Goal: Task Accomplishment & Management: Use online tool/utility

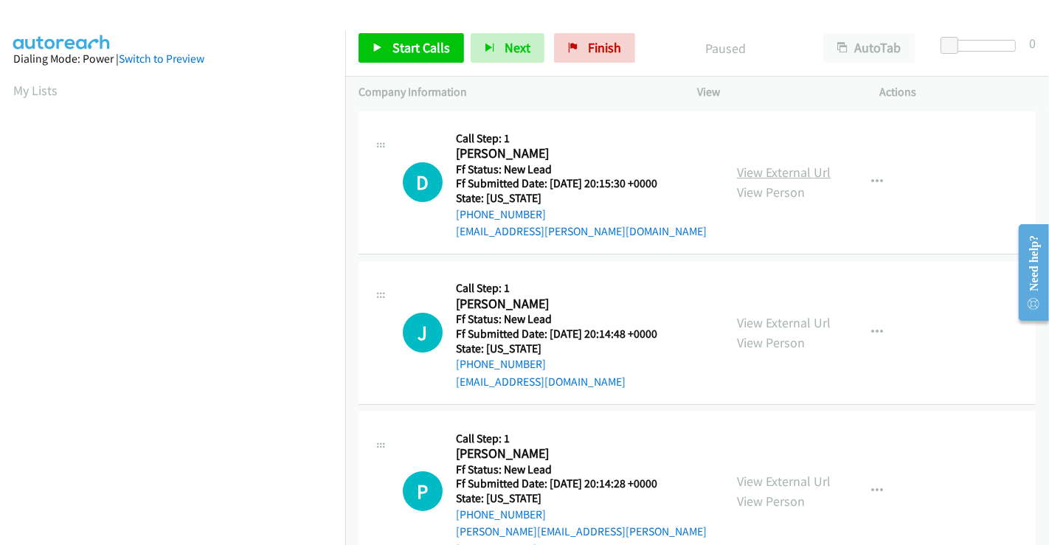
click at [777, 175] on link "View External Url" at bounding box center [784, 172] width 94 height 17
click at [767, 323] on link "View External Url" at bounding box center [784, 322] width 94 height 17
click at [779, 473] on link "View External Url" at bounding box center [784, 481] width 94 height 17
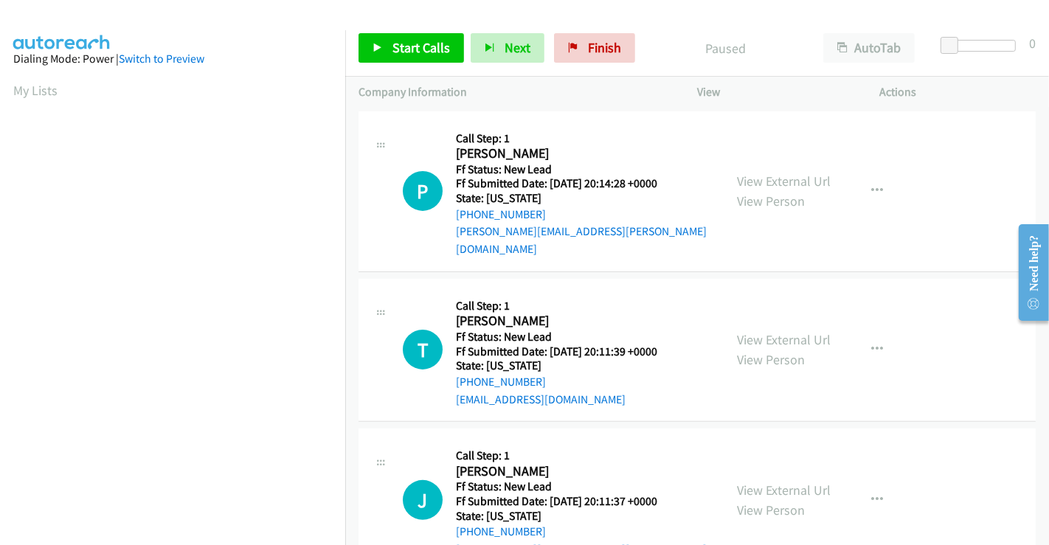
scroll to position [331, 0]
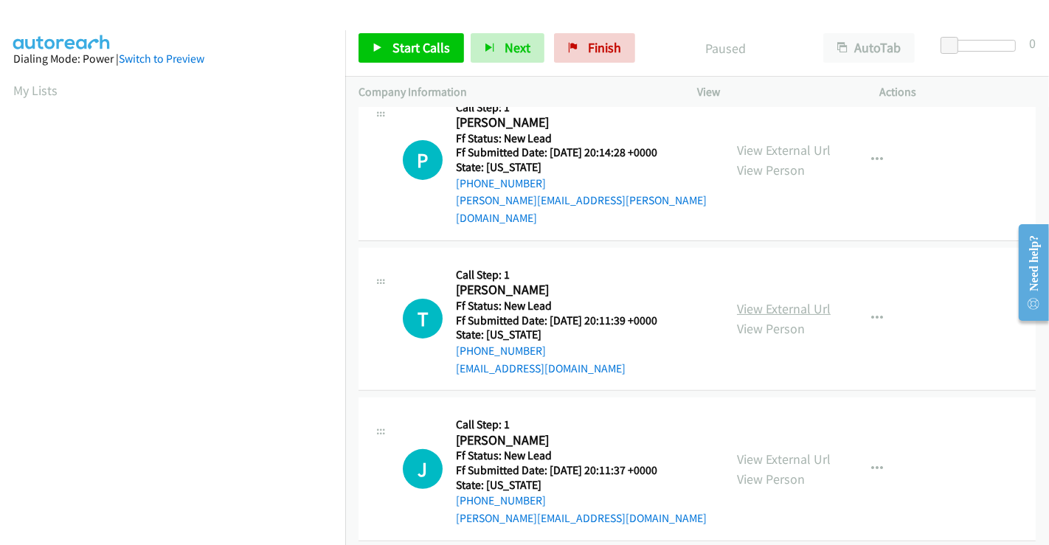
click at [763, 300] on link "View External Url" at bounding box center [784, 308] width 94 height 17
click at [427, 47] on span "Start Calls" at bounding box center [421, 47] width 58 height 17
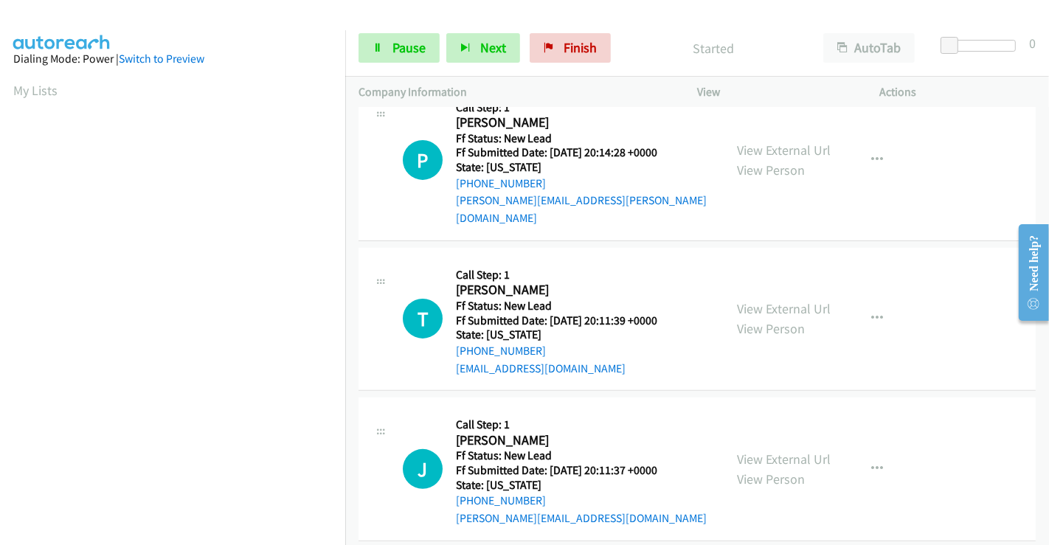
scroll to position [0, 0]
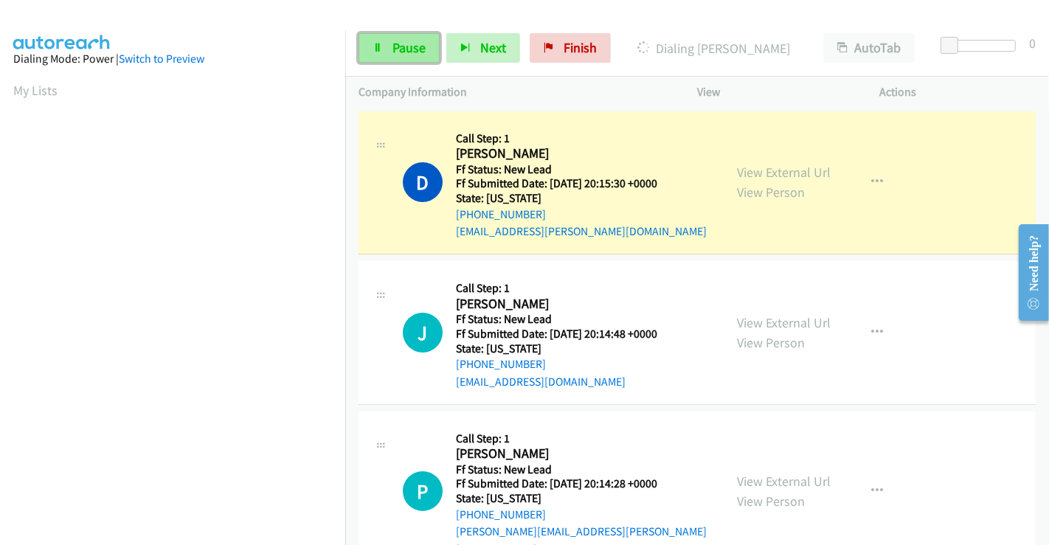
click at [392, 47] on span "Pause" at bounding box center [408, 47] width 33 height 17
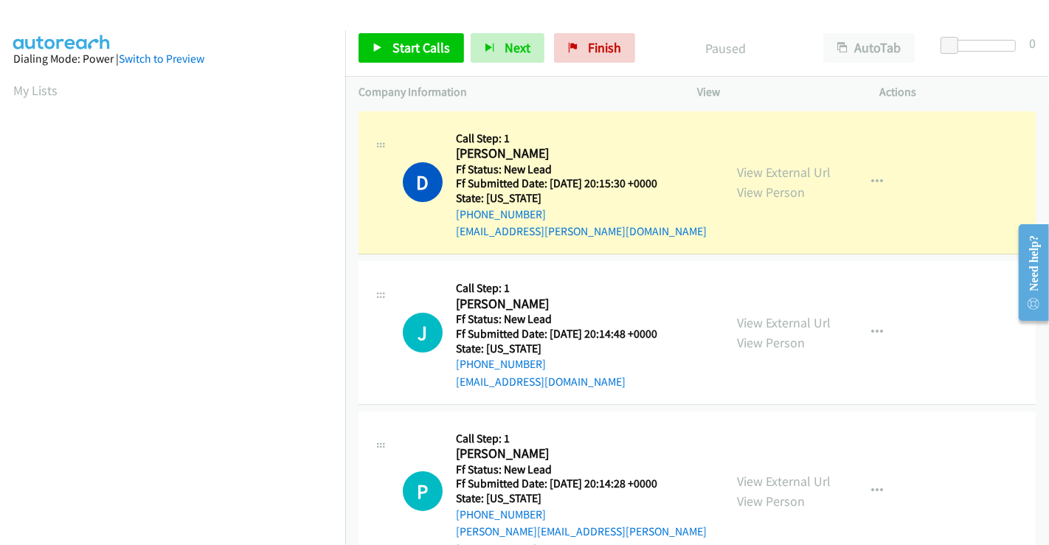
scroll to position [284, 0]
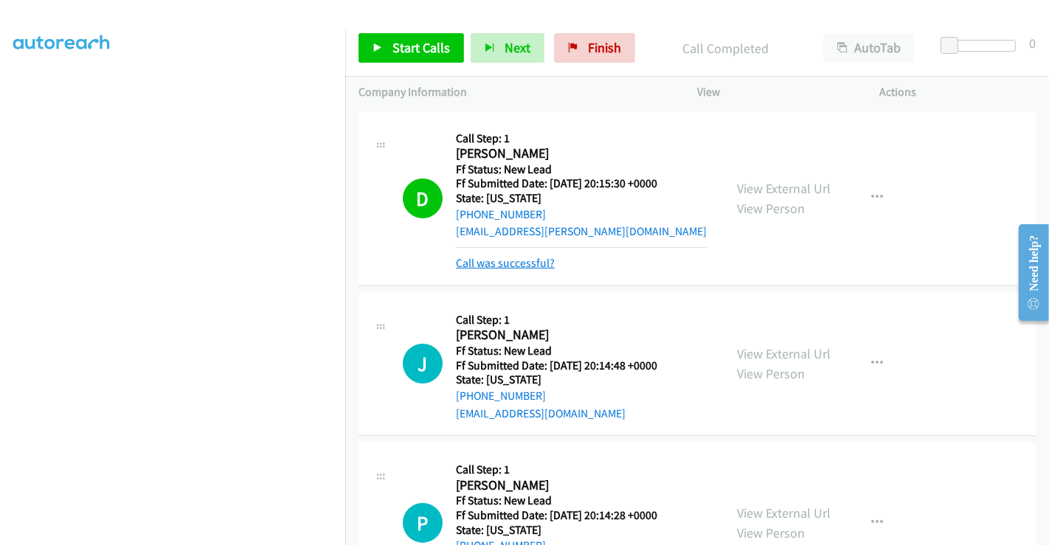
click at [528, 261] on link "Call was successful?" at bounding box center [505, 263] width 99 height 14
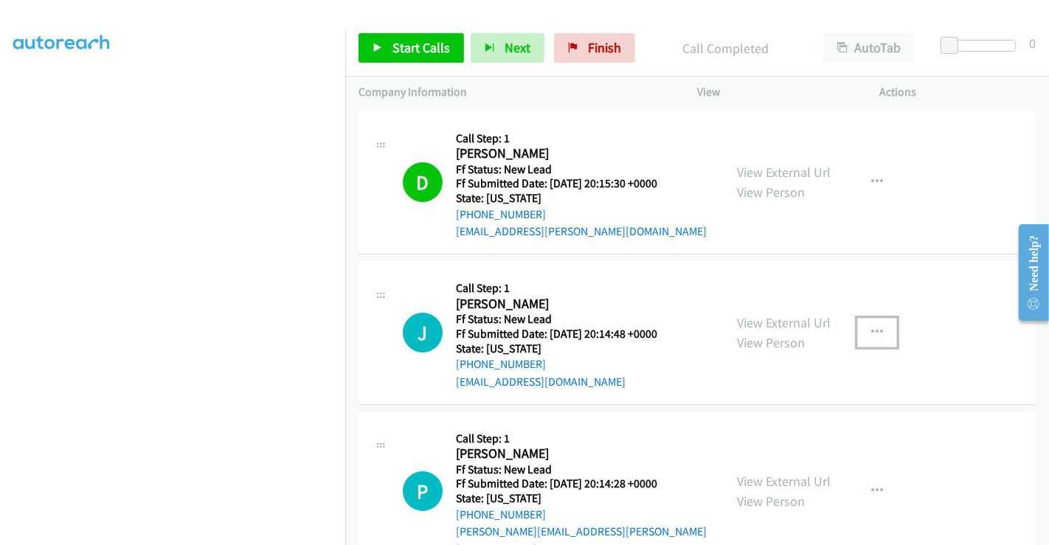
click at [871, 333] on icon "button" at bounding box center [877, 333] width 12 height 12
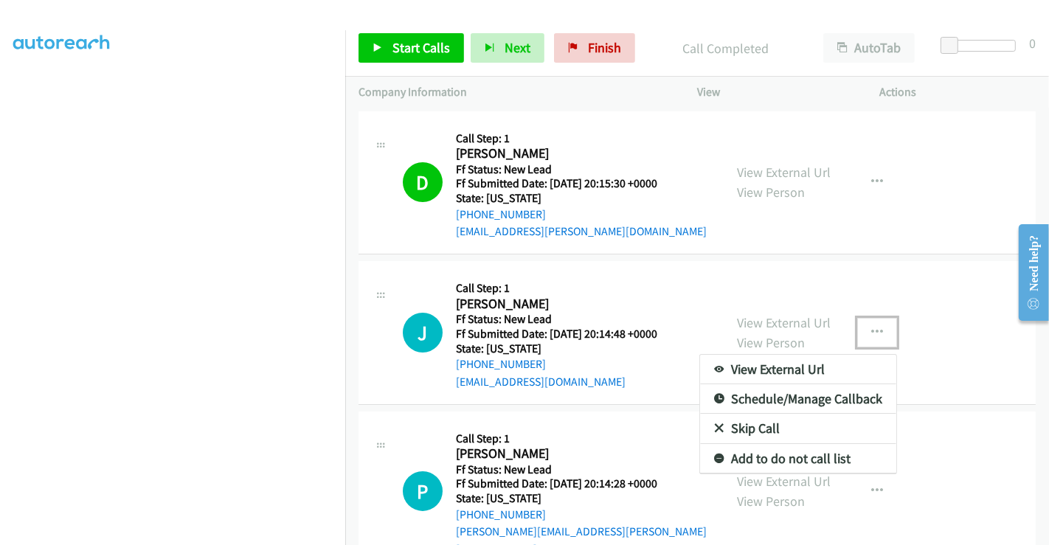
click at [750, 428] on link "Skip Call" at bounding box center [798, 428] width 196 height 29
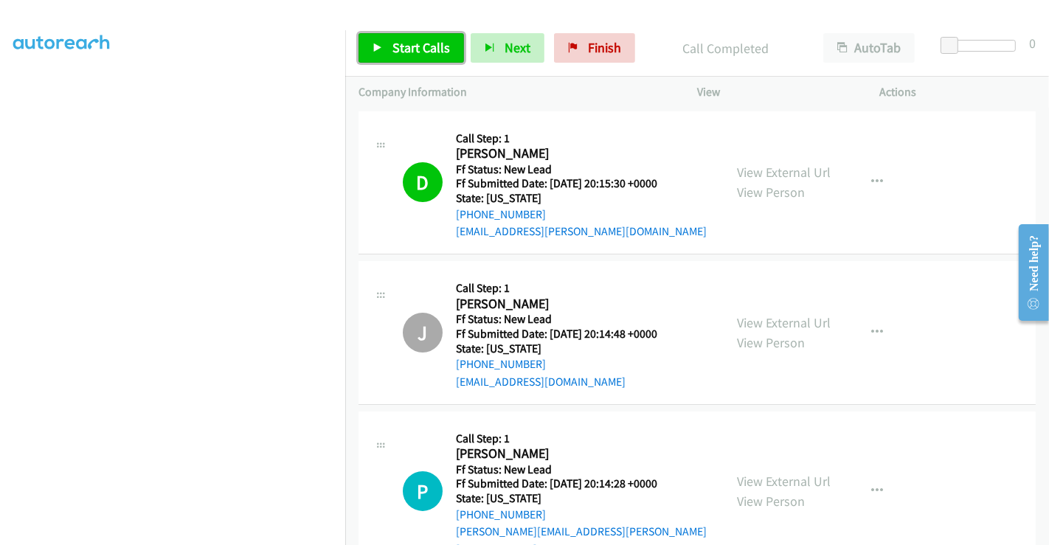
click at [413, 52] on span "Start Calls" at bounding box center [421, 47] width 58 height 17
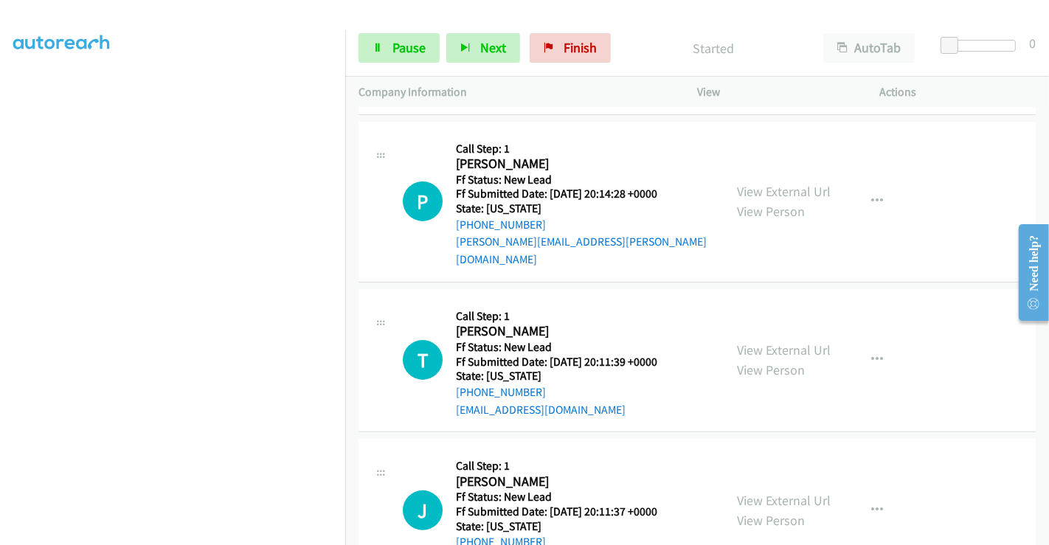
scroll to position [327, 0]
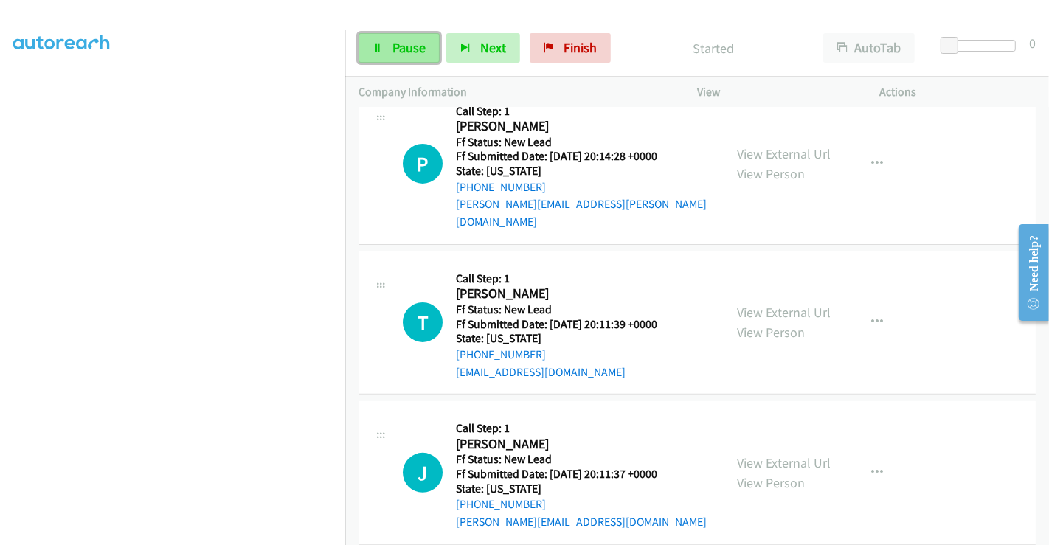
click at [398, 46] on span "Pause" at bounding box center [408, 47] width 33 height 17
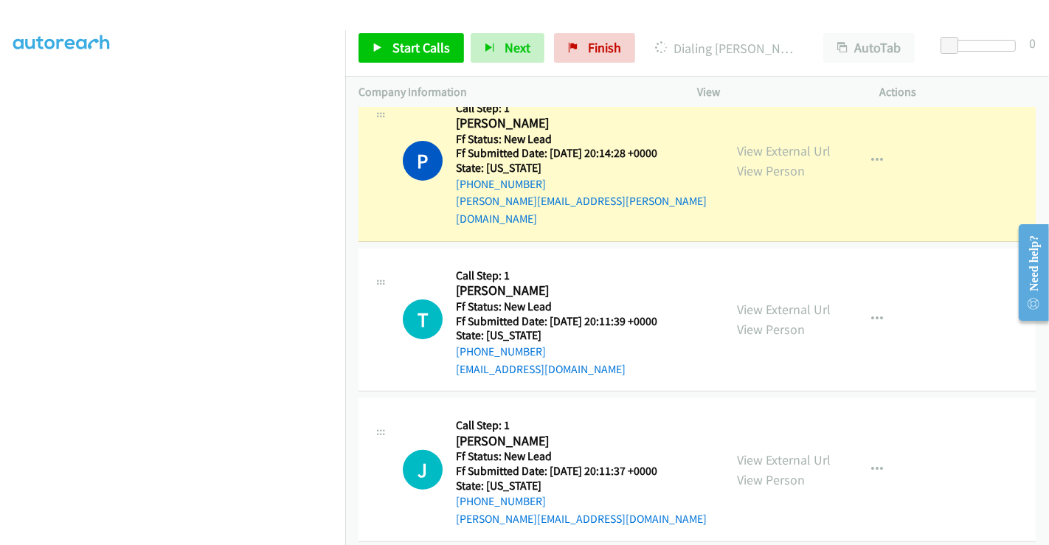
scroll to position [331, 0]
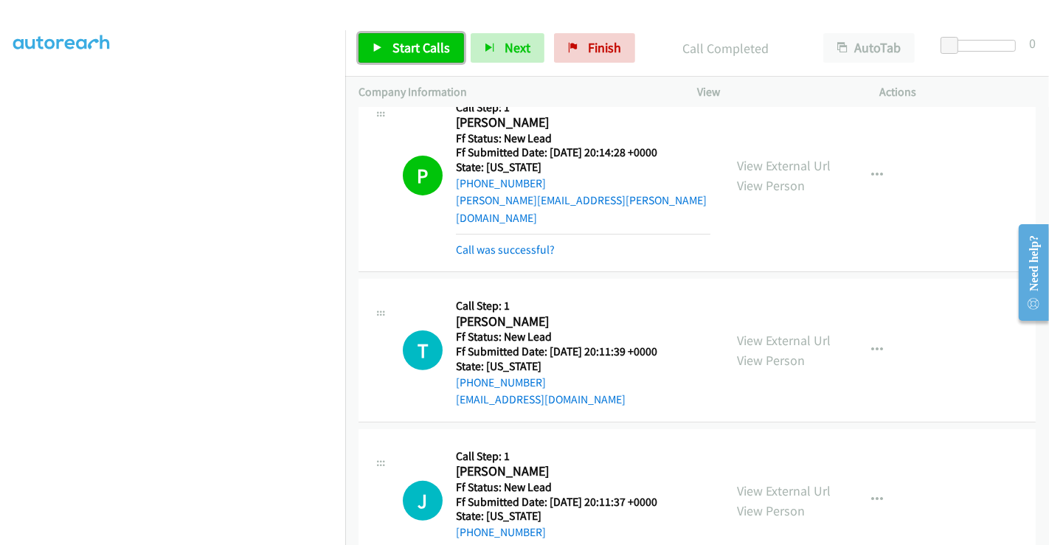
click at [420, 52] on span "Start Calls" at bounding box center [421, 47] width 58 height 17
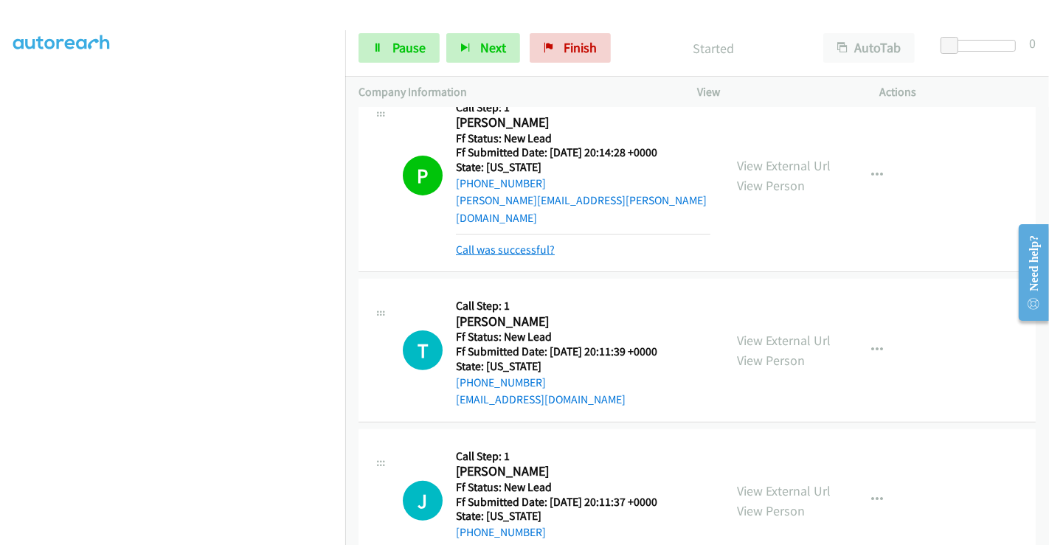
click at [520, 243] on link "Call was successful?" at bounding box center [505, 250] width 99 height 14
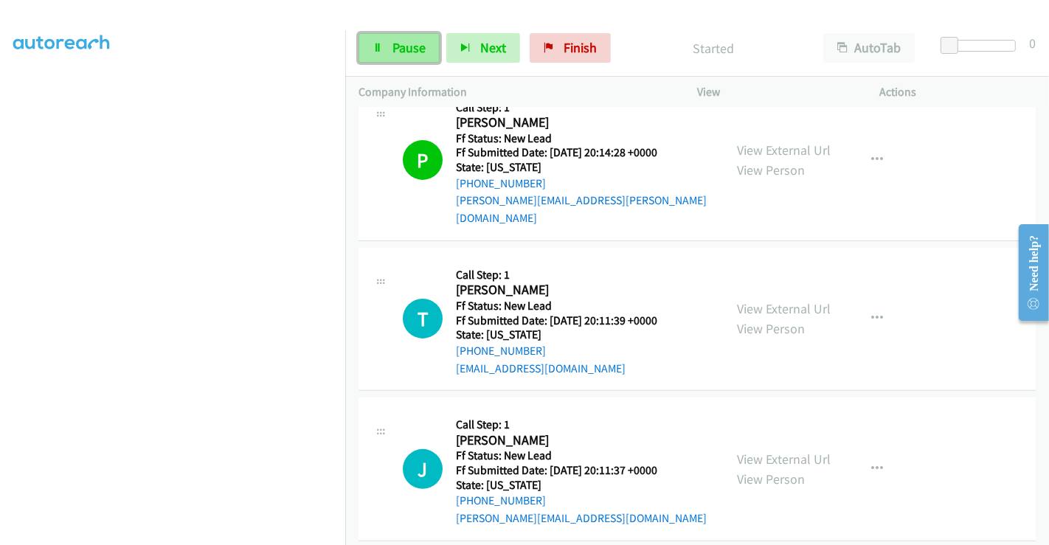
click at [402, 46] on span "Pause" at bounding box center [408, 47] width 33 height 17
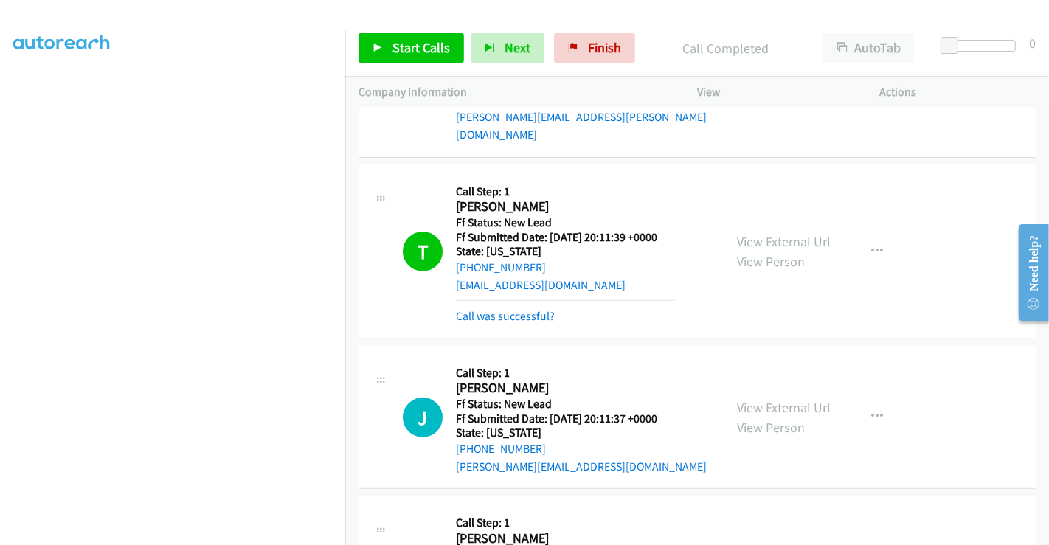
scroll to position [495, 0]
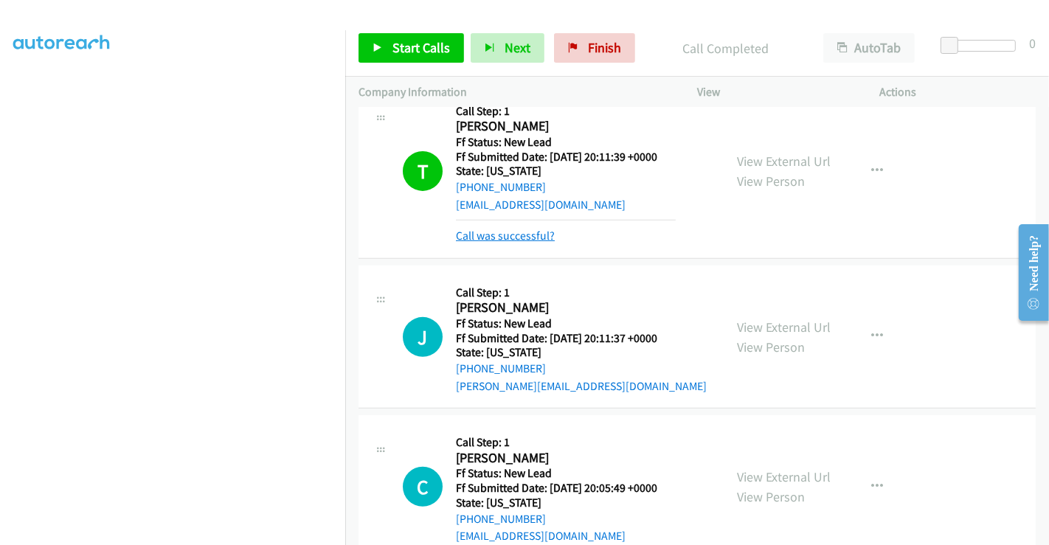
click at [514, 229] on link "Call was successful?" at bounding box center [505, 236] width 99 height 14
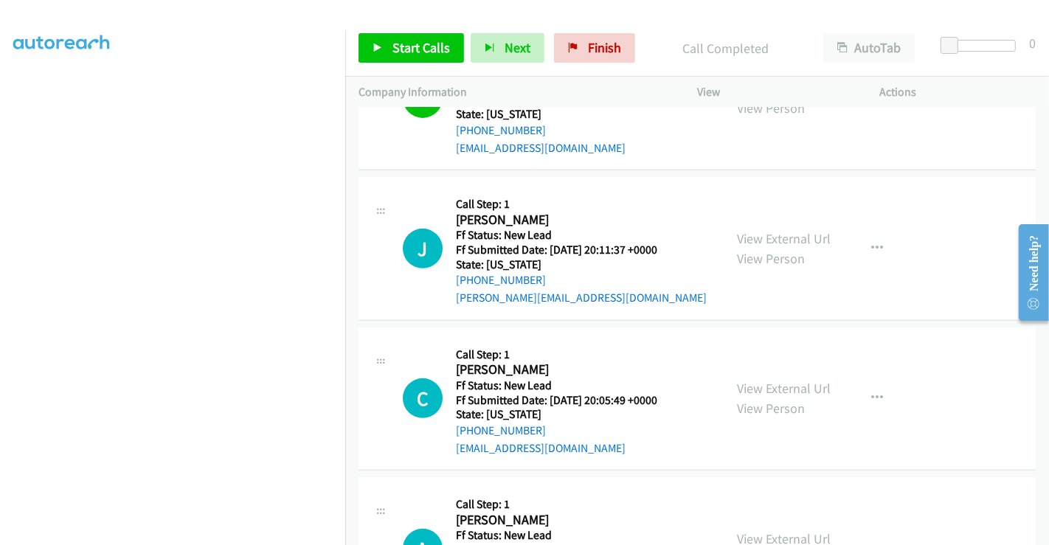
scroll to position [577, 0]
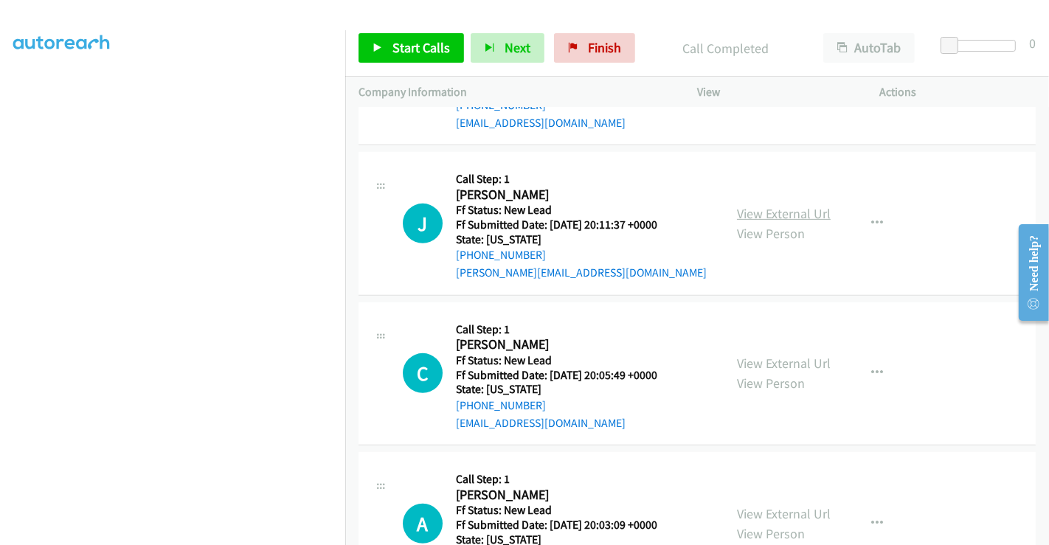
click at [790, 205] on link "View External Url" at bounding box center [784, 213] width 94 height 17
click at [779, 355] on link "View External Url" at bounding box center [784, 363] width 94 height 17
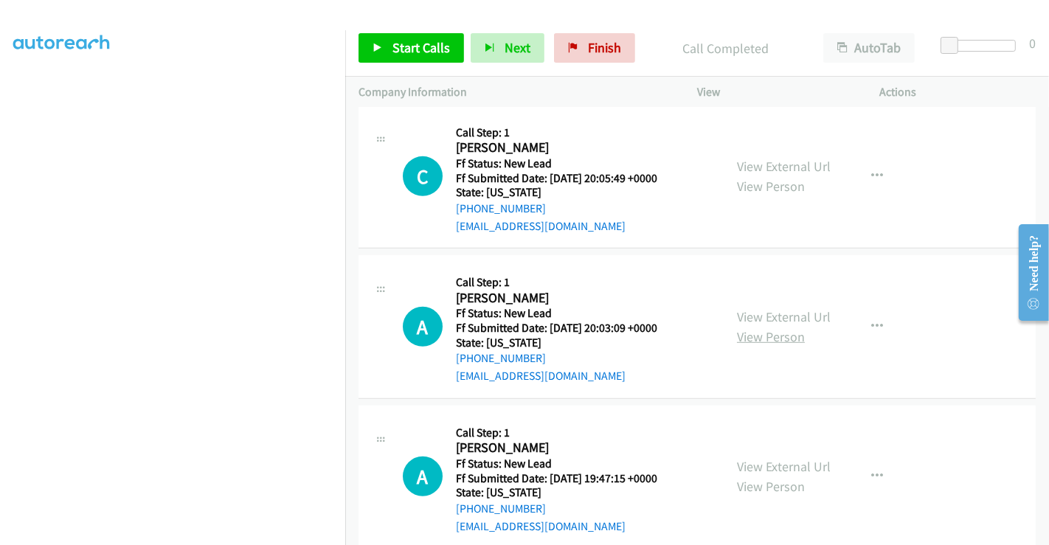
scroll to position [781, 0]
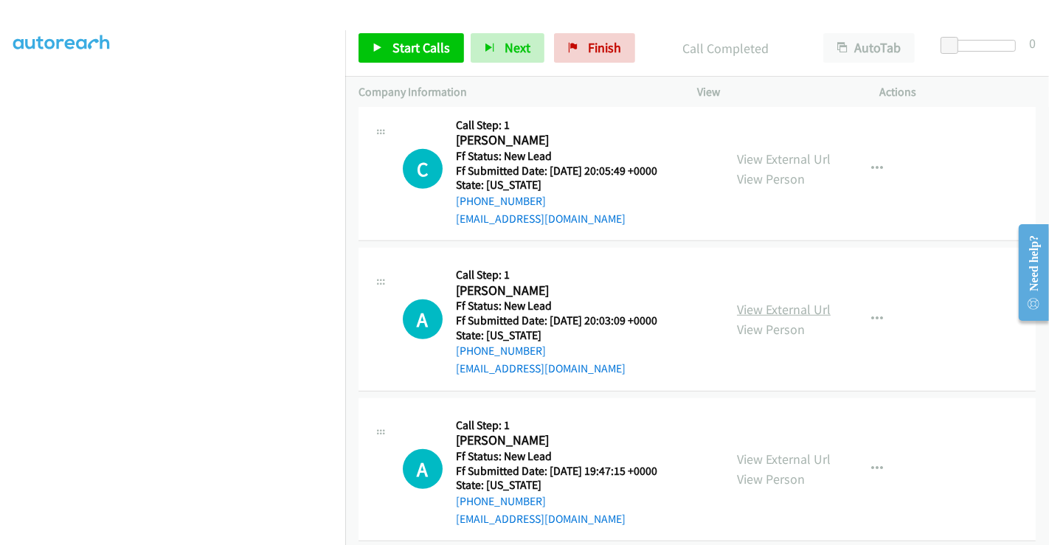
click at [771, 301] on link "View External Url" at bounding box center [784, 309] width 94 height 17
click at [778, 451] on link "View External Url" at bounding box center [784, 459] width 94 height 17
drag, startPoint x: 368, startPoint y: 37, endPoint x: 411, endPoint y: 54, distance: 46.0
click at [368, 38] on link "Start Calls" at bounding box center [410, 47] width 105 height 29
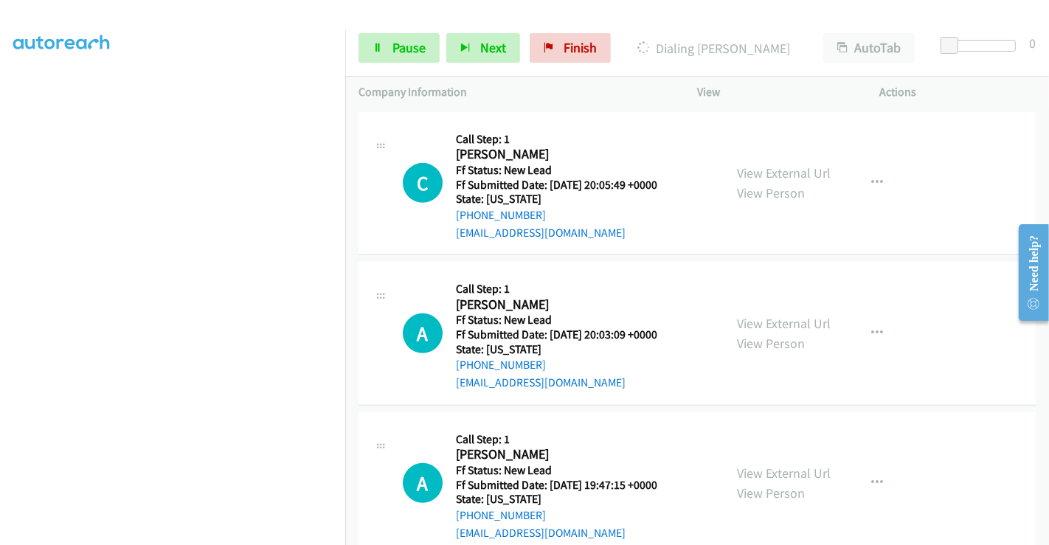
scroll to position [931, 0]
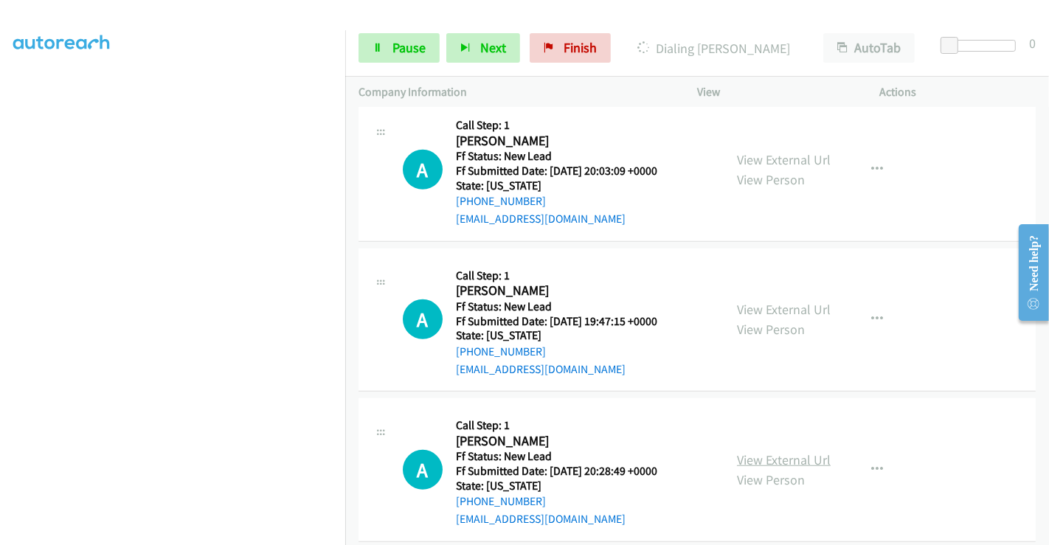
click at [786, 451] on link "View External Url" at bounding box center [784, 459] width 94 height 17
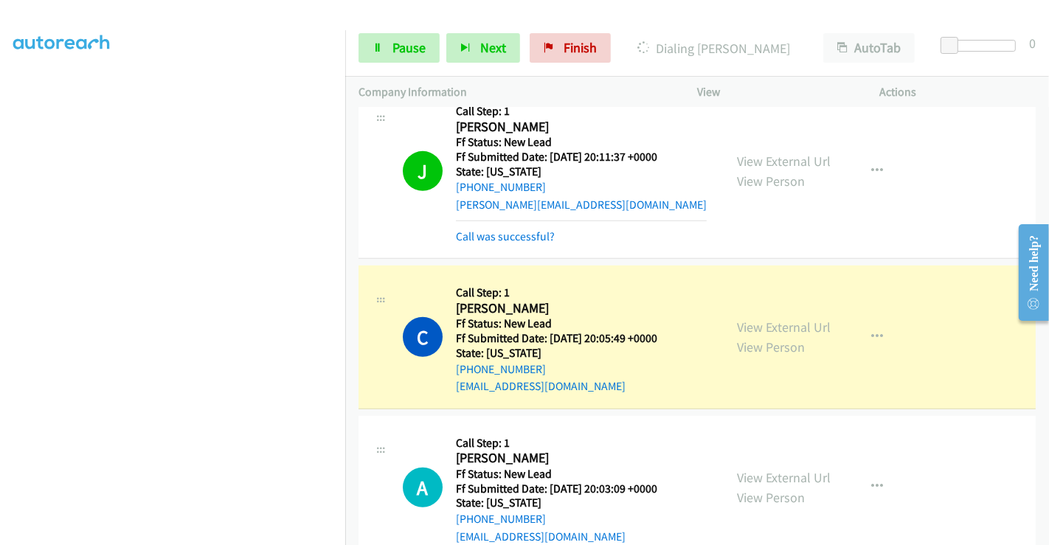
scroll to position [716, 0]
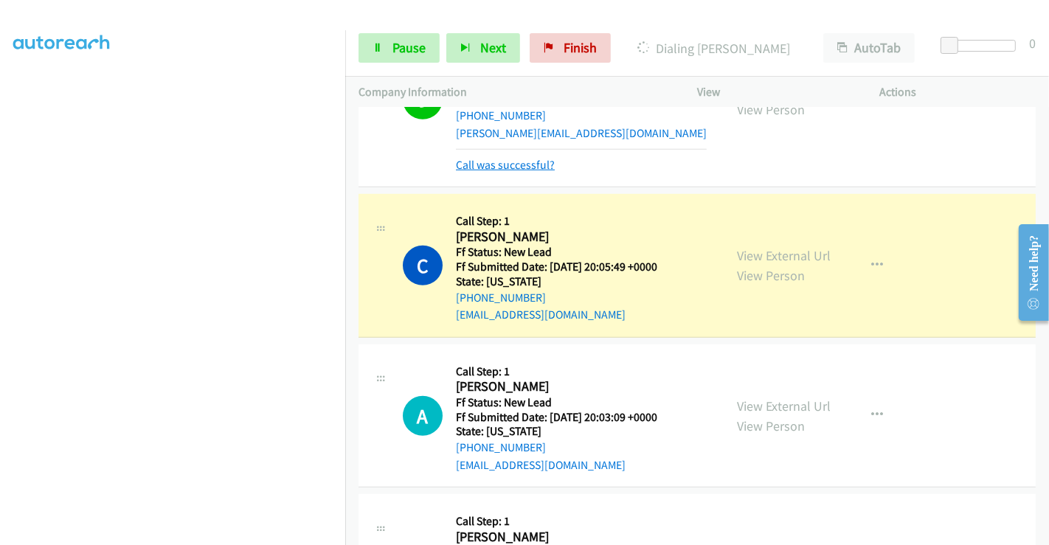
click at [493, 158] on link "Call was successful?" at bounding box center [505, 165] width 99 height 14
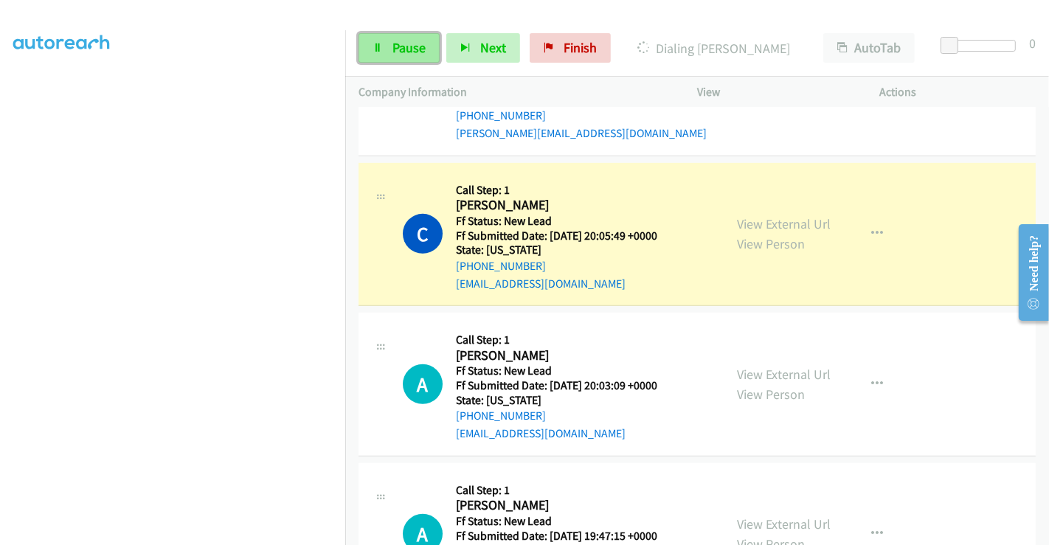
click at [379, 38] on link "Pause" at bounding box center [398, 47] width 81 height 29
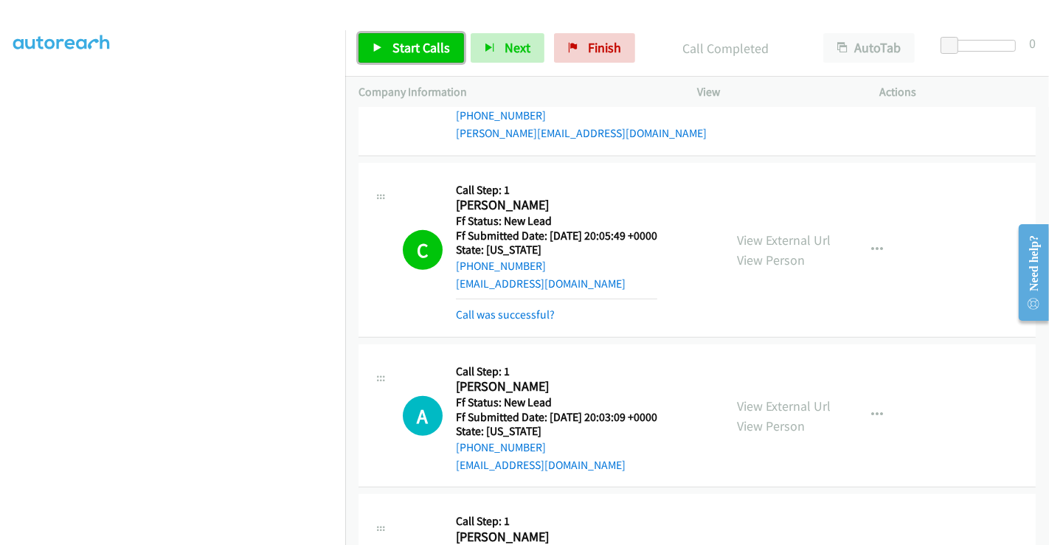
click at [398, 44] on span "Start Calls" at bounding box center [421, 47] width 58 height 17
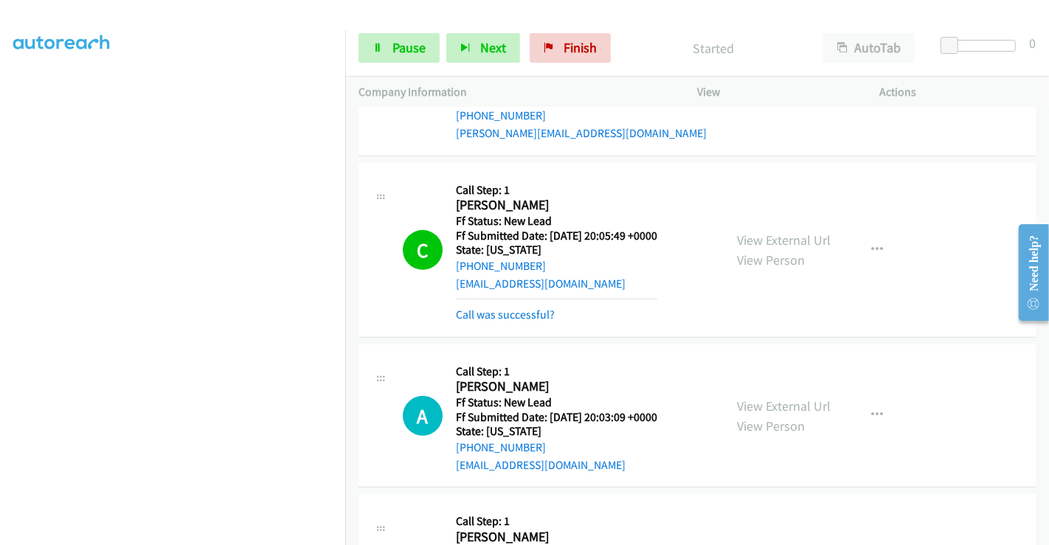
click at [520, 306] on div "Call was successful?" at bounding box center [556, 315] width 201 height 18
click at [521, 307] on link "Call was successful?" at bounding box center [505, 314] width 99 height 14
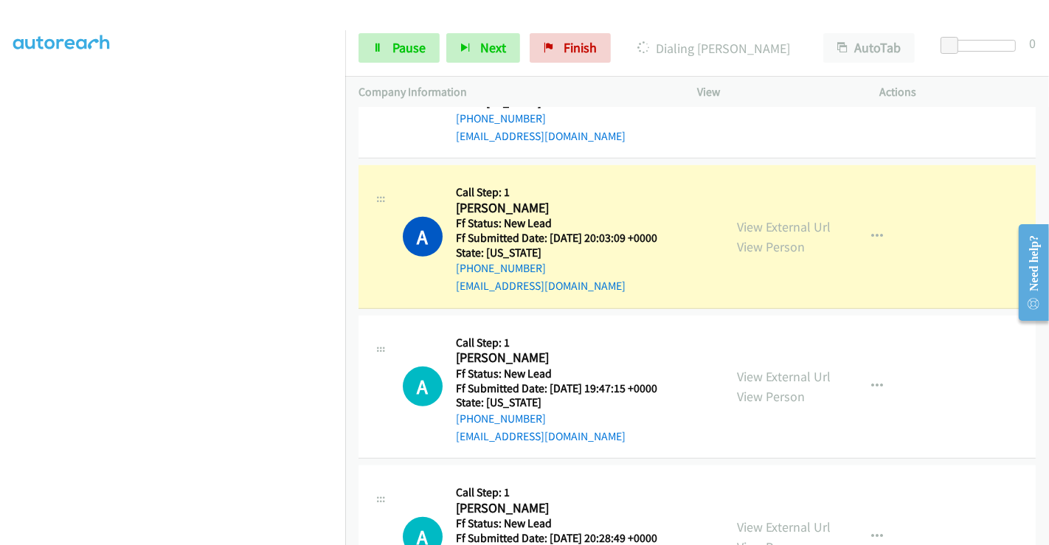
scroll to position [931, 0]
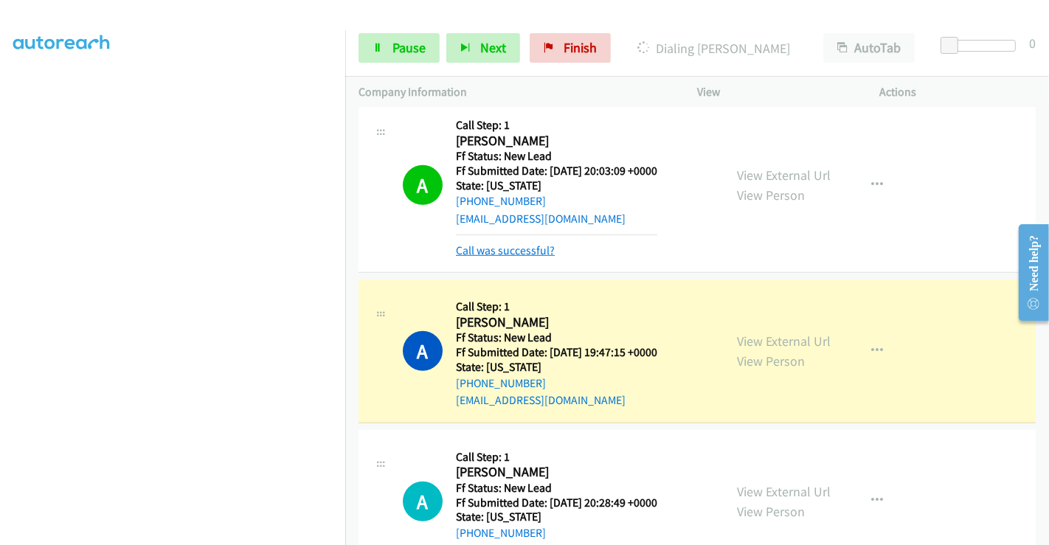
click at [506, 243] on link "Call was successful?" at bounding box center [505, 250] width 99 height 14
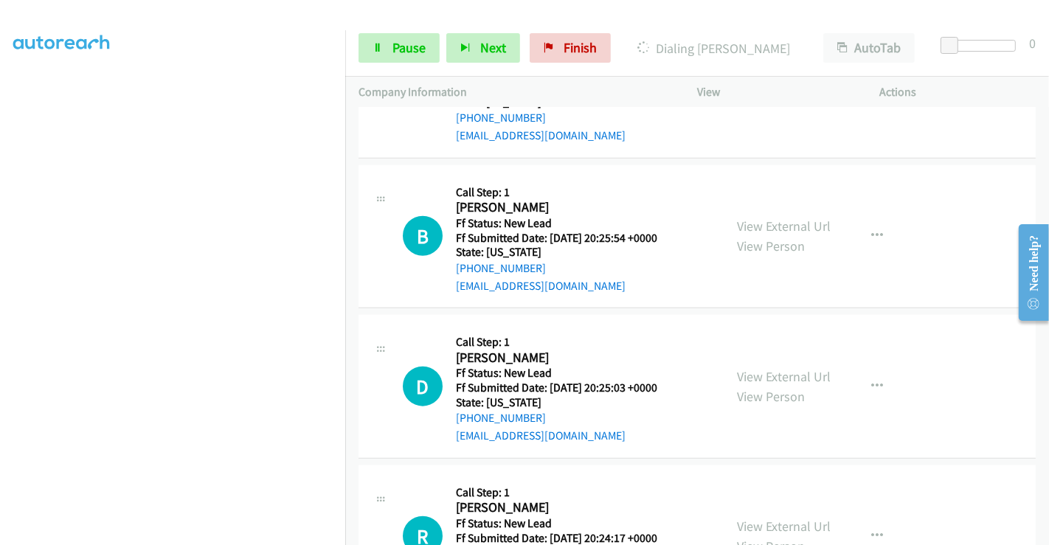
scroll to position [1340, 0]
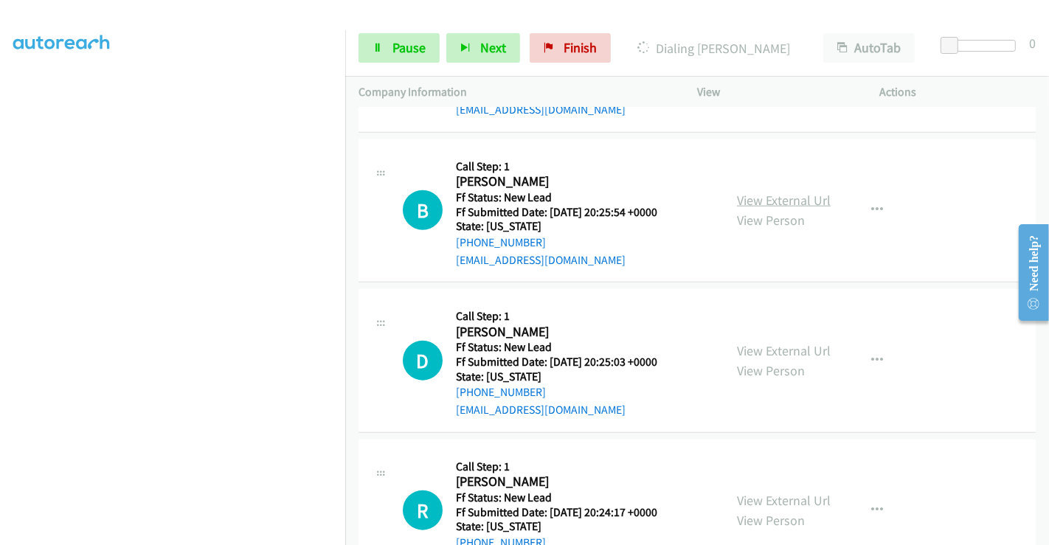
click at [767, 192] on link "View External Url" at bounding box center [784, 200] width 94 height 17
click at [764, 342] on link "View External Url" at bounding box center [784, 350] width 94 height 17
click at [774, 492] on link "View External Url" at bounding box center [784, 500] width 94 height 17
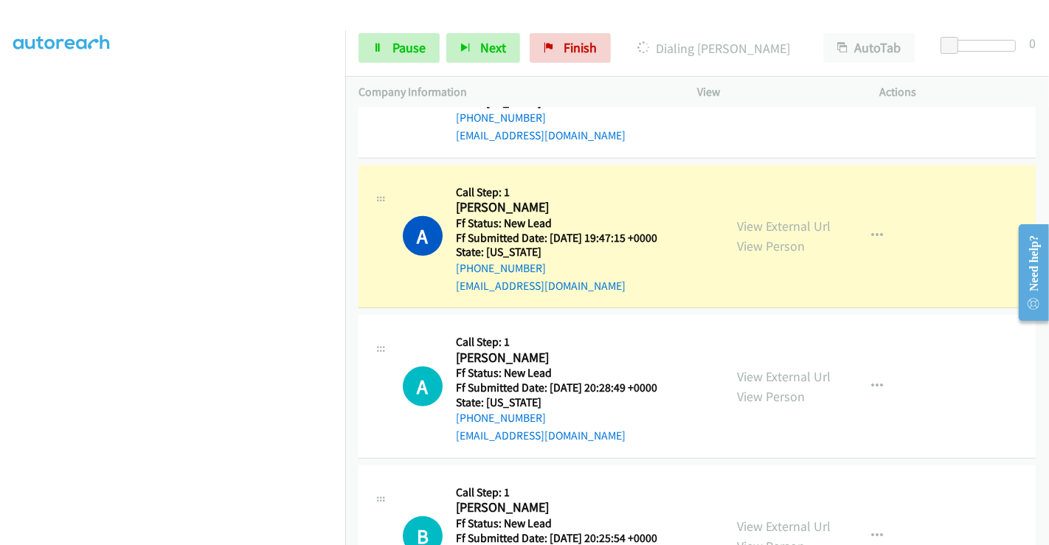
scroll to position [1012, 0]
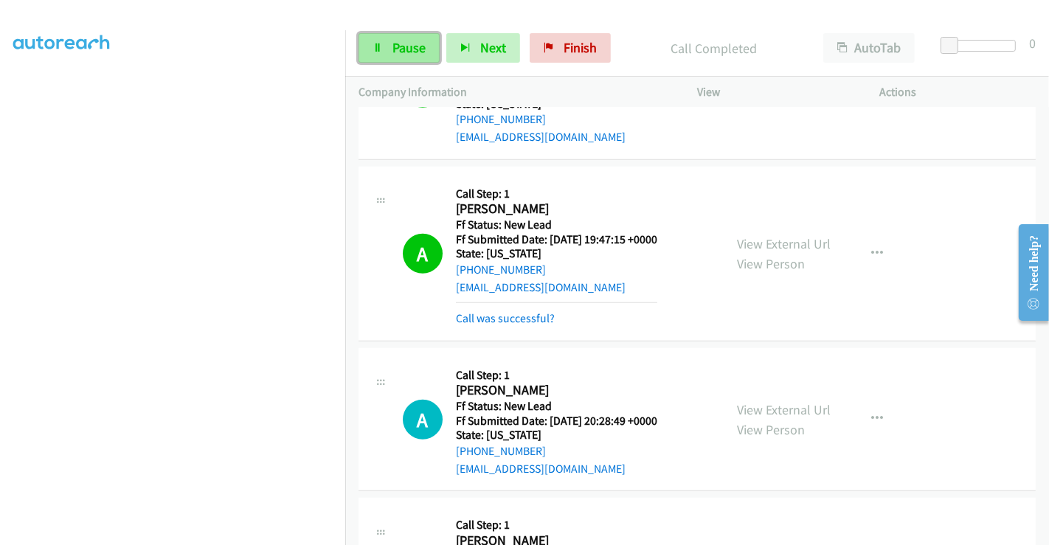
click at [392, 39] on span "Pause" at bounding box center [408, 47] width 33 height 17
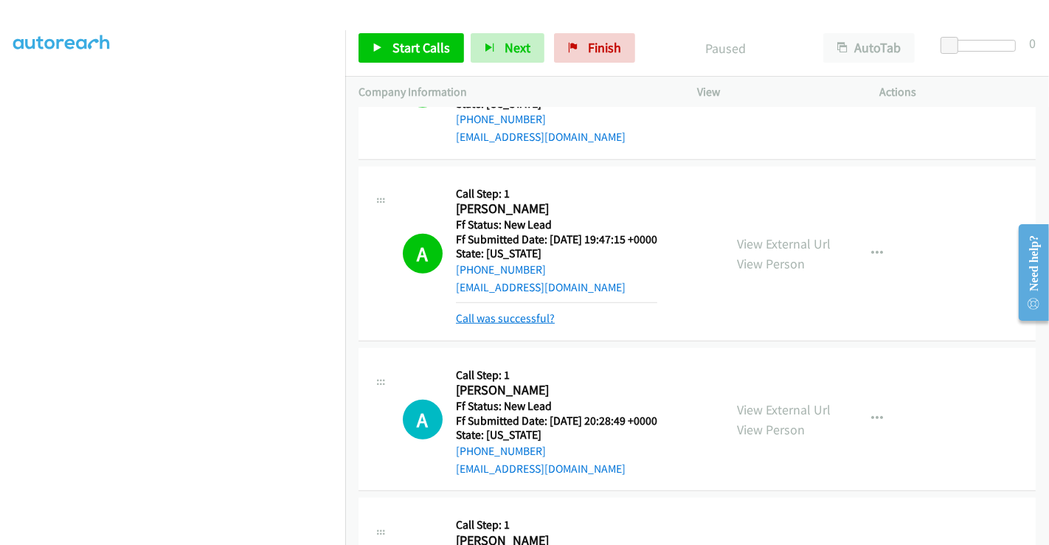
click at [503, 311] on link "Call was successful?" at bounding box center [505, 318] width 99 height 14
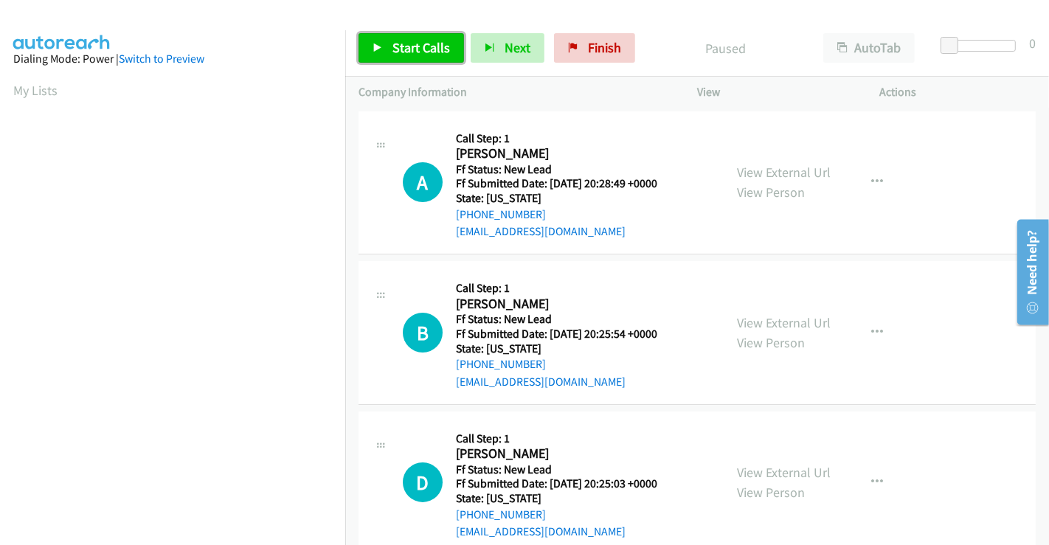
click at [389, 49] on link "Start Calls" at bounding box center [410, 47] width 105 height 29
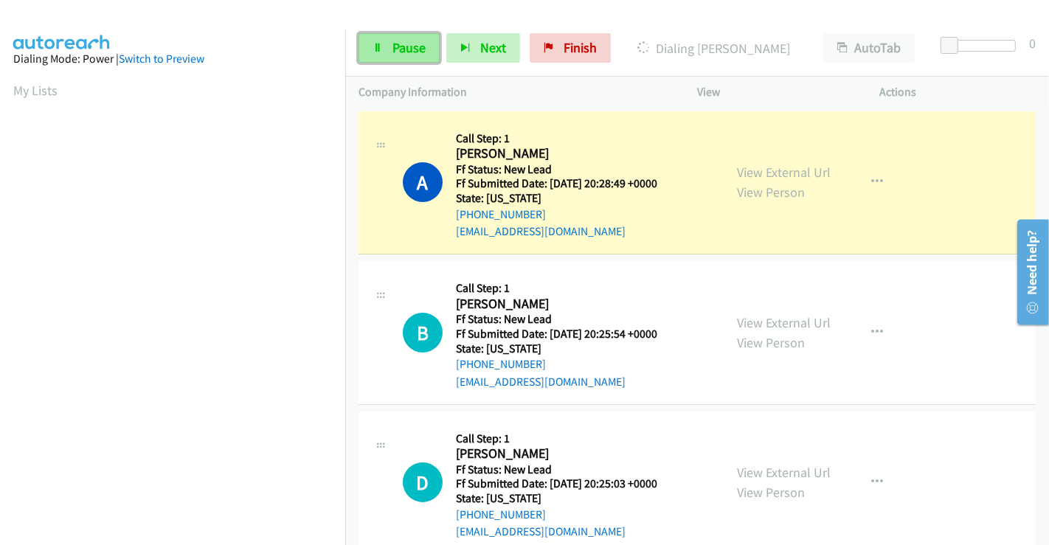
click at [398, 45] on span "Pause" at bounding box center [408, 47] width 33 height 17
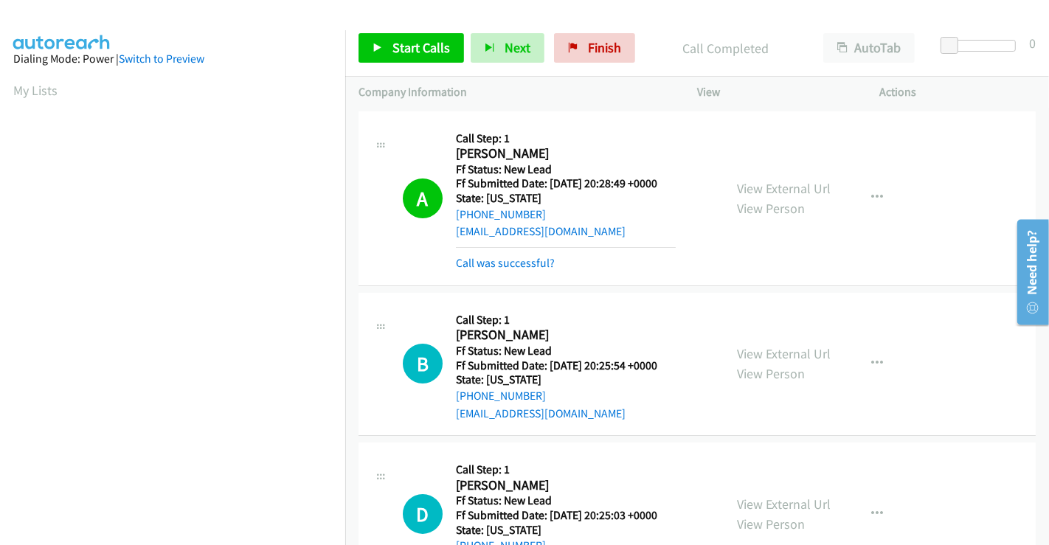
scroll to position [284, 0]
click at [422, 47] on span "Start Calls" at bounding box center [421, 47] width 58 height 17
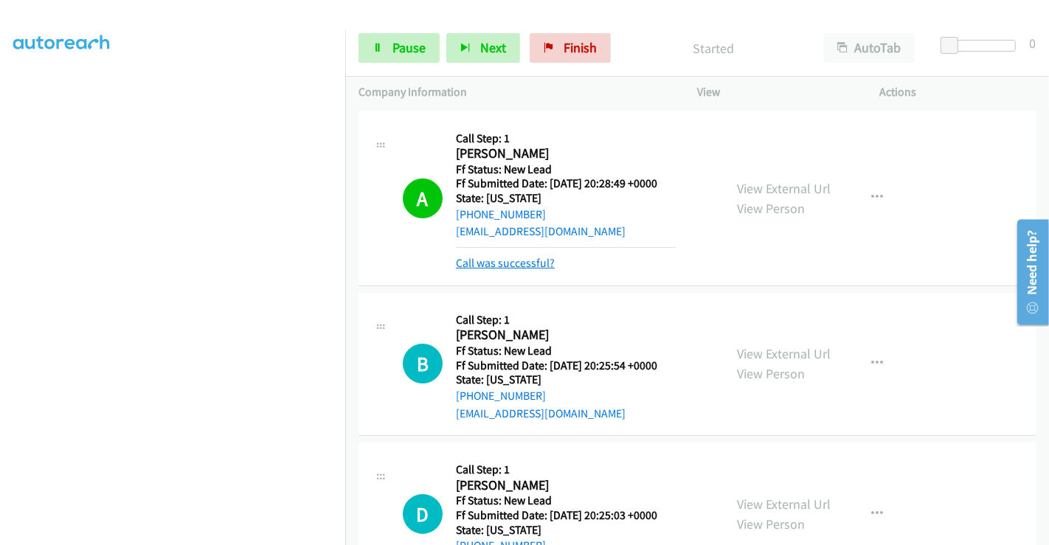
click at [518, 263] on link "Call was successful?" at bounding box center [505, 263] width 99 height 14
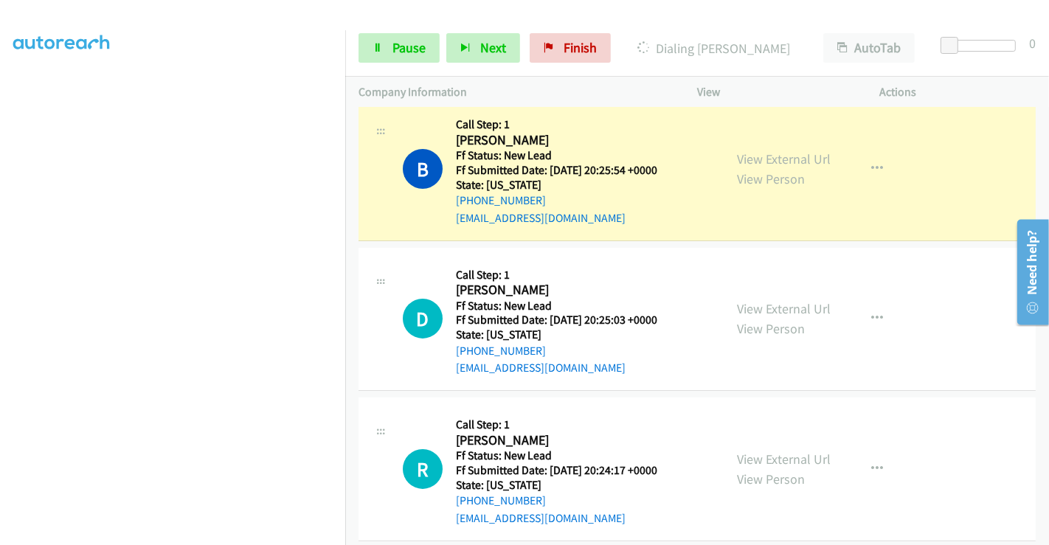
scroll to position [181, 0]
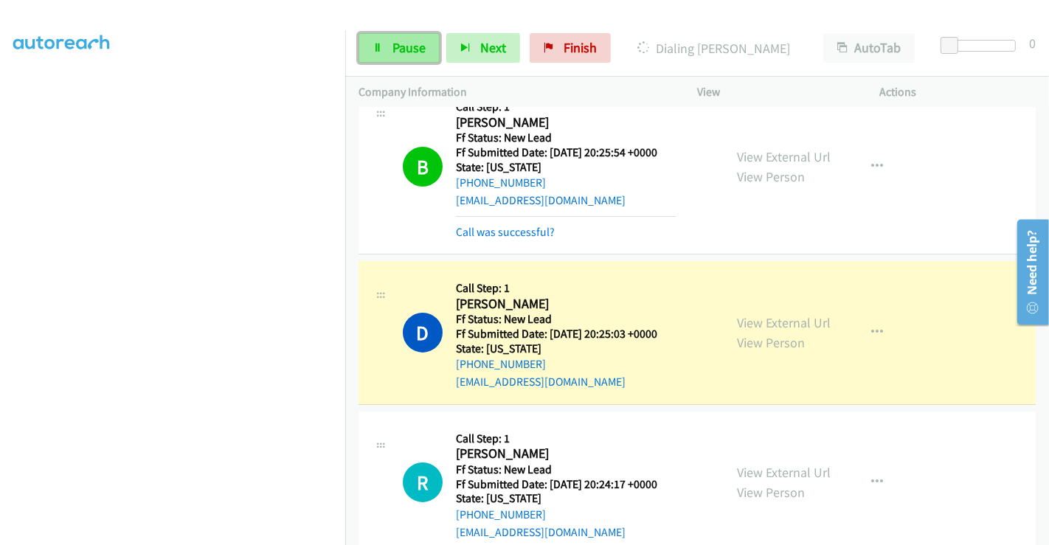
click at [386, 43] on link "Pause" at bounding box center [398, 47] width 81 height 29
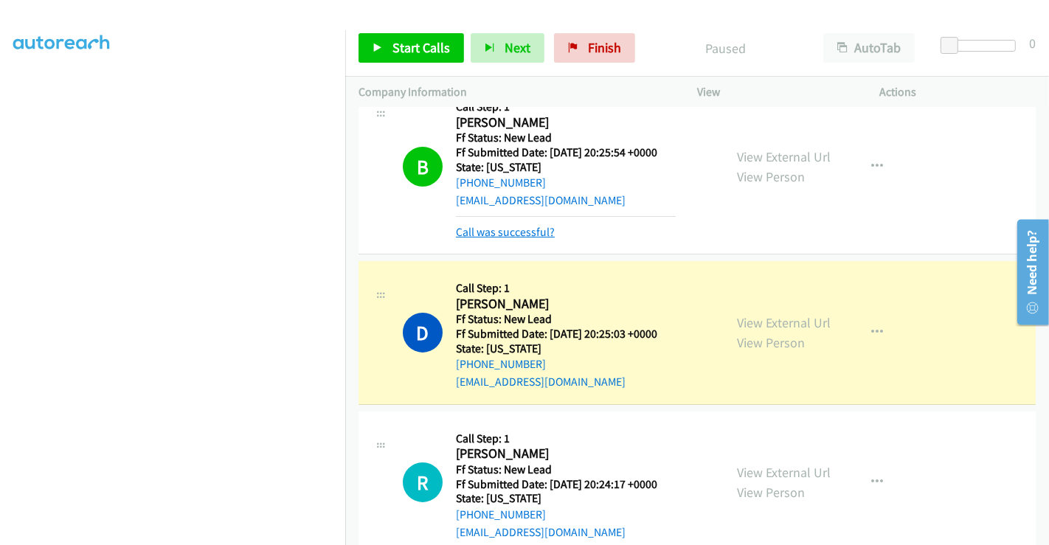
click at [504, 231] on link "Call was successful?" at bounding box center [505, 232] width 99 height 14
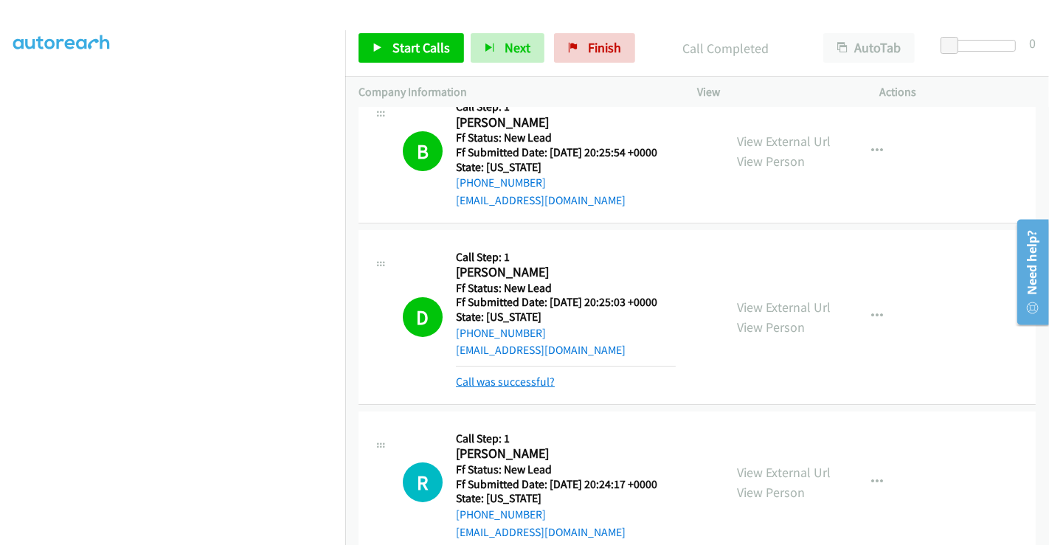
click at [511, 382] on link "Call was successful?" at bounding box center [505, 382] width 99 height 14
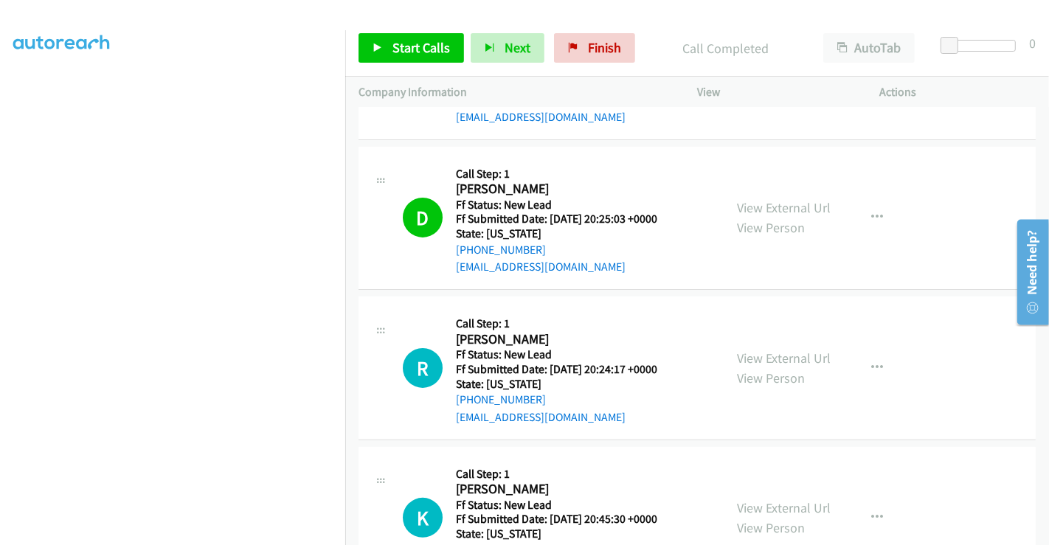
scroll to position [345, 0]
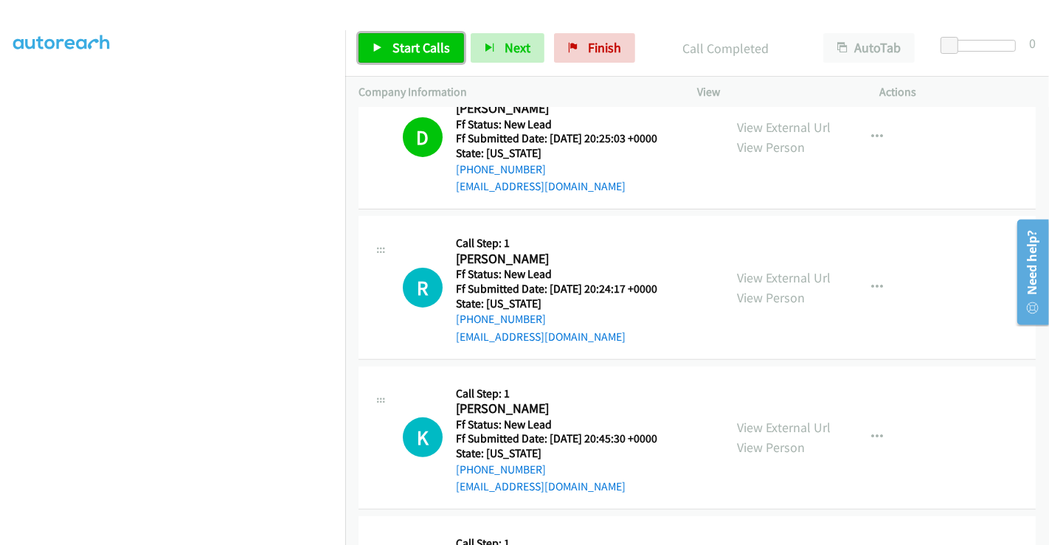
click at [403, 46] on span "Start Calls" at bounding box center [421, 47] width 58 height 17
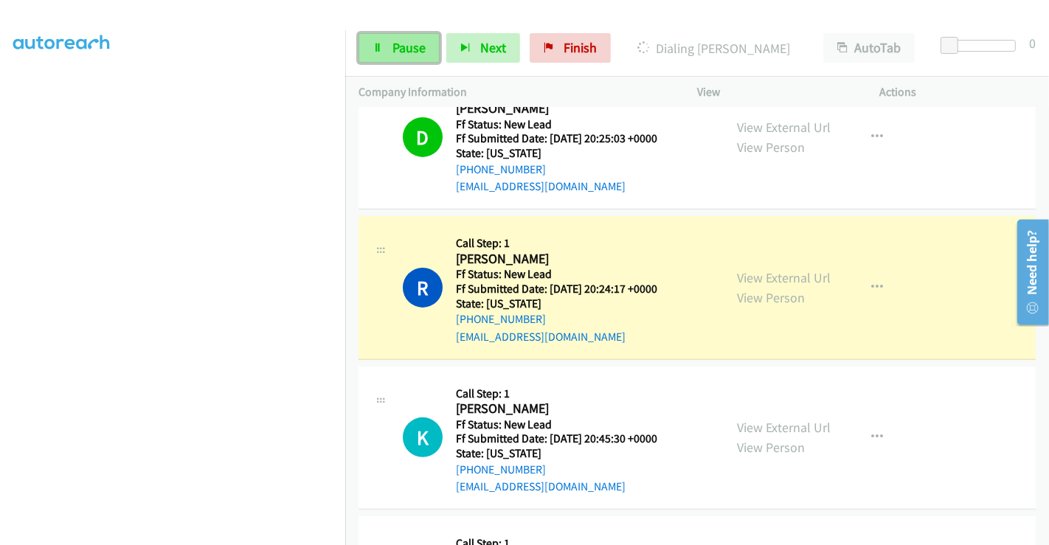
click at [399, 46] on span "Pause" at bounding box center [408, 47] width 33 height 17
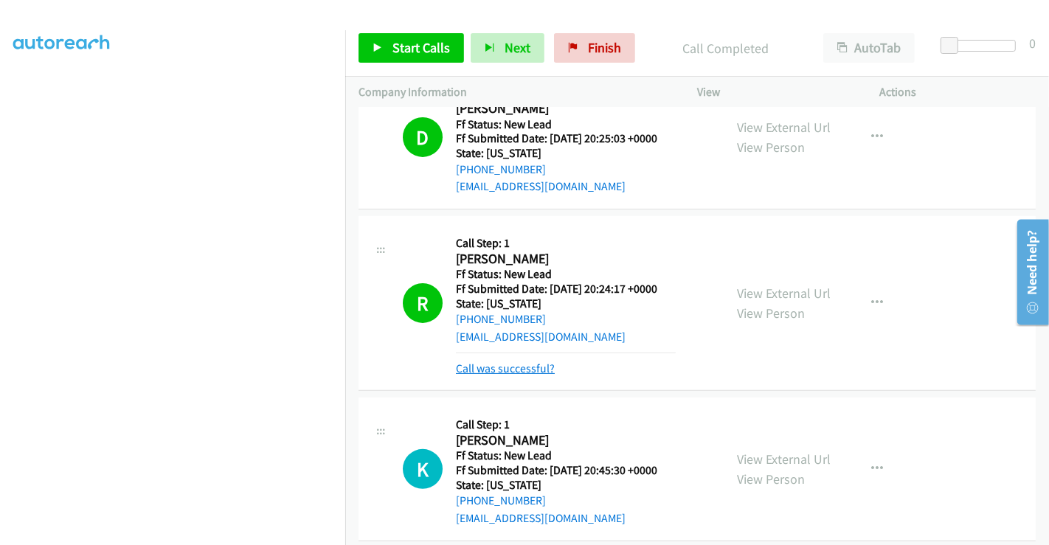
click at [531, 370] on link "Call was successful?" at bounding box center [505, 368] width 99 height 14
click at [498, 364] on link "Call was successful?" at bounding box center [505, 368] width 99 height 14
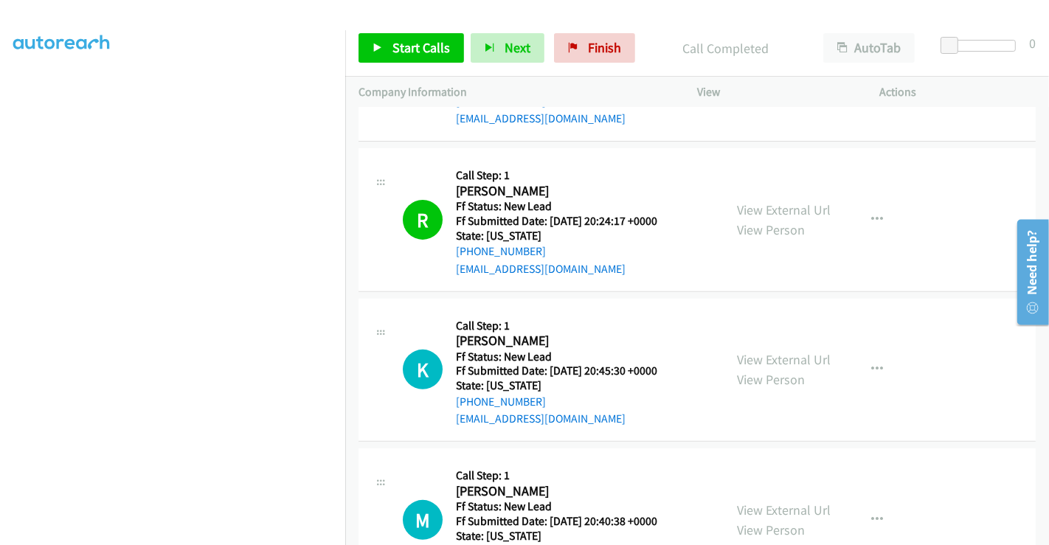
scroll to position [591, 0]
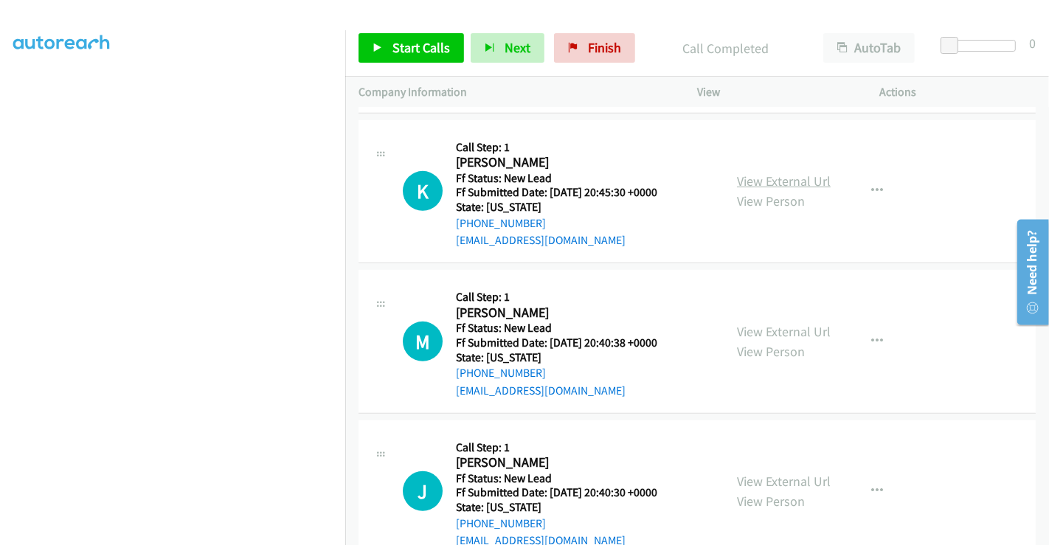
click at [770, 179] on link "View External Url" at bounding box center [784, 181] width 94 height 17
click at [766, 334] on link "View External Url" at bounding box center [784, 331] width 94 height 17
click at [774, 476] on link "View External Url" at bounding box center [784, 481] width 94 height 17
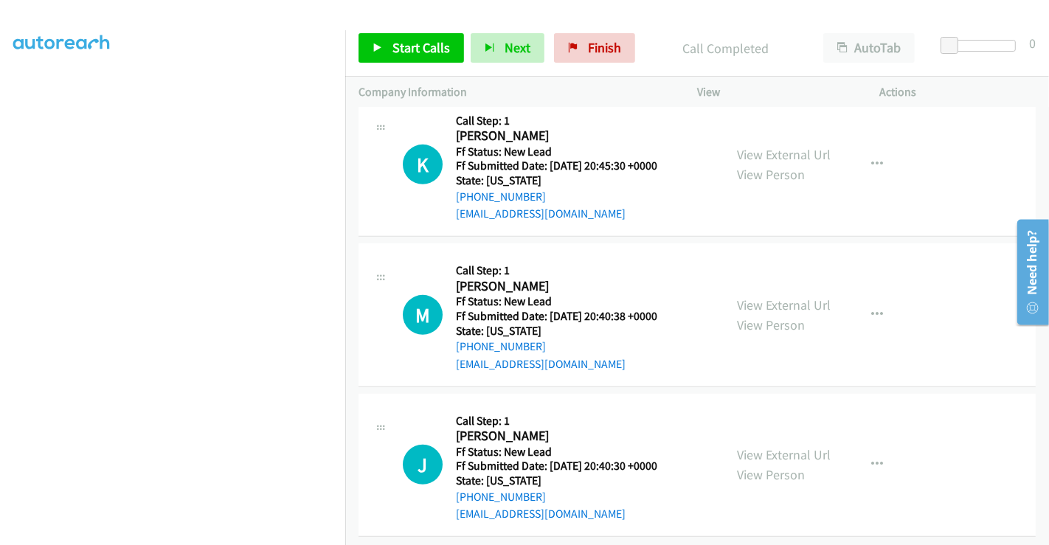
scroll to position [631, 0]
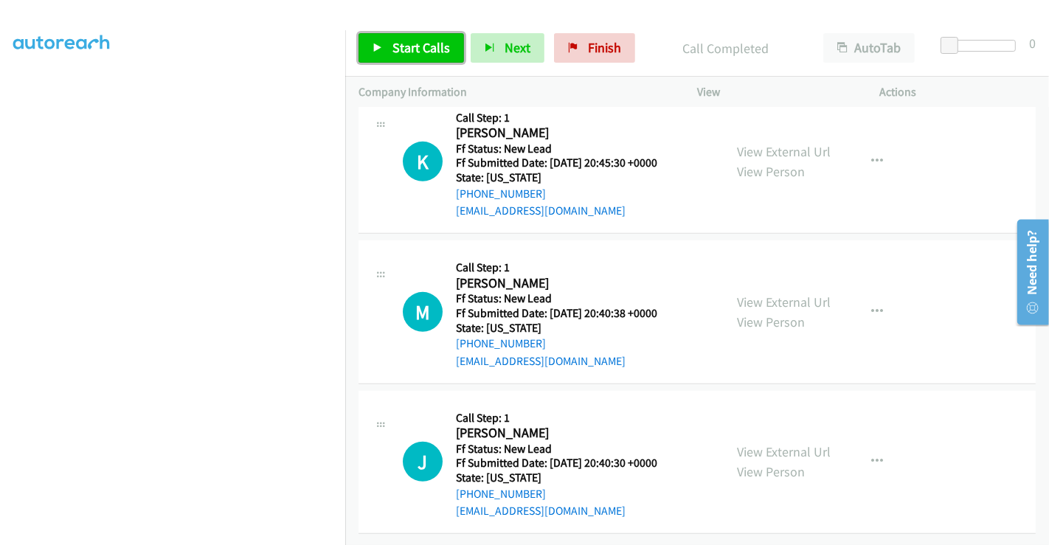
click at [405, 47] on span "Start Calls" at bounding box center [421, 47] width 58 height 17
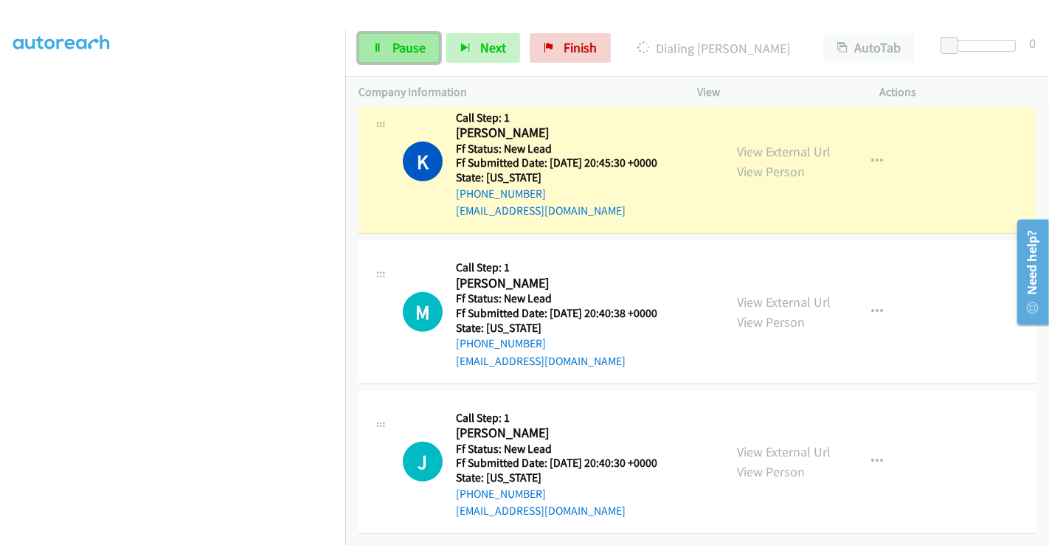
click at [400, 45] on span "Pause" at bounding box center [408, 47] width 33 height 17
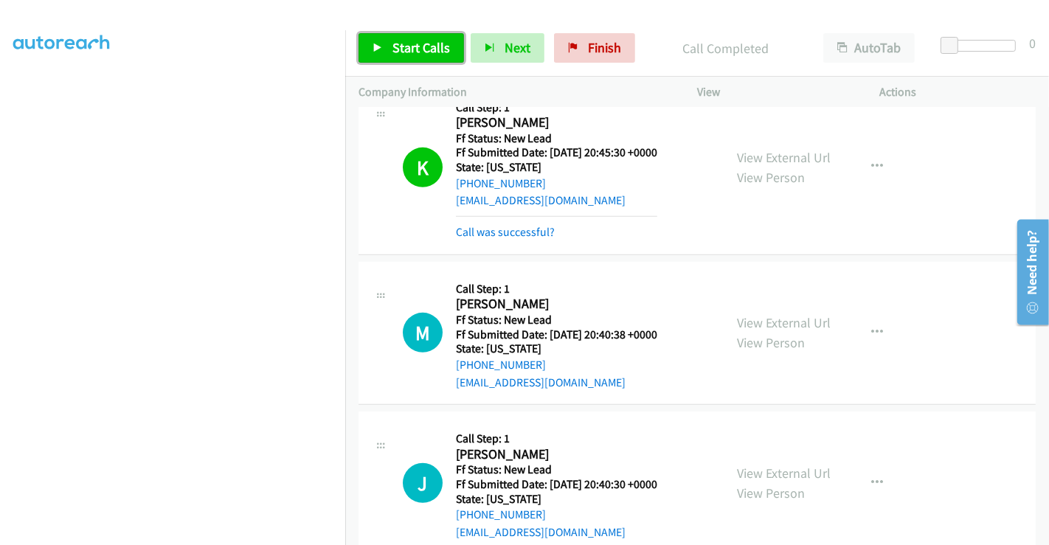
click at [428, 50] on span "Start Calls" at bounding box center [421, 47] width 58 height 17
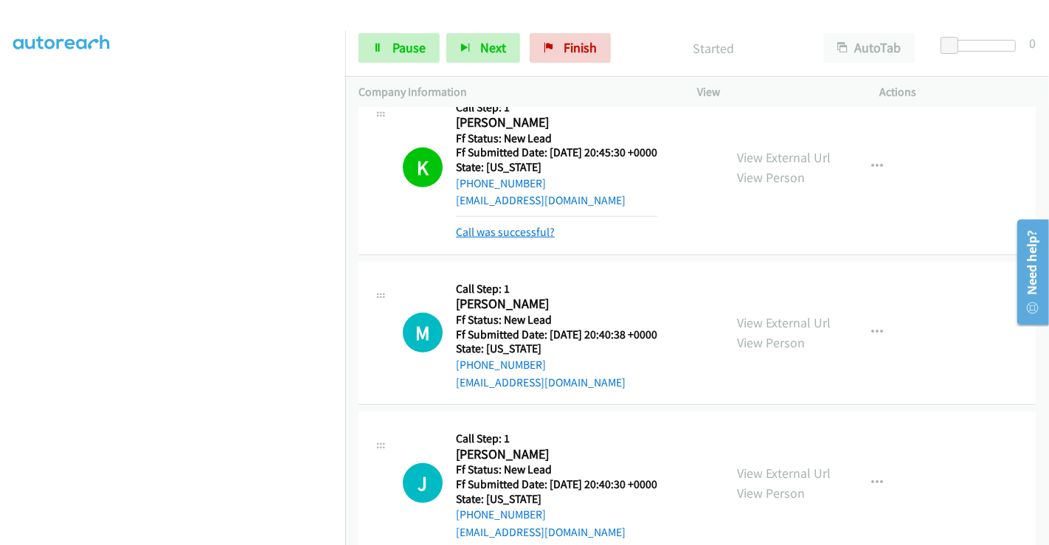
click at [484, 227] on link "Call was successful?" at bounding box center [505, 232] width 99 height 14
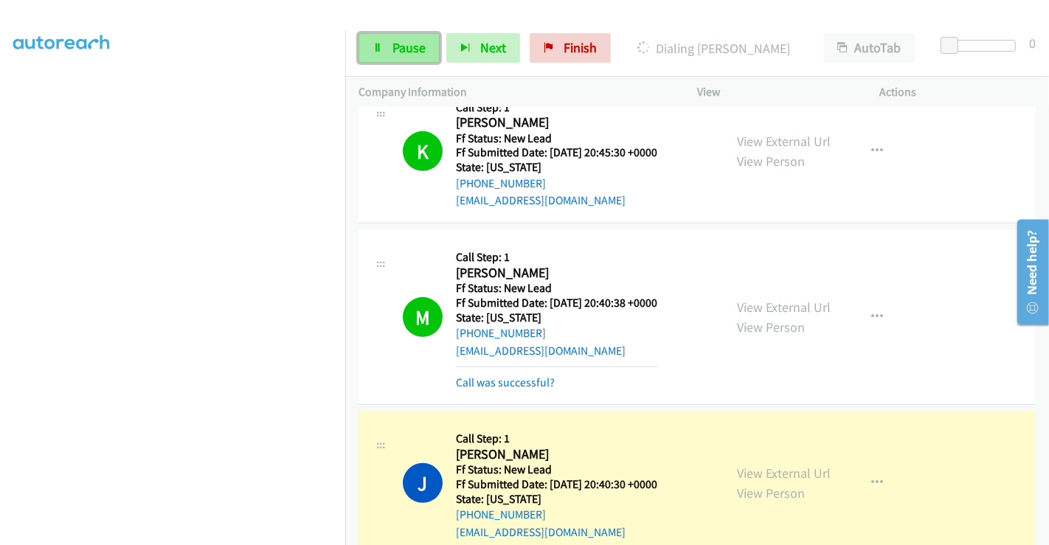
click at [387, 37] on link "Pause" at bounding box center [398, 47] width 81 height 29
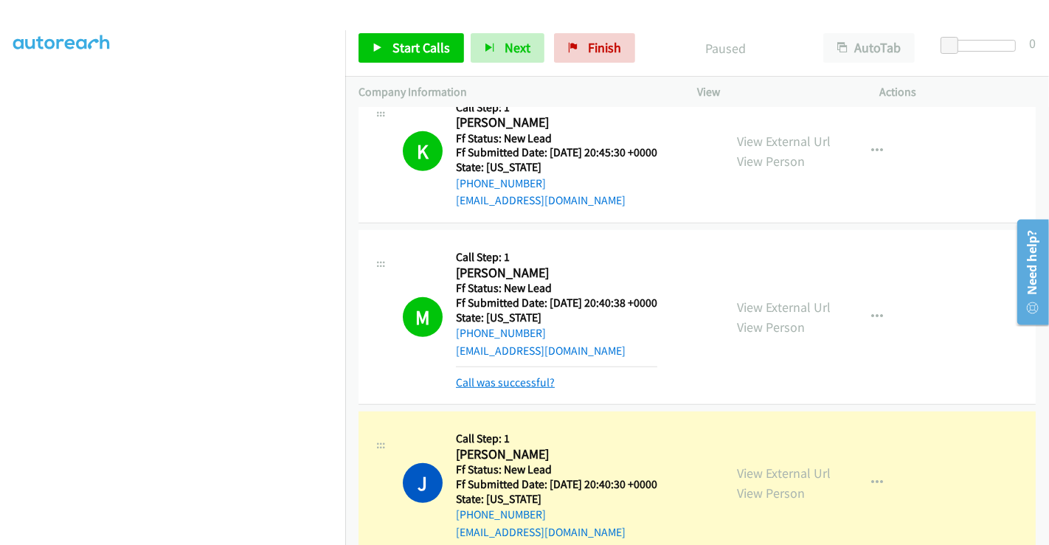
click at [500, 381] on link "Call was successful?" at bounding box center [505, 382] width 99 height 14
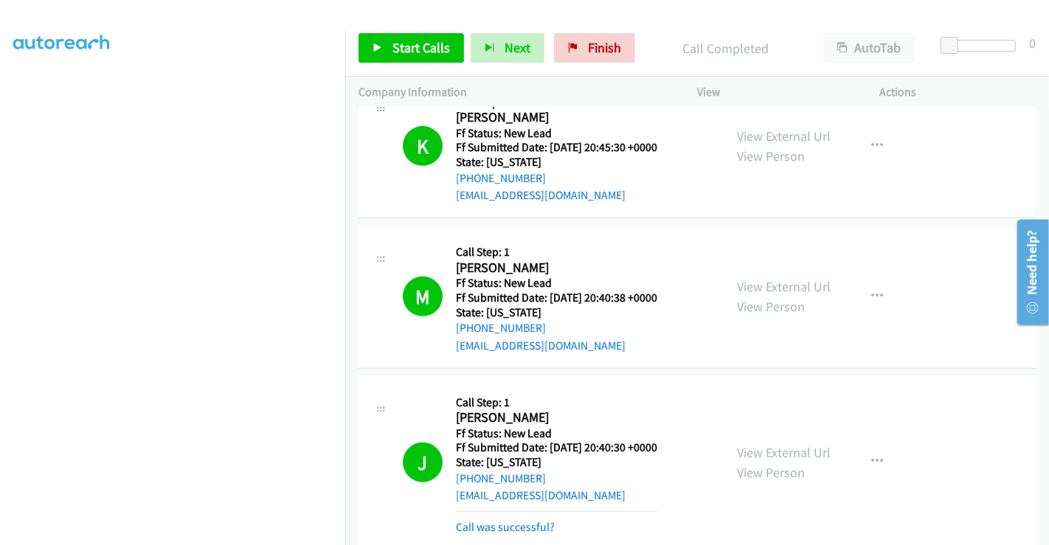
scroll to position [709, 0]
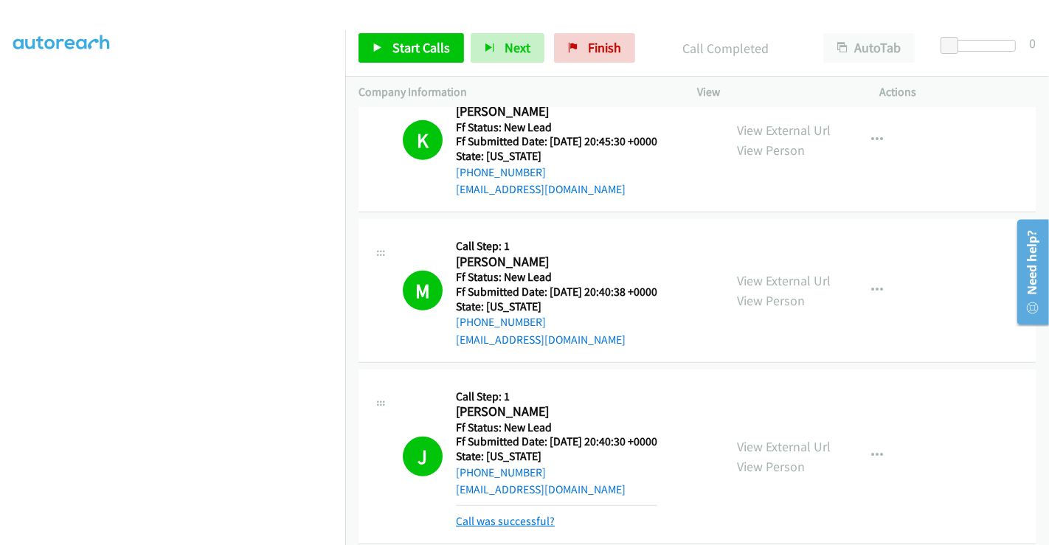
click at [488, 516] on link "Call was successful?" at bounding box center [505, 521] width 99 height 14
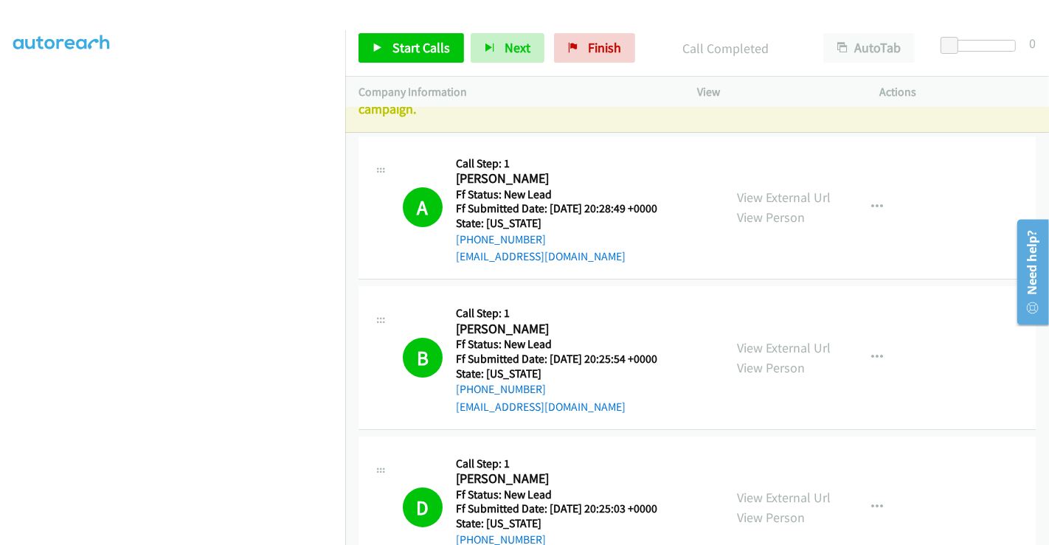
scroll to position [0, 0]
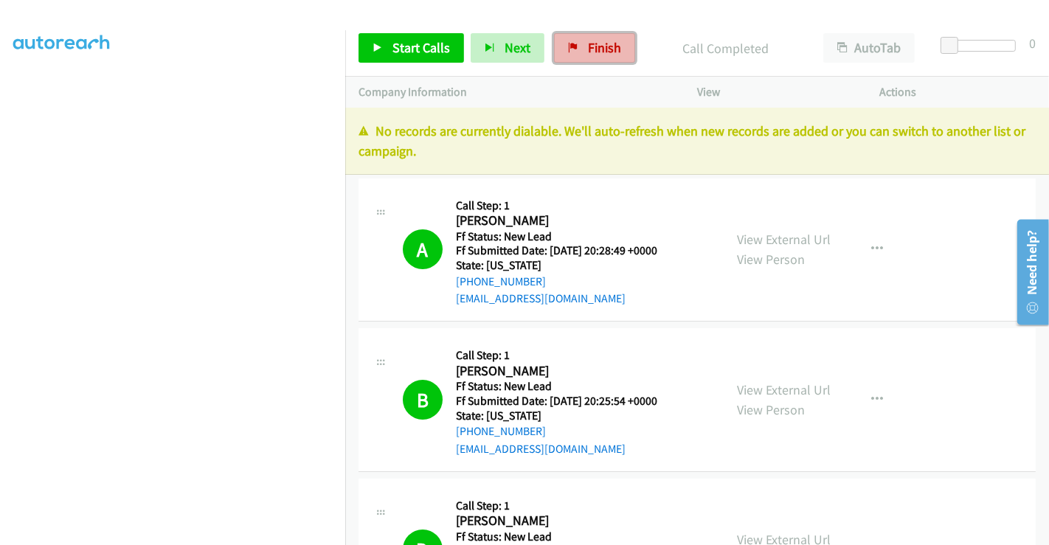
click at [577, 52] on link "Finish" at bounding box center [594, 47] width 81 height 29
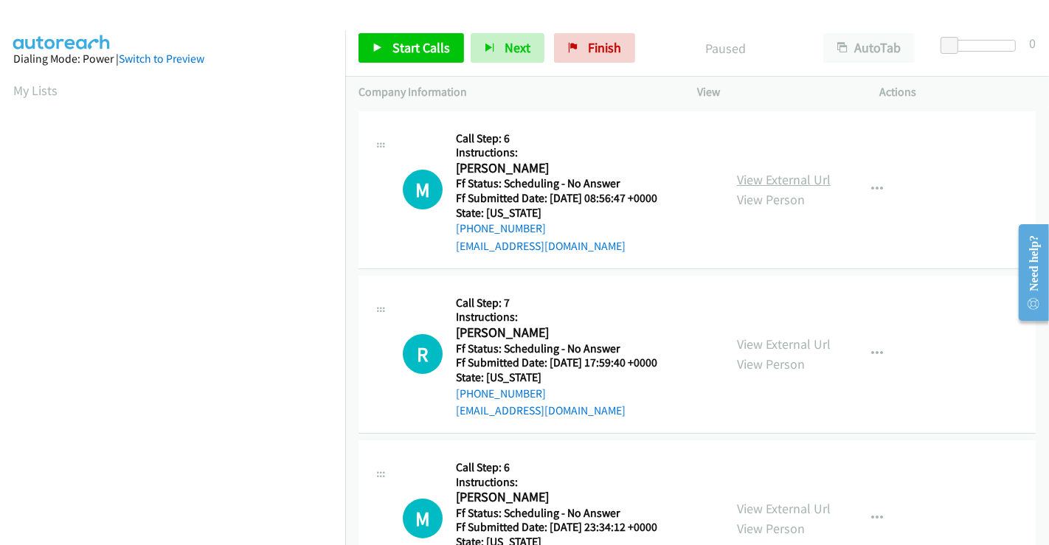
click at [755, 182] on link "View External Url" at bounding box center [784, 179] width 94 height 17
click at [779, 347] on link "View External Url" at bounding box center [784, 344] width 94 height 17
click at [769, 500] on link "View External Url" at bounding box center [784, 508] width 94 height 17
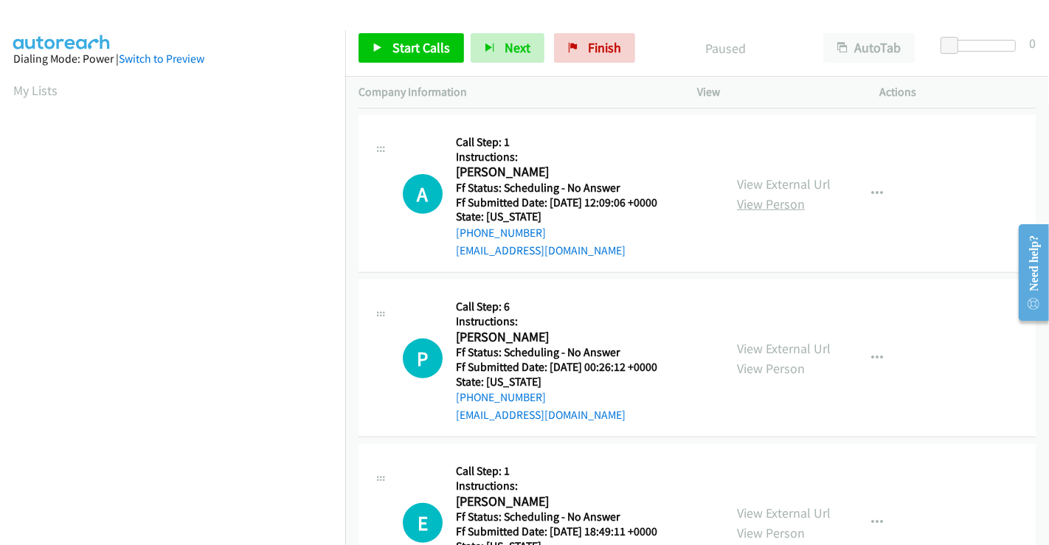
scroll to position [491, 0]
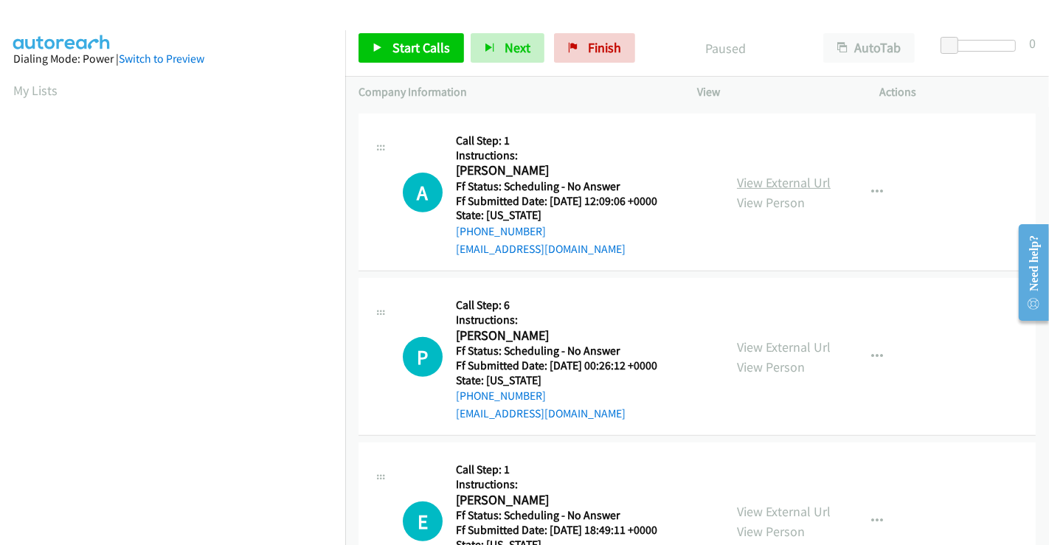
click at [772, 174] on link "View External Url" at bounding box center [784, 182] width 94 height 17
click at [757, 344] on link "View External Url" at bounding box center [784, 346] width 94 height 17
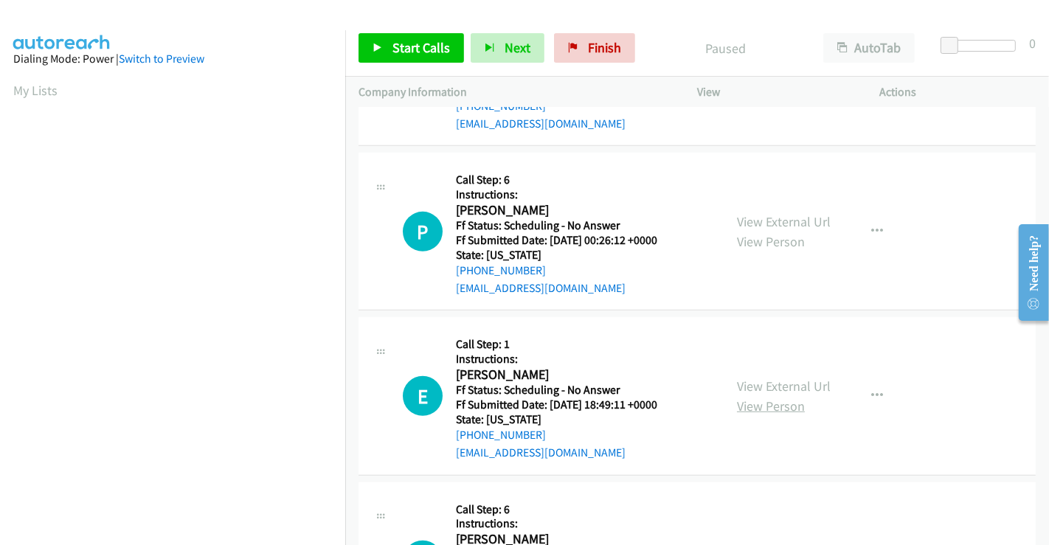
scroll to position [655, 0]
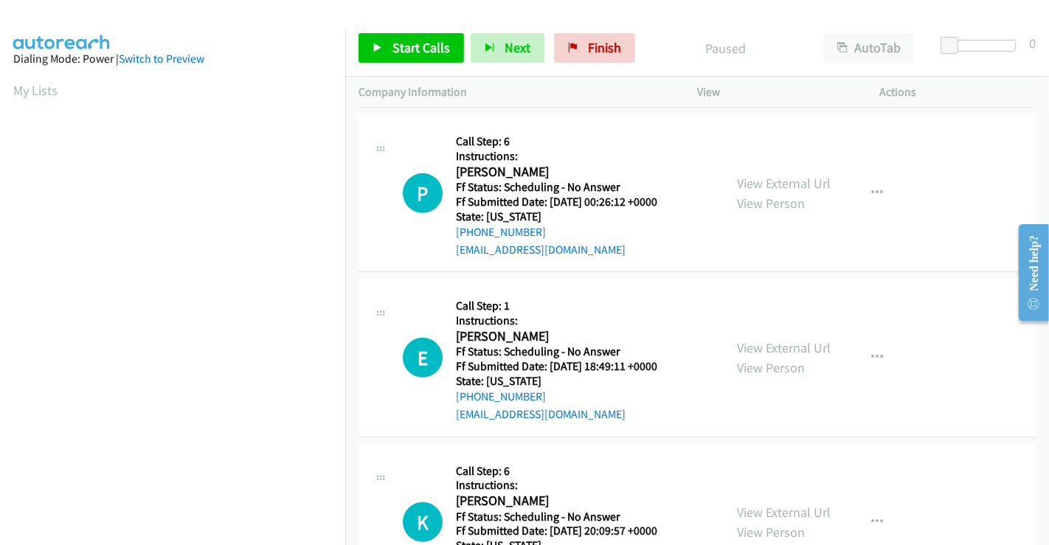
click at [766, 338] on div "View External Url View Person" at bounding box center [784, 358] width 94 height 40
click at [768, 346] on link "View External Url" at bounding box center [784, 347] width 94 height 17
click at [417, 38] on link "Start Calls" at bounding box center [410, 47] width 105 height 29
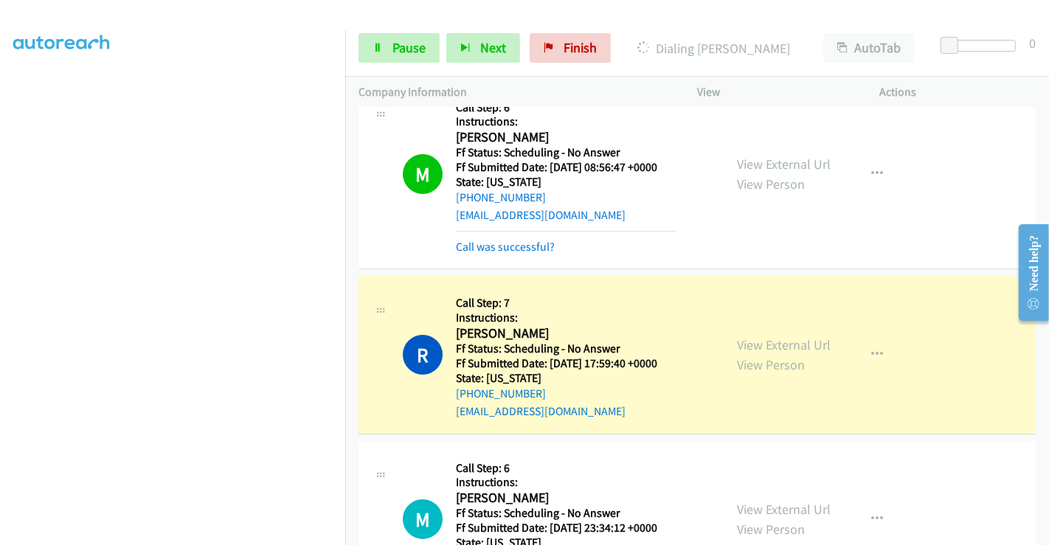
scroll to position [0, 0]
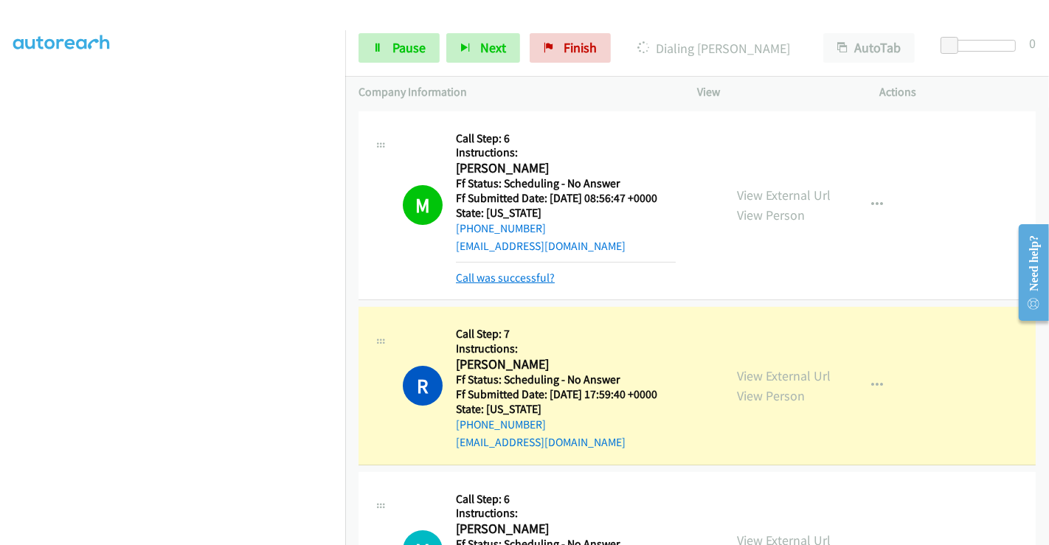
click at [510, 275] on link "Call was successful?" at bounding box center [505, 278] width 99 height 14
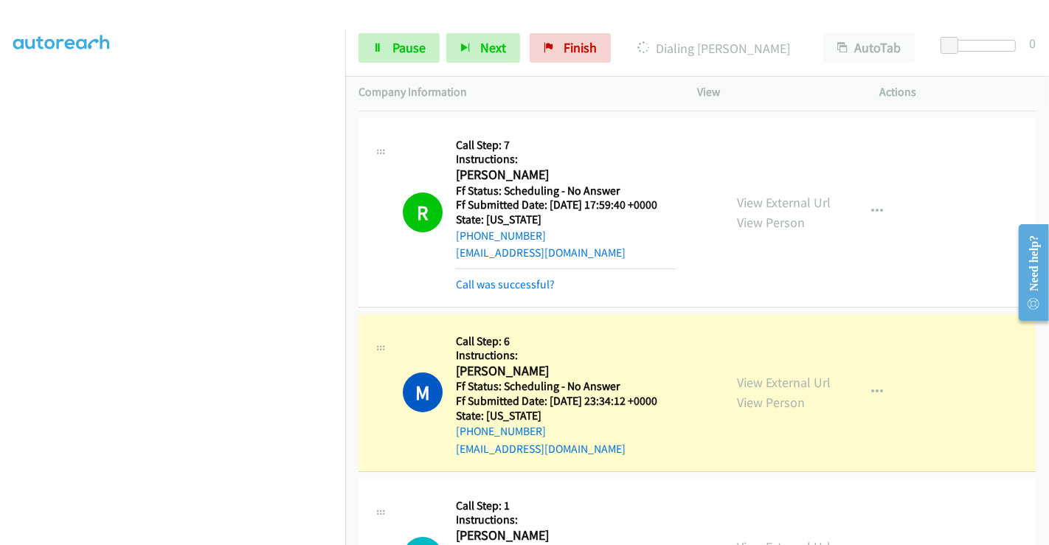
scroll to position [164, 0]
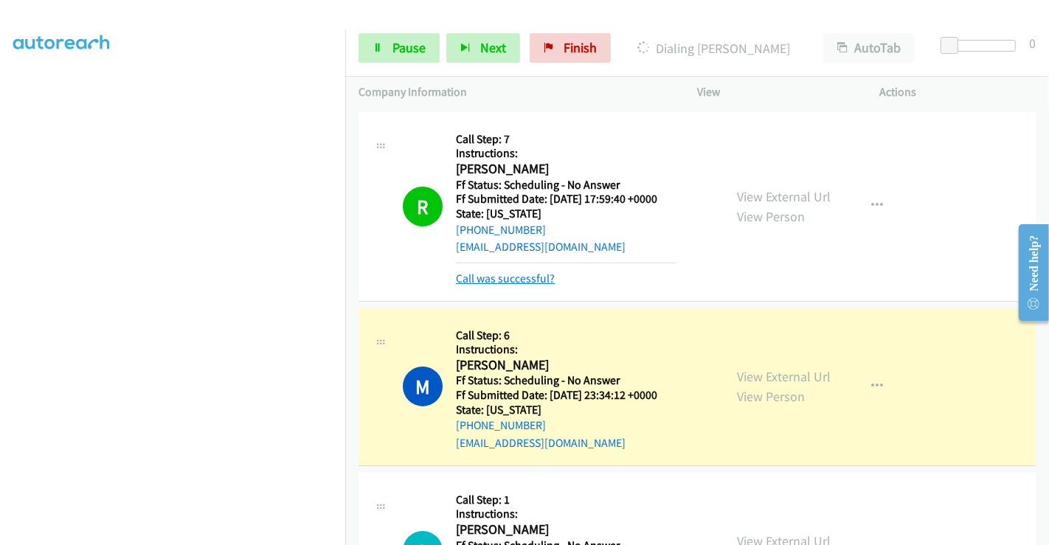
click at [501, 276] on link "Call was successful?" at bounding box center [505, 278] width 99 height 14
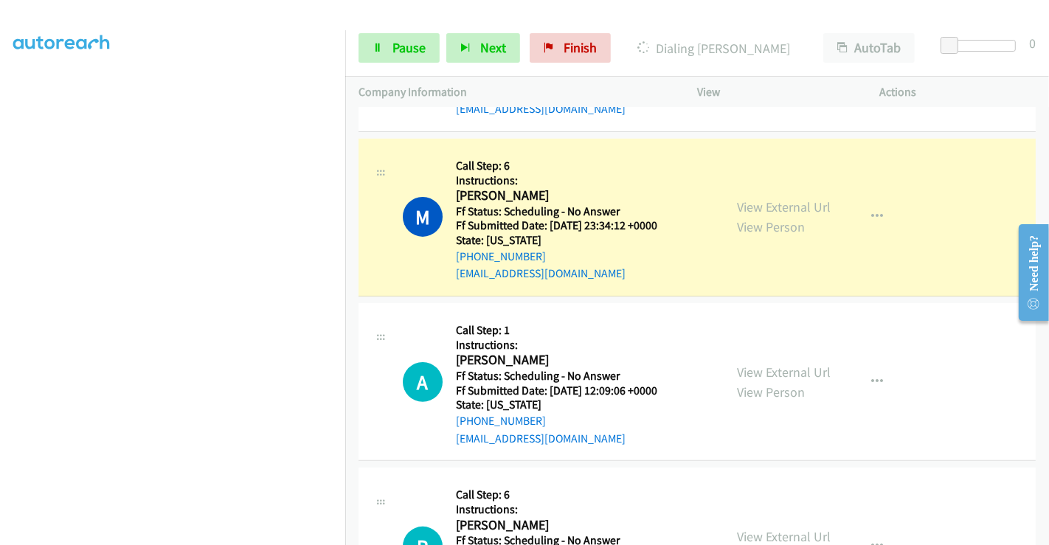
scroll to position [327, 0]
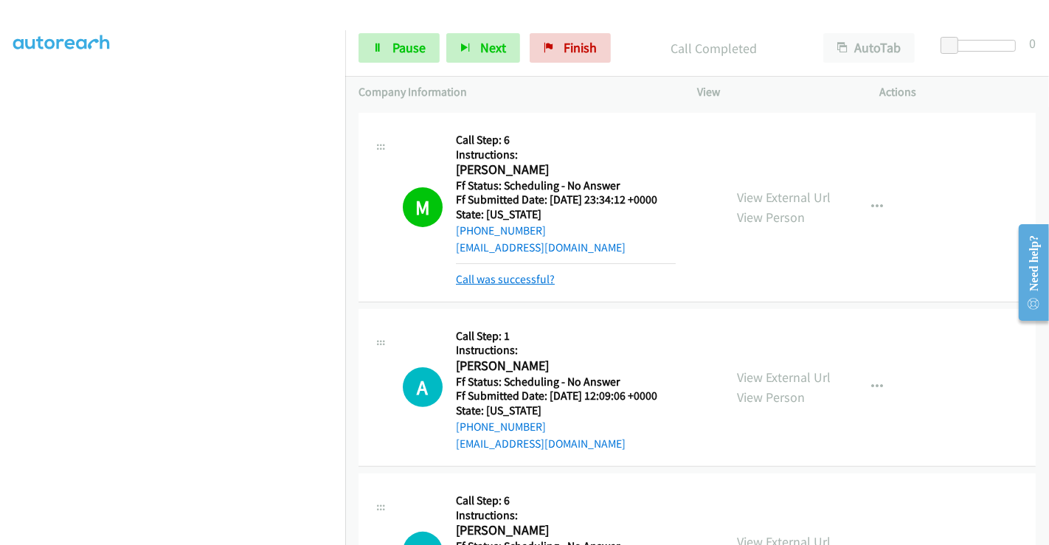
click at [519, 275] on link "Call was successful?" at bounding box center [505, 279] width 99 height 14
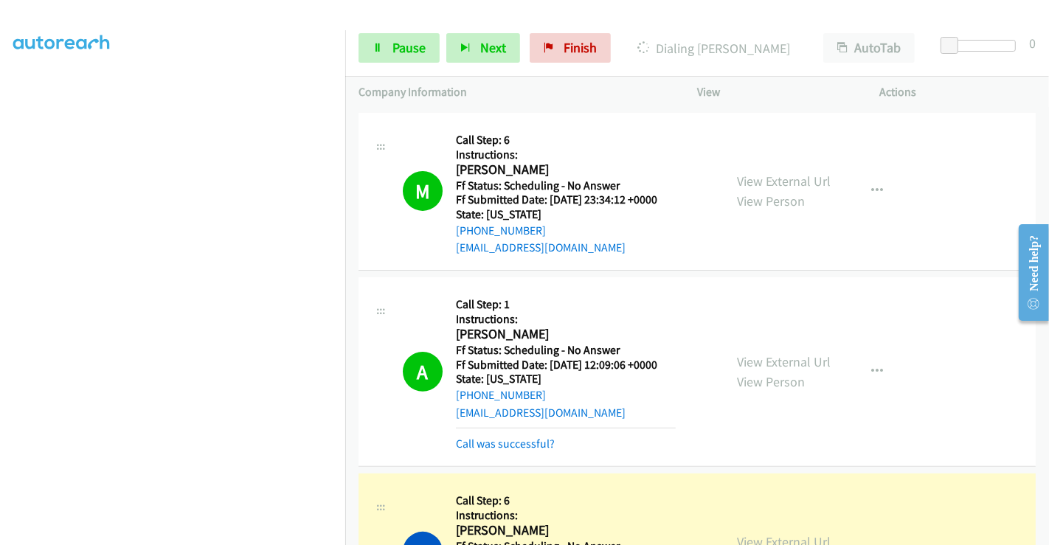
scroll to position [491, 0]
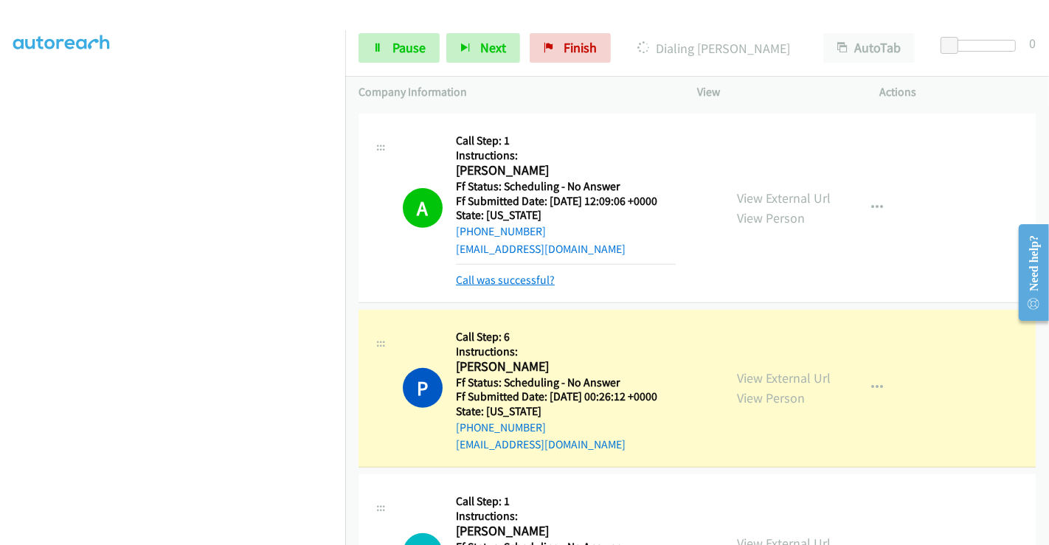
click at [510, 279] on link "Call was successful?" at bounding box center [505, 280] width 99 height 14
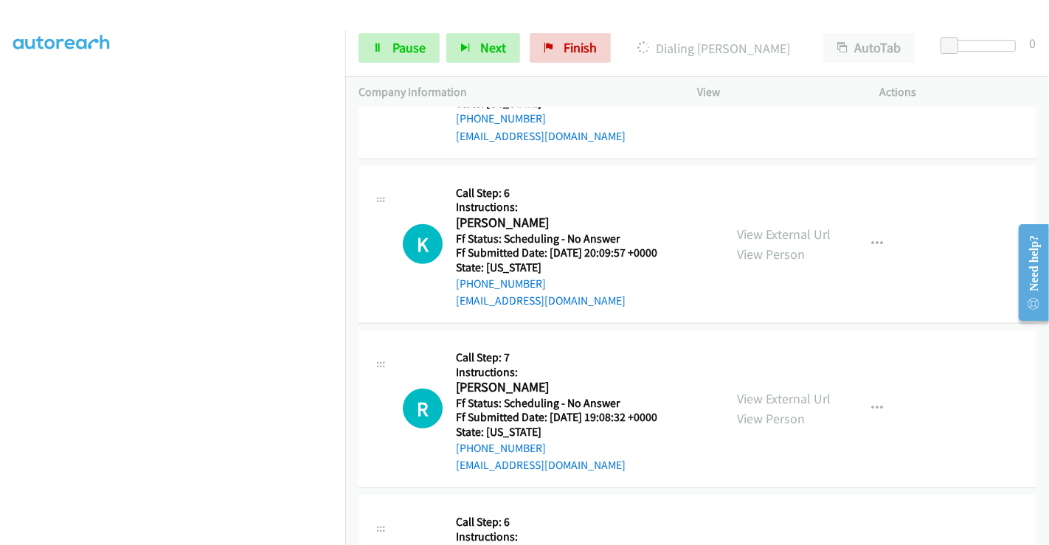
scroll to position [983, 0]
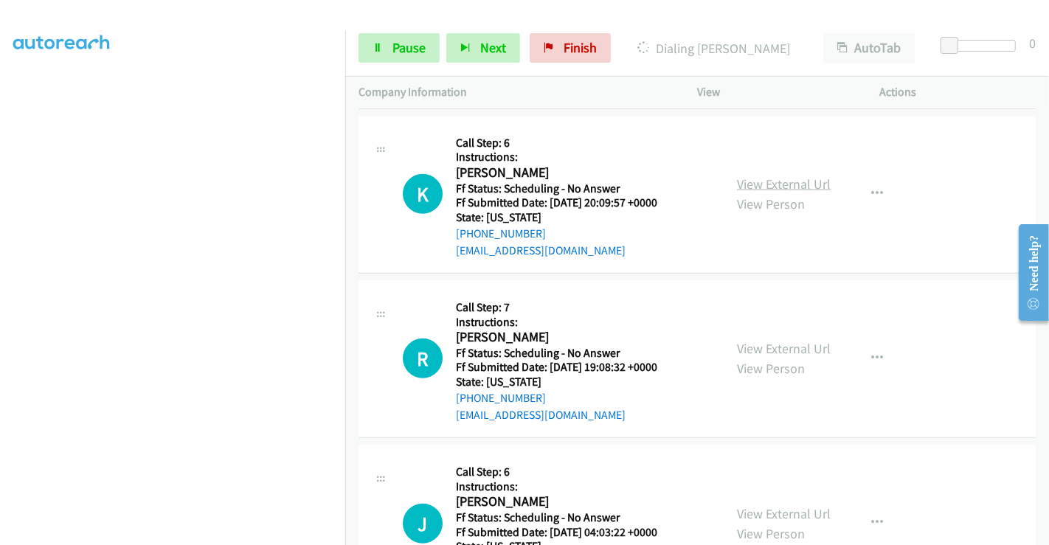
click at [769, 181] on link "View External Url" at bounding box center [784, 183] width 94 height 17
click at [776, 343] on link "View External Url" at bounding box center [784, 348] width 94 height 17
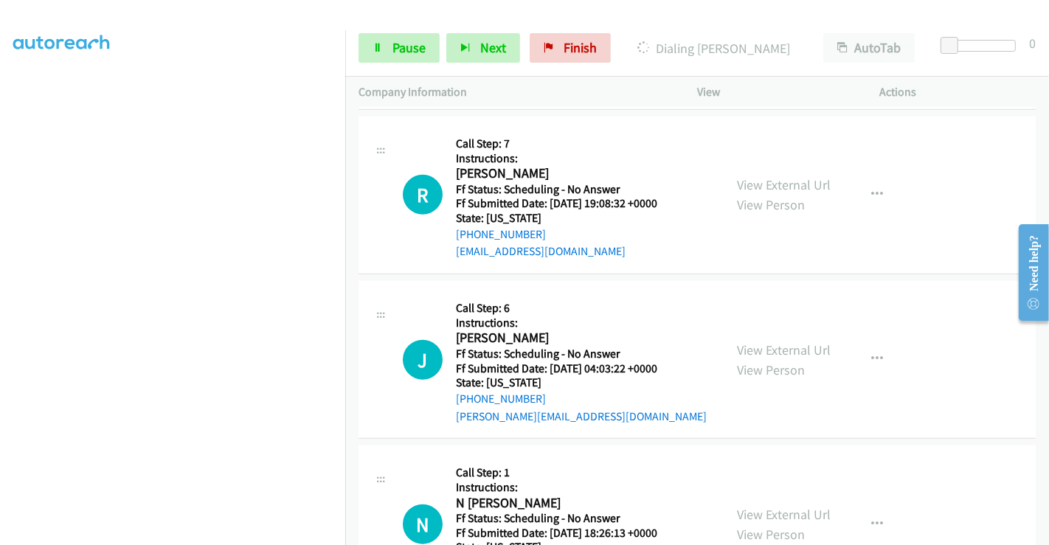
scroll to position [1228, 0]
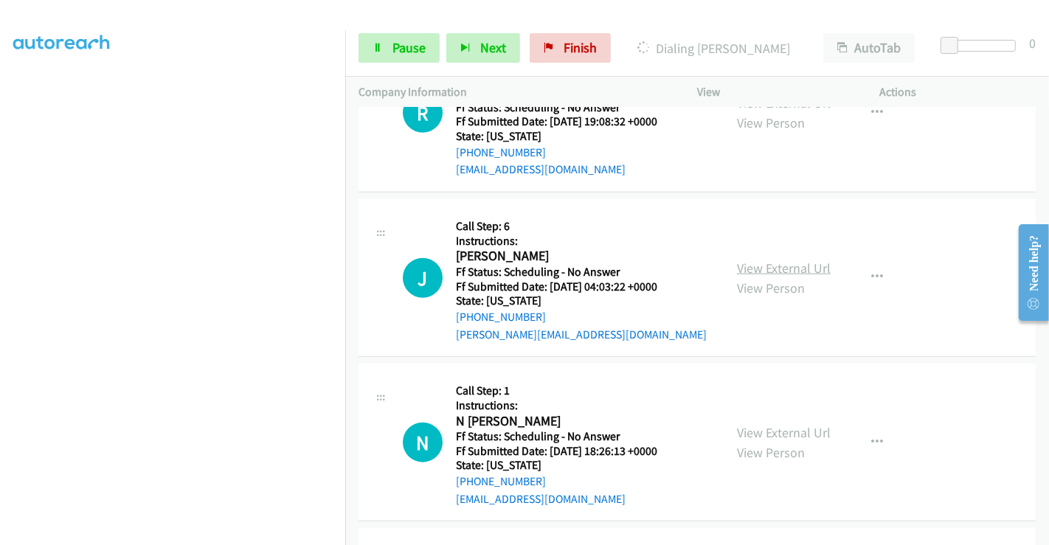
click at [773, 260] on link "View External Url" at bounding box center [784, 268] width 94 height 17
click at [771, 433] on link "View External Url" at bounding box center [784, 432] width 94 height 17
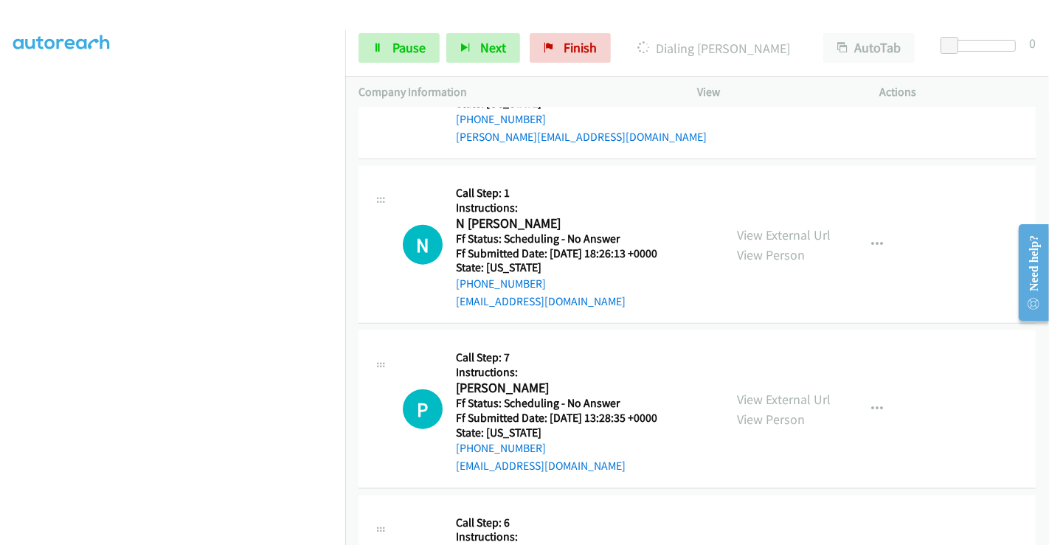
scroll to position [1475, 0]
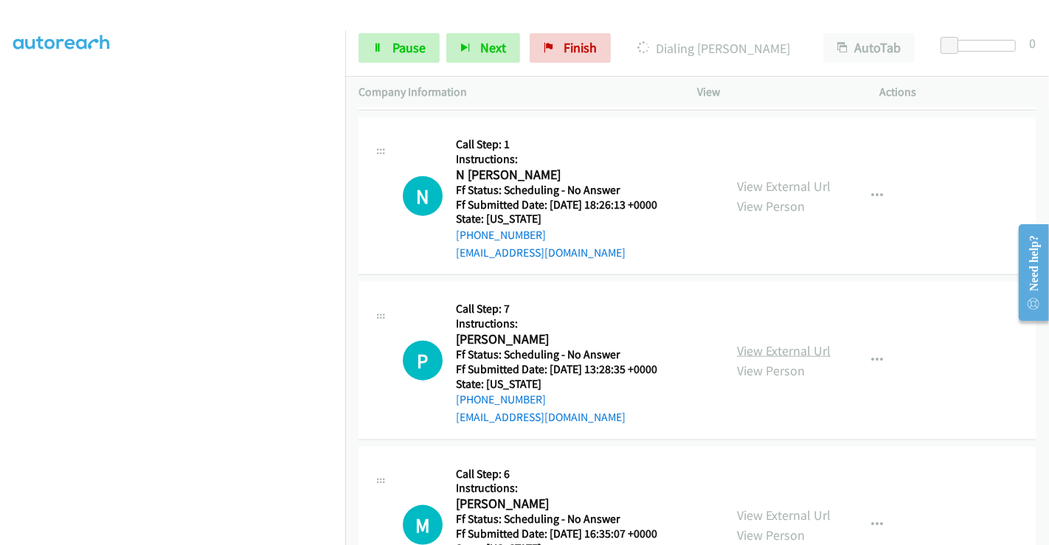
click at [760, 344] on link "View External Url" at bounding box center [784, 350] width 94 height 17
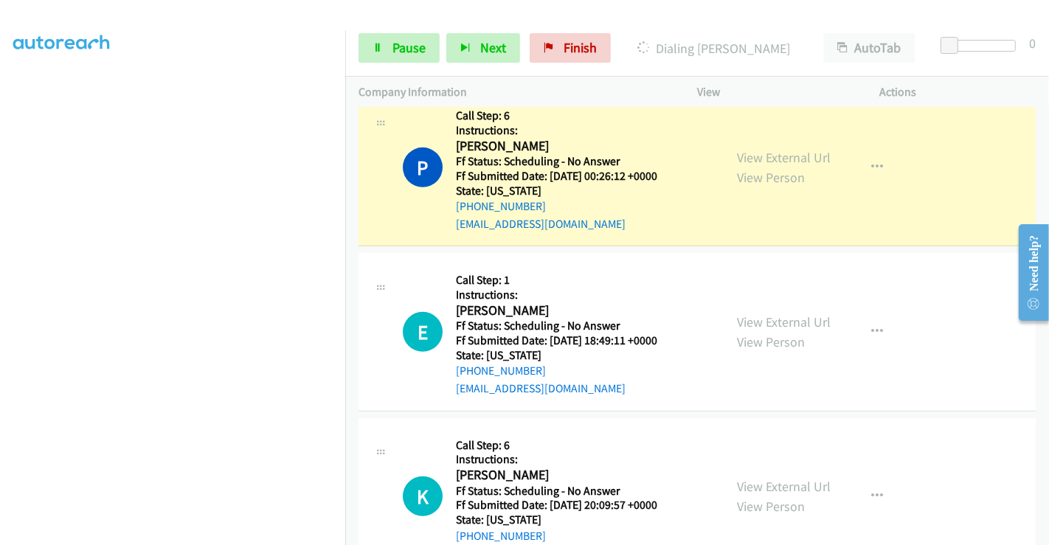
scroll to position [655, 0]
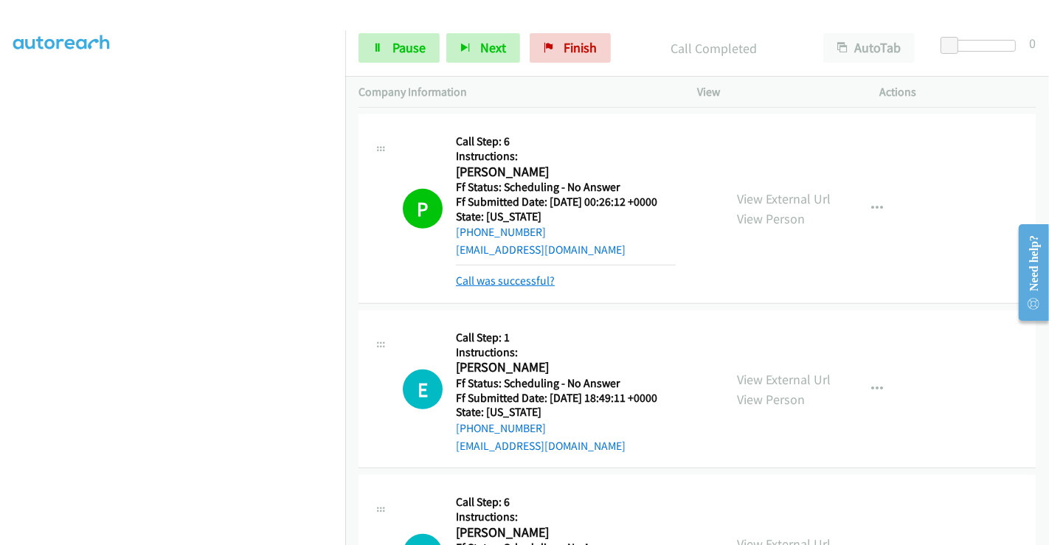
click at [515, 280] on link "Call was successful?" at bounding box center [505, 281] width 99 height 14
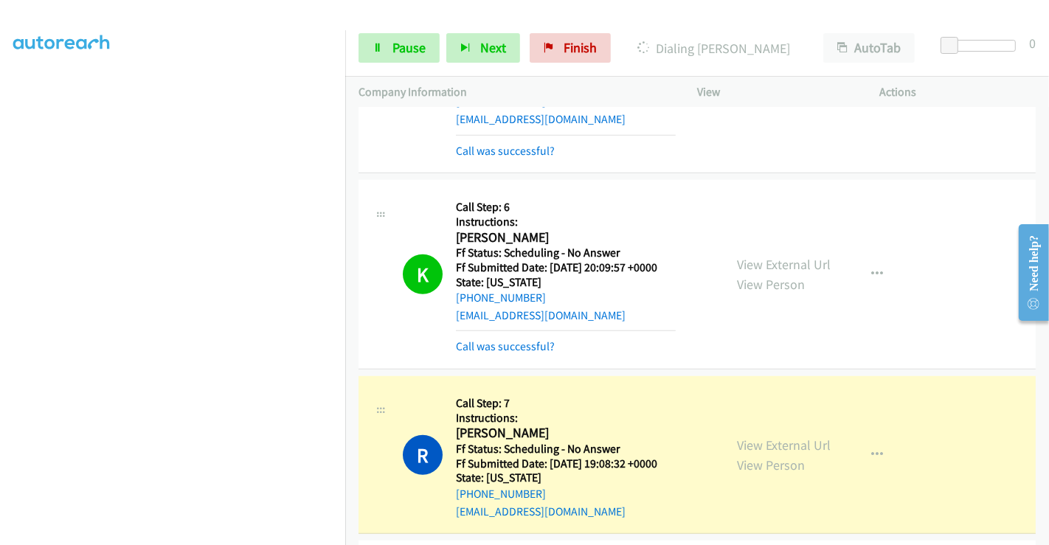
scroll to position [1065, 0]
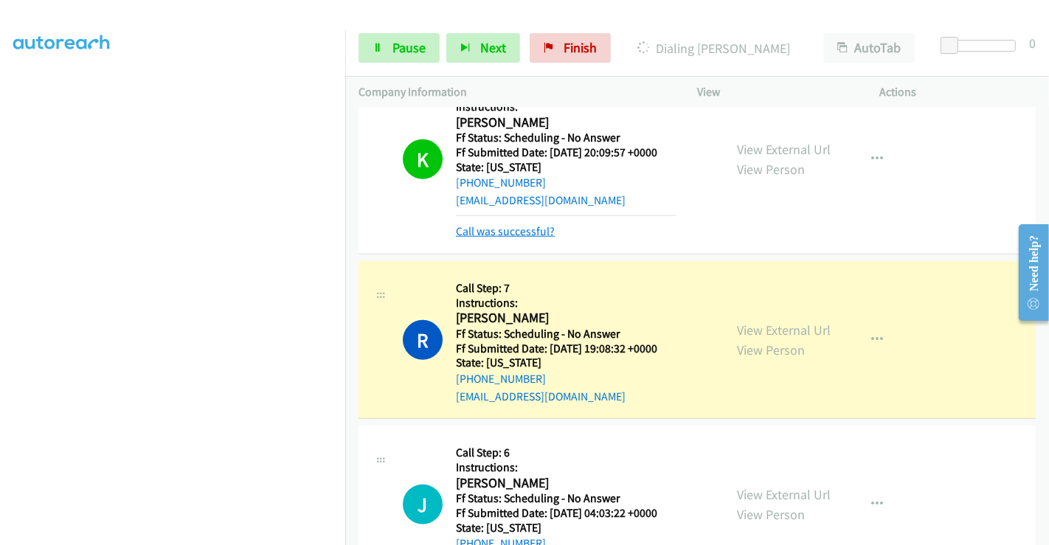
click at [493, 226] on link "Call was successful?" at bounding box center [505, 231] width 99 height 14
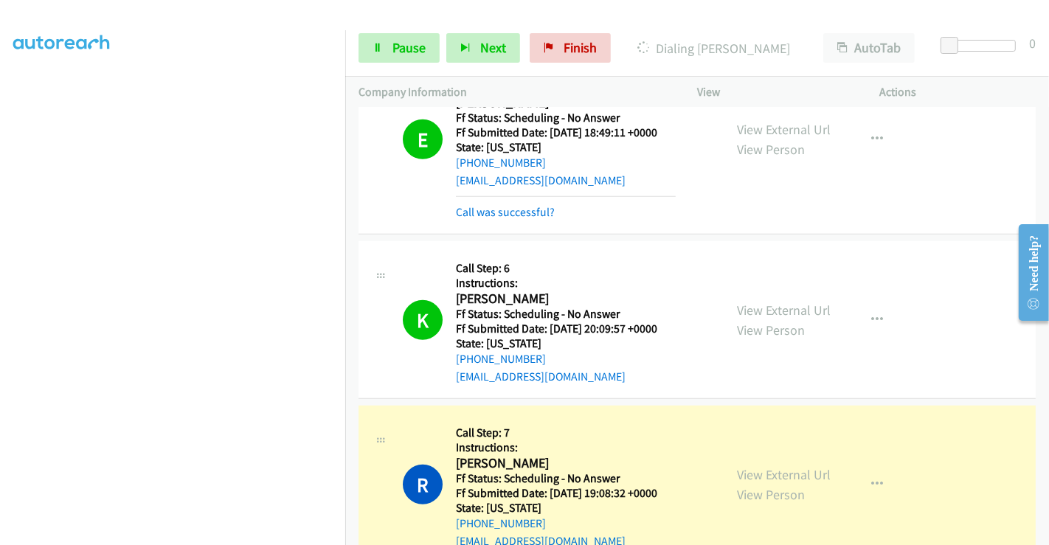
scroll to position [819, 0]
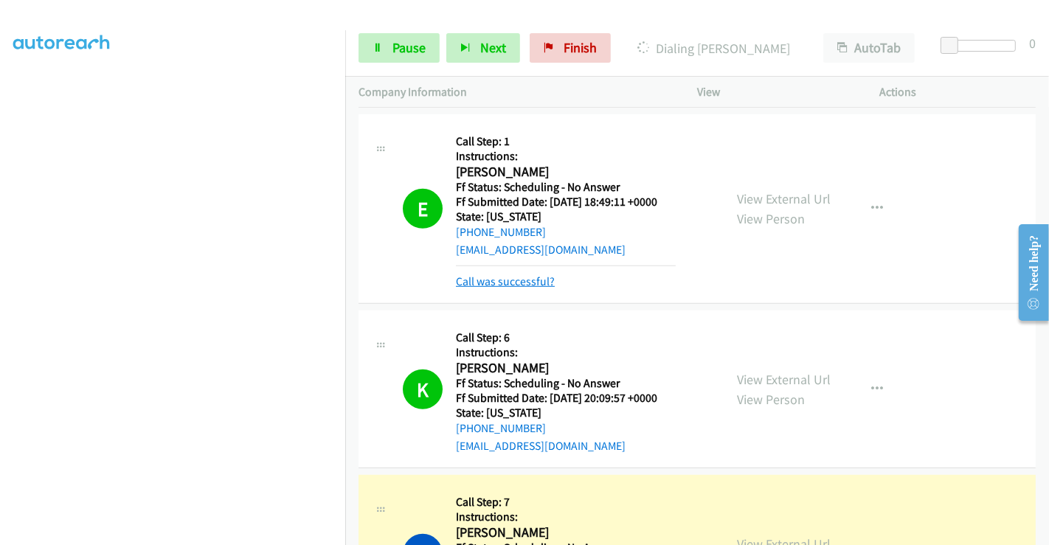
click at [487, 279] on link "Call was successful?" at bounding box center [505, 281] width 99 height 14
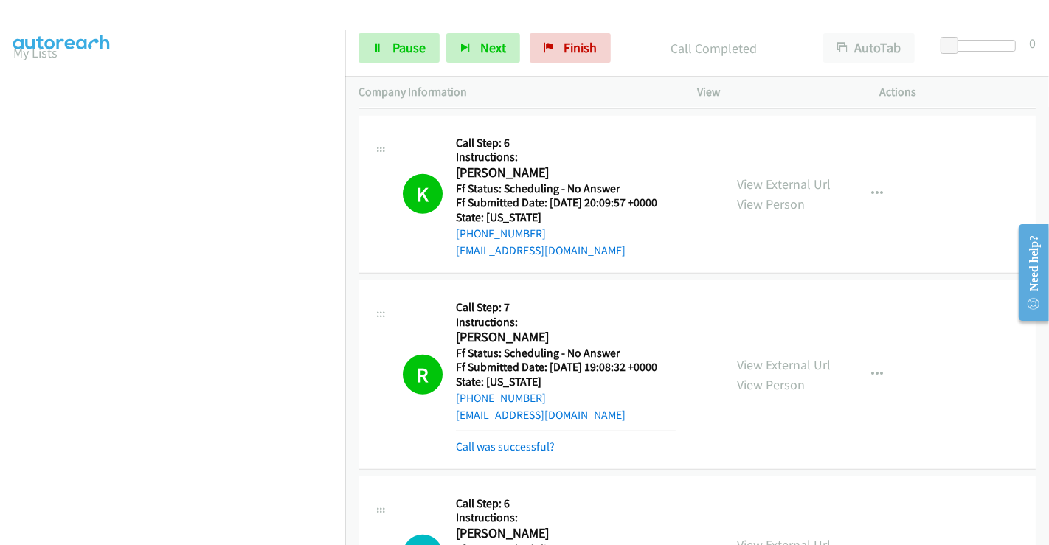
scroll to position [284, 0]
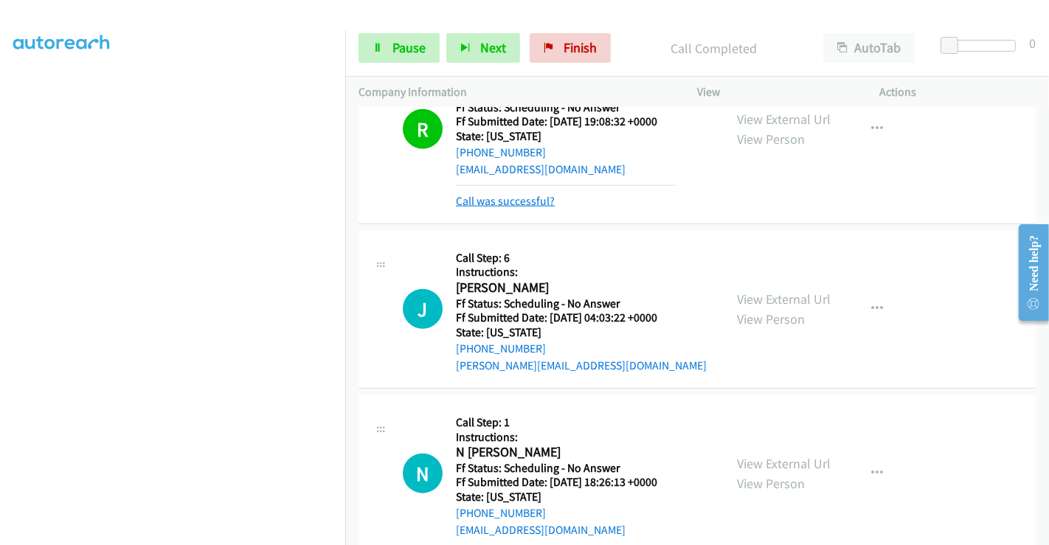
click at [484, 198] on link "Call was successful?" at bounding box center [505, 201] width 99 height 14
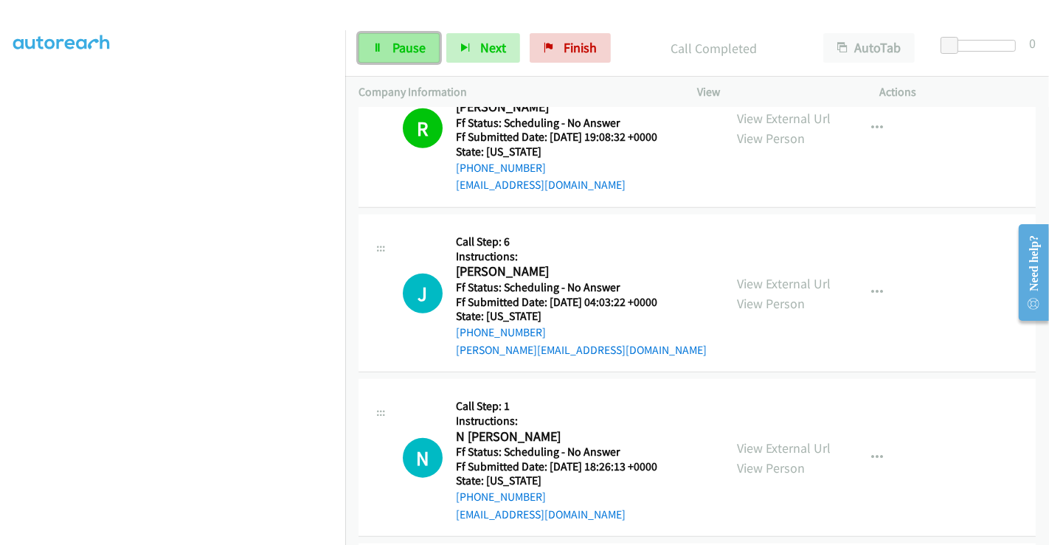
click at [408, 47] on span "Pause" at bounding box center [408, 47] width 33 height 17
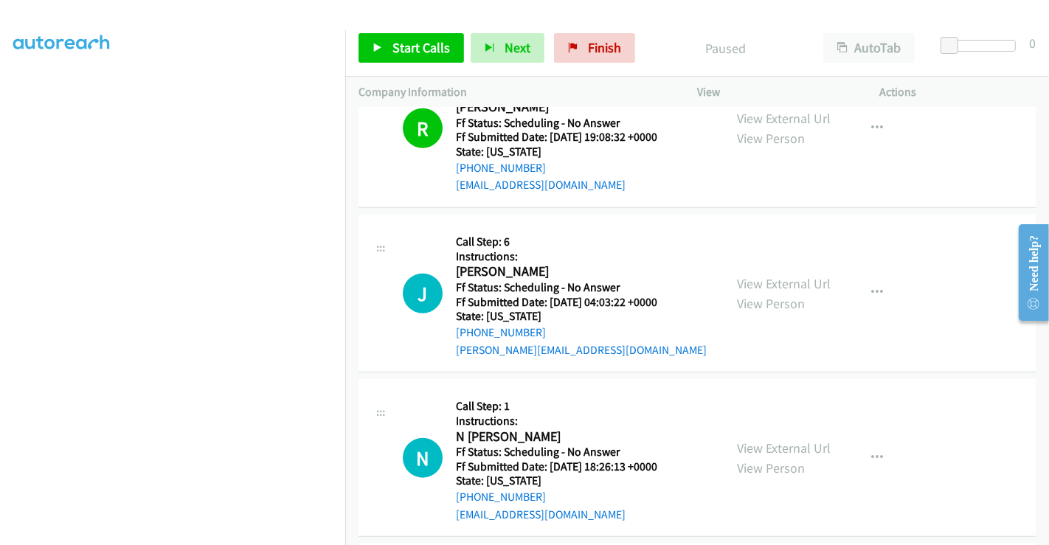
scroll to position [1296, 0]
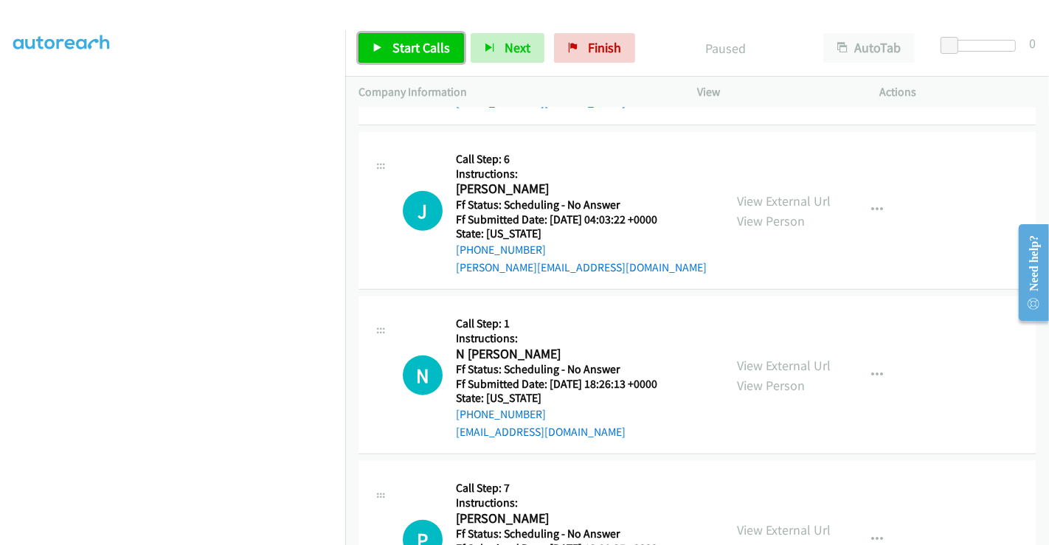
click at [402, 44] on span "Start Calls" at bounding box center [421, 47] width 58 height 17
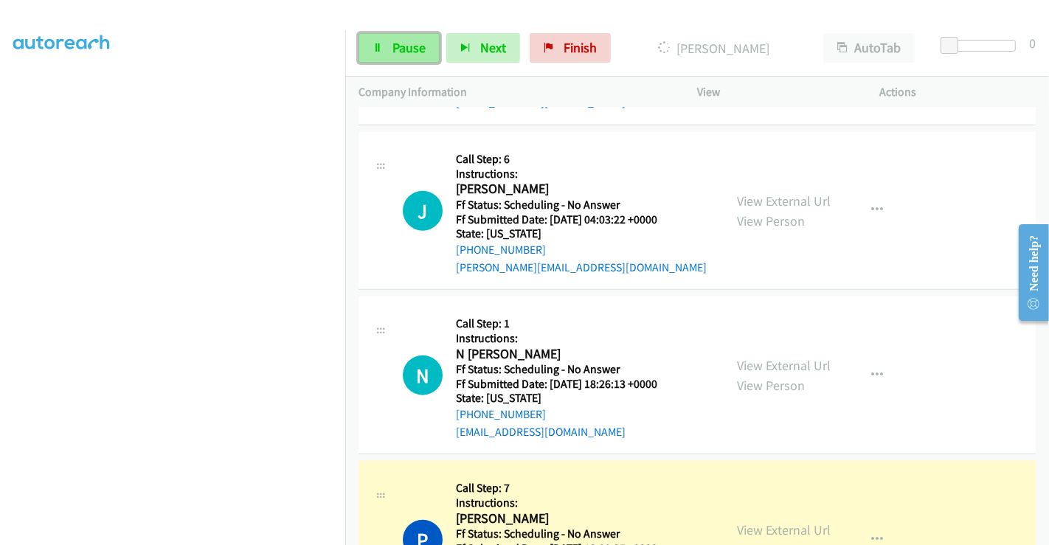
click at [398, 42] on span "Pause" at bounding box center [408, 47] width 33 height 17
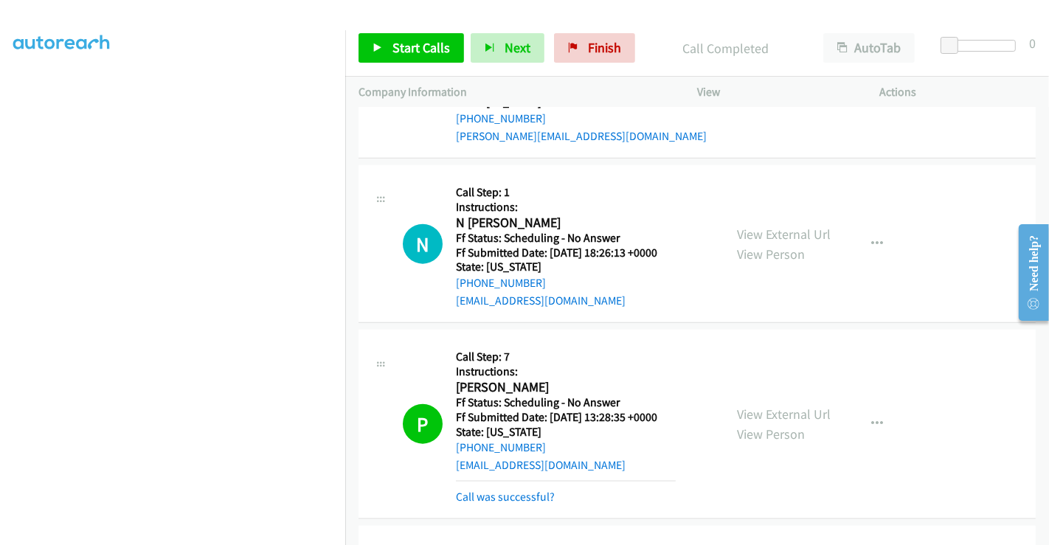
scroll to position [1623, 0]
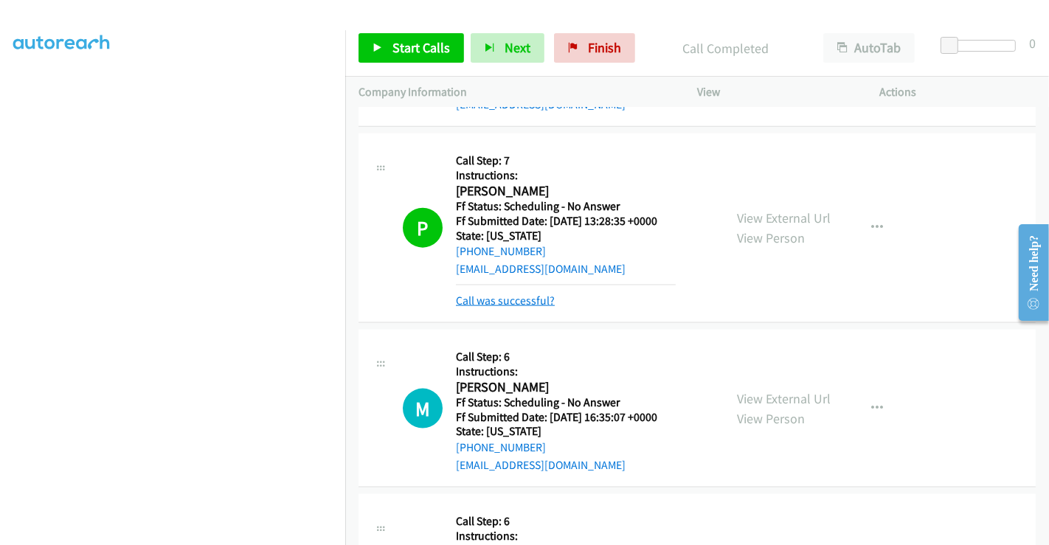
click at [493, 295] on link "Call was successful?" at bounding box center [505, 300] width 99 height 14
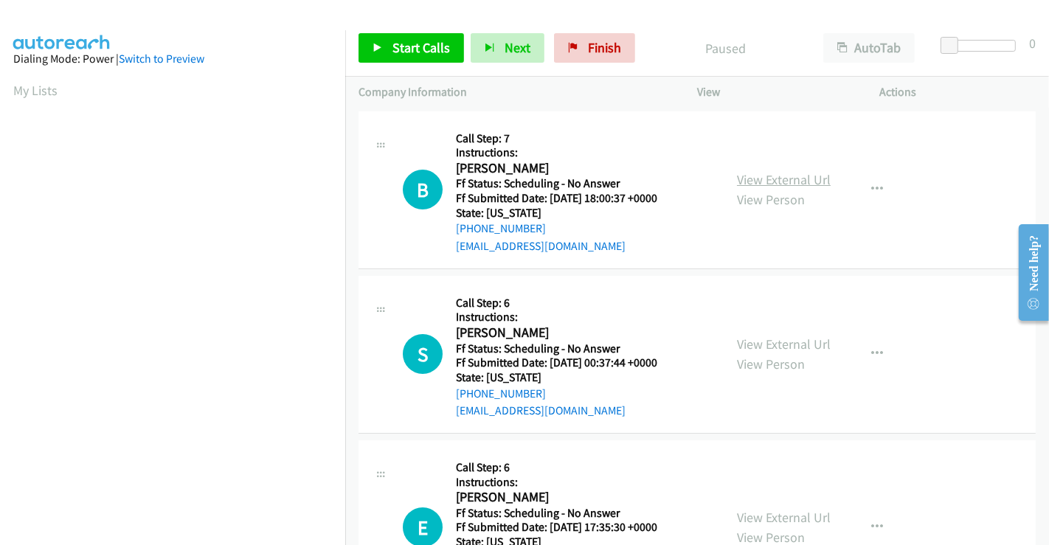
click at [748, 179] on link "View External Url" at bounding box center [784, 179] width 94 height 17
click at [771, 338] on link "View External Url" at bounding box center [784, 344] width 94 height 17
click at [777, 509] on link "View External Url" at bounding box center [784, 517] width 94 height 17
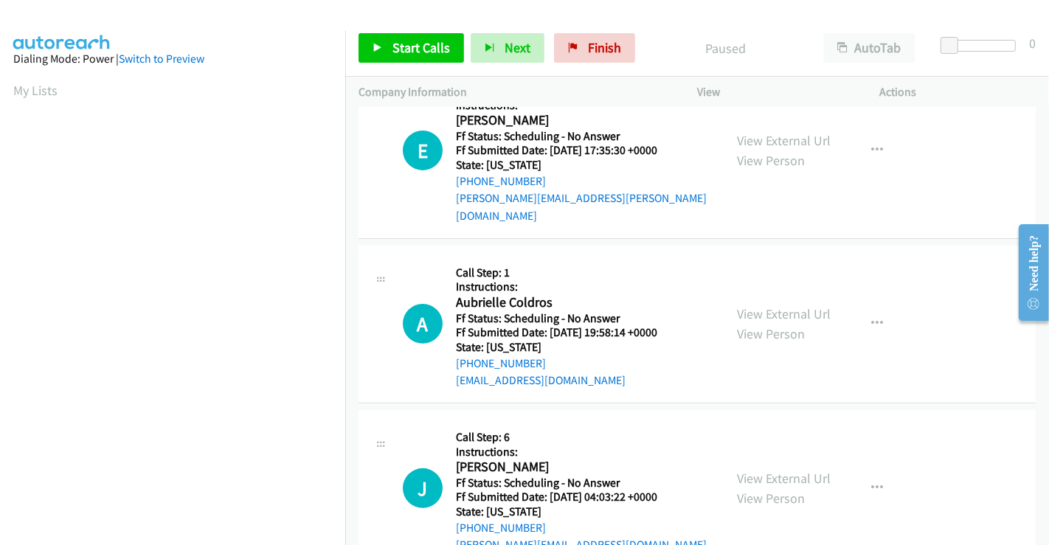
scroll to position [409, 0]
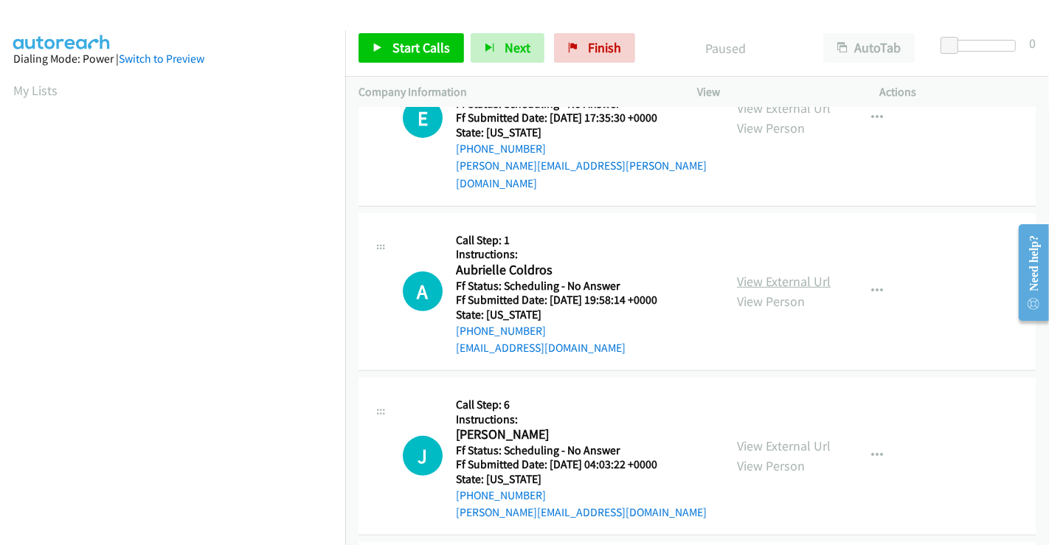
click at [762, 273] on link "View External Url" at bounding box center [784, 281] width 94 height 17
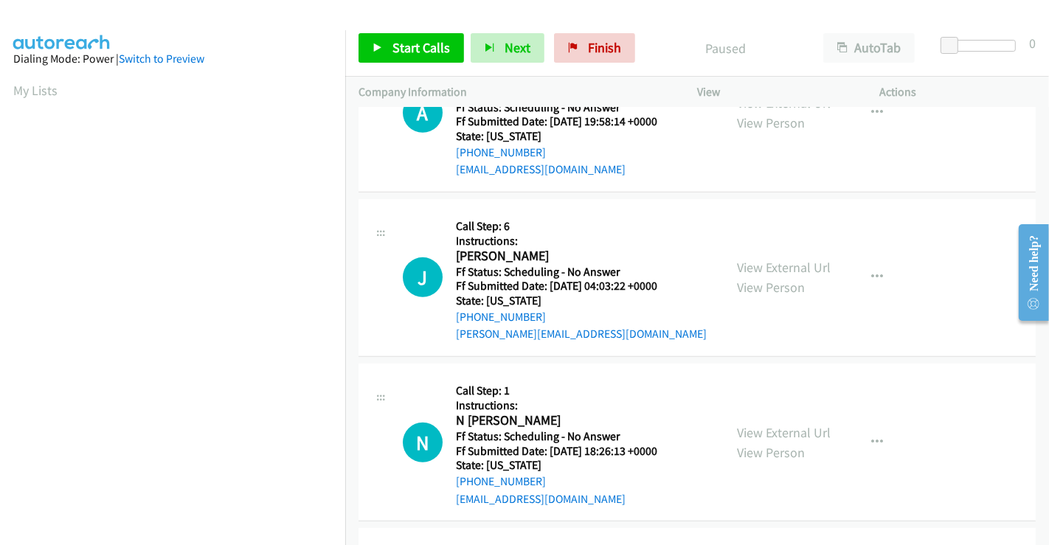
scroll to position [655, 0]
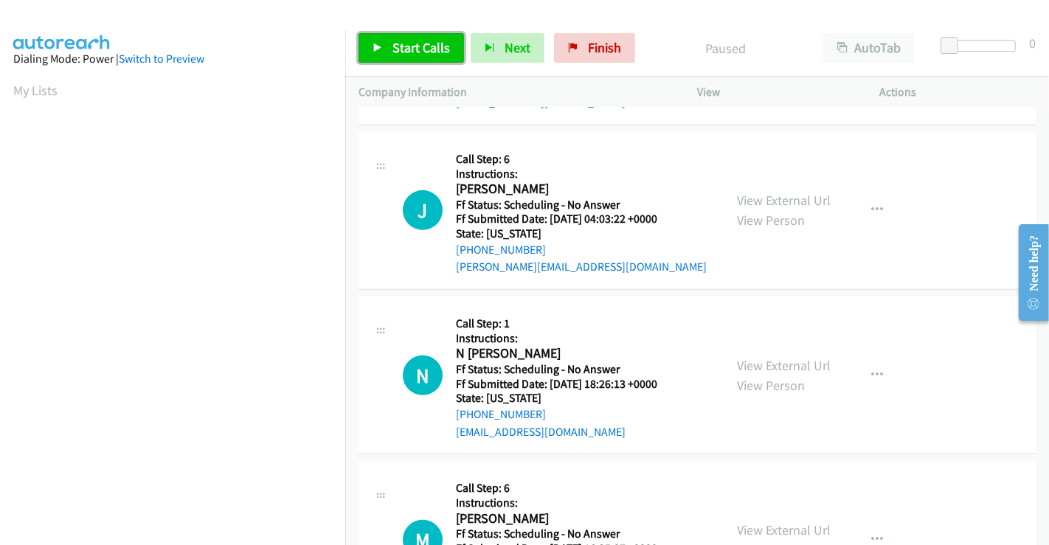
click at [433, 47] on span "Start Calls" at bounding box center [421, 47] width 58 height 17
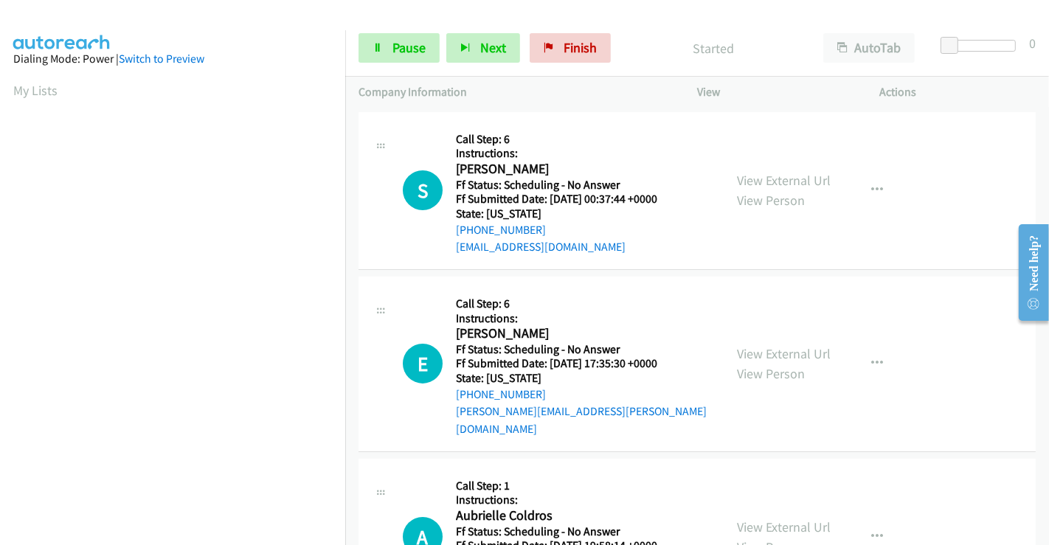
scroll to position [0, 0]
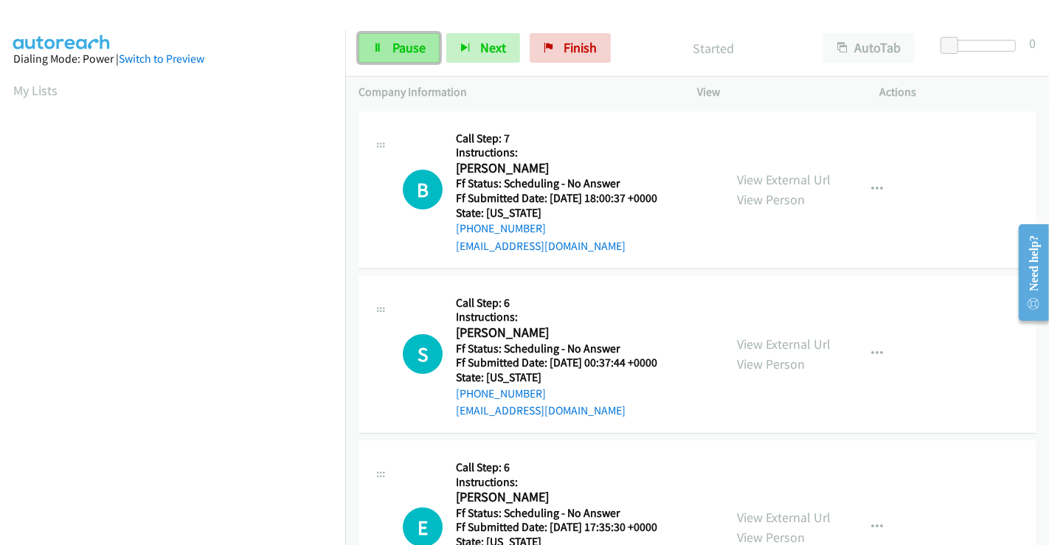
click at [405, 49] on span "Pause" at bounding box center [408, 47] width 33 height 17
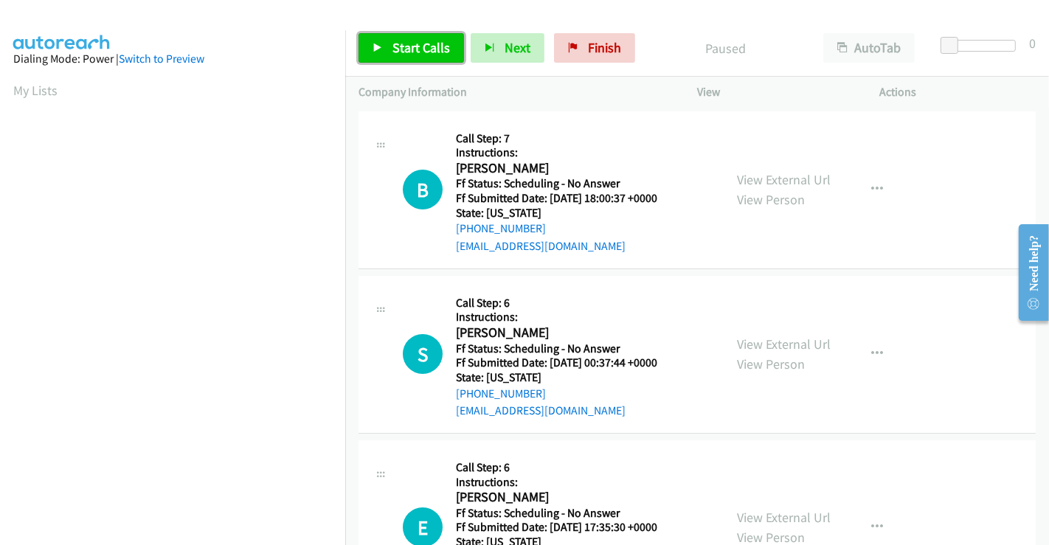
click at [431, 45] on span "Start Calls" at bounding box center [421, 47] width 58 height 17
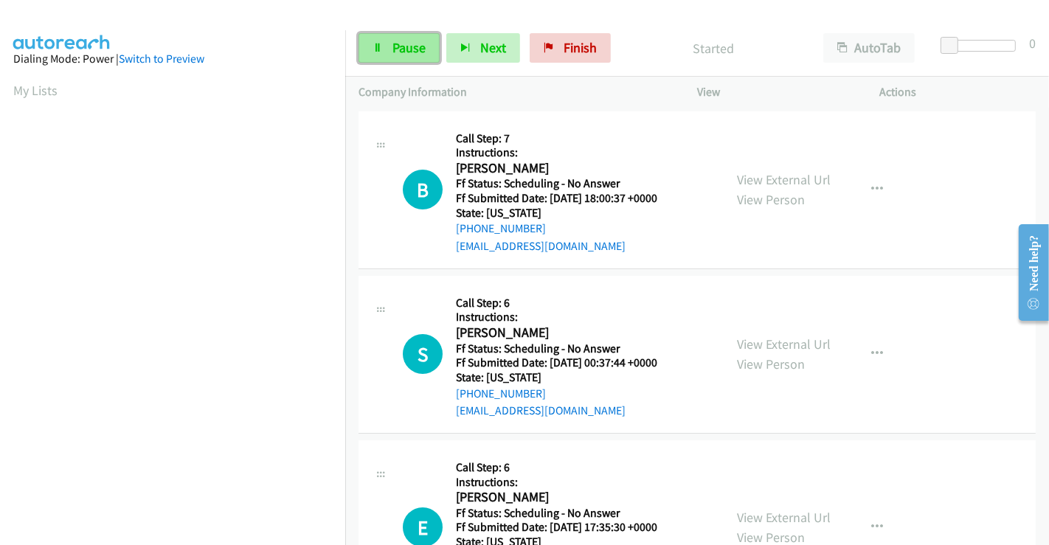
click at [402, 49] on span "Pause" at bounding box center [408, 47] width 33 height 17
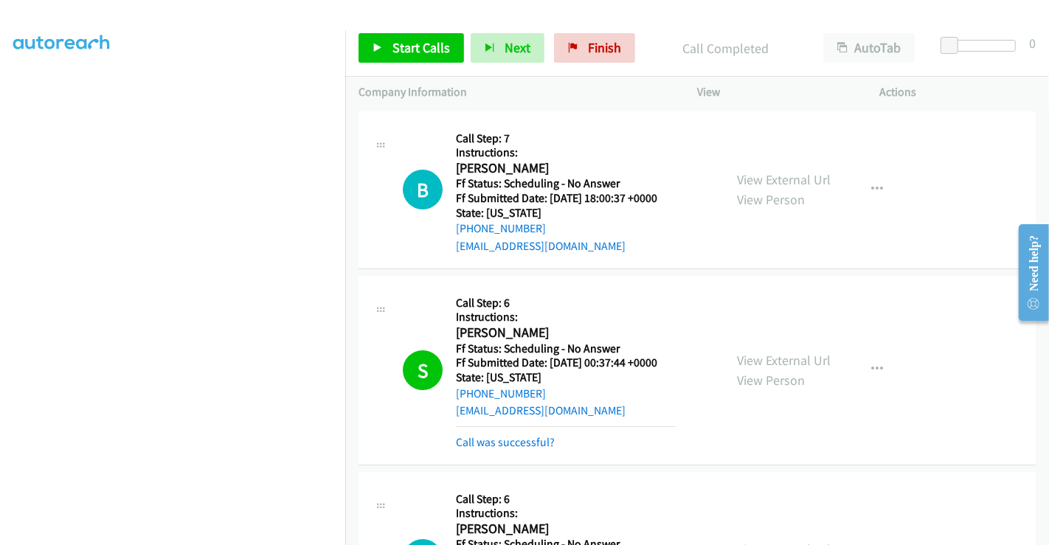
scroll to position [251, 0]
click at [511, 445] on link "Call was successful?" at bounding box center [505, 442] width 99 height 14
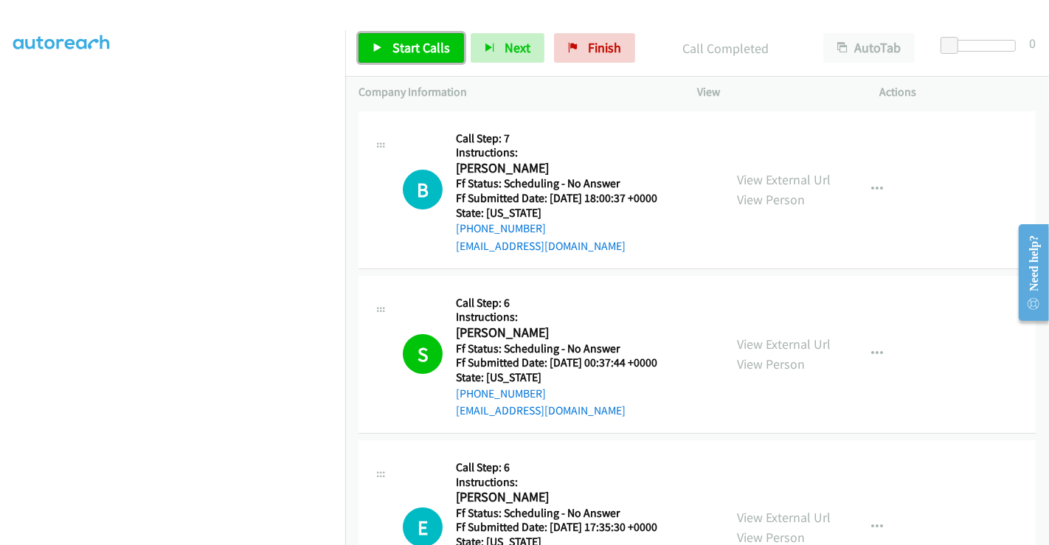
click at [418, 47] on span "Start Calls" at bounding box center [421, 47] width 58 height 17
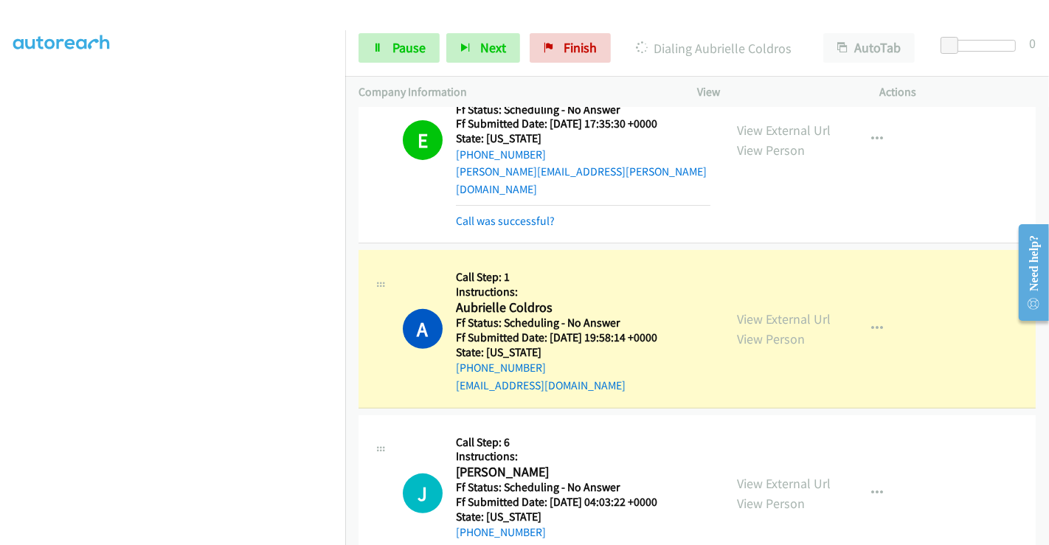
scroll to position [491, 0]
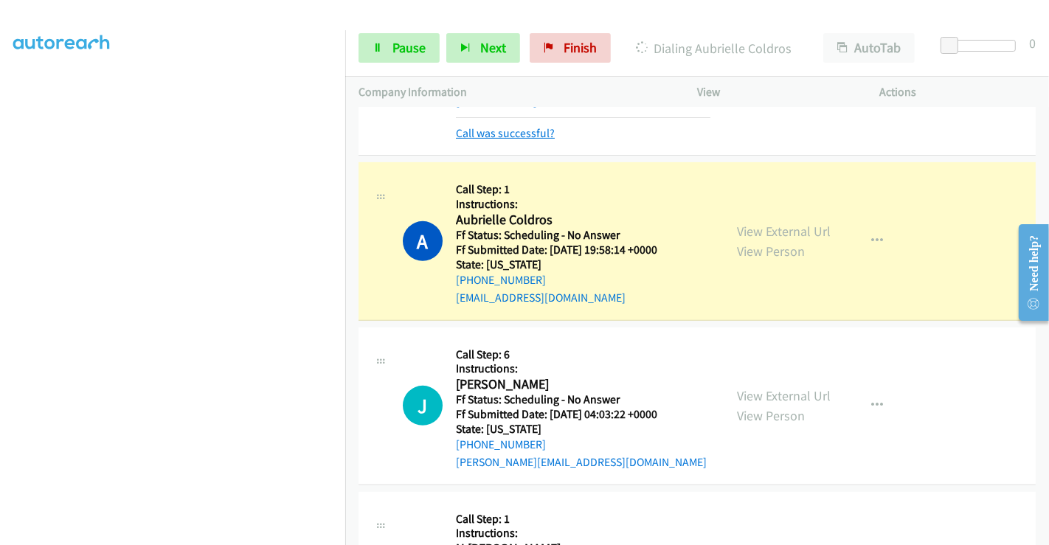
click at [488, 126] on link "Call was successful?" at bounding box center [505, 133] width 99 height 14
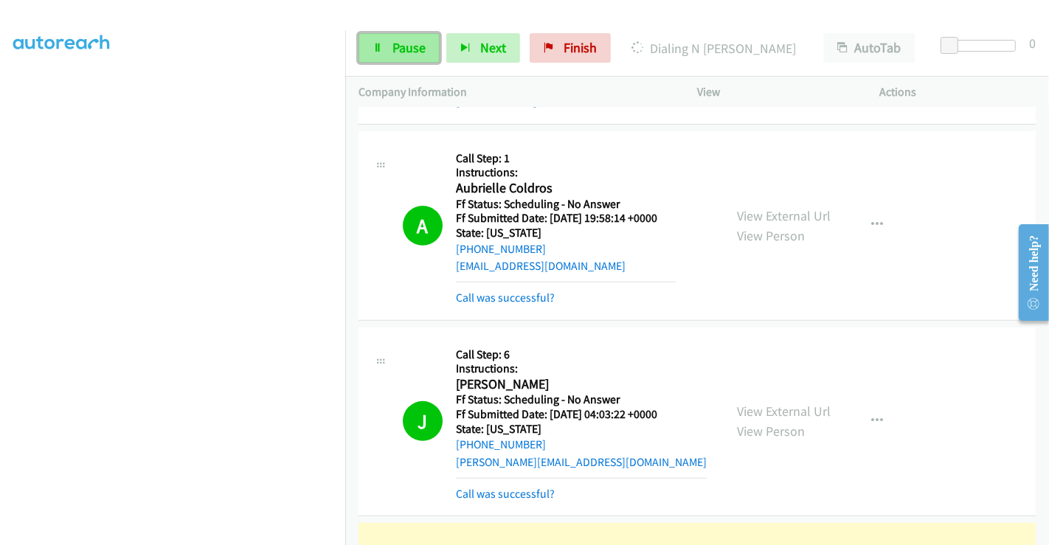
click at [409, 52] on span "Pause" at bounding box center [408, 47] width 33 height 17
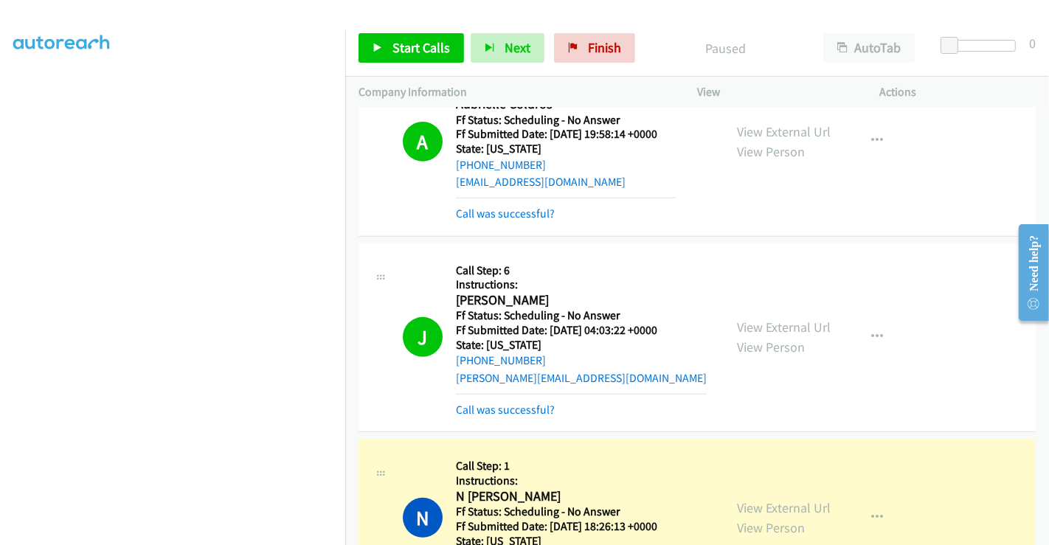
scroll to position [655, 0]
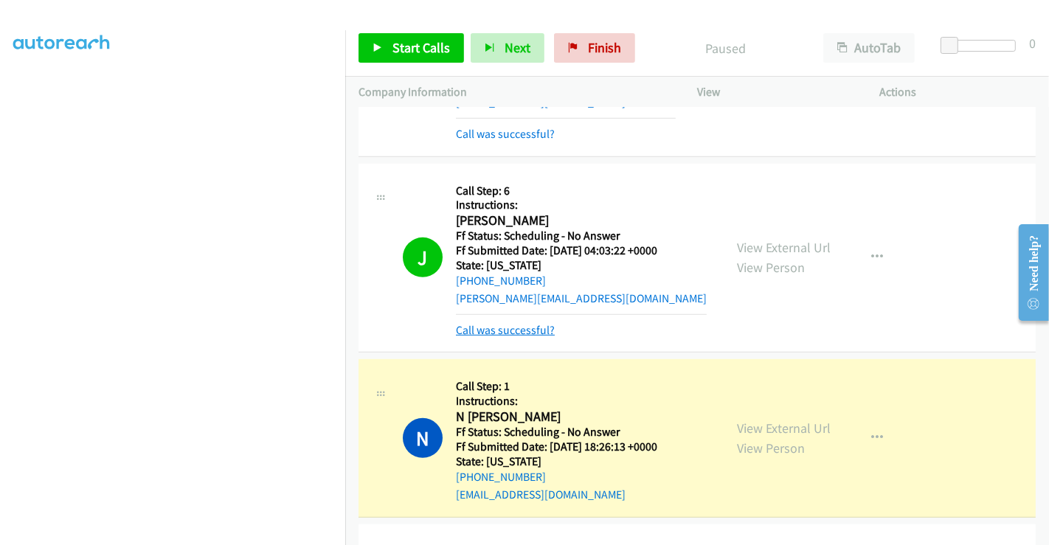
click at [528, 323] on link "Call was successful?" at bounding box center [505, 330] width 99 height 14
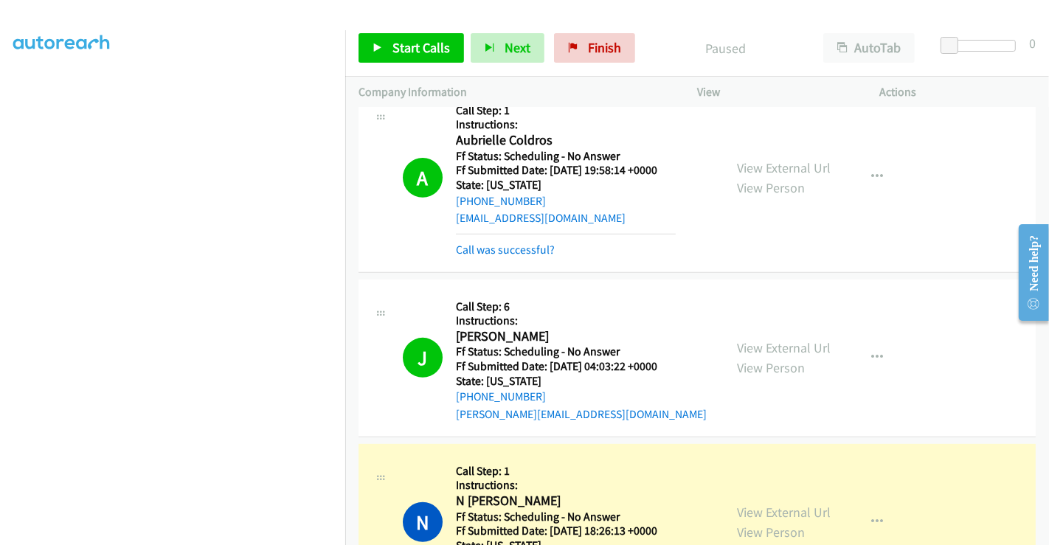
scroll to position [409, 0]
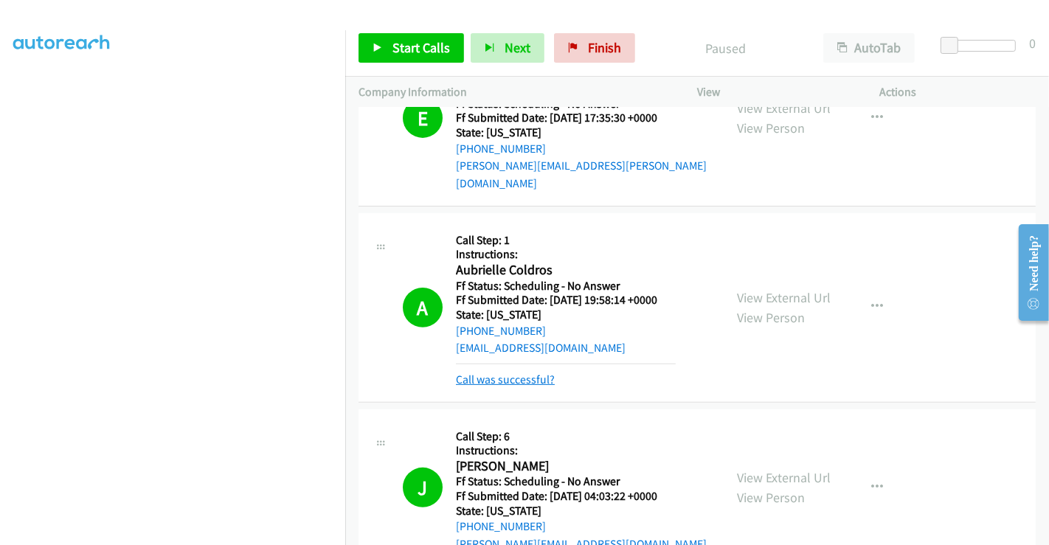
click at [512, 372] on link "Call was successful?" at bounding box center [505, 379] width 99 height 14
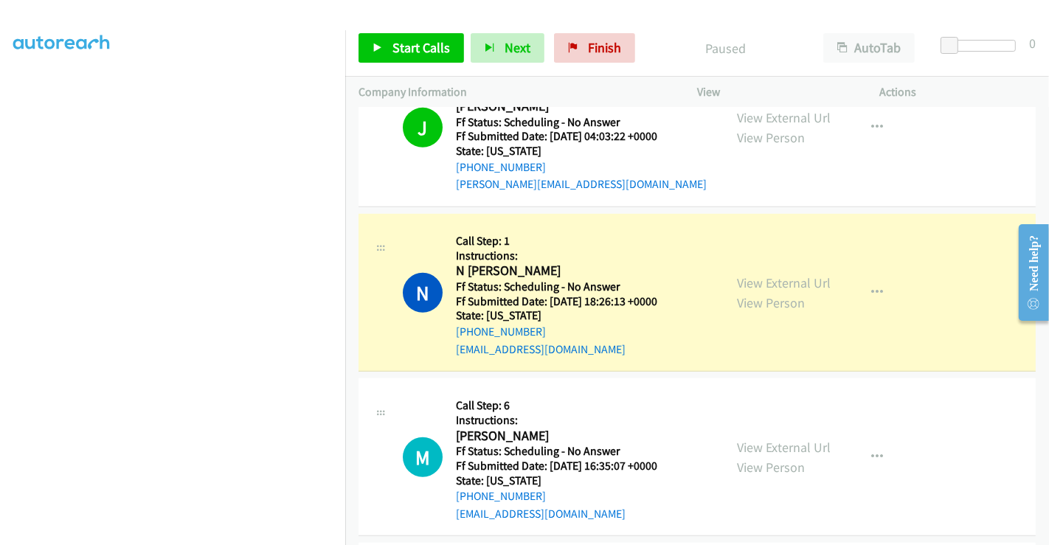
scroll to position [0, 0]
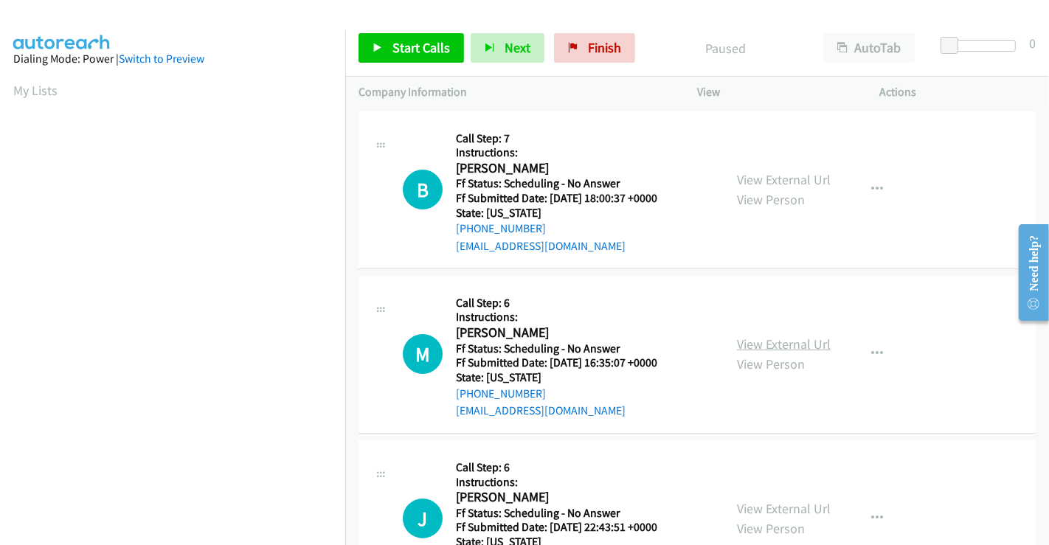
click at [780, 341] on link "View External Url" at bounding box center [784, 344] width 94 height 17
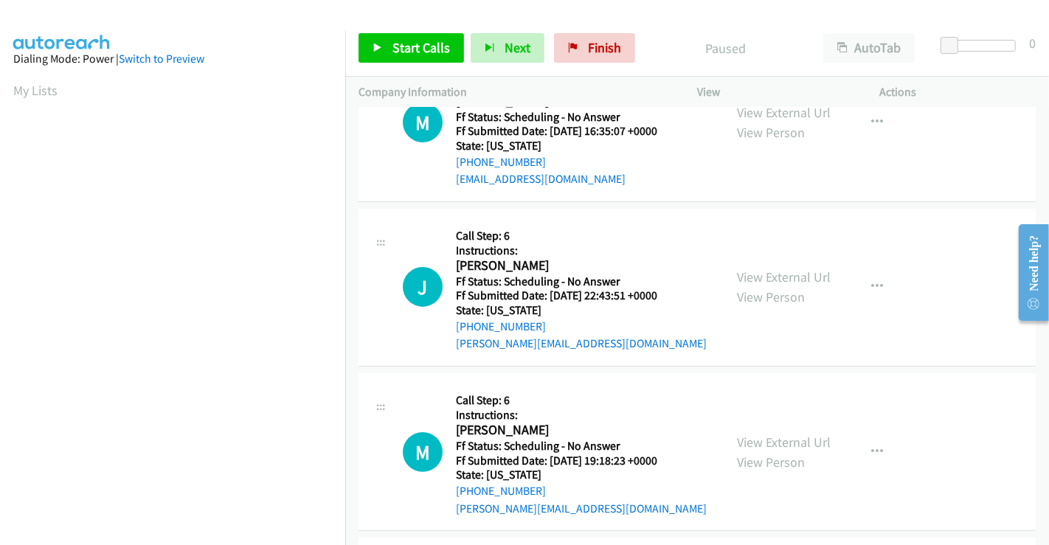
scroll to position [246, 0]
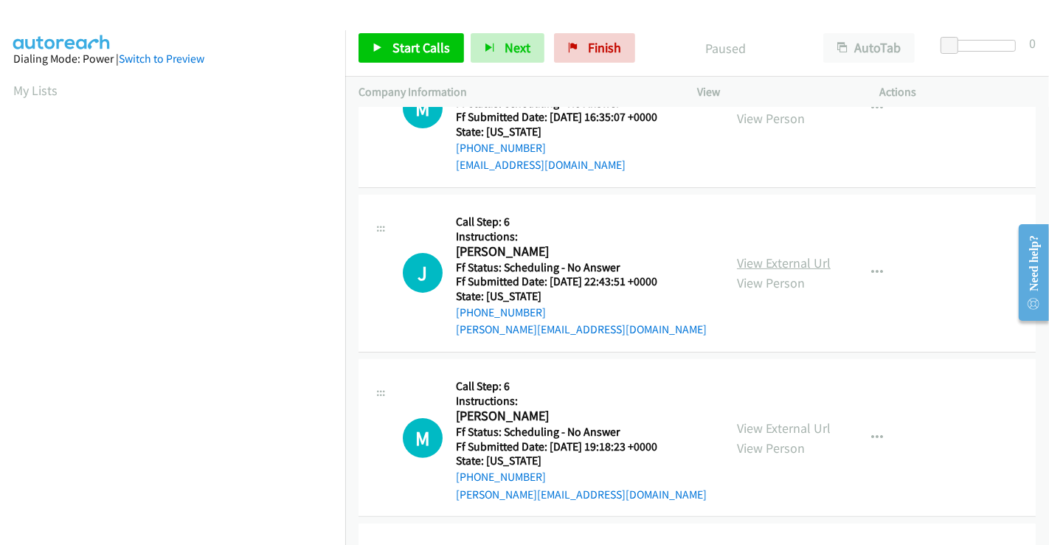
click at [768, 263] on link "View External Url" at bounding box center [784, 262] width 94 height 17
click at [771, 425] on link "View External Url" at bounding box center [784, 428] width 94 height 17
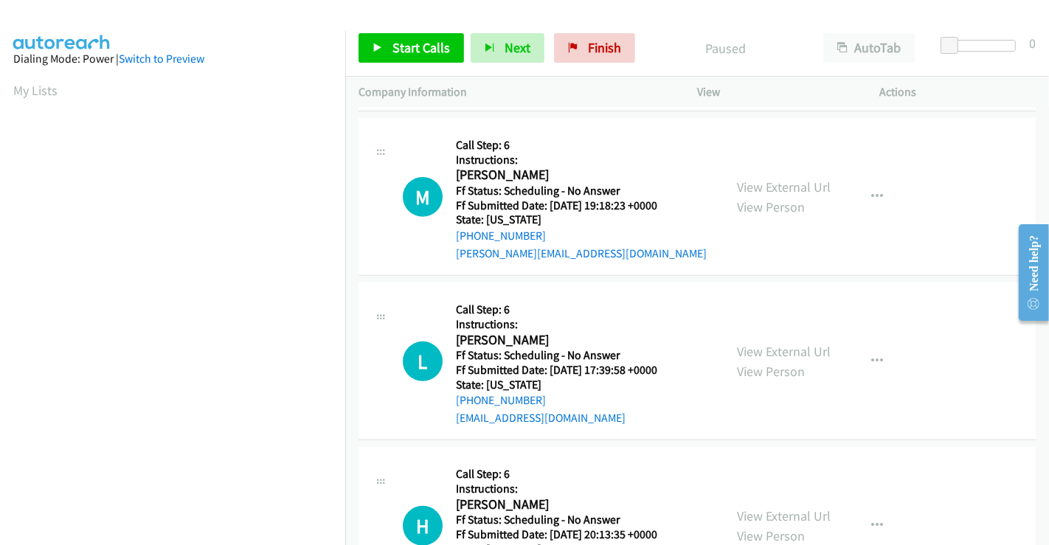
scroll to position [491, 0]
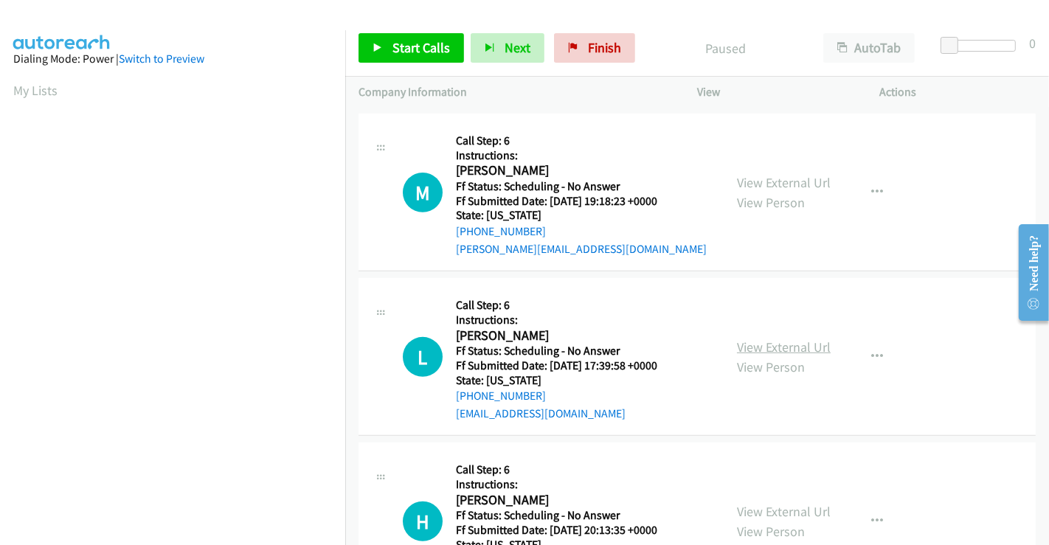
click at [767, 349] on link "View External Url" at bounding box center [784, 346] width 94 height 17
click at [777, 509] on link "View External Url" at bounding box center [784, 511] width 94 height 17
click at [403, 45] on span "Start Calls" at bounding box center [421, 47] width 58 height 17
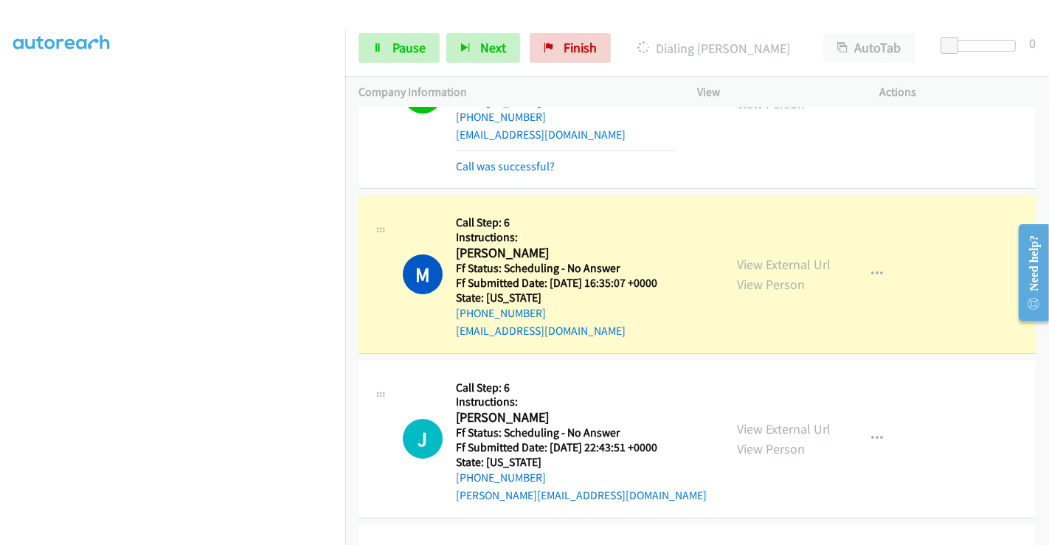
scroll to position [31, 0]
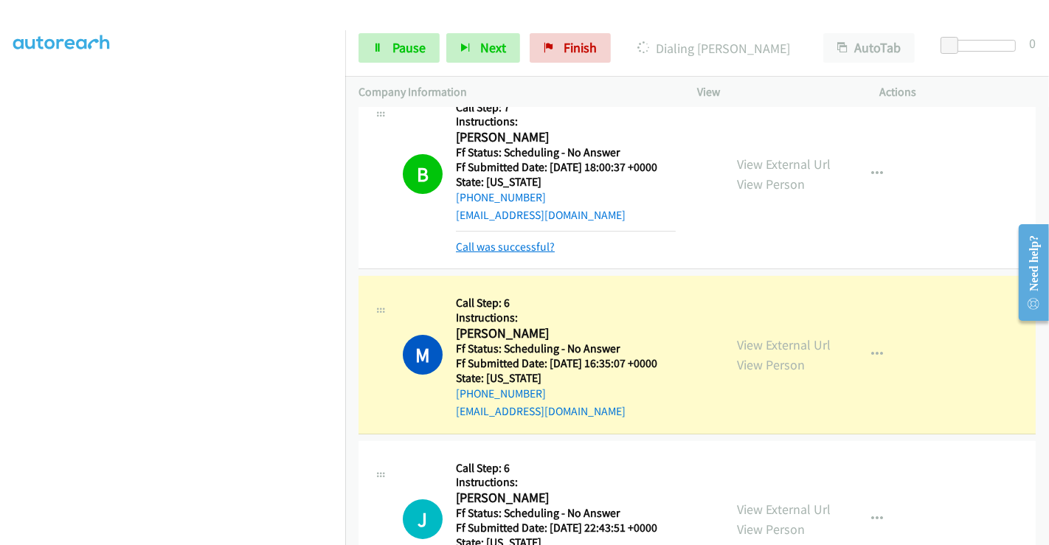
click at [523, 250] on link "Call was successful?" at bounding box center [505, 247] width 99 height 14
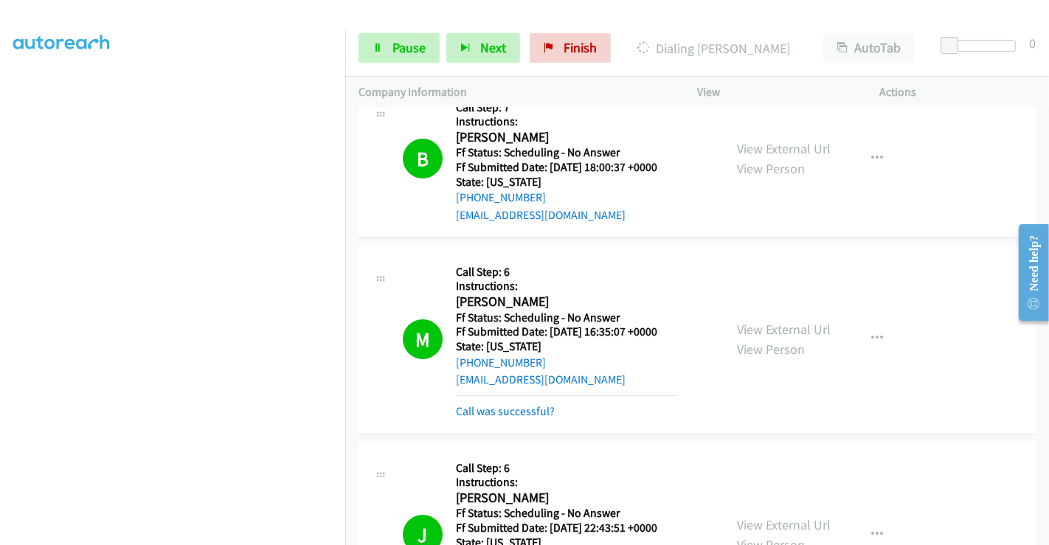
scroll to position [0, 0]
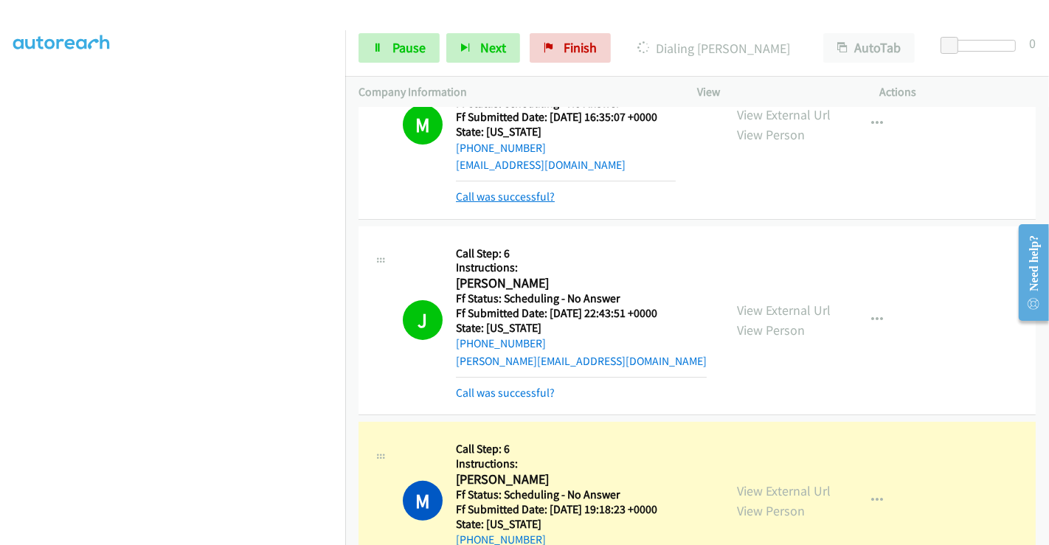
click at [510, 199] on link "Call was successful?" at bounding box center [505, 197] width 99 height 14
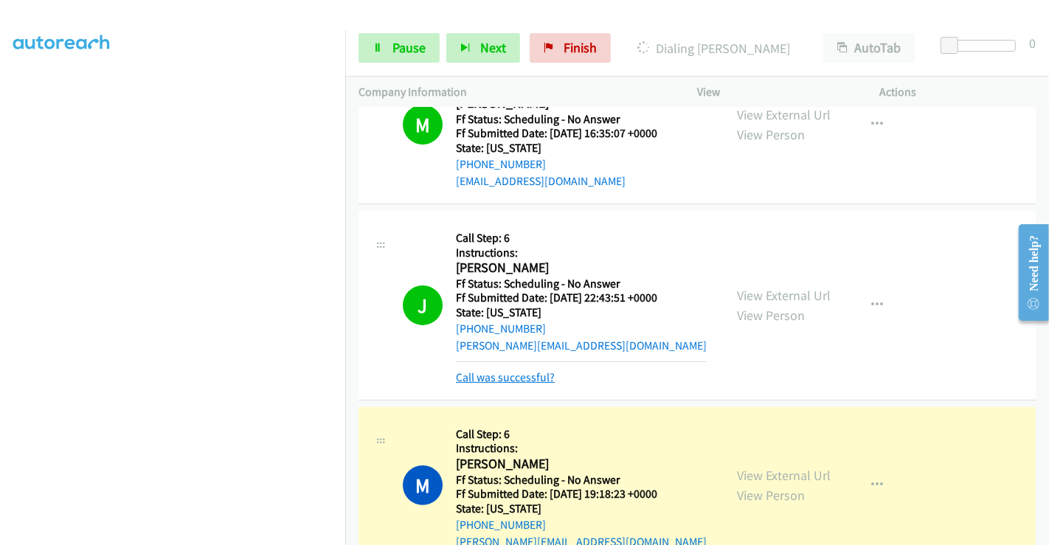
click at [510, 375] on link "Call was successful?" at bounding box center [505, 377] width 99 height 14
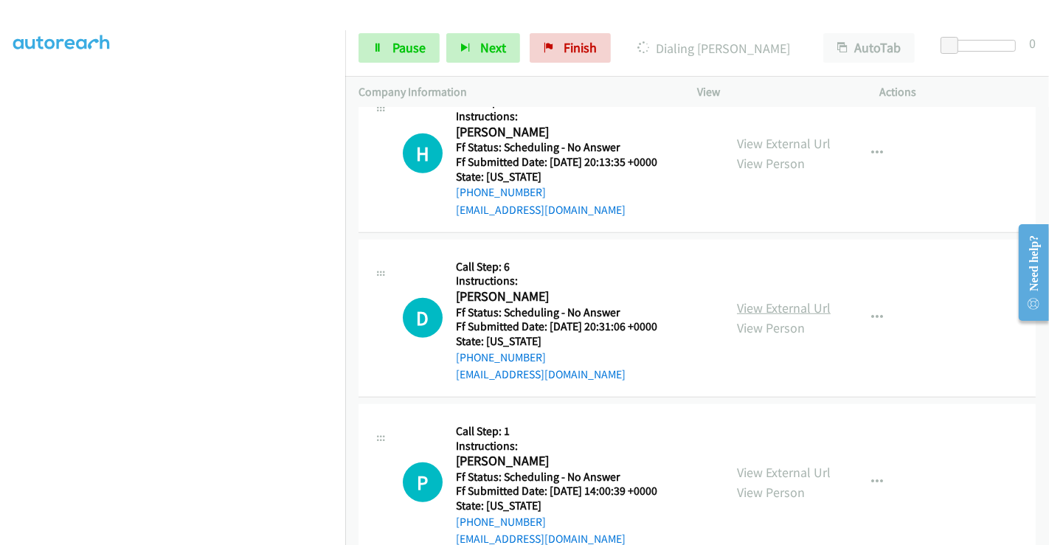
scroll to position [885, 0]
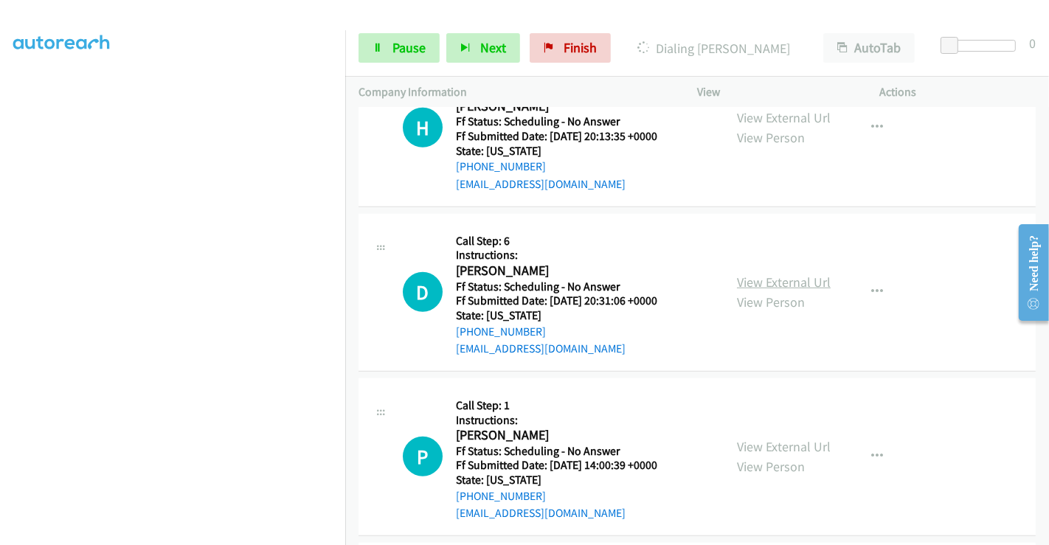
click at [771, 281] on link "View External Url" at bounding box center [784, 282] width 94 height 17
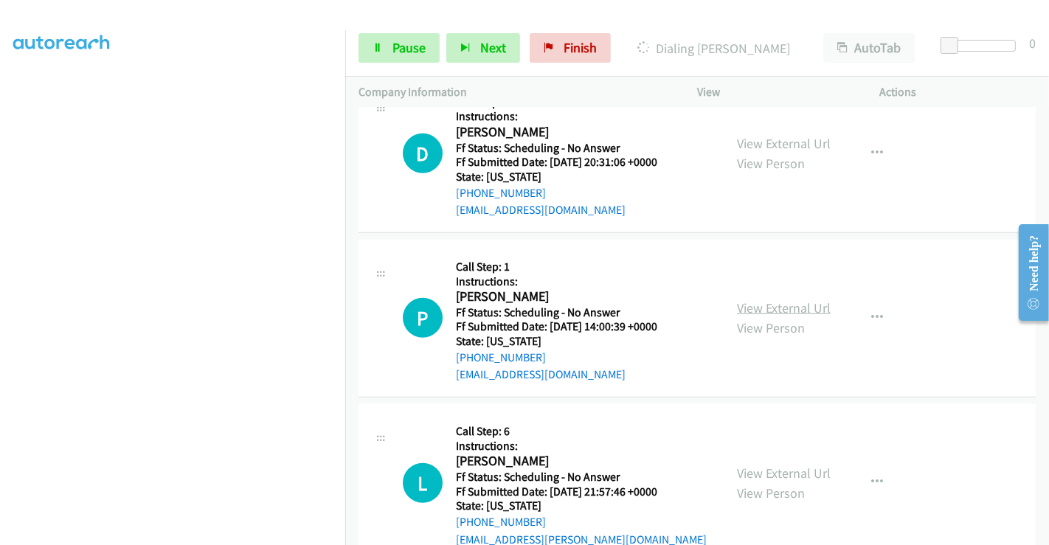
scroll to position [1049, 0]
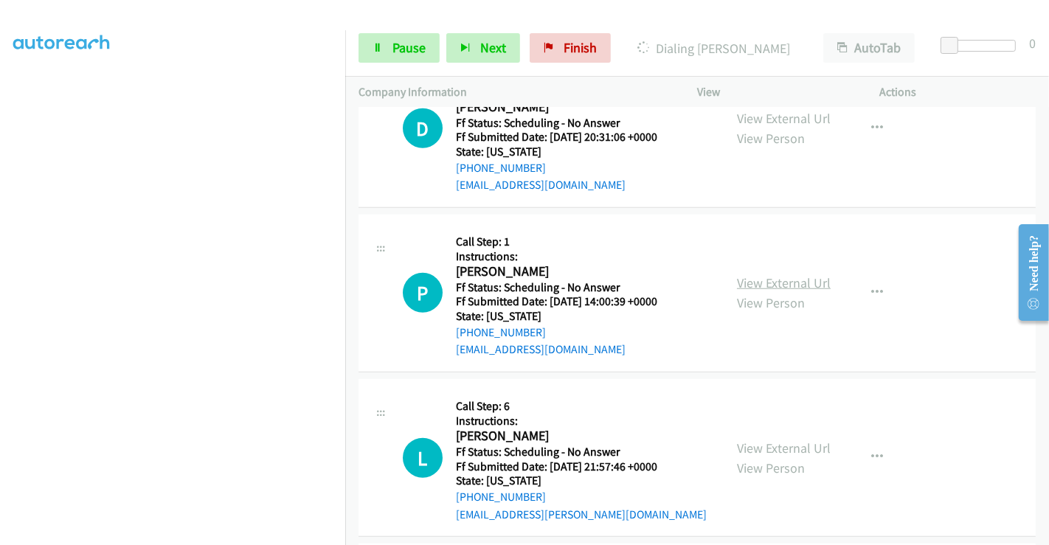
click at [779, 274] on link "View External Url" at bounding box center [784, 282] width 94 height 17
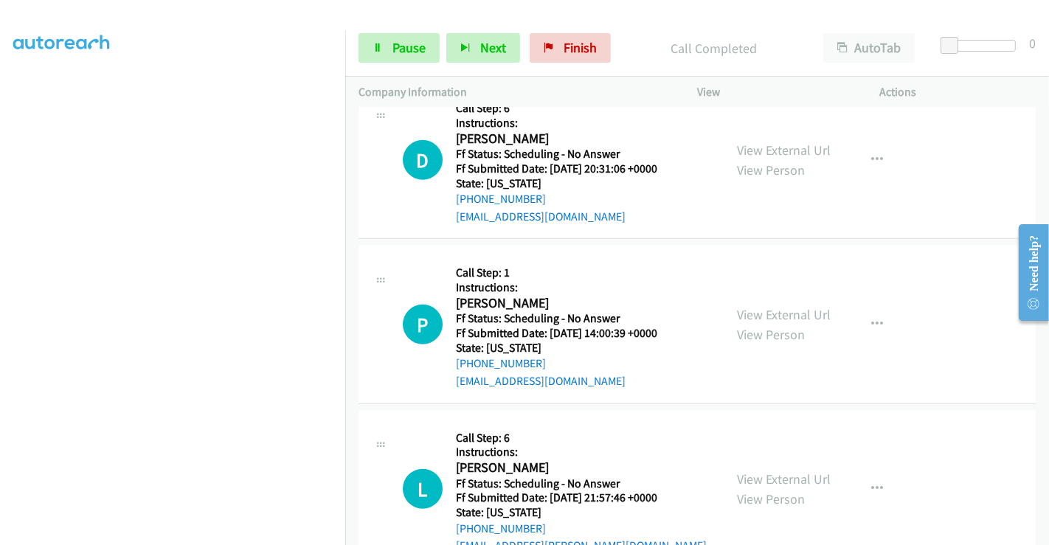
scroll to position [1080, 0]
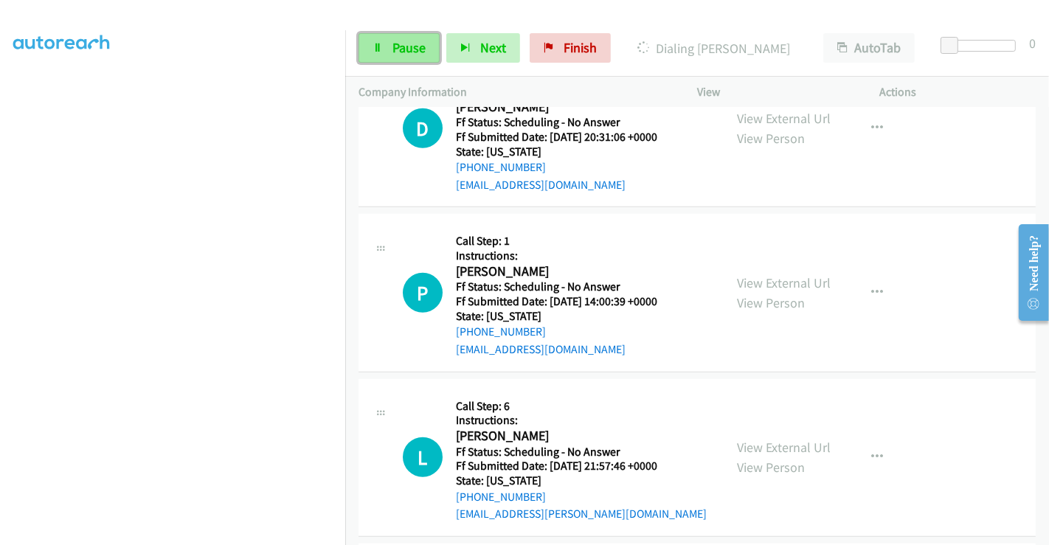
click at [406, 48] on span "Pause" at bounding box center [408, 47] width 33 height 17
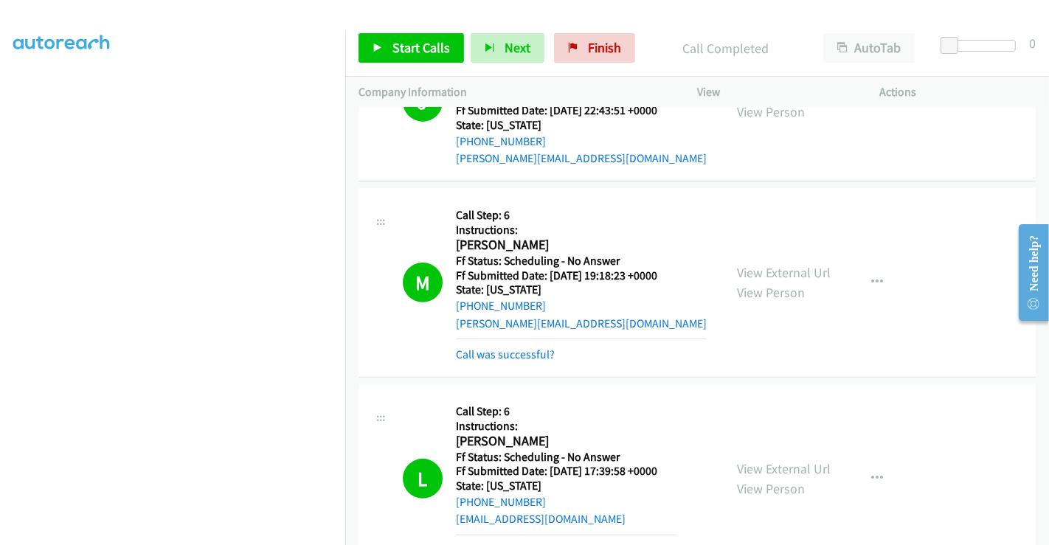
scroll to position [538, 0]
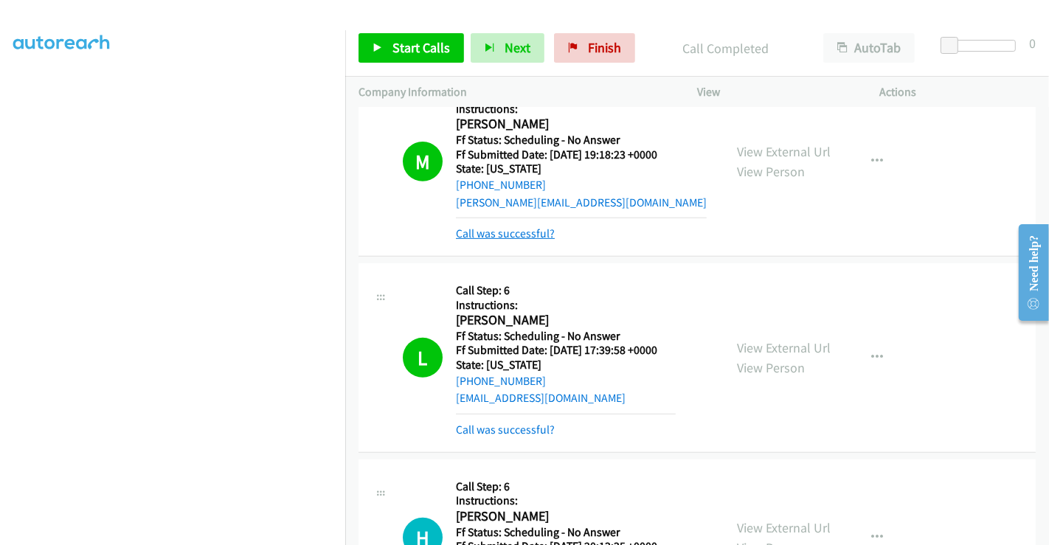
click at [503, 229] on link "Call was successful?" at bounding box center [505, 233] width 99 height 14
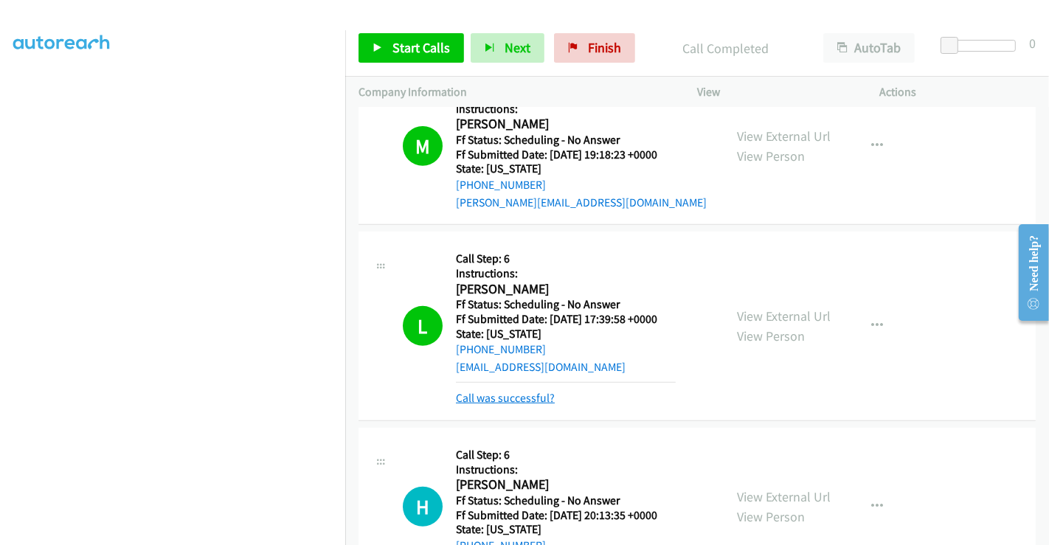
click at [529, 399] on link "Call was successful?" at bounding box center [505, 398] width 99 height 14
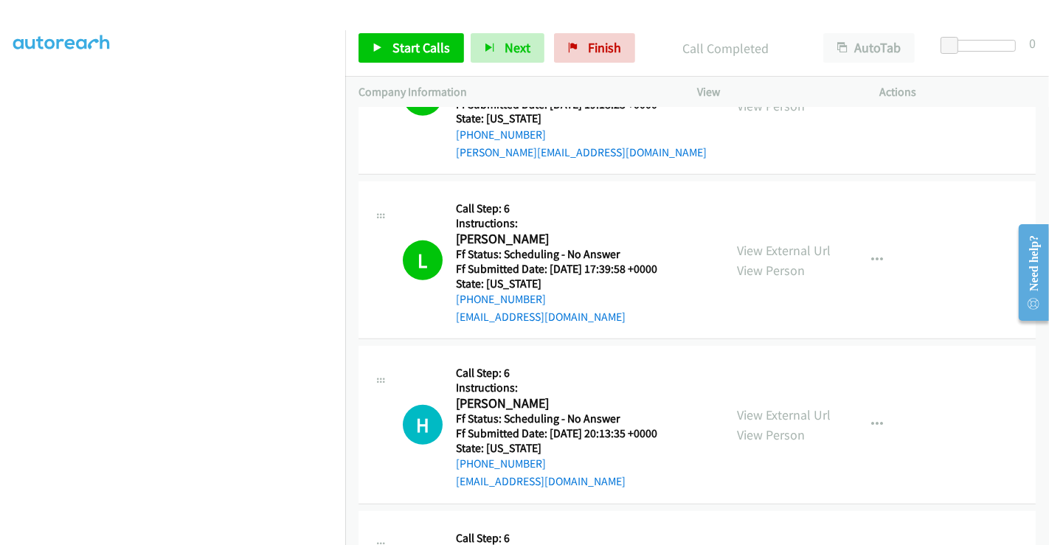
scroll to position [701, 0]
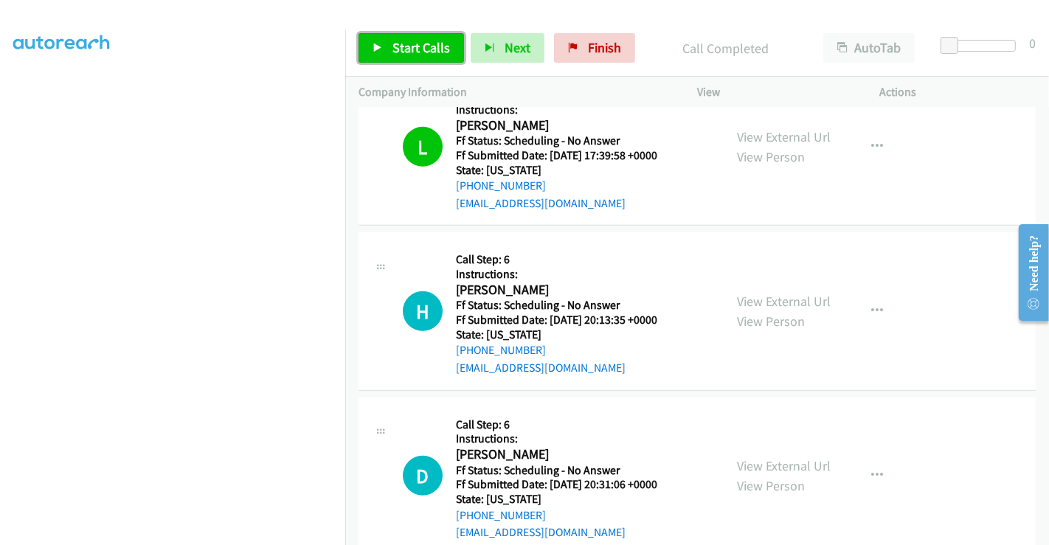
click at [428, 51] on span "Start Calls" at bounding box center [421, 47] width 58 height 17
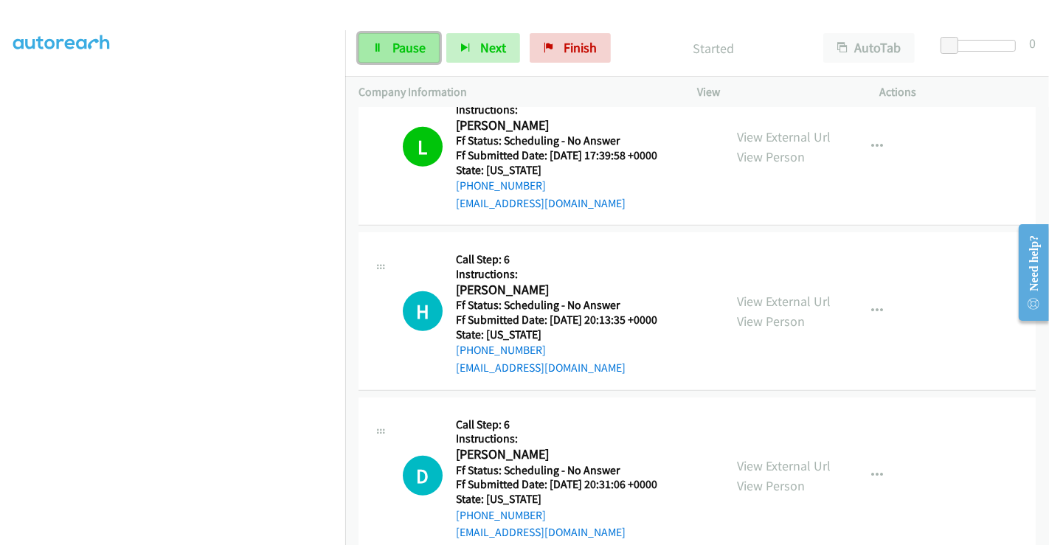
click at [399, 46] on span "Pause" at bounding box center [408, 47] width 33 height 17
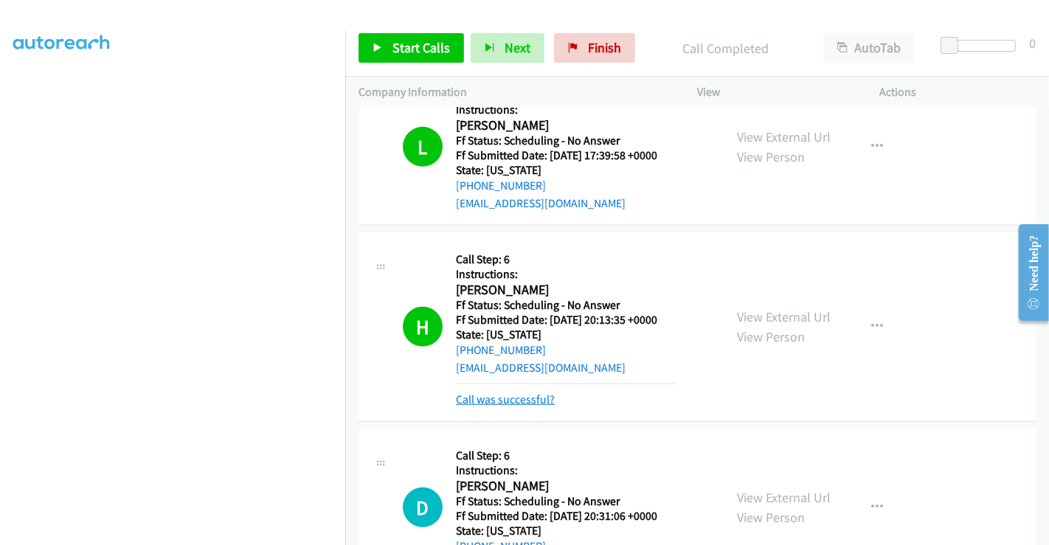
click at [517, 393] on link "Call was successful?" at bounding box center [505, 399] width 99 height 14
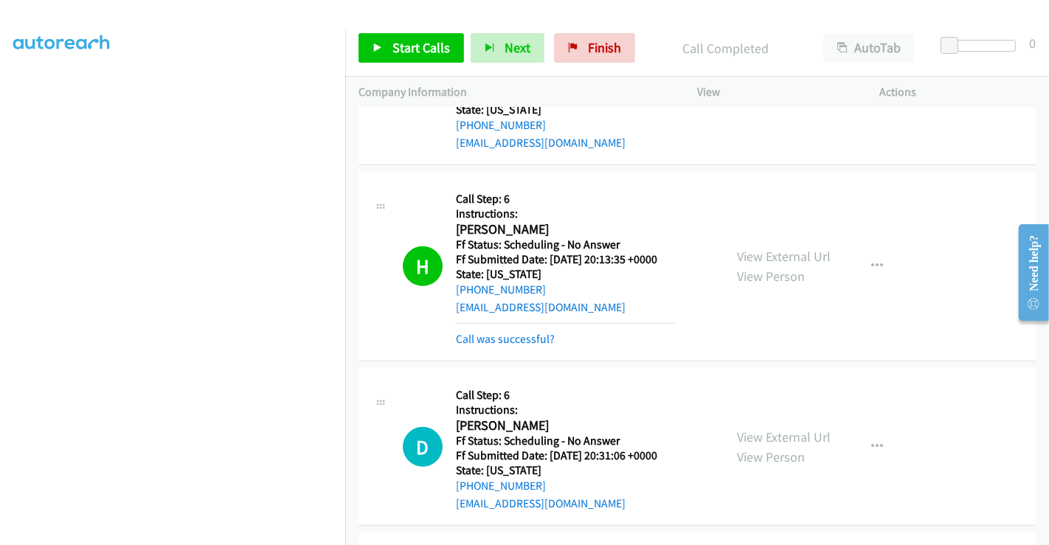
scroll to position [866, 0]
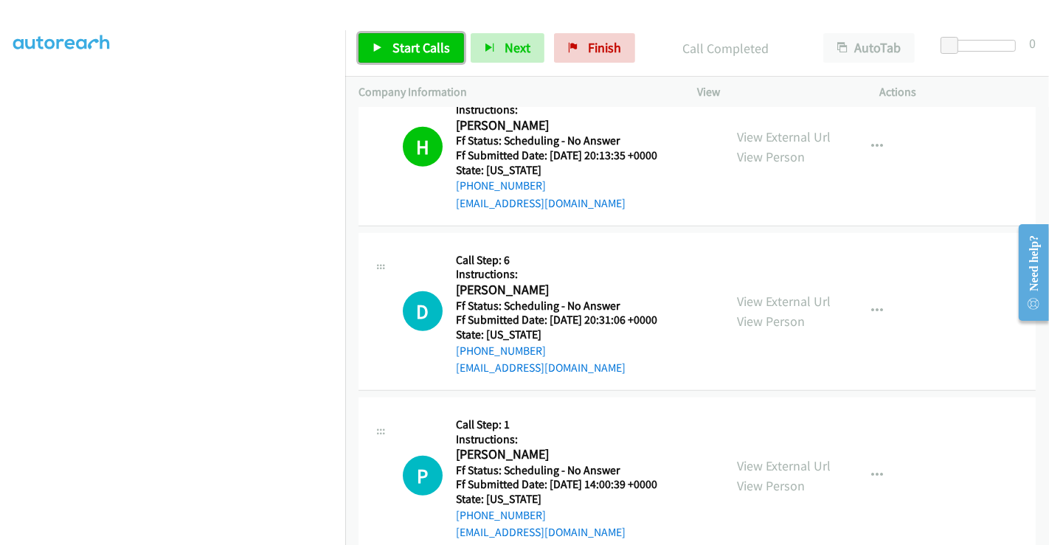
click at [388, 49] on link "Start Calls" at bounding box center [410, 47] width 105 height 29
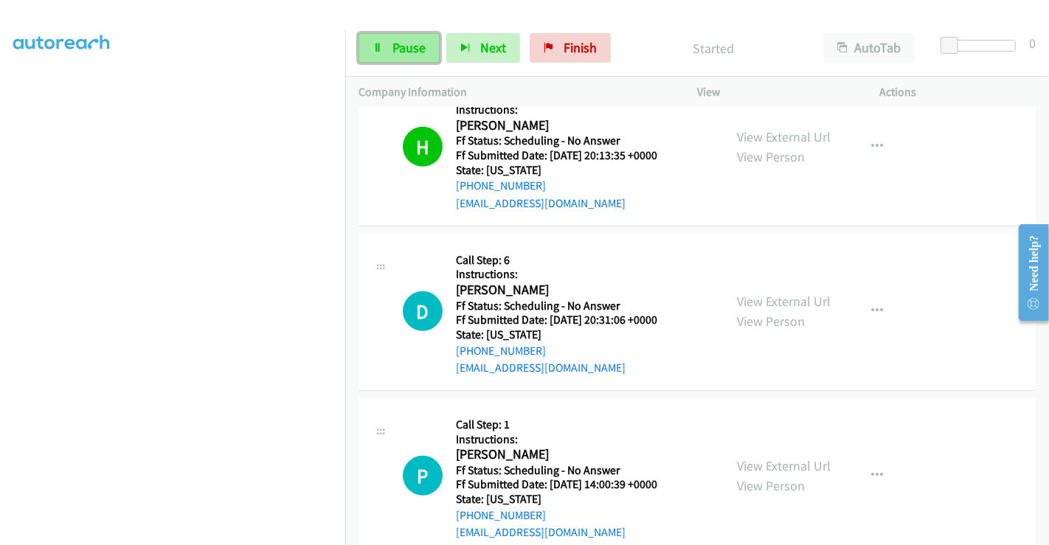
click at [390, 49] on link "Pause" at bounding box center [398, 47] width 81 height 29
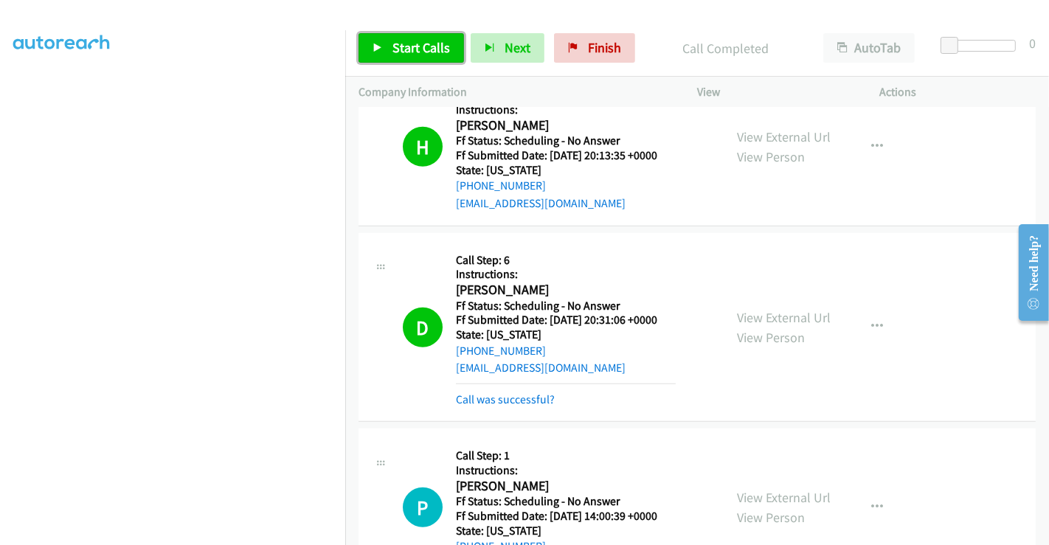
click at [406, 39] on span "Start Calls" at bounding box center [421, 47] width 58 height 17
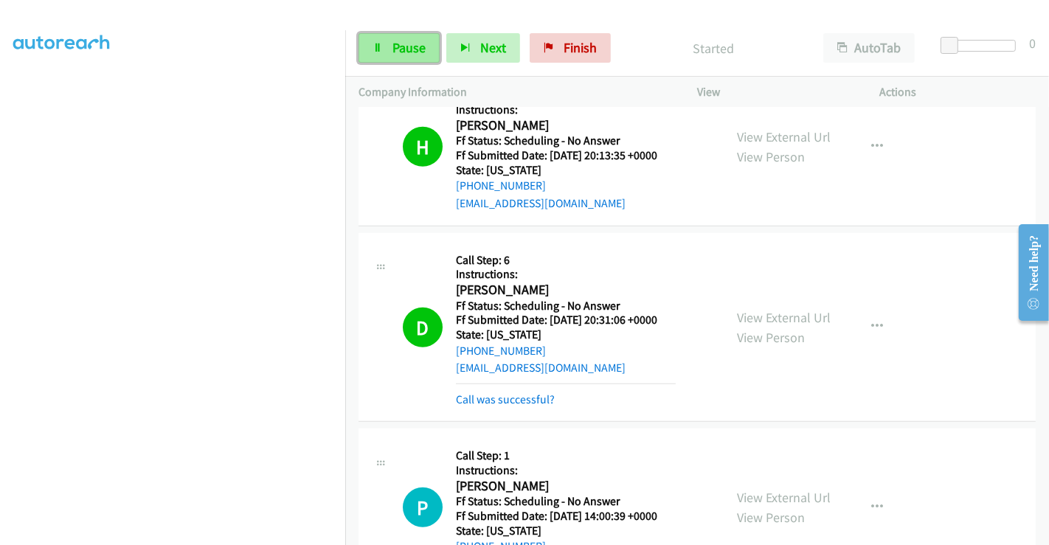
click at [384, 41] on link "Pause" at bounding box center [398, 47] width 81 height 29
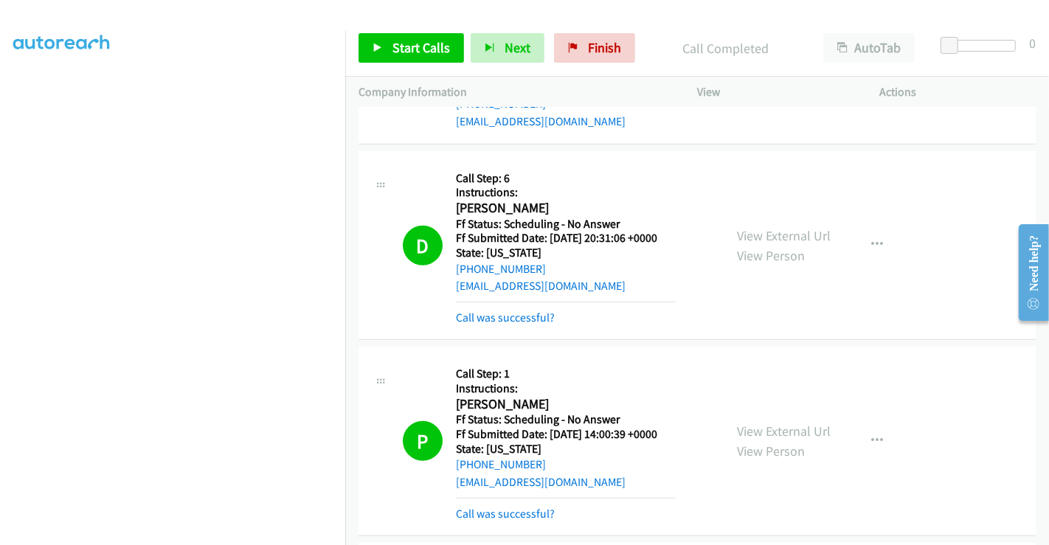
scroll to position [1029, 0]
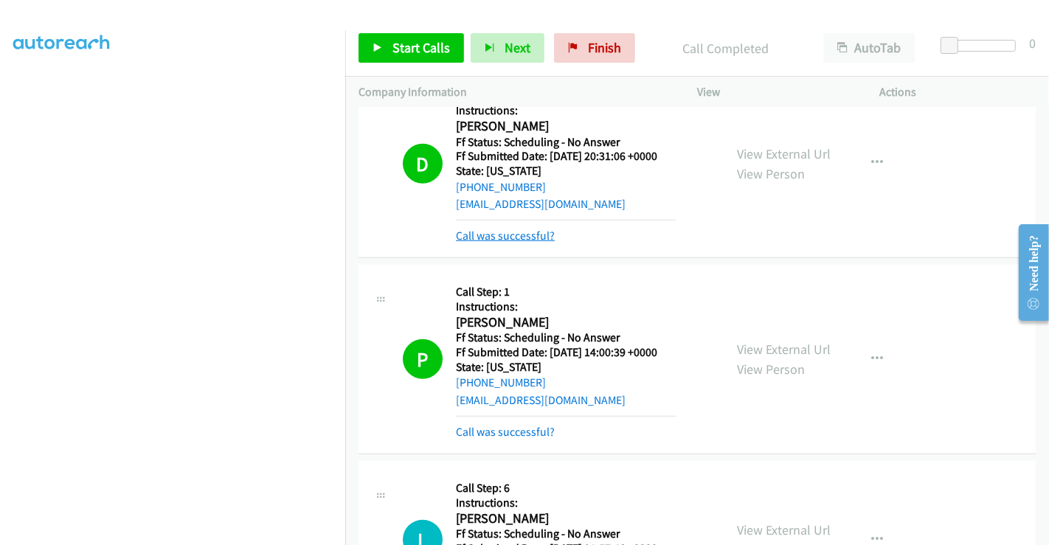
click at [498, 232] on link "Call was successful?" at bounding box center [505, 236] width 99 height 14
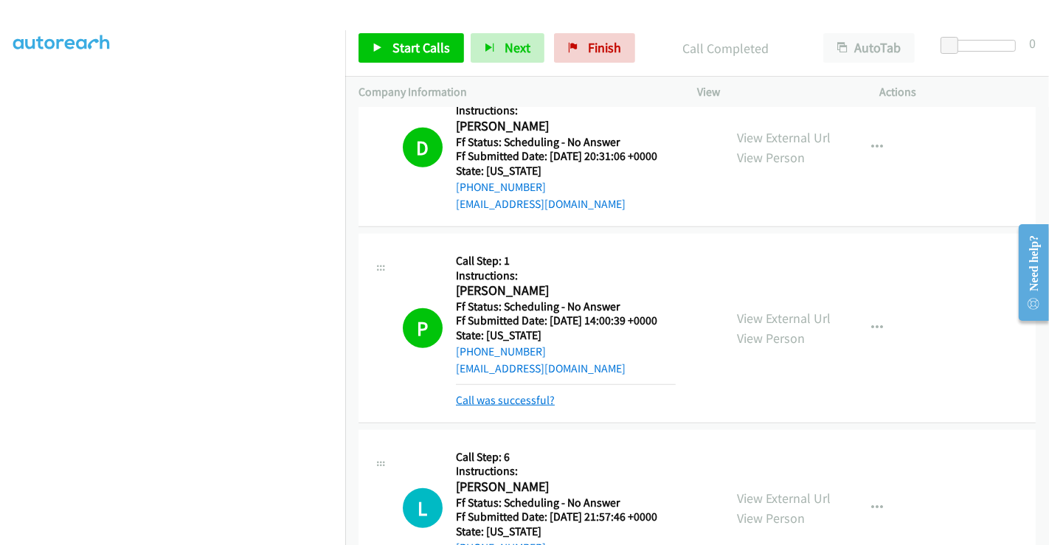
click at [507, 396] on link "Call was successful?" at bounding box center [505, 400] width 99 height 14
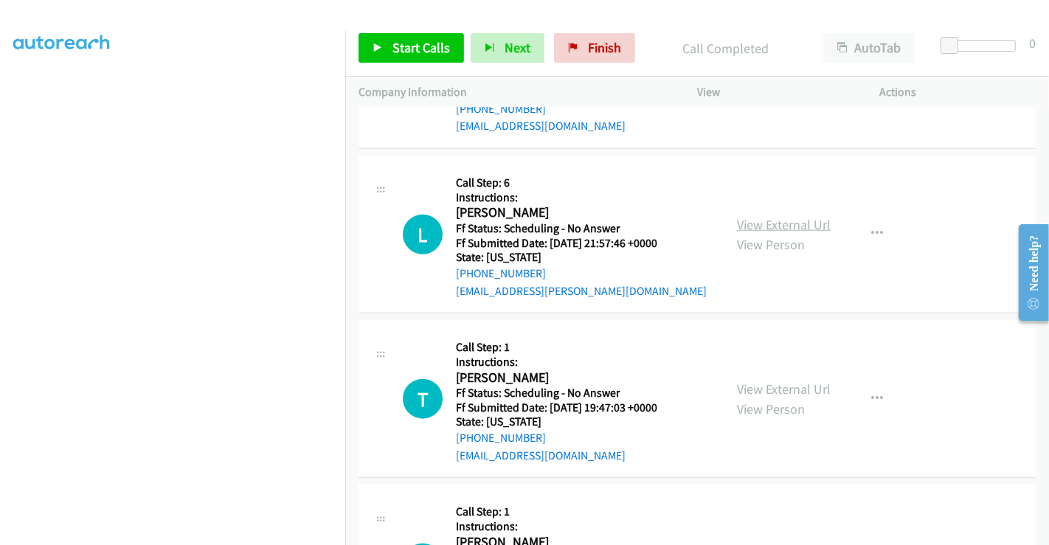
scroll to position [1275, 0]
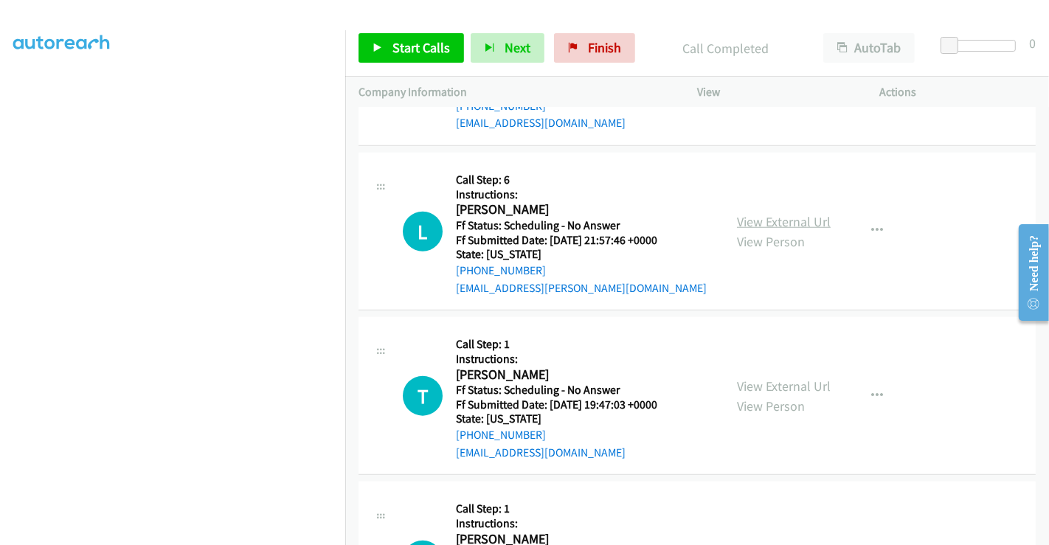
click at [796, 218] on link "View External Url" at bounding box center [784, 221] width 94 height 17
click at [772, 380] on link "View External Url" at bounding box center [784, 386] width 94 height 17
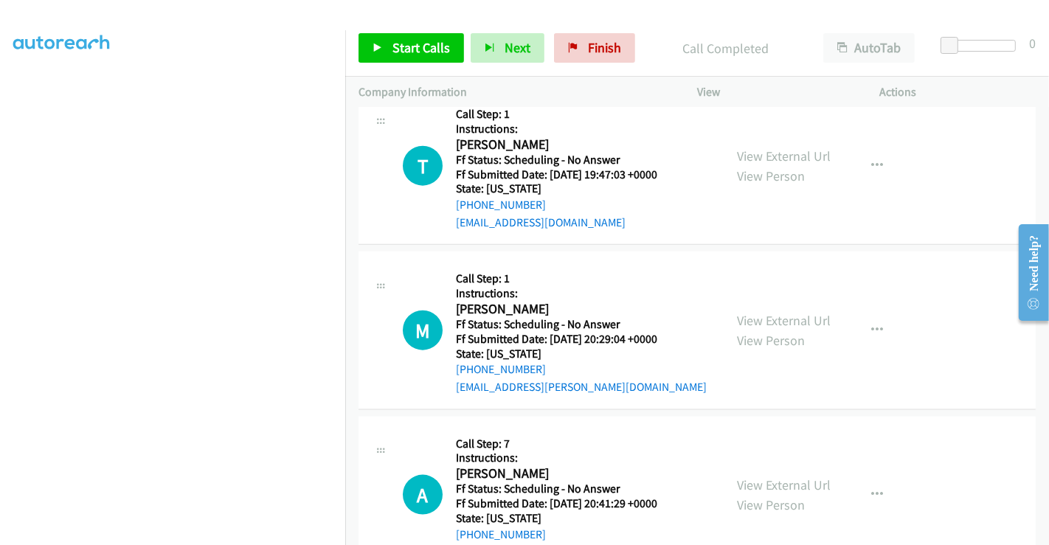
scroll to position [1520, 0]
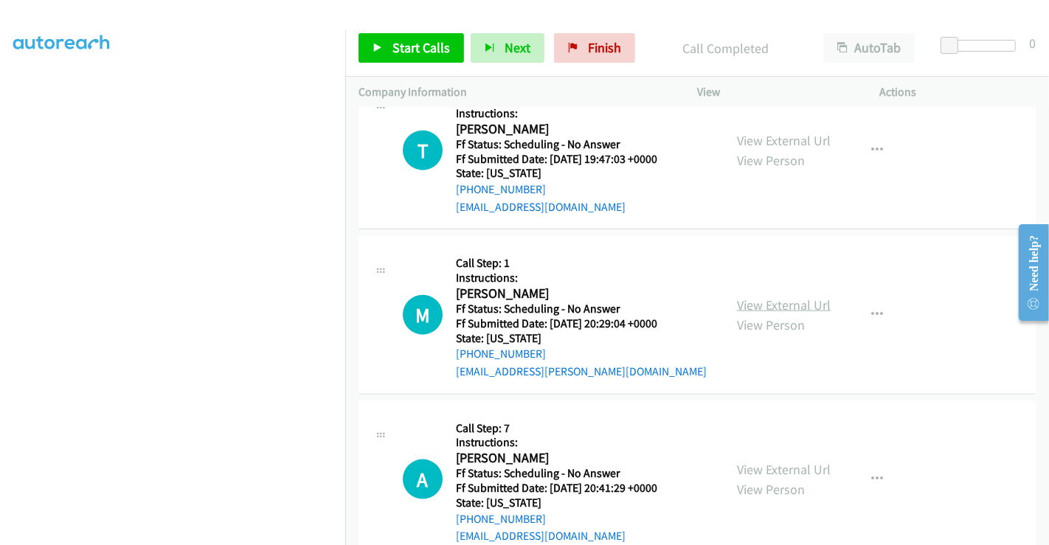
click at [785, 298] on link "View External Url" at bounding box center [784, 304] width 94 height 17
click at [775, 463] on link "View External Url" at bounding box center [784, 469] width 94 height 17
click at [412, 45] on span "Start Calls" at bounding box center [421, 47] width 58 height 17
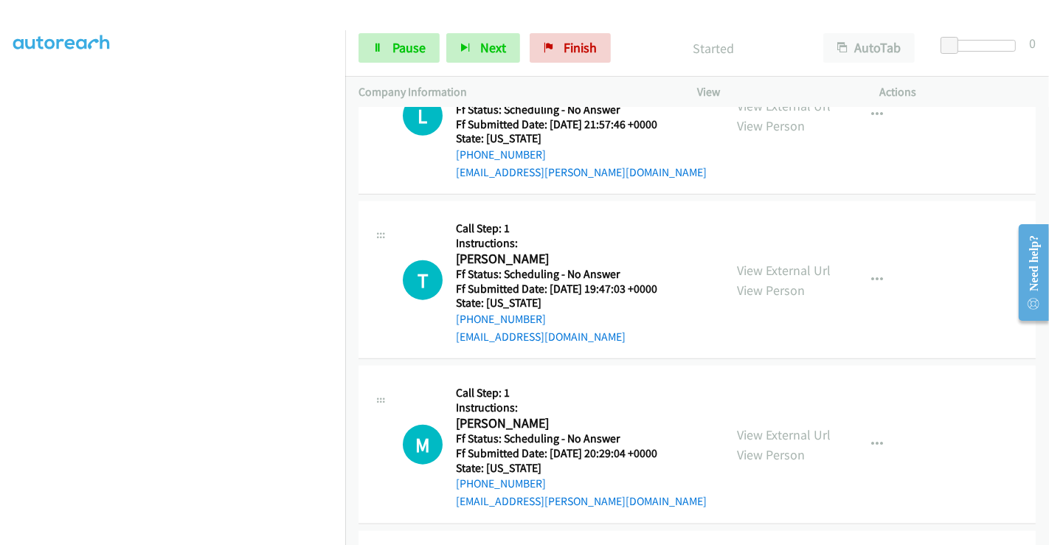
scroll to position [1275, 0]
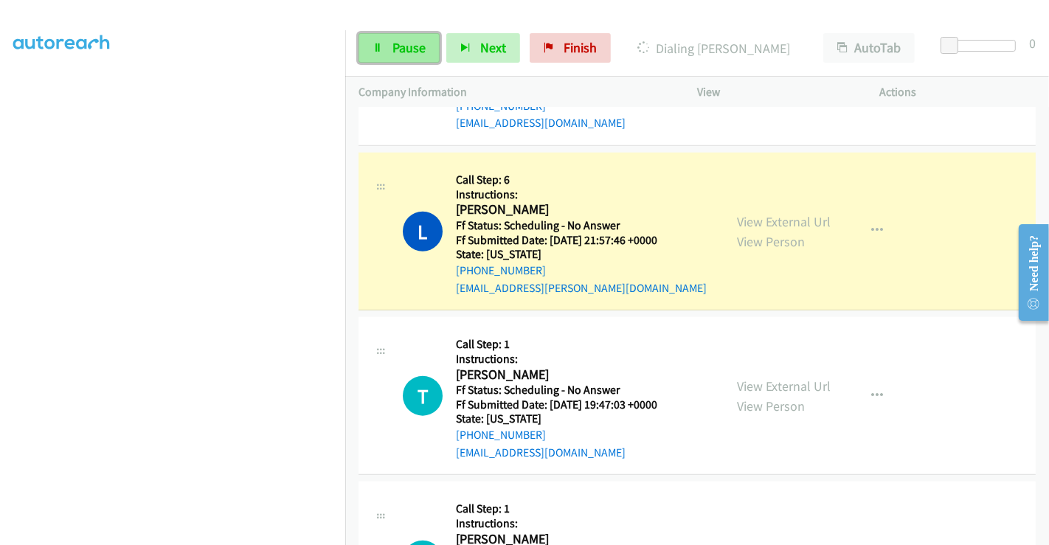
click at [417, 41] on span "Pause" at bounding box center [408, 47] width 33 height 17
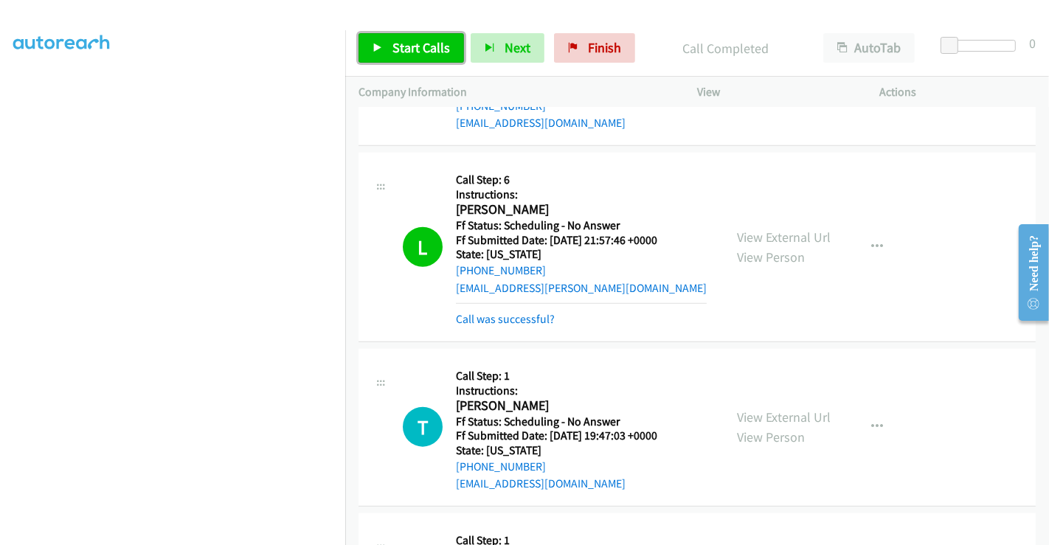
click at [417, 51] on span "Start Calls" at bounding box center [421, 47] width 58 height 17
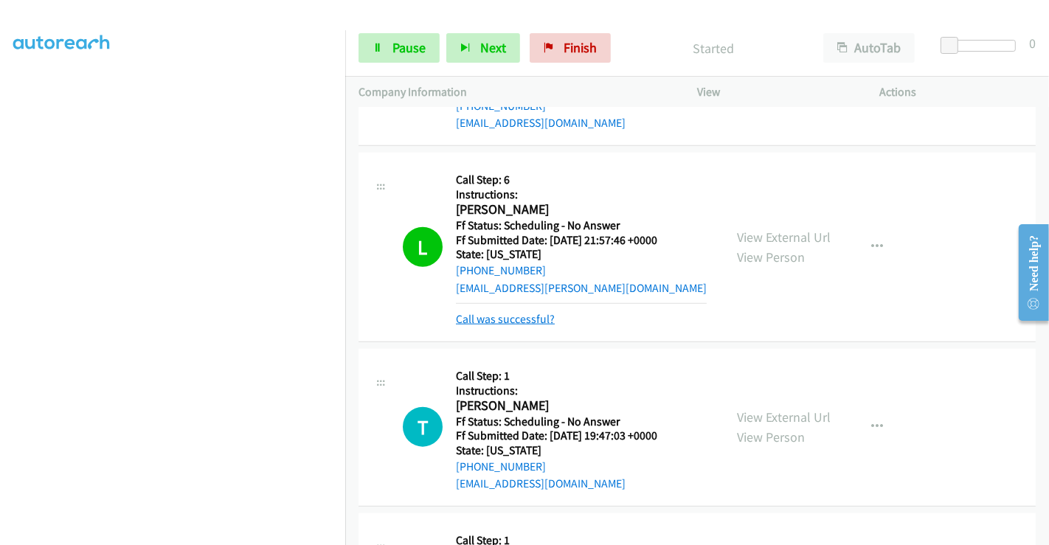
click at [515, 319] on link "Call was successful?" at bounding box center [505, 319] width 99 height 14
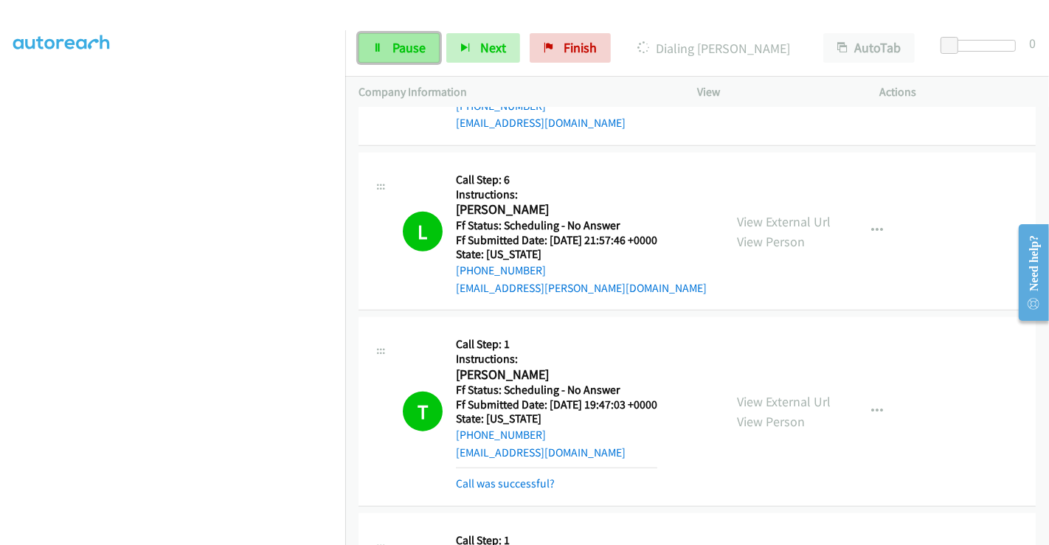
click at [392, 53] on span "Pause" at bounding box center [408, 47] width 33 height 17
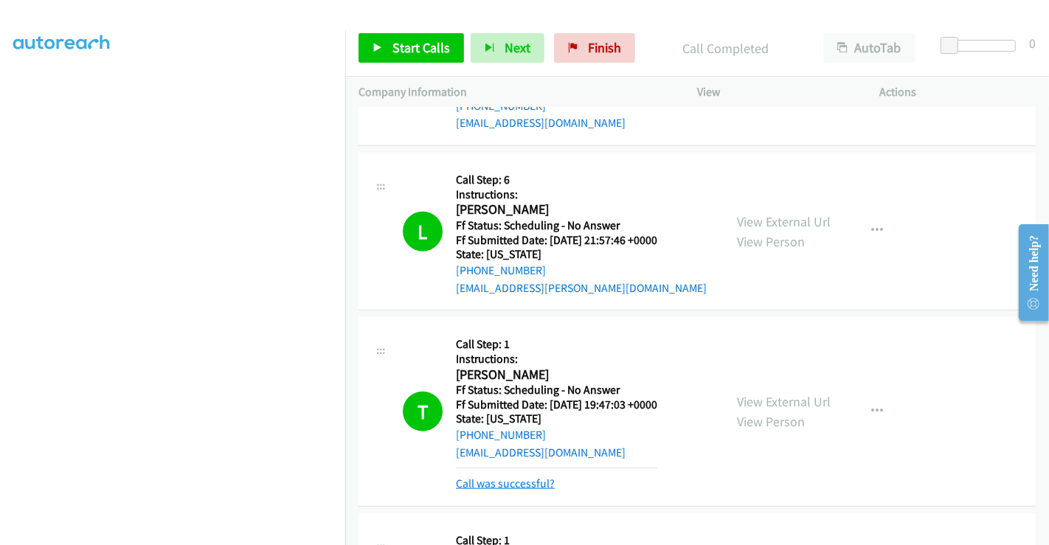
click at [508, 482] on link "Call was successful?" at bounding box center [505, 483] width 99 height 14
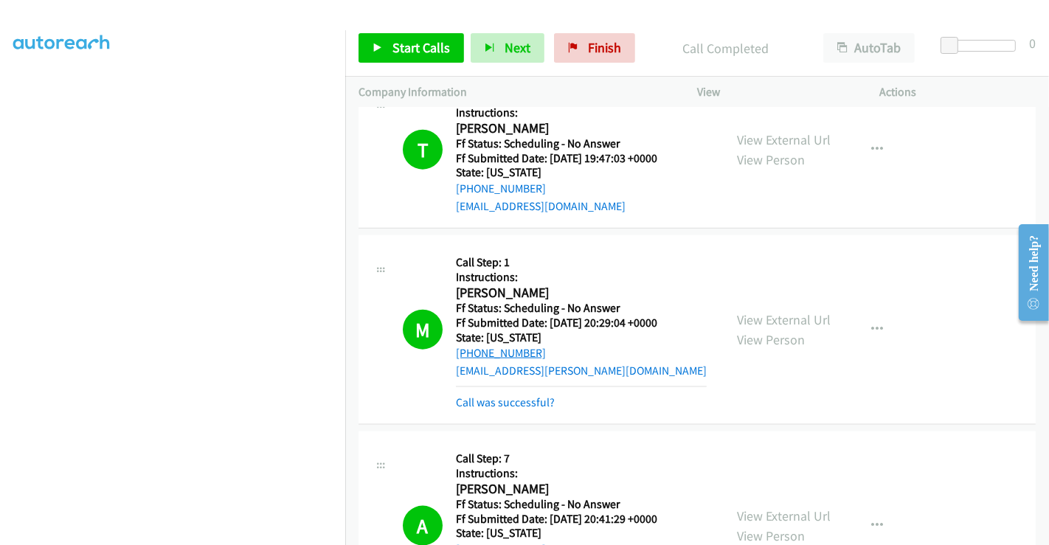
scroll to position [1603, 0]
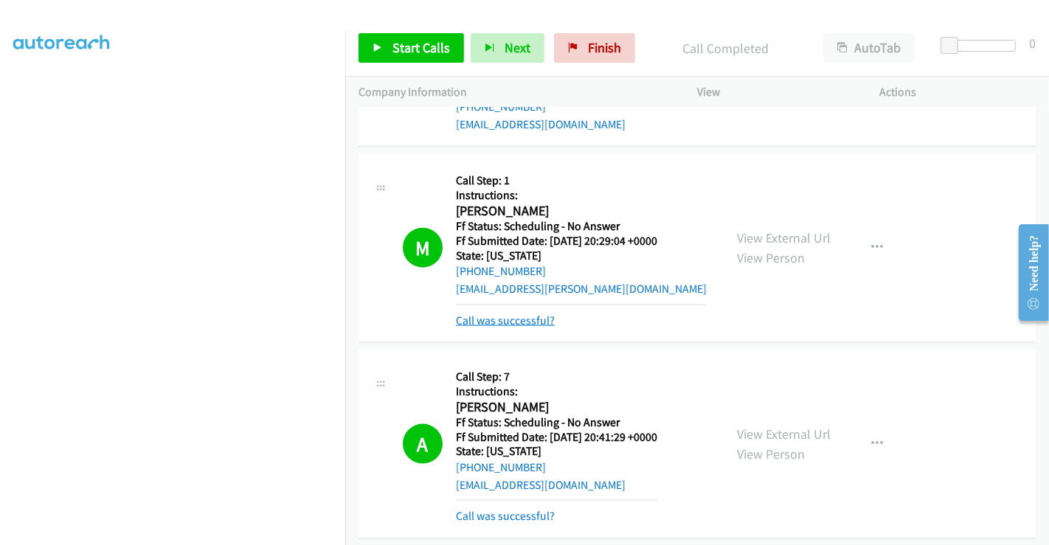
click at [501, 315] on link "Call was successful?" at bounding box center [505, 320] width 99 height 14
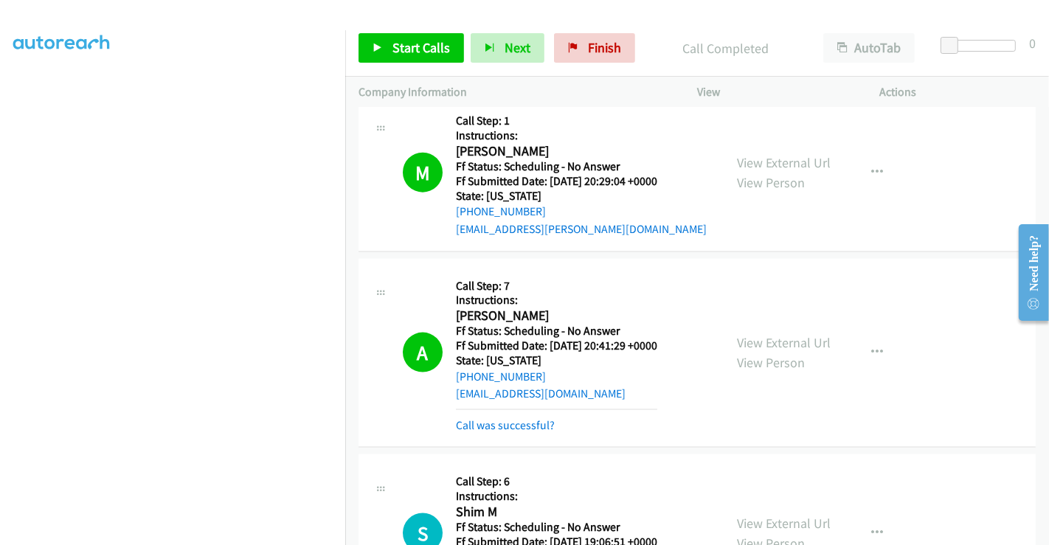
scroll to position [1767, 0]
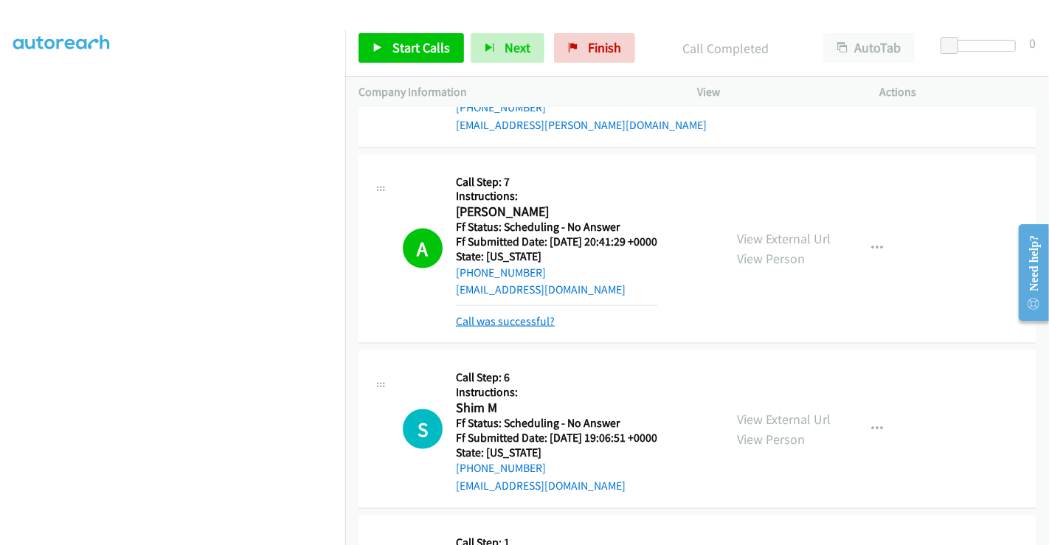
click at [518, 320] on link "Call was successful?" at bounding box center [505, 321] width 99 height 14
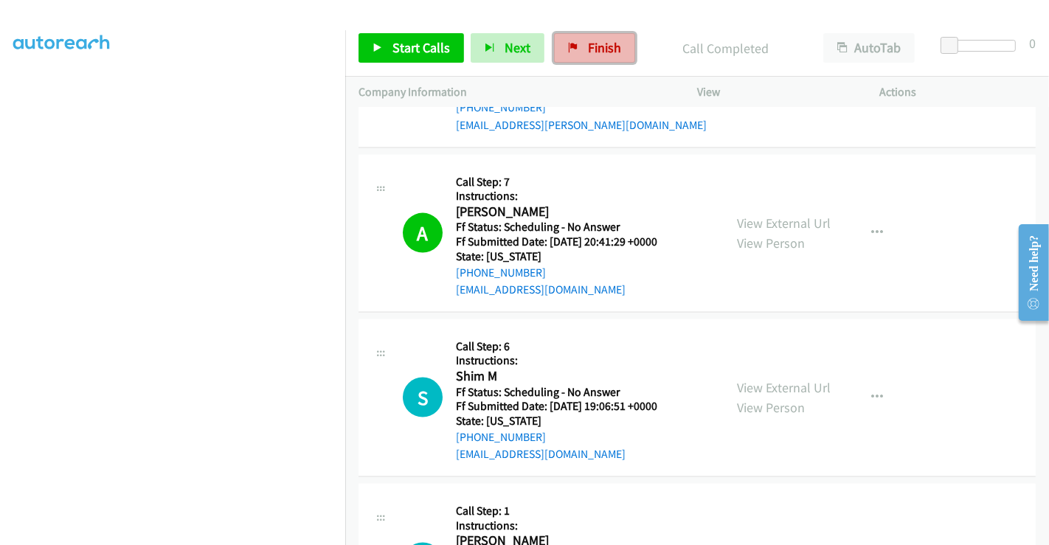
click at [606, 38] on link "Finish" at bounding box center [594, 47] width 81 height 29
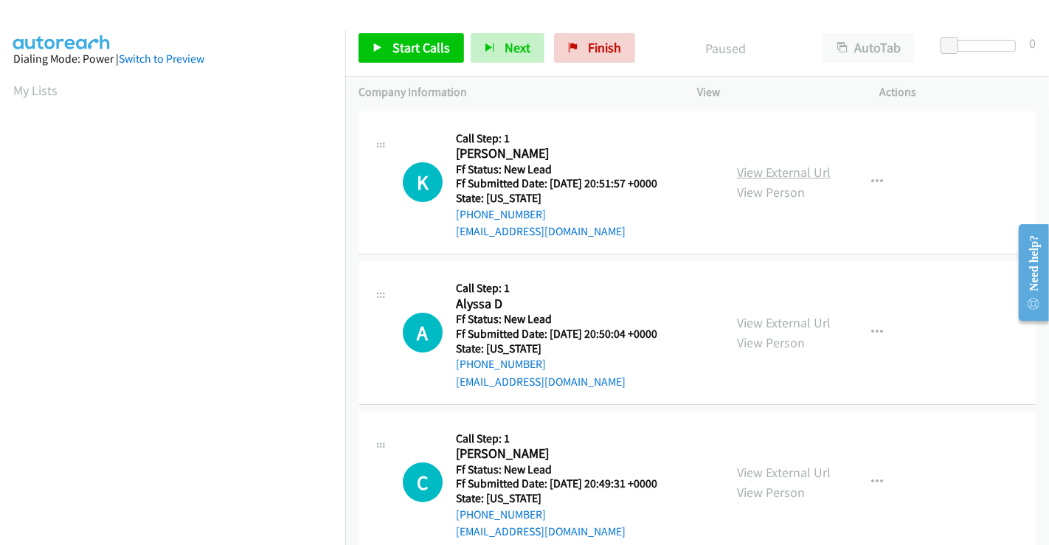
click at [781, 169] on link "View External Url" at bounding box center [784, 172] width 94 height 17
click at [798, 321] on link "View External Url" at bounding box center [784, 322] width 94 height 17
click at [752, 476] on link "View External Url" at bounding box center [784, 472] width 94 height 17
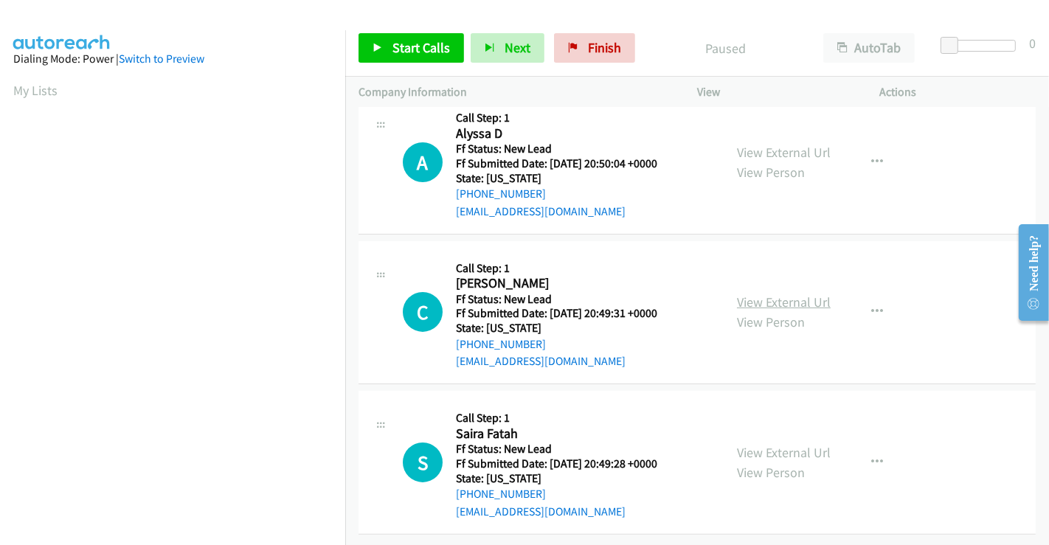
scroll to position [181, 0]
click at [775, 444] on link "View External Url" at bounding box center [784, 452] width 94 height 17
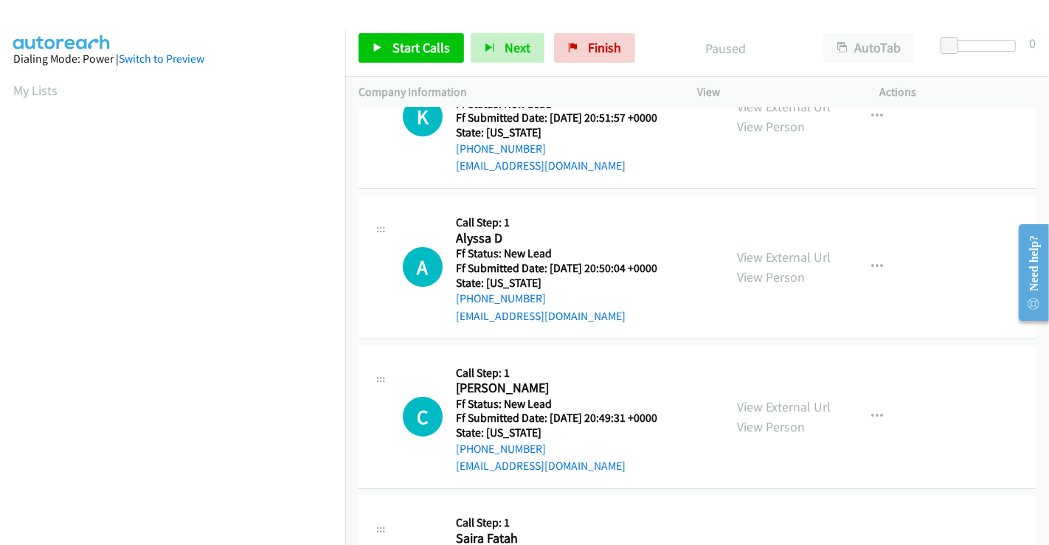
scroll to position [0, 0]
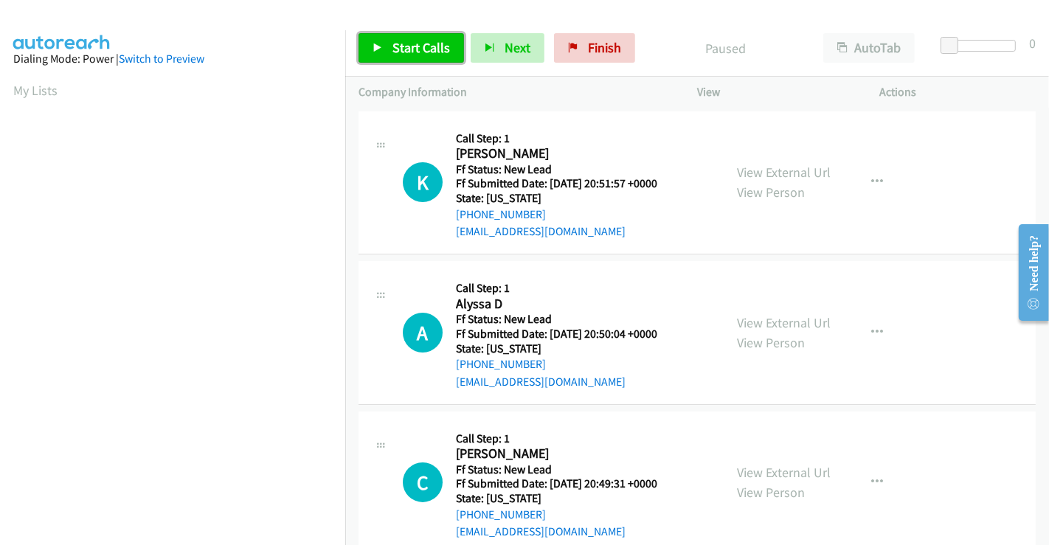
click at [394, 49] on span "Start Calls" at bounding box center [421, 47] width 58 height 17
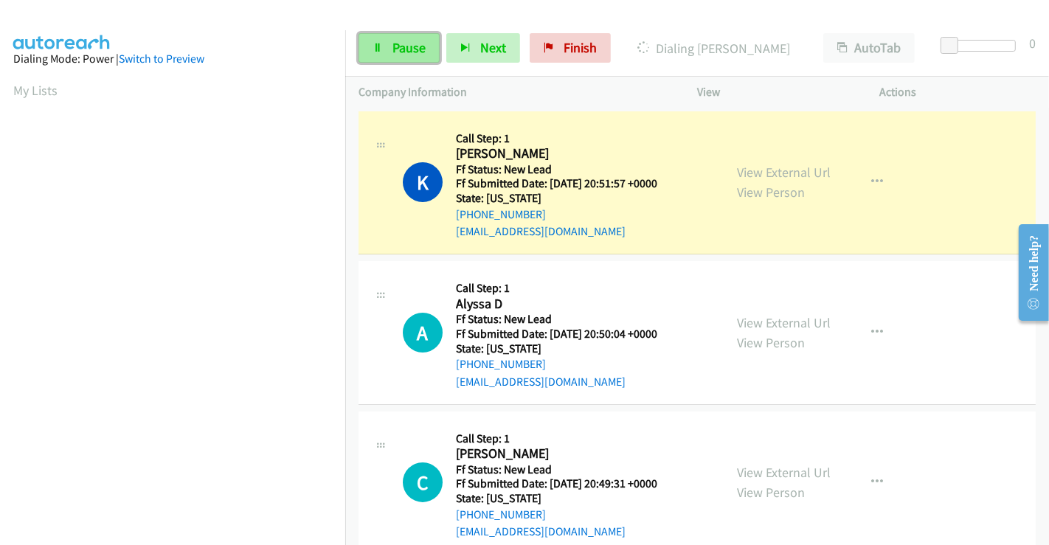
click at [400, 46] on span "Pause" at bounding box center [408, 47] width 33 height 17
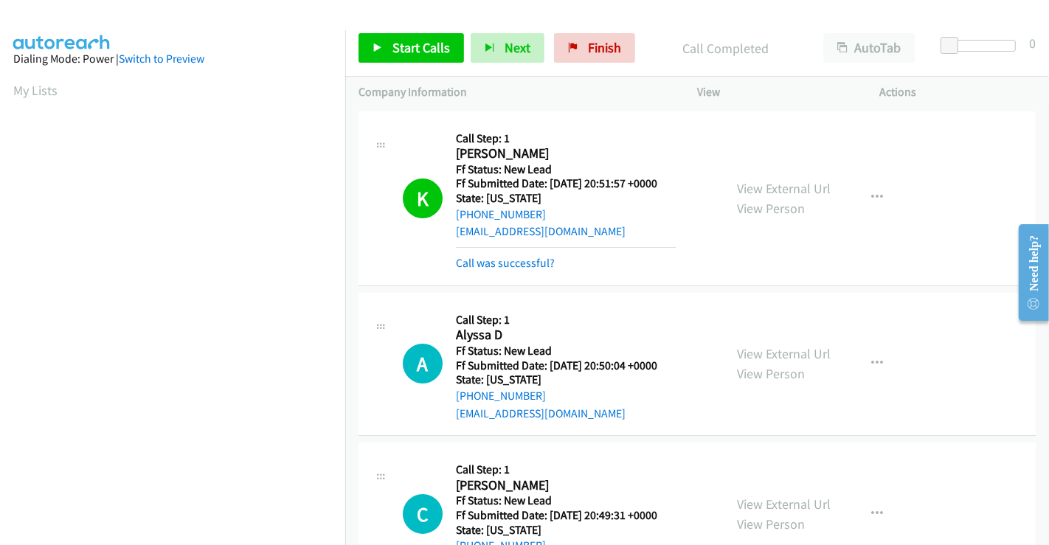
scroll to position [284, 0]
click at [414, 49] on span "Start Calls" at bounding box center [421, 47] width 58 height 17
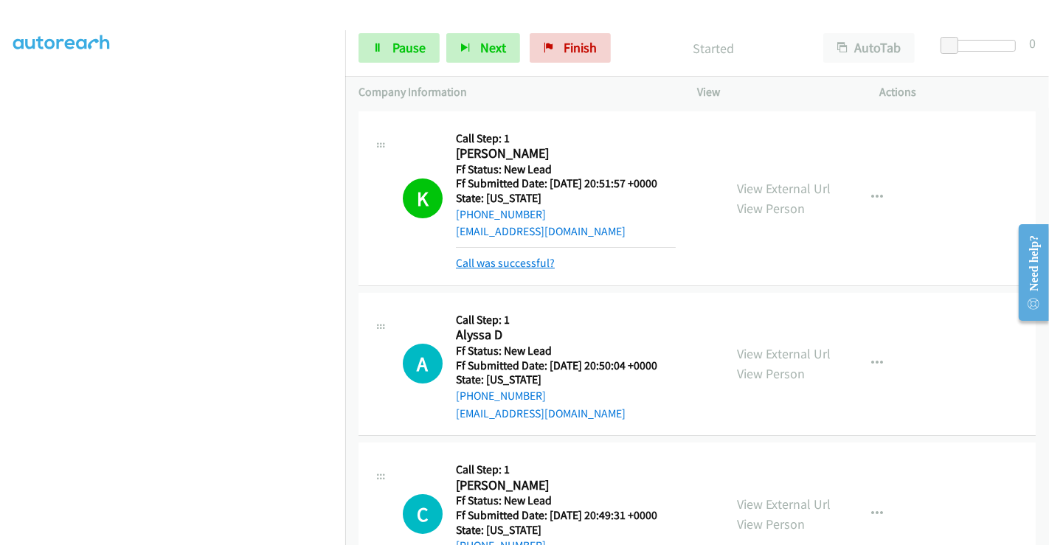
click at [515, 266] on link "Call was successful?" at bounding box center [505, 263] width 99 height 14
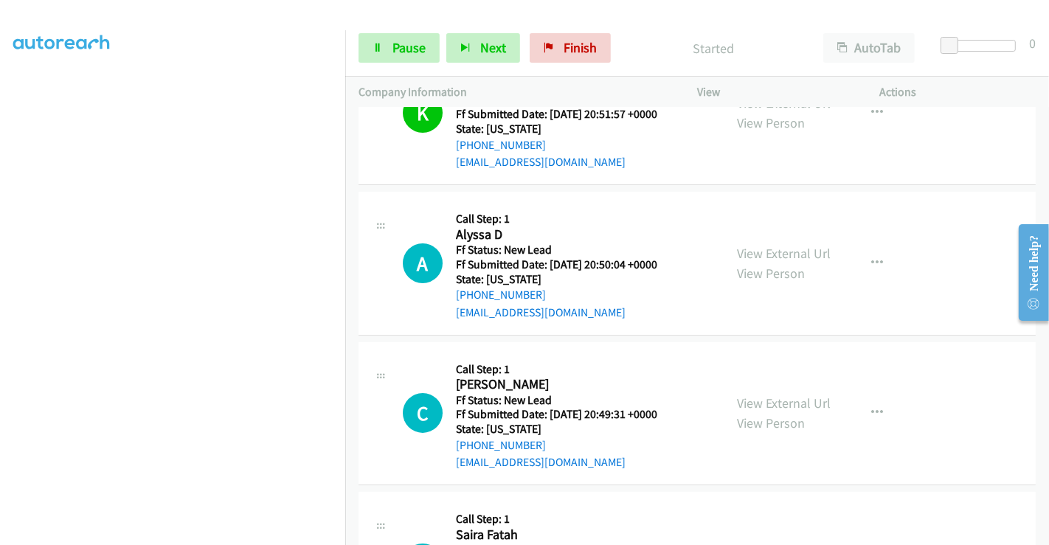
scroll to position [164, 0]
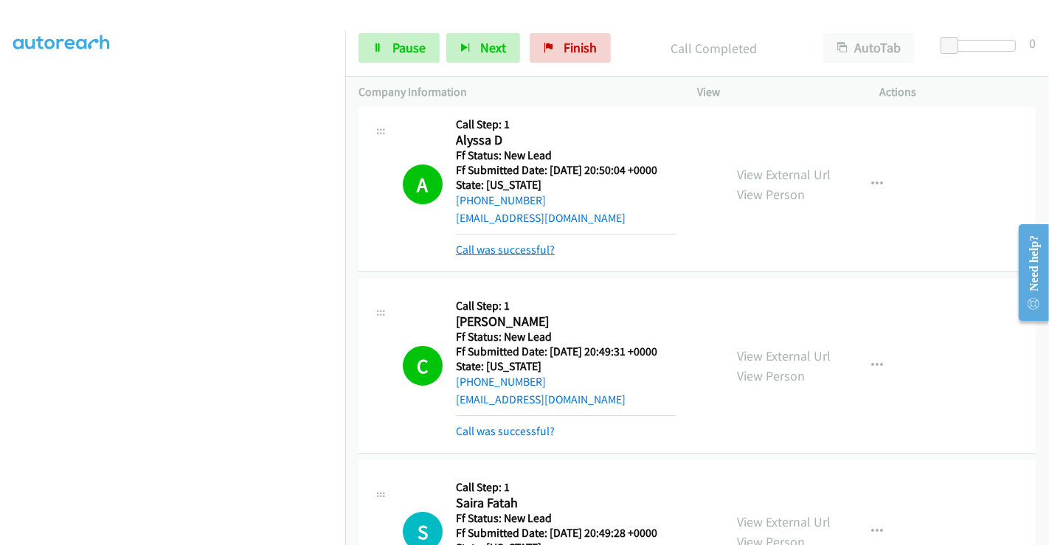
click at [498, 249] on link "Call was successful?" at bounding box center [505, 250] width 99 height 14
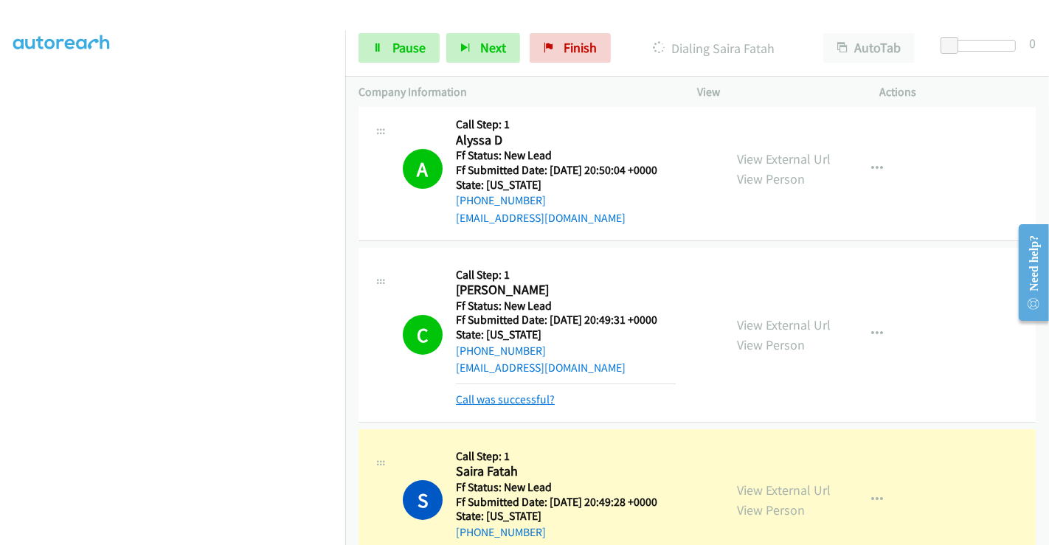
click at [524, 399] on link "Call was successful?" at bounding box center [505, 399] width 99 height 14
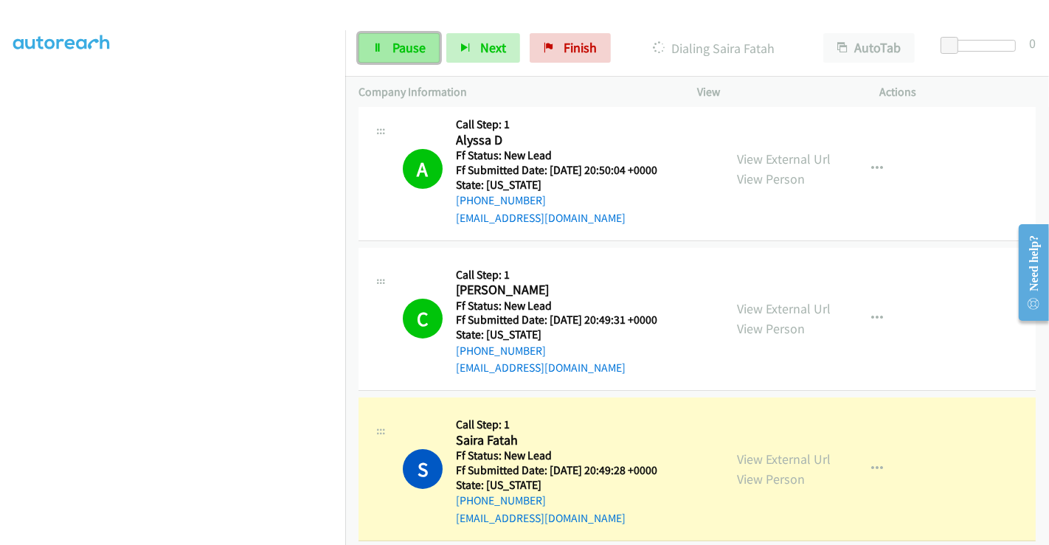
click at [394, 46] on span "Pause" at bounding box center [408, 47] width 33 height 17
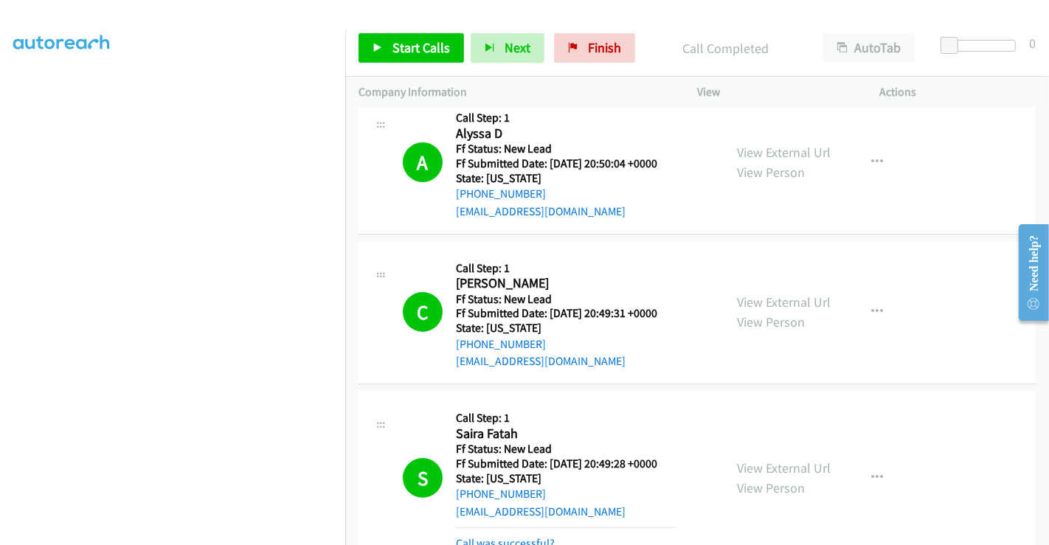
scroll to position [279, 0]
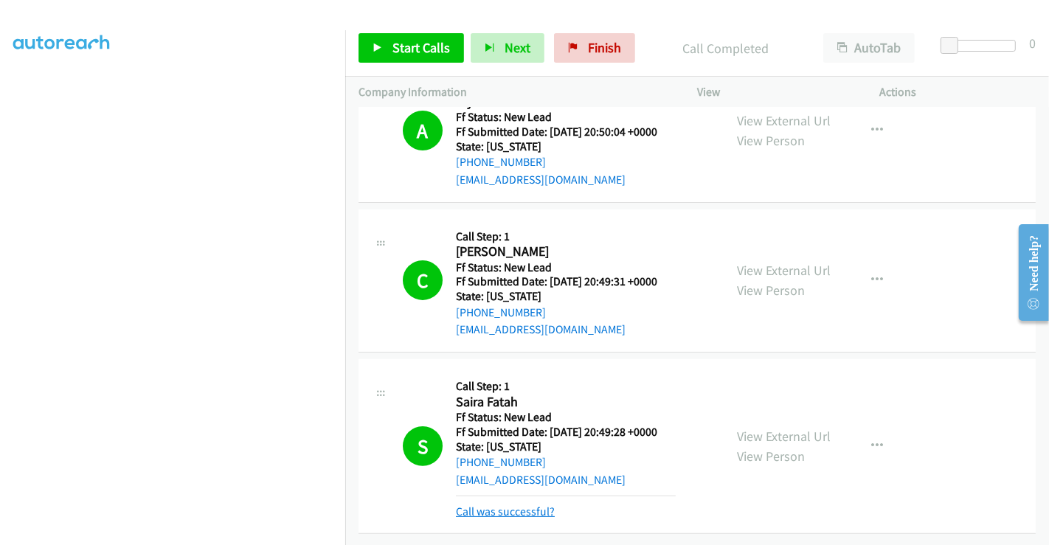
click at [512, 504] on link "Call was successful?" at bounding box center [505, 511] width 99 height 14
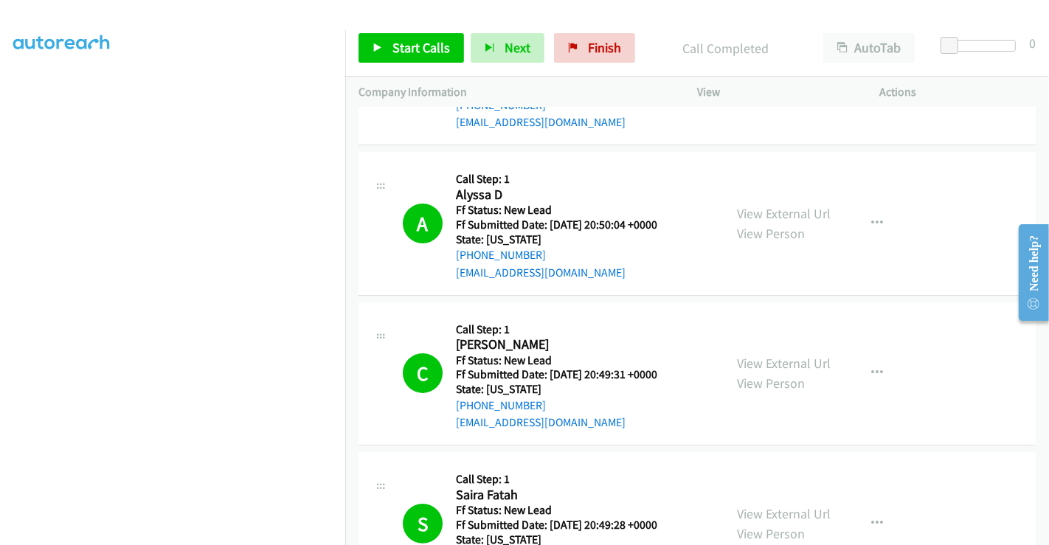
scroll to position [0, 0]
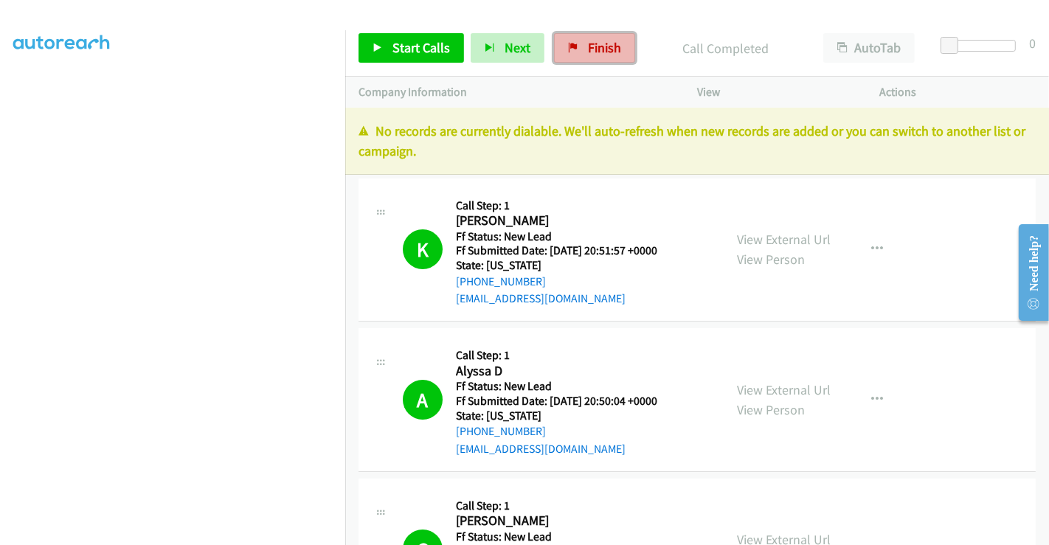
click at [577, 48] on link "Finish" at bounding box center [594, 47] width 81 height 29
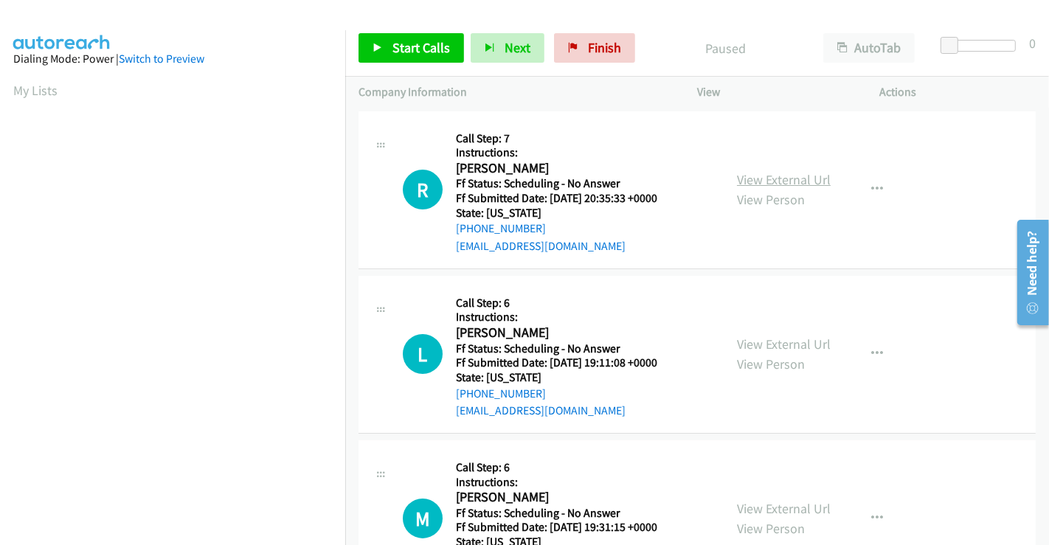
click at [773, 181] on link "View External Url" at bounding box center [784, 179] width 94 height 17
click at [783, 344] on link "View External Url" at bounding box center [784, 344] width 94 height 17
click at [760, 507] on link "View External Url" at bounding box center [784, 508] width 94 height 17
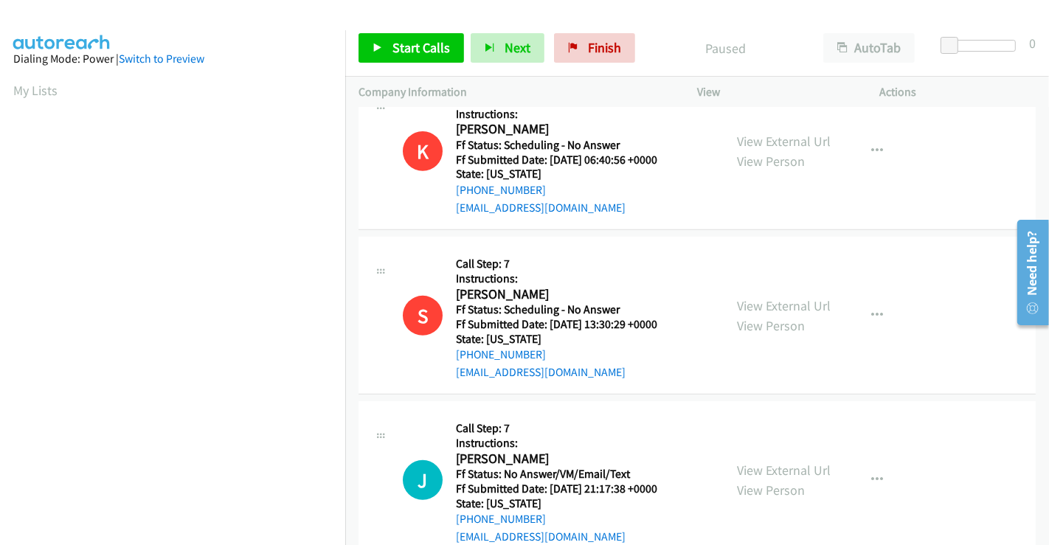
scroll to position [409, 0]
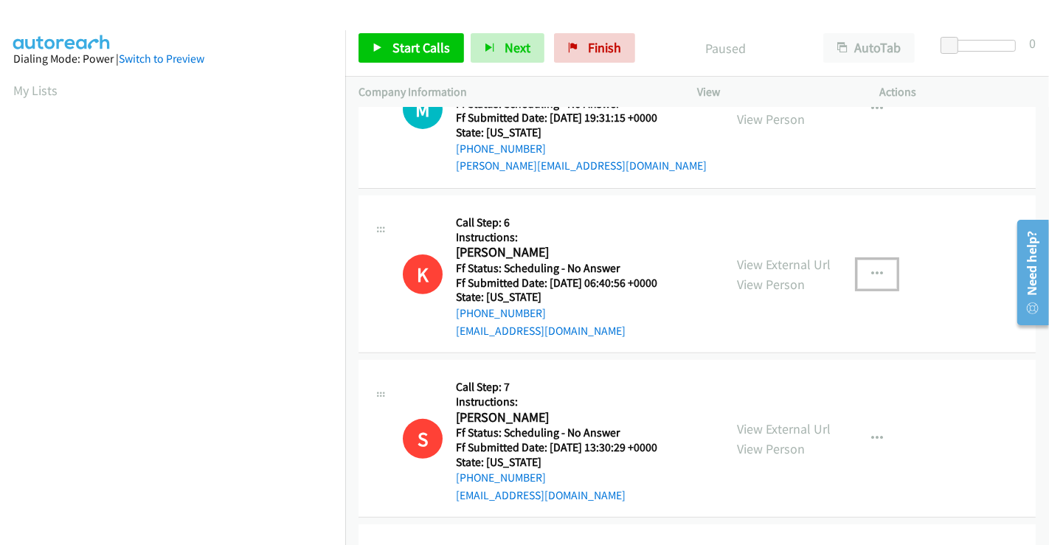
click at [871, 276] on icon "button" at bounding box center [877, 274] width 12 height 12
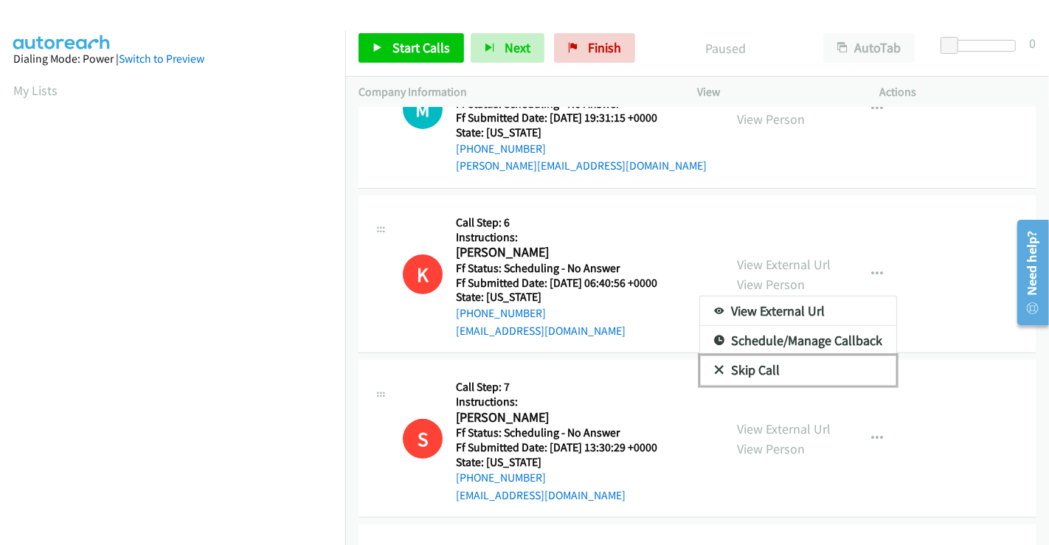
click at [757, 369] on link "Skip Call" at bounding box center [798, 369] width 196 height 29
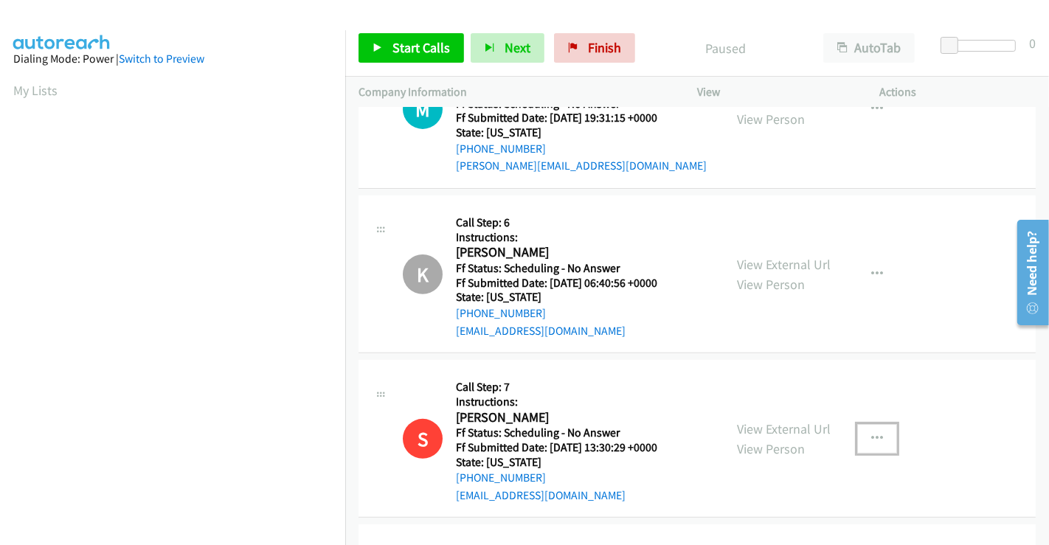
click at [871, 435] on icon "button" at bounding box center [877, 439] width 12 height 12
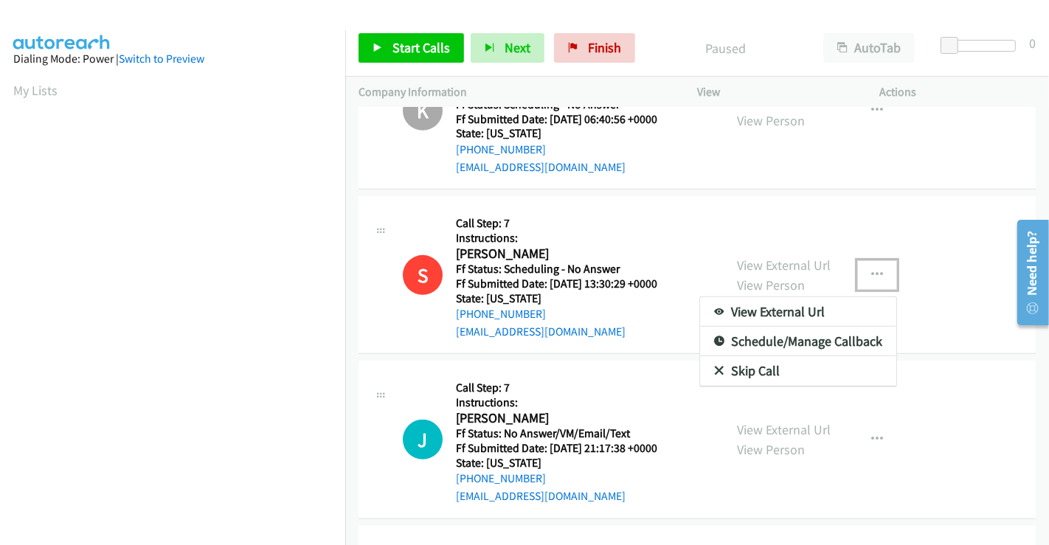
scroll to position [573, 0]
click at [750, 368] on link "Skip Call" at bounding box center [798, 370] width 196 height 29
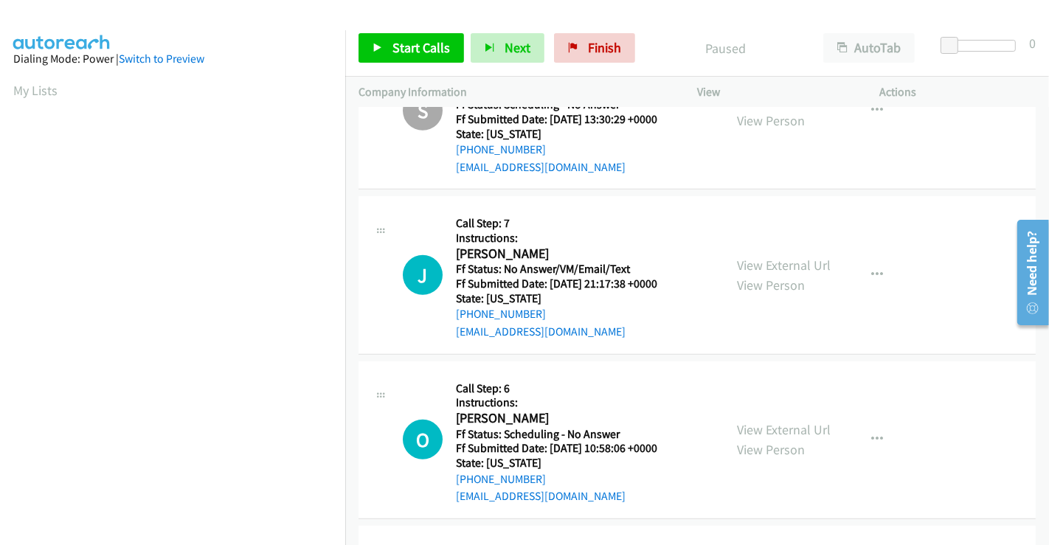
scroll to position [819, 0]
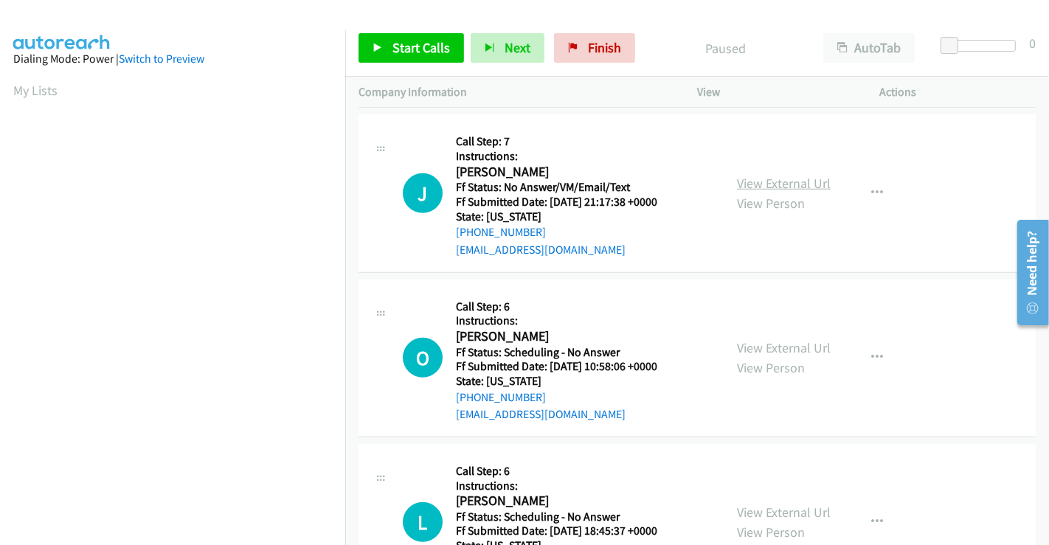
click at [790, 182] on link "View External Url" at bounding box center [784, 183] width 94 height 17
click at [768, 347] on link "View External Url" at bounding box center [784, 347] width 94 height 17
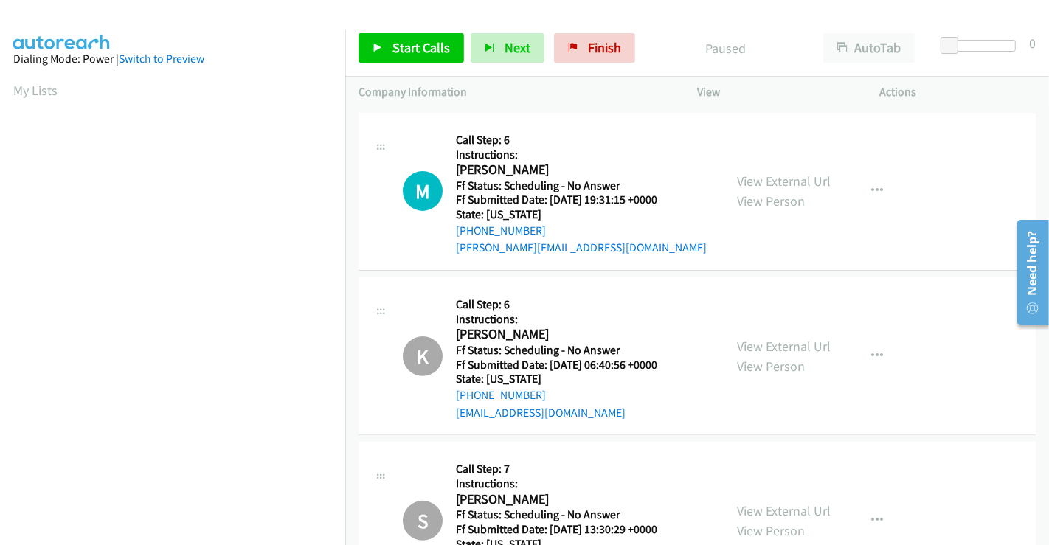
scroll to position [0, 0]
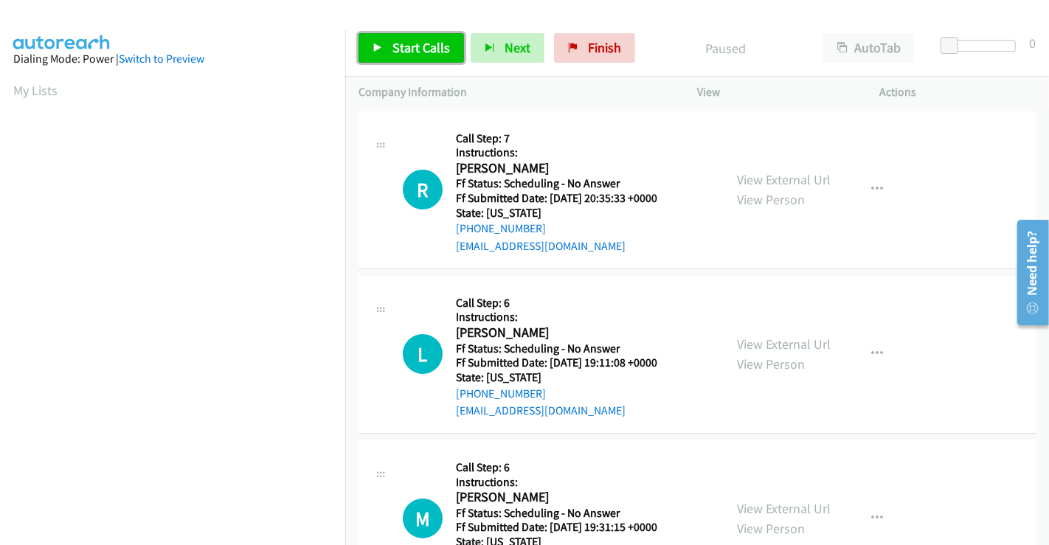
click at [411, 49] on span "Start Calls" at bounding box center [421, 47] width 58 height 17
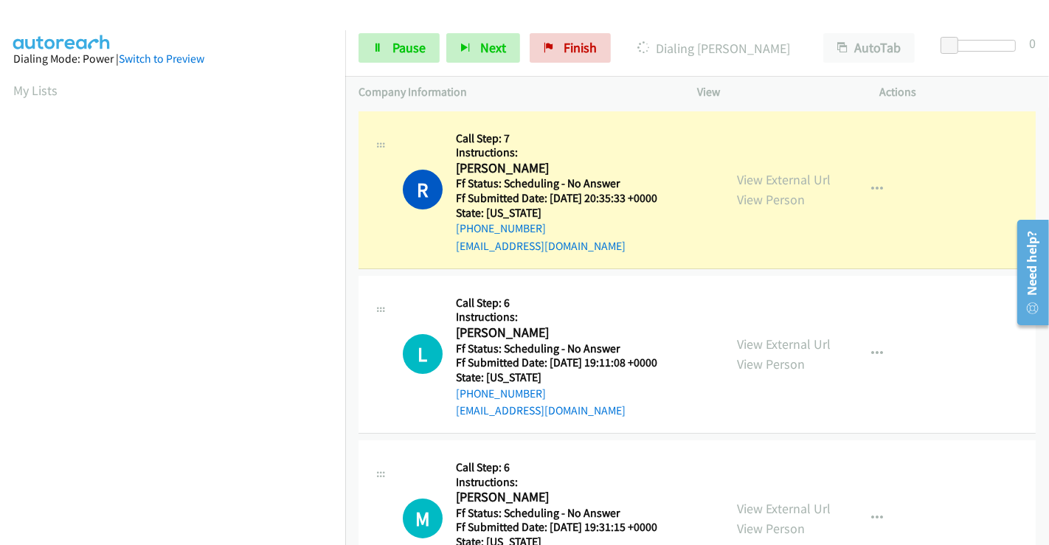
scroll to position [284, 0]
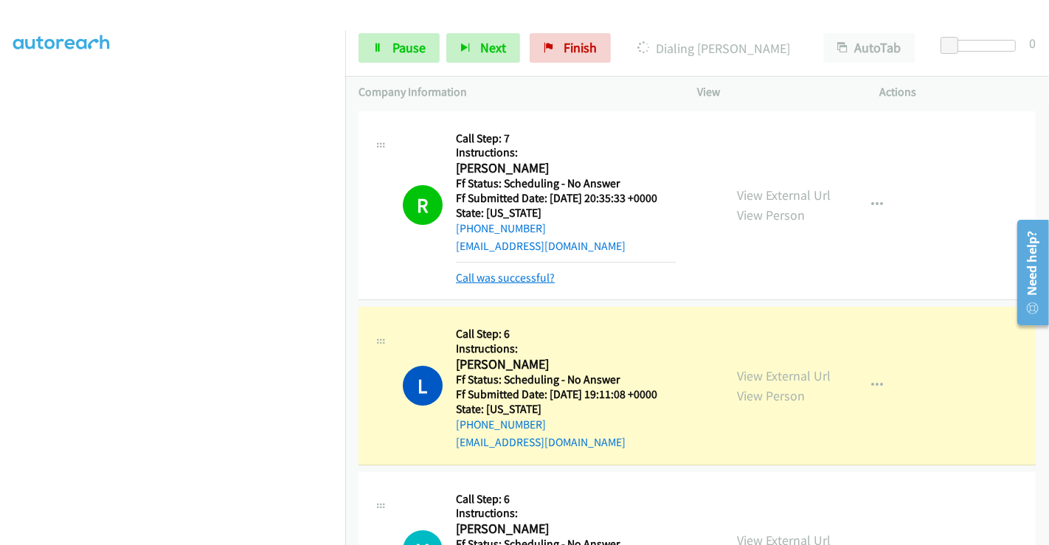
click at [529, 276] on link "Call was successful?" at bounding box center [505, 278] width 99 height 14
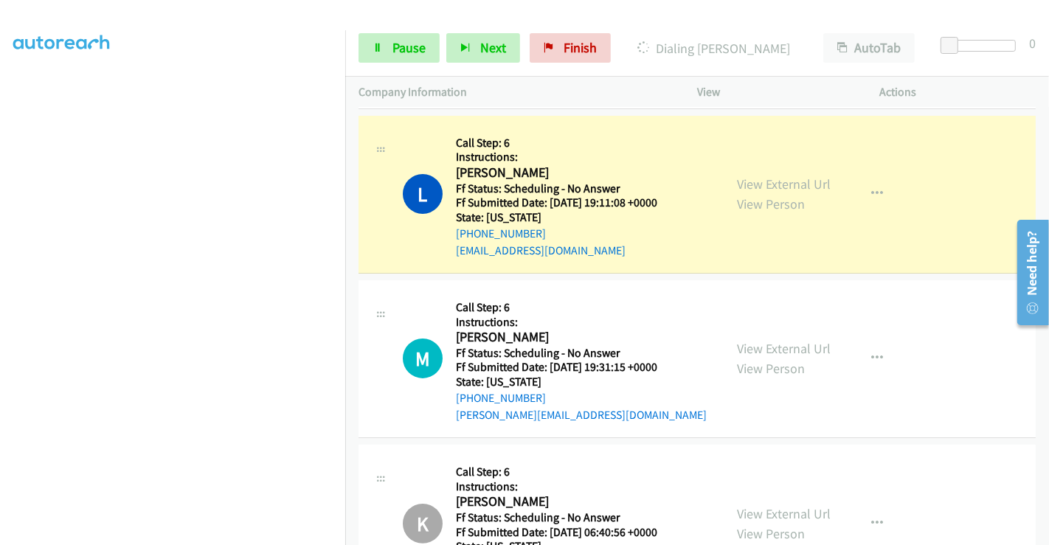
scroll to position [164, 0]
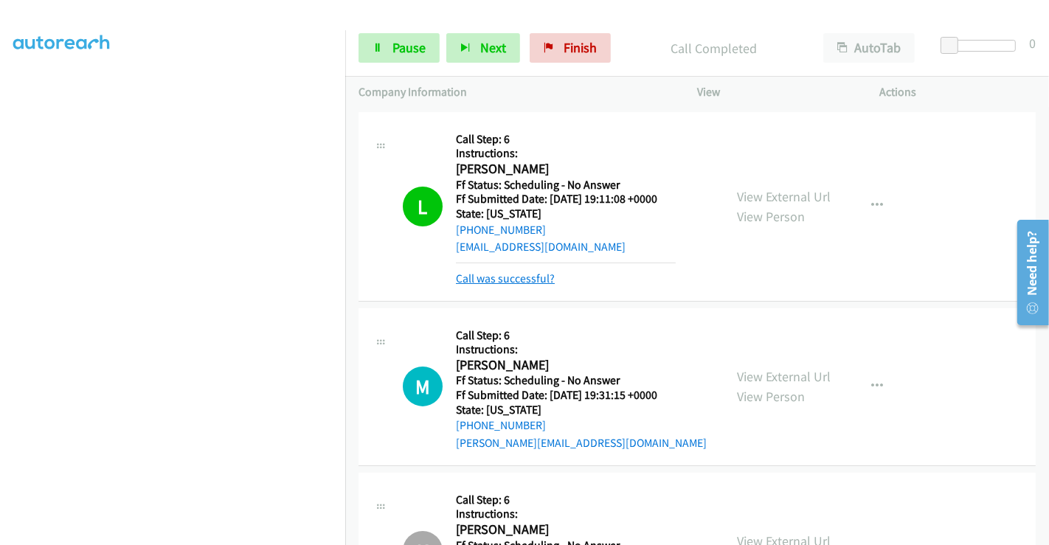
click at [518, 279] on link "Call was successful?" at bounding box center [505, 278] width 99 height 14
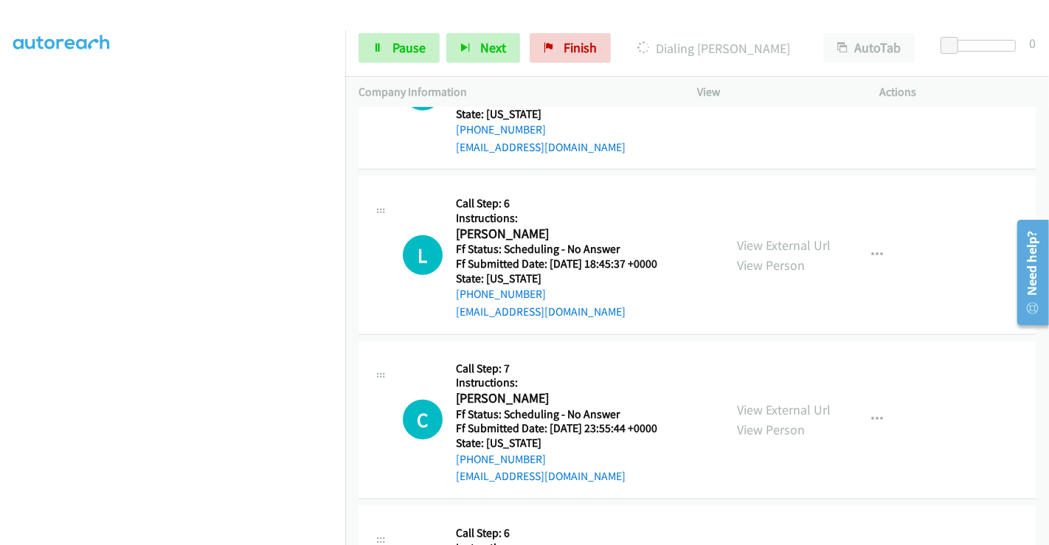
scroll to position [1178, 0]
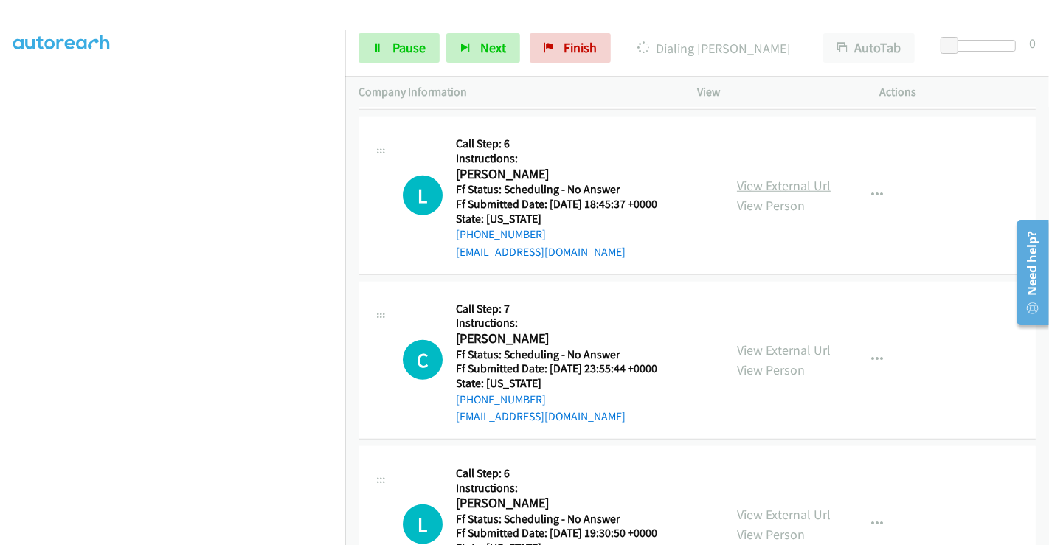
click at [754, 183] on link "View External Url" at bounding box center [784, 185] width 94 height 17
click at [771, 343] on link "View External Url" at bounding box center [784, 349] width 94 height 17
click at [768, 509] on link "View External Url" at bounding box center [784, 514] width 94 height 17
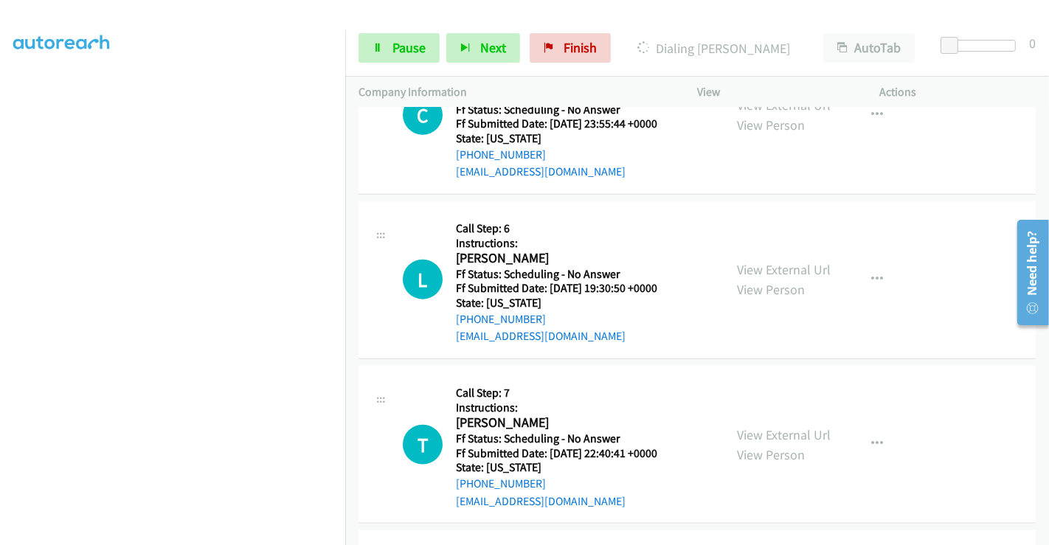
scroll to position [1424, 0]
click at [763, 431] on link "View External Url" at bounding box center [784, 433] width 94 height 17
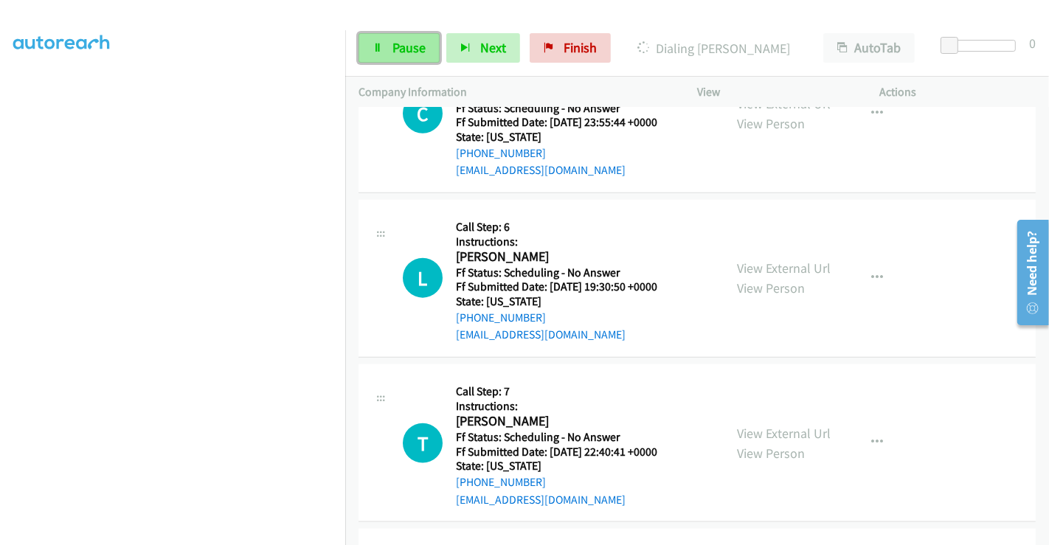
click at [380, 47] on icon at bounding box center [377, 49] width 10 height 10
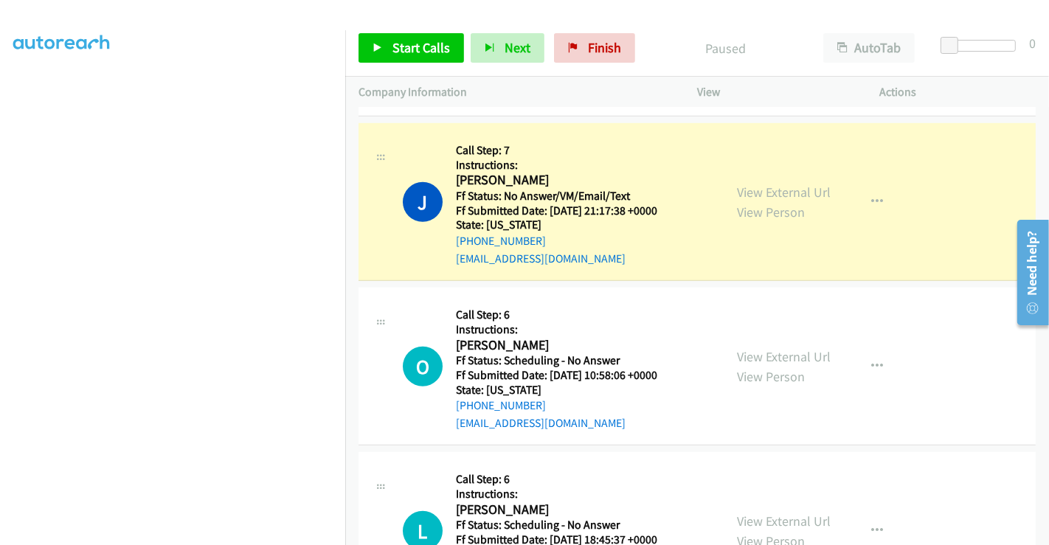
scroll to position [687, 0]
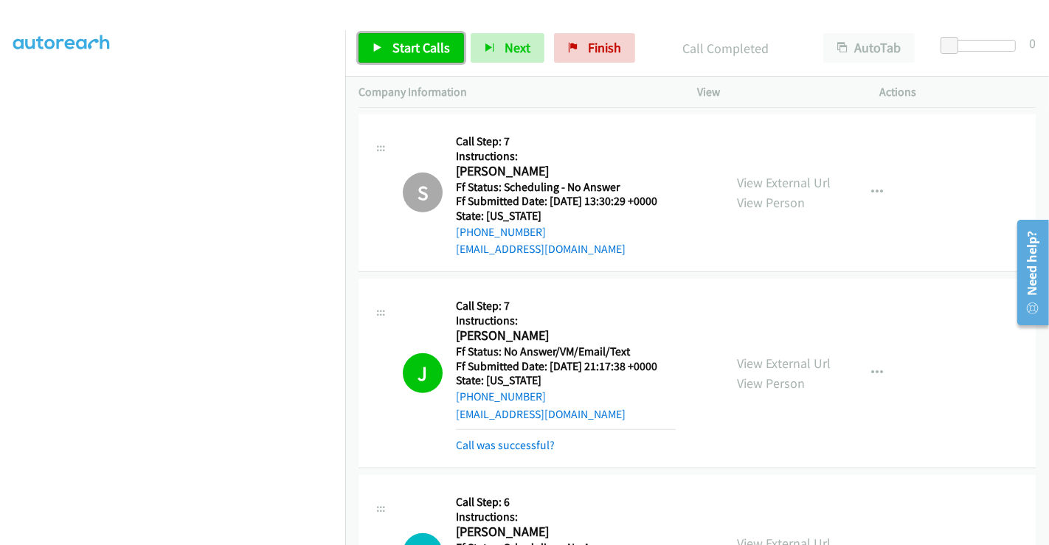
click at [429, 52] on span "Start Calls" at bounding box center [421, 47] width 58 height 17
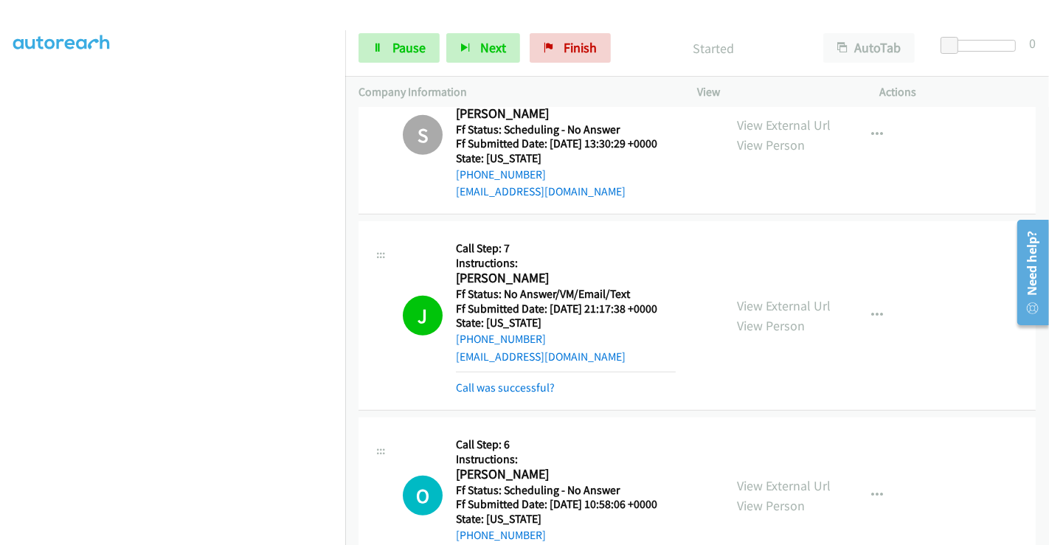
scroll to position [768, 0]
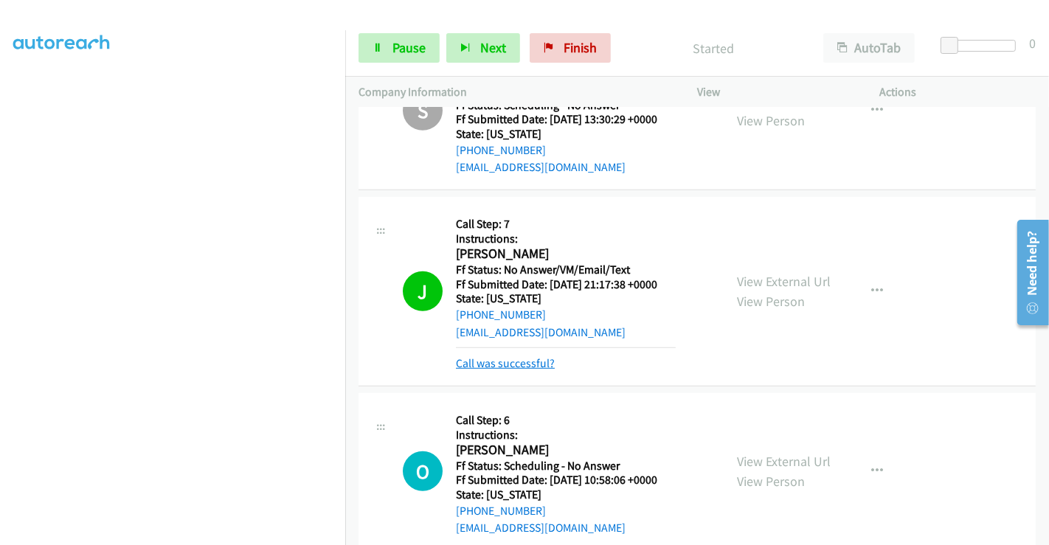
click at [497, 358] on link "Call was successful?" at bounding box center [505, 363] width 99 height 14
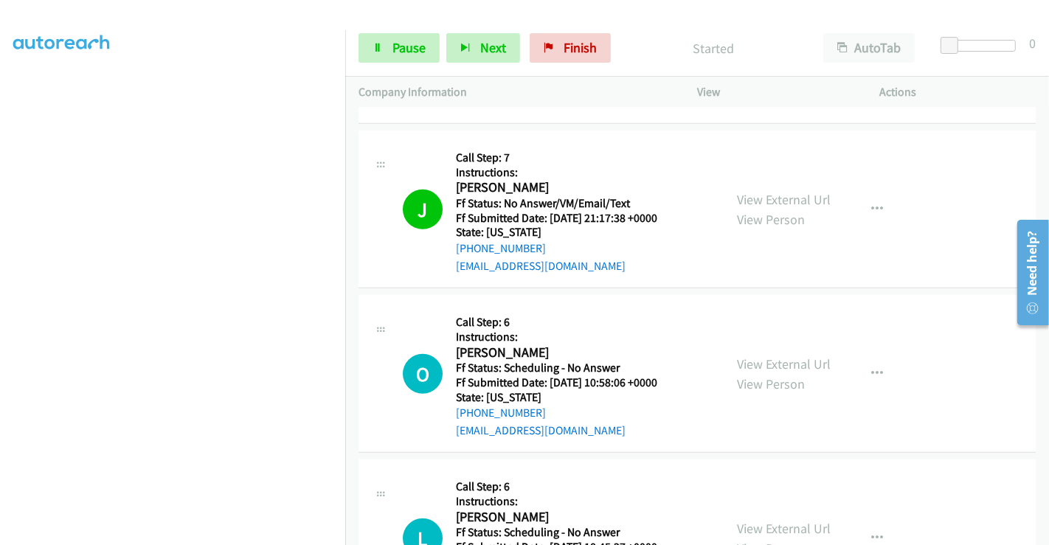
scroll to position [1014, 0]
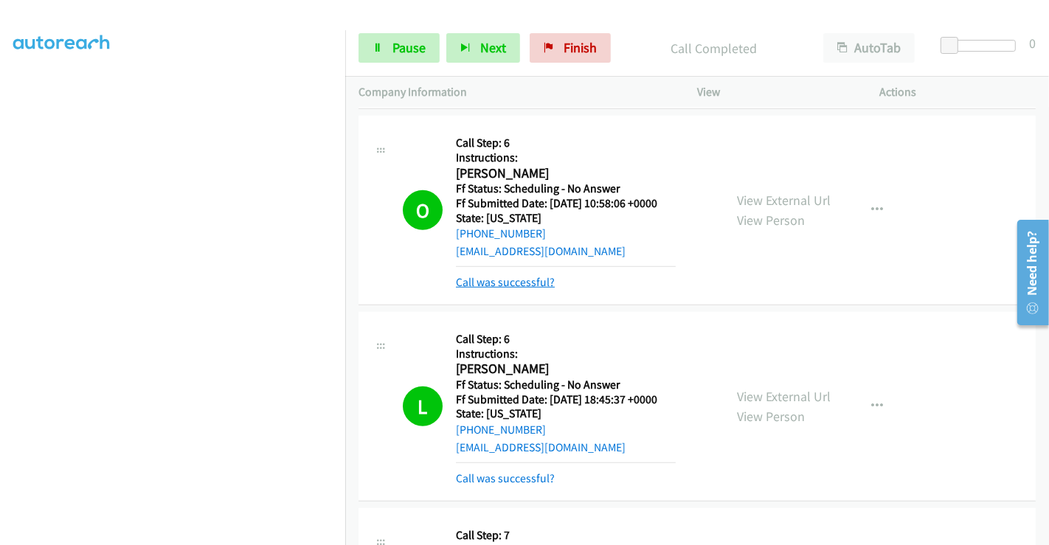
click at [510, 283] on link "Call was successful?" at bounding box center [505, 282] width 99 height 14
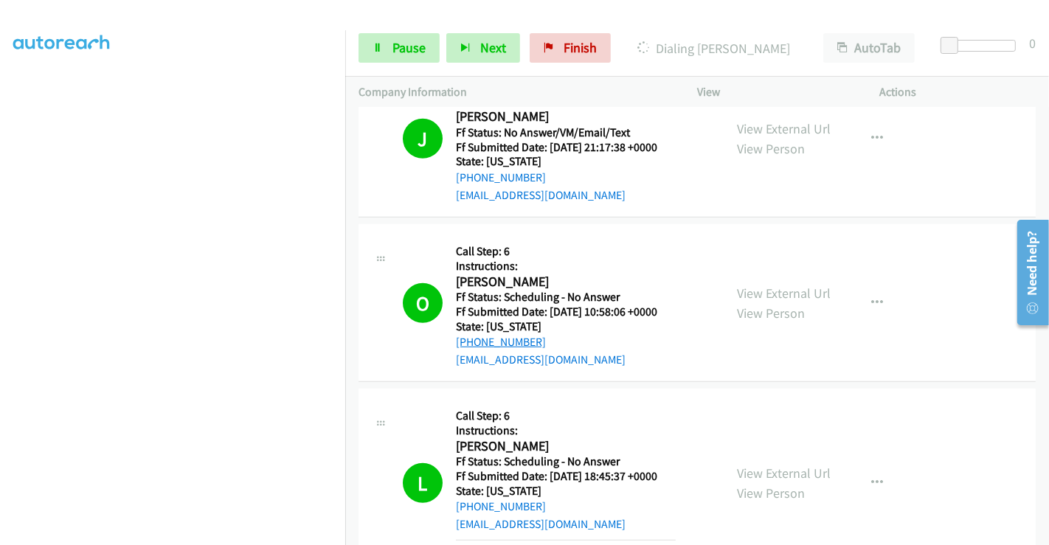
scroll to position [1096, 0]
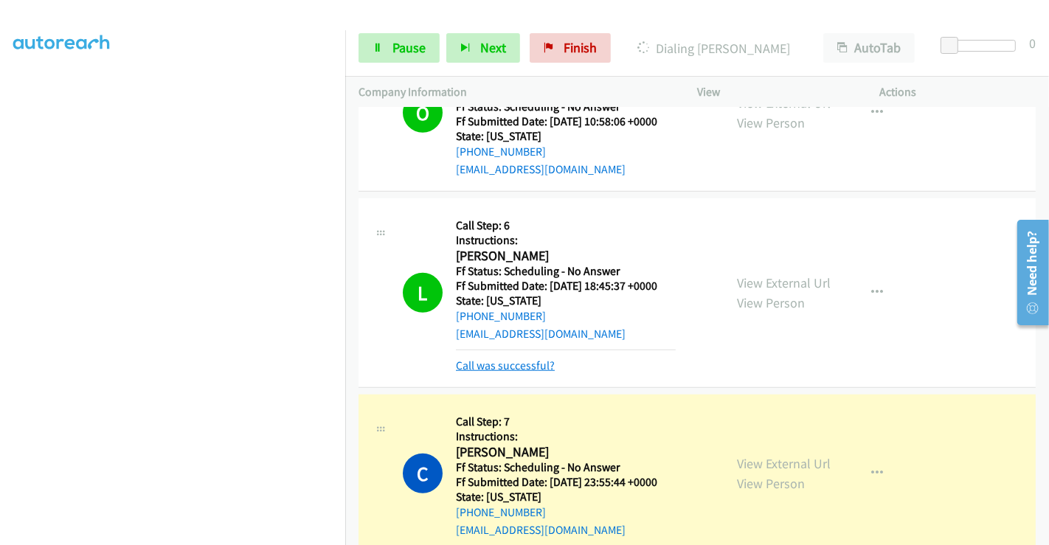
click at [514, 365] on link "Call was successful?" at bounding box center [505, 365] width 99 height 14
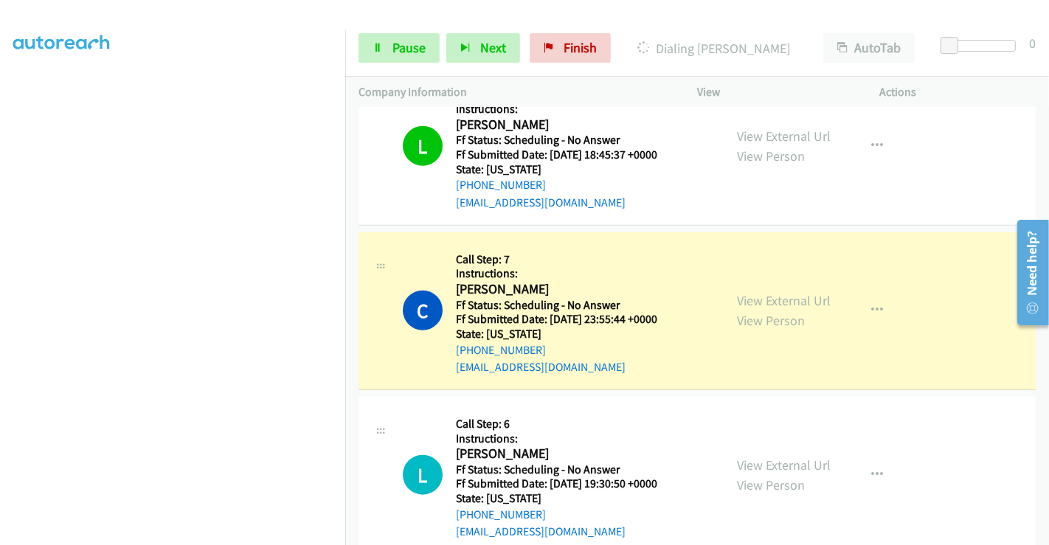
scroll to position [1342, 0]
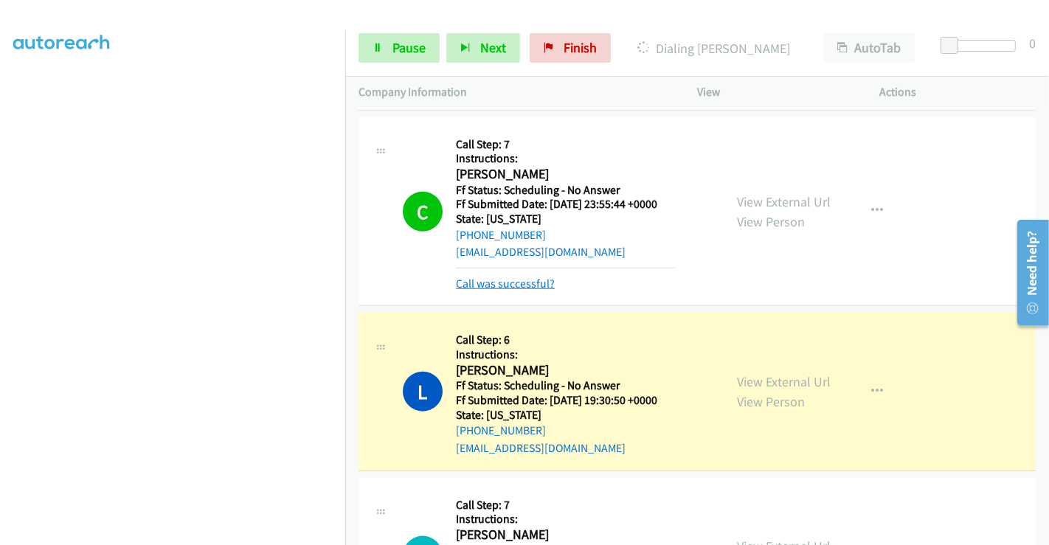
click at [499, 279] on link "Call was successful?" at bounding box center [505, 284] width 99 height 14
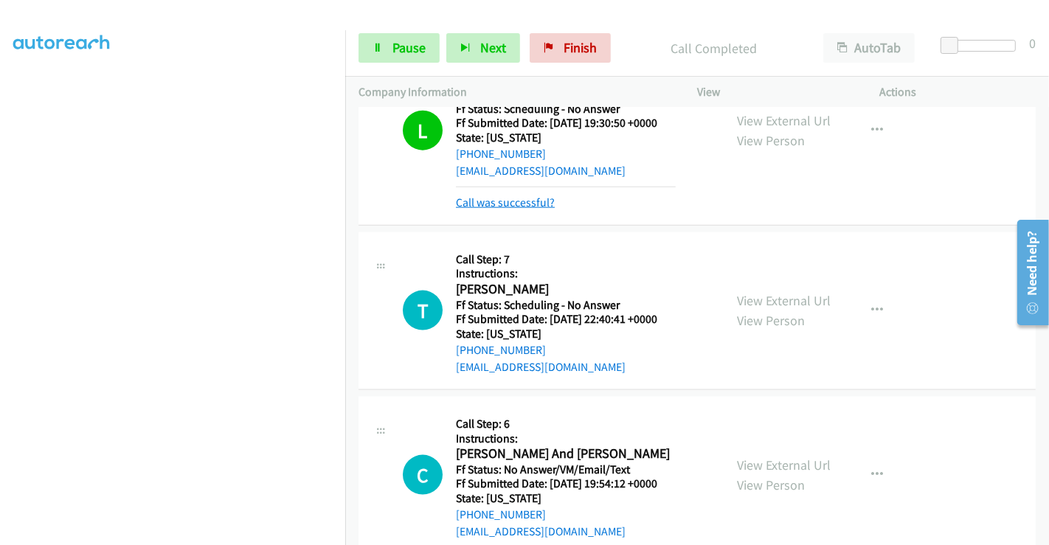
click at [510, 204] on link "Call was successful?" at bounding box center [505, 202] width 99 height 14
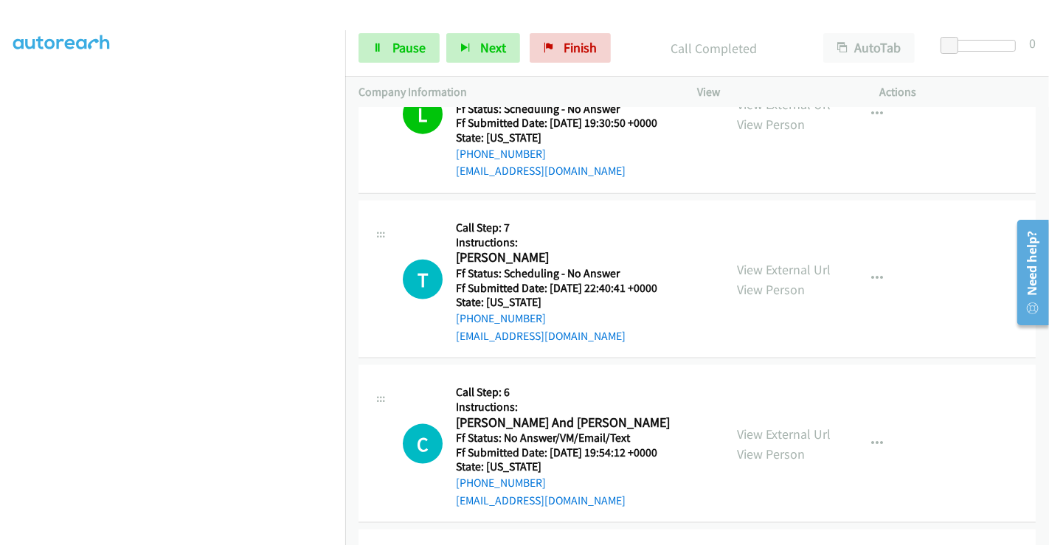
scroll to position [1572, 0]
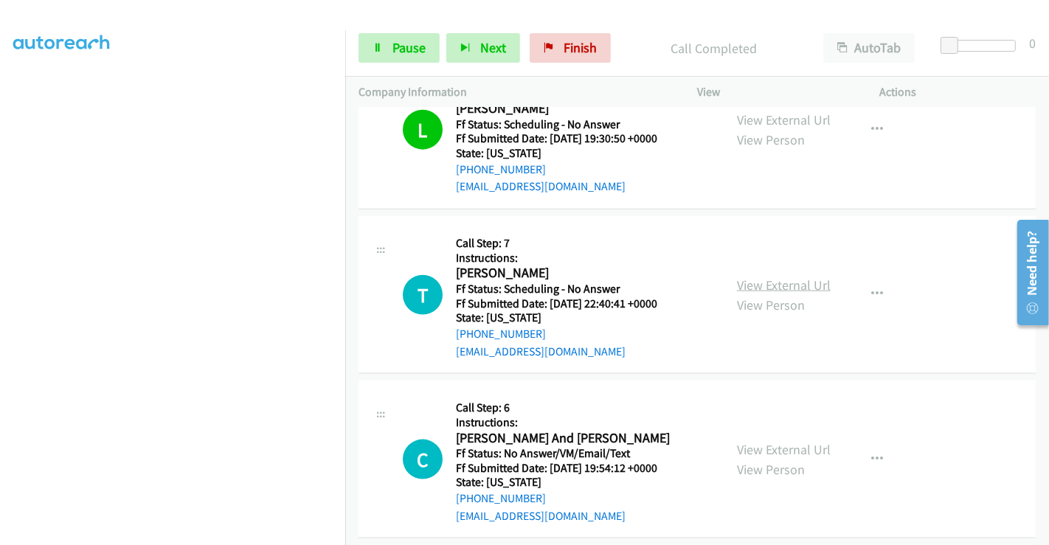
click at [773, 289] on link "View External Url" at bounding box center [784, 285] width 94 height 17
click at [762, 443] on link "View External Url" at bounding box center [784, 449] width 94 height 17
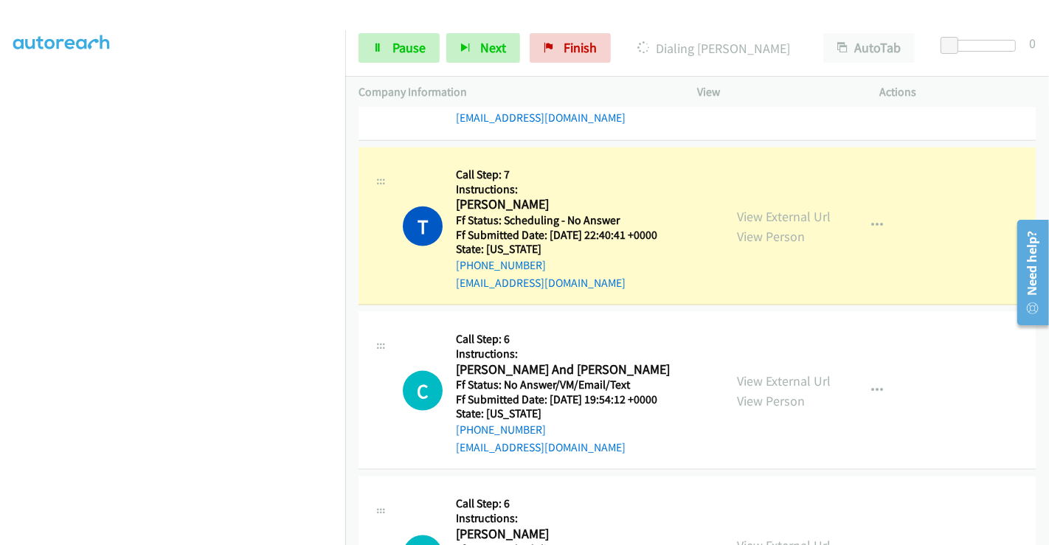
scroll to position [1818, 0]
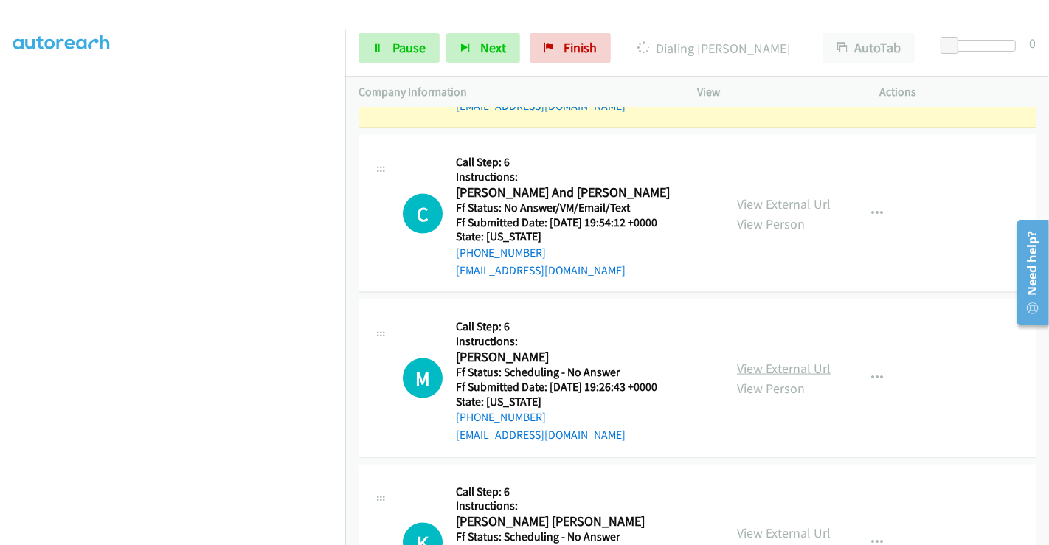
click at [768, 362] on link "View External Url" at bounding box center [784, 368] width 94 height 17
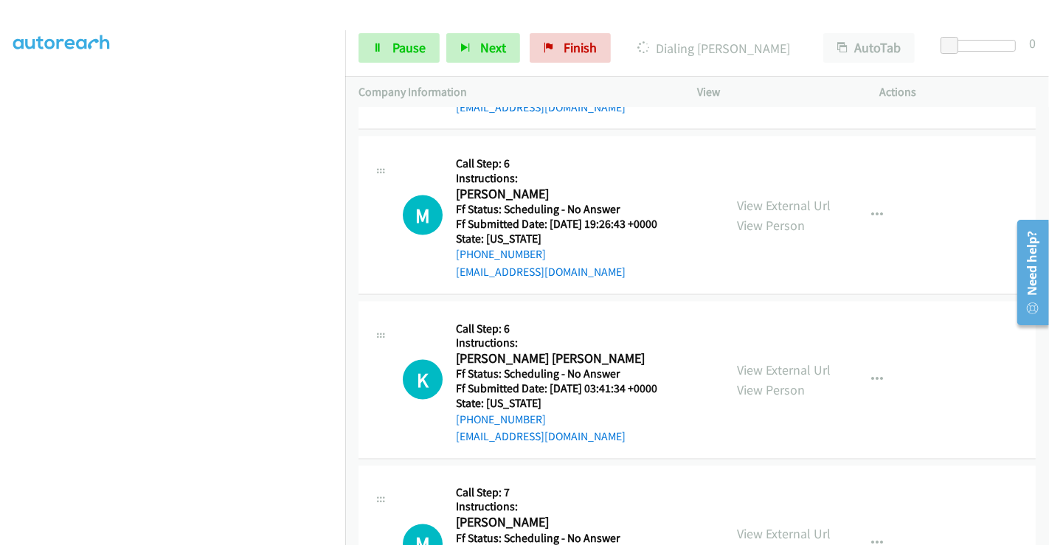
scroll to position [1982, 0]
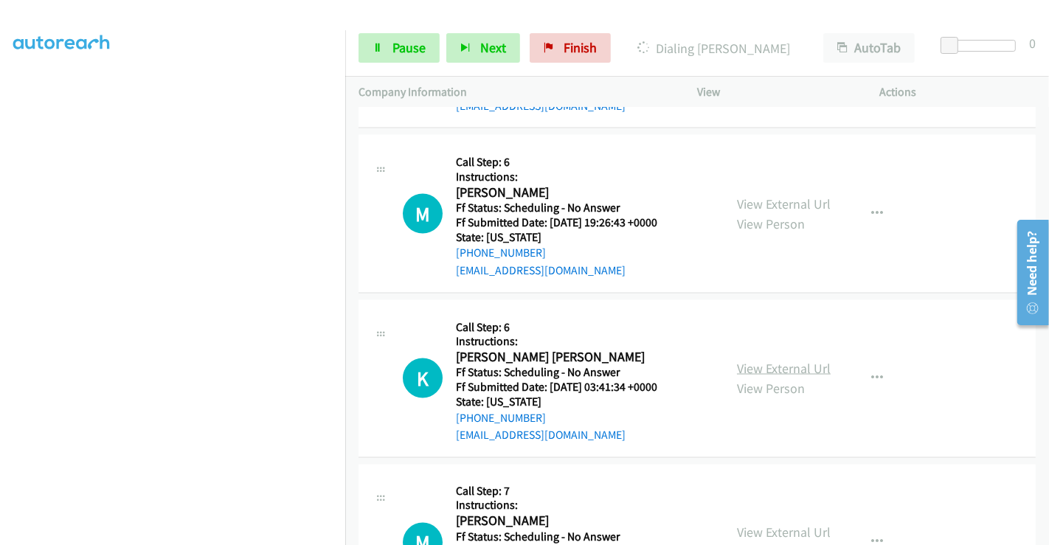
click at [756, 361] on link "View External Url" at bounding box center [784, 368] width 94 height 17
click at [392, 43] on span "Pause" at bounding box center [408, 47] width 33 height 17
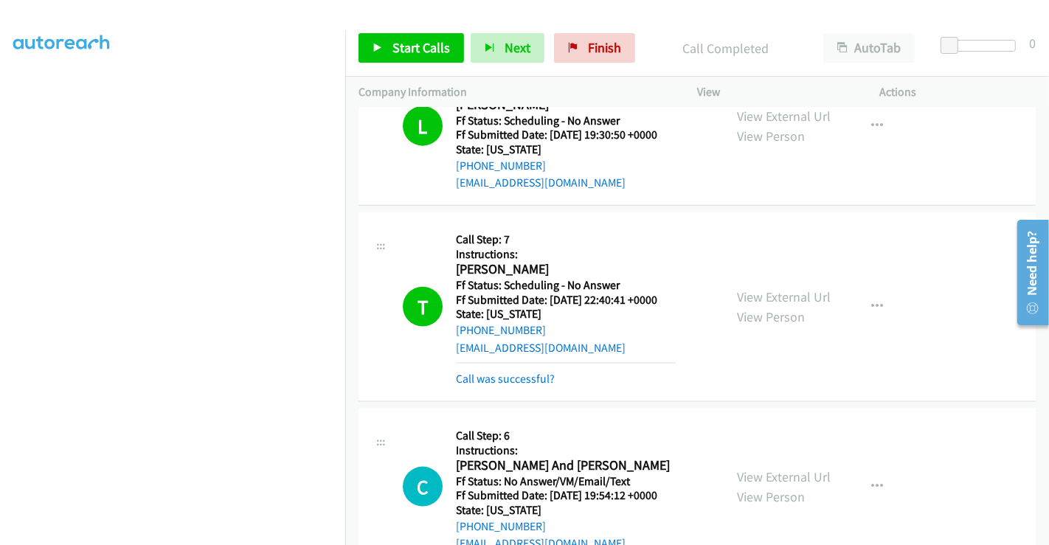
scroll to position [1603, 0]
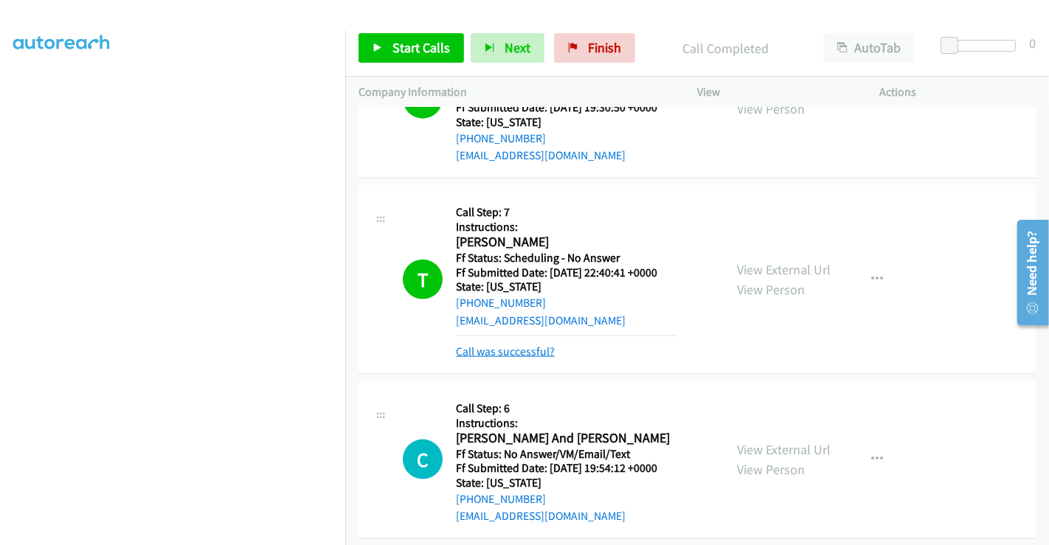
click at [517, 350] on link "Call was successful?" at bounding box center [505, 351] width 99 height 14
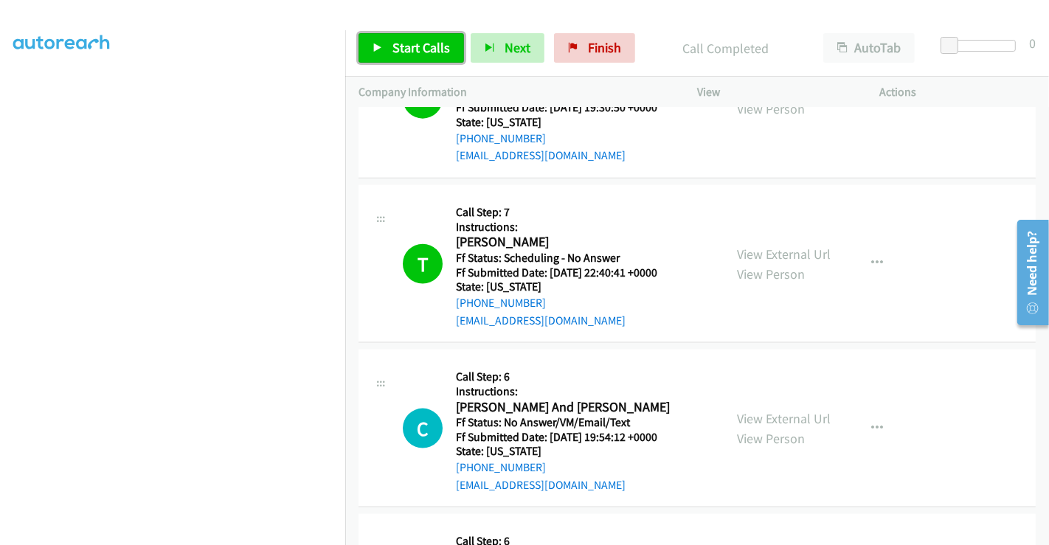
click at [399, 48] on span "Start Calls" at bounding box center [421, 47] width 58 height 17
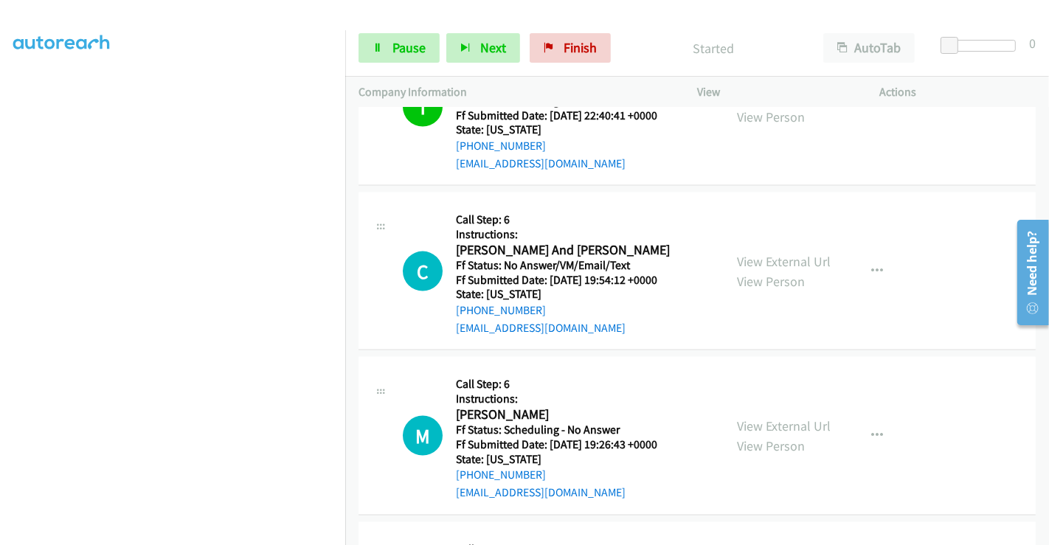
scroll to position [1768, 0]
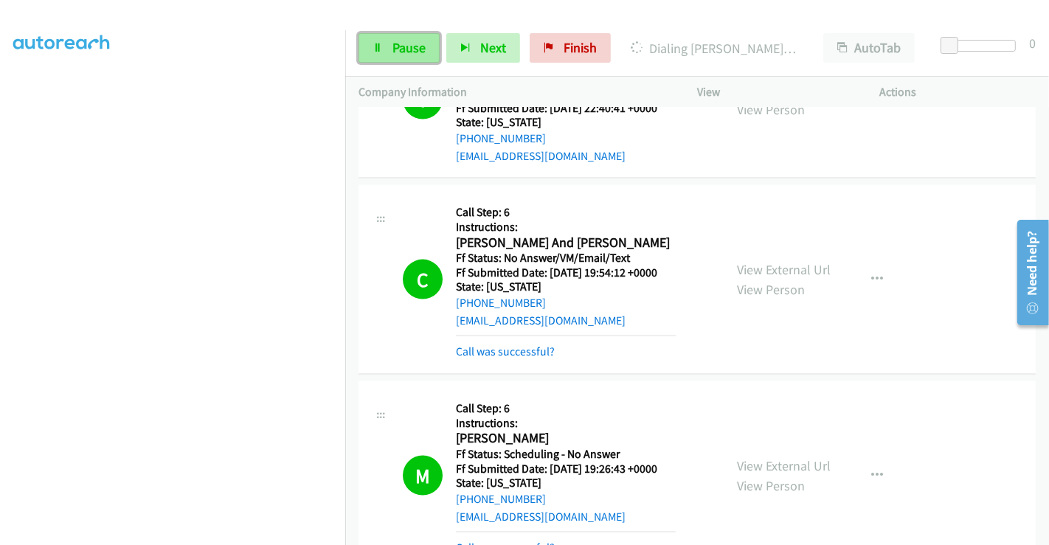
click at [394, 46] on span "Pause" at bounding box center [408, 47] width 33 height 17
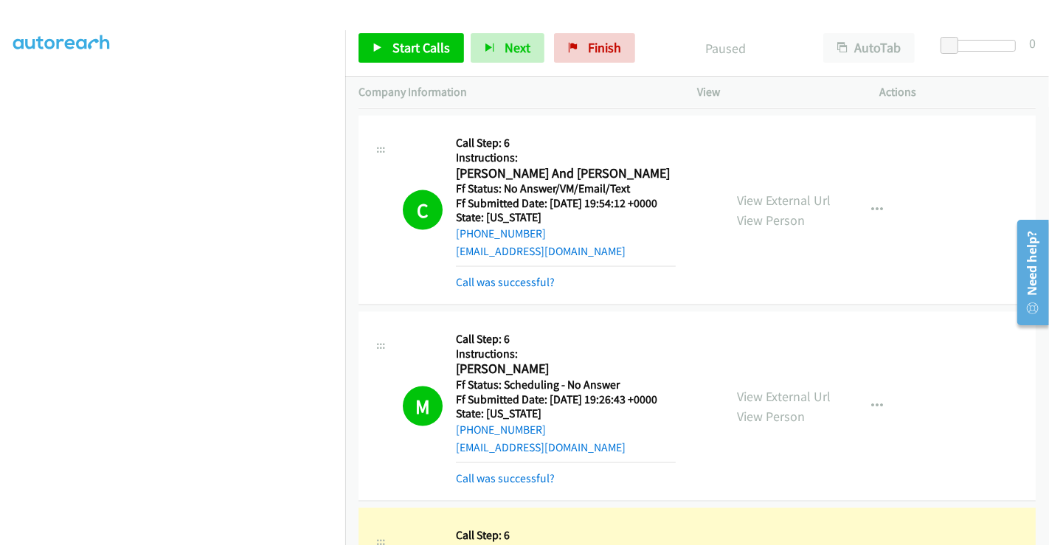
scroll to position [1931, 0]
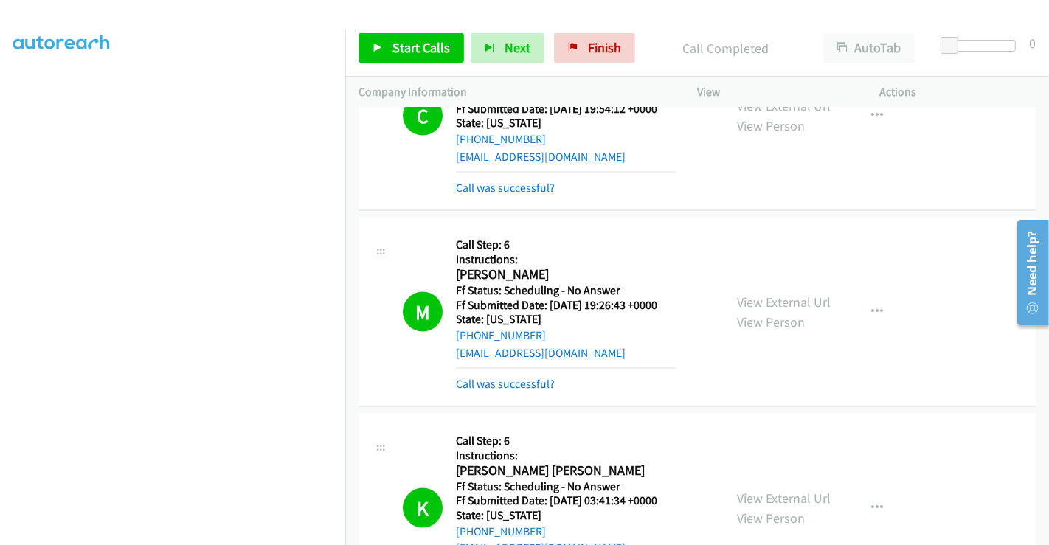
click at [511, 375] on div "Call was successful?" at bounding box center [566, 384] width 220 height 18
click at [515, 380] on link "Call was successful?" at bounding box center [505, 384] width 99 height 14
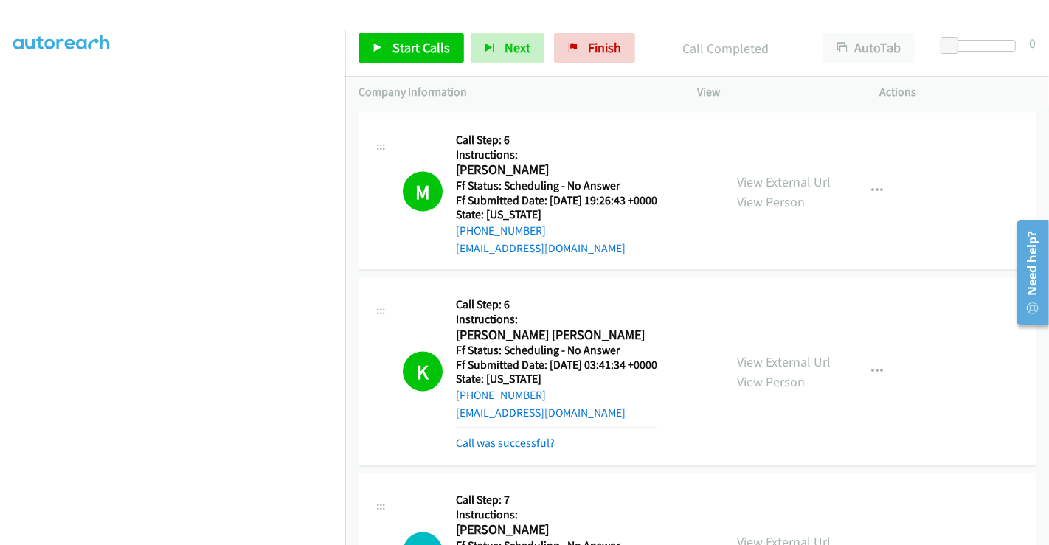
scroll to position [2095, 0]
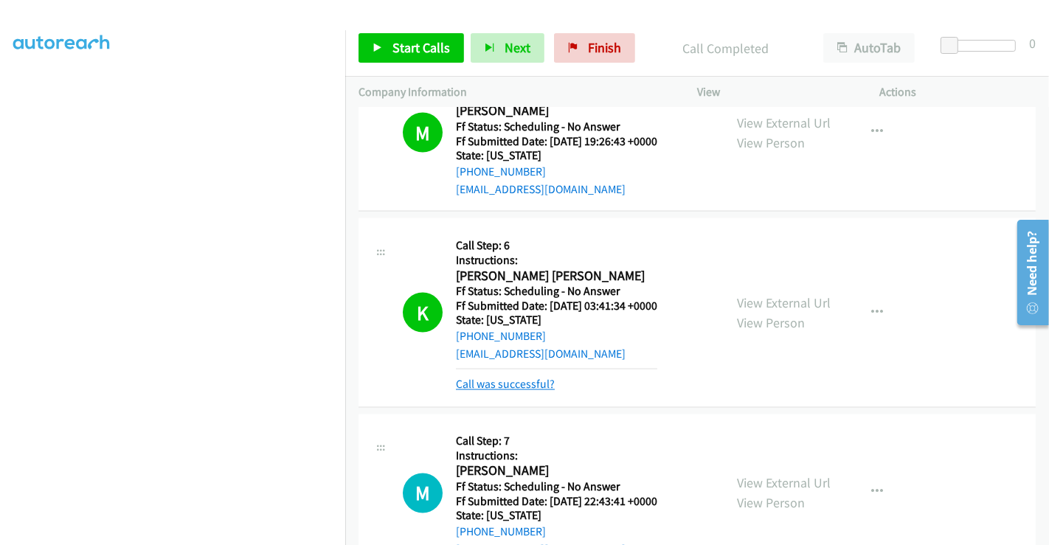
click at [512, 378] on link "Call was successful?" at bounding box center [505, 385] width 99 height 14
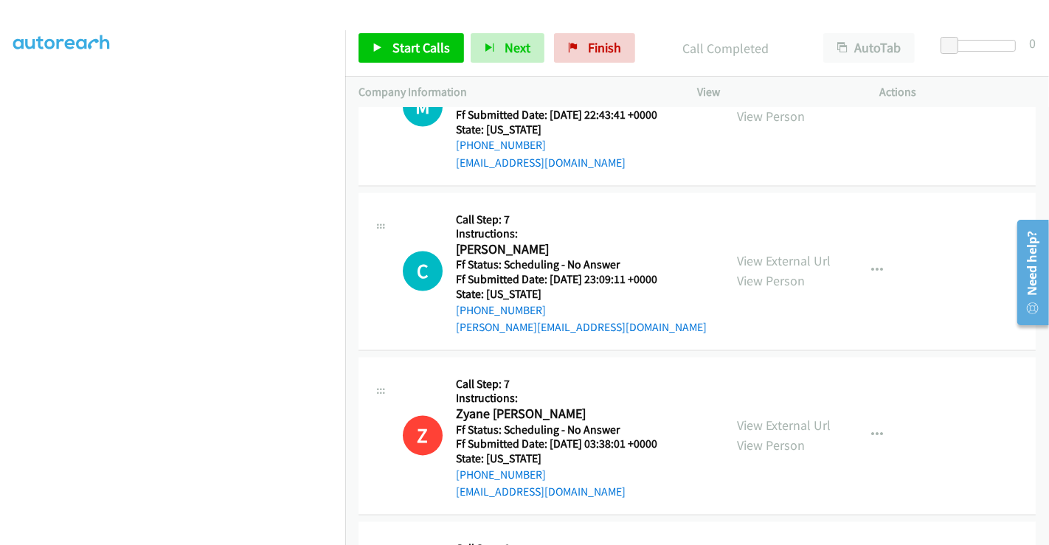
scroll to position [2587, 0]
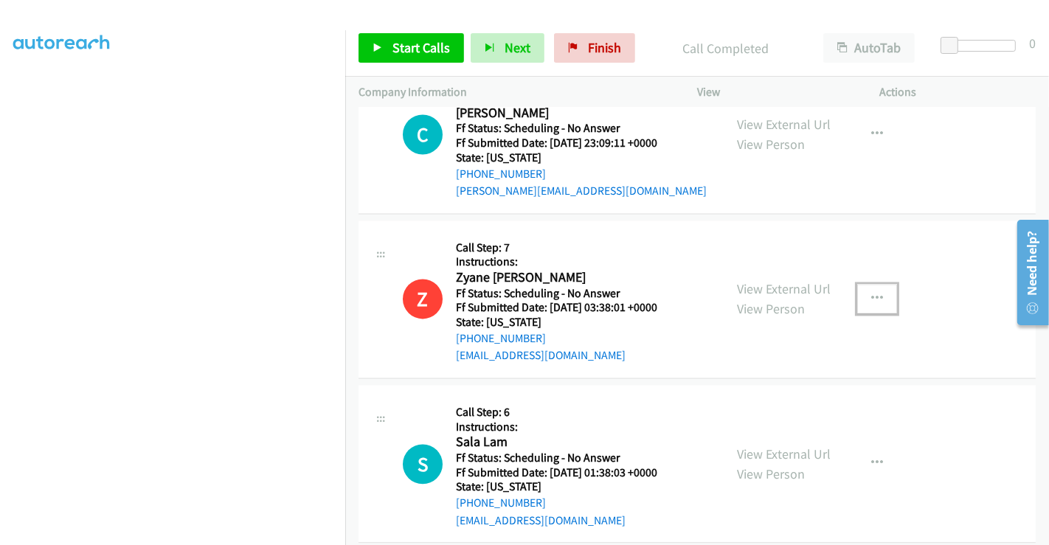
click at [872, 293] on icon "button" at bounding box center [877, 299] width 12 height 12
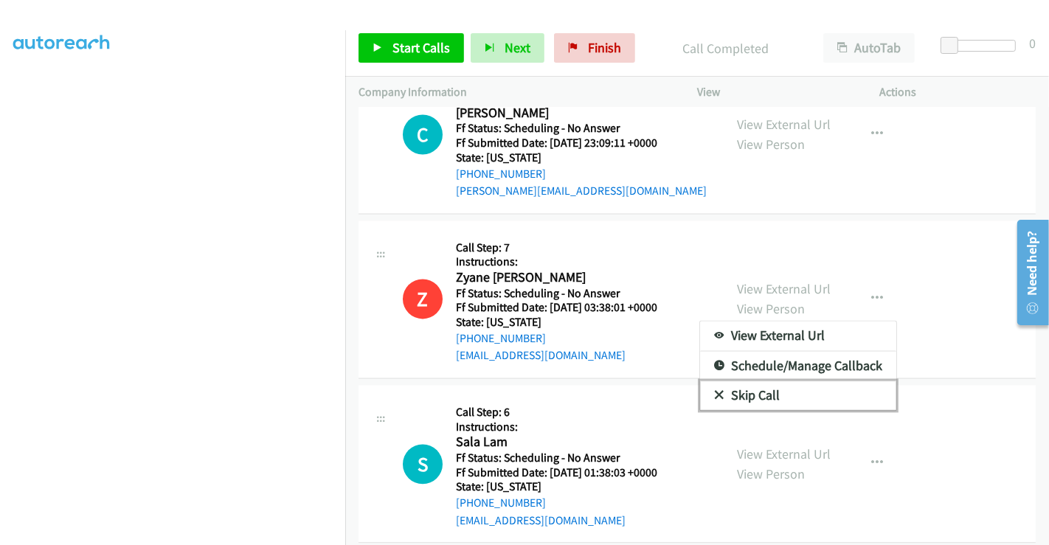
click at [734, 386] on link "Skip Call" at bounding box center [798, 394] width 196 height 29
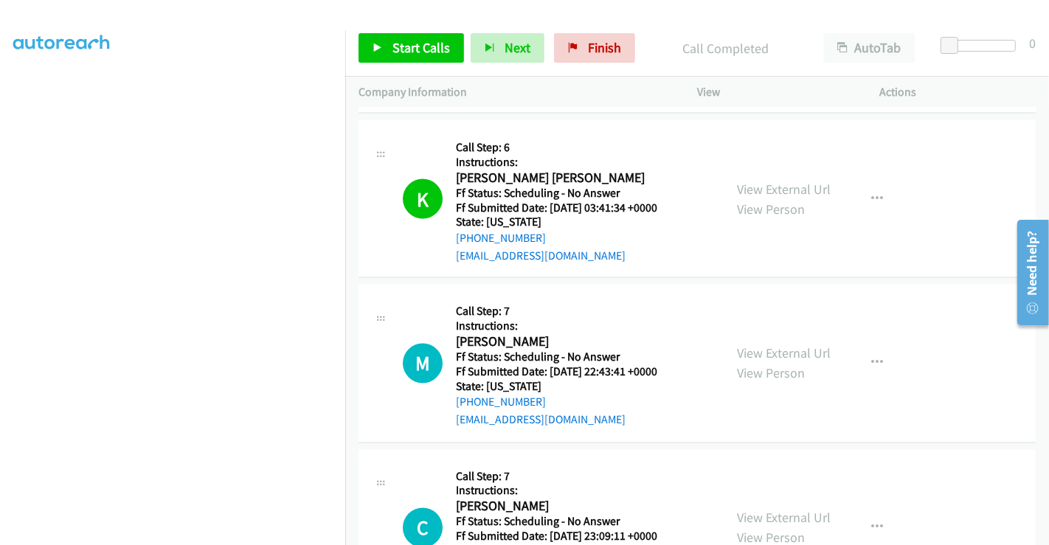
scroll to position [2013, 0]
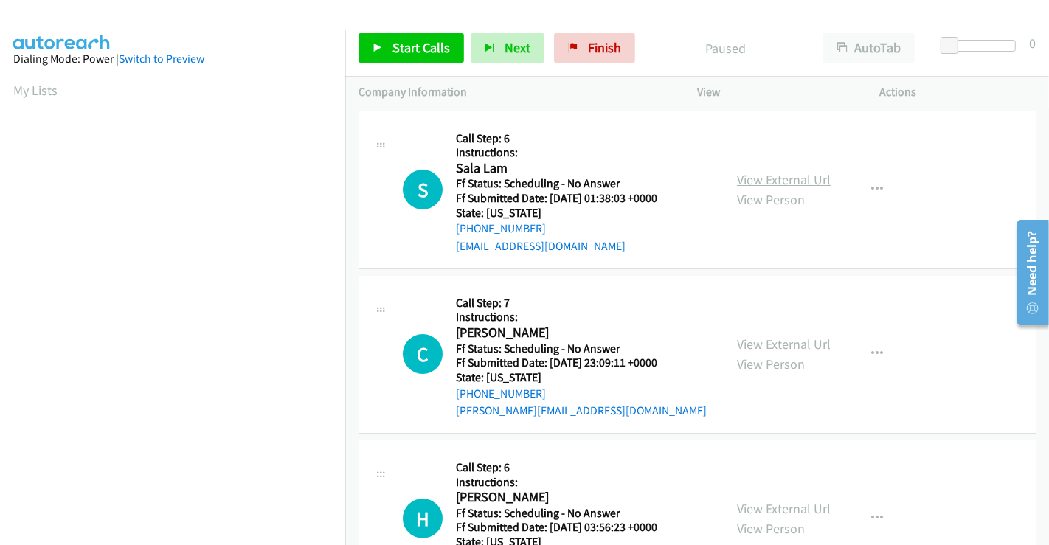
click at [793, 182] on link "View External Url" at bounding box center [784, 179] width 94 height 17
click at [779, 341] on link "View External Url" at bounding box center [784, 344] width 94 height 17
click at [797, 505] on link "View External Url" at bounding box center [784, 508] width 94 height 17
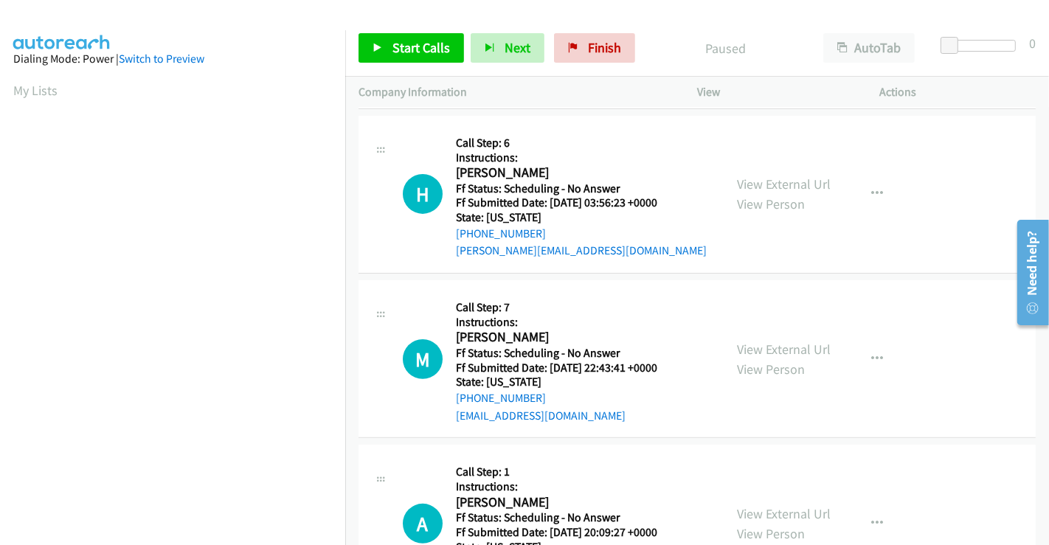
scroll to position [409, 0]
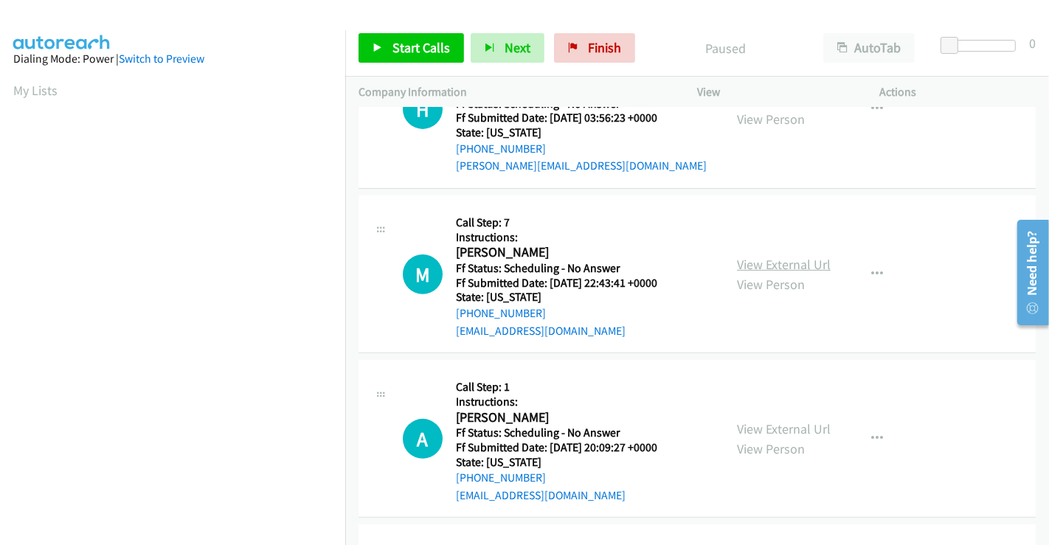
click at [760, 267] on link "View External Url" at bounding box center [784, 264] width 94 height 17
click at [768, 428] on link "View External Url" at bounding box center [784, 428] width 94 height 17
click at [414, 53] on span "Start Calls" at bounding box center [421, 47] width 58 height 17
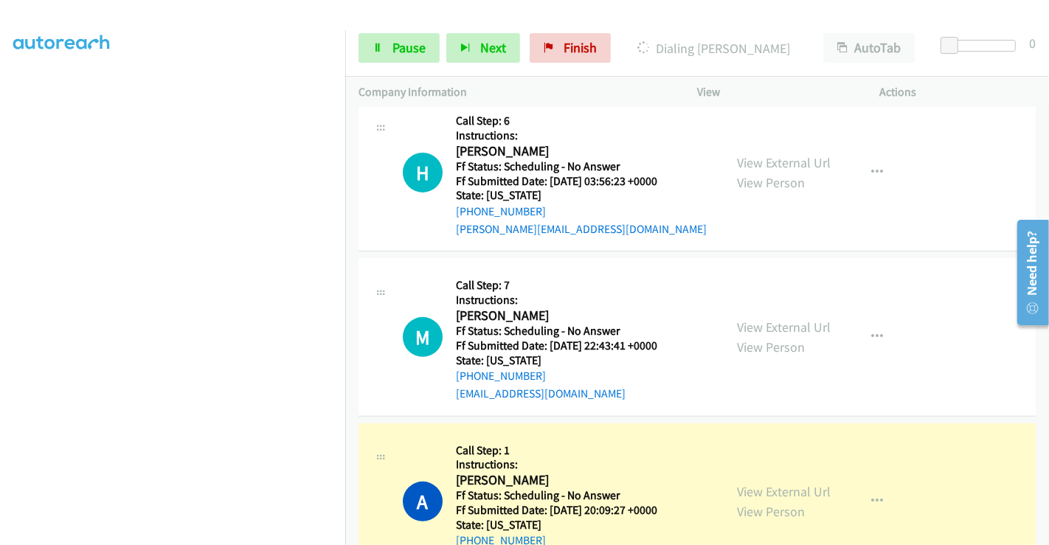
scroll to position [472, 0]
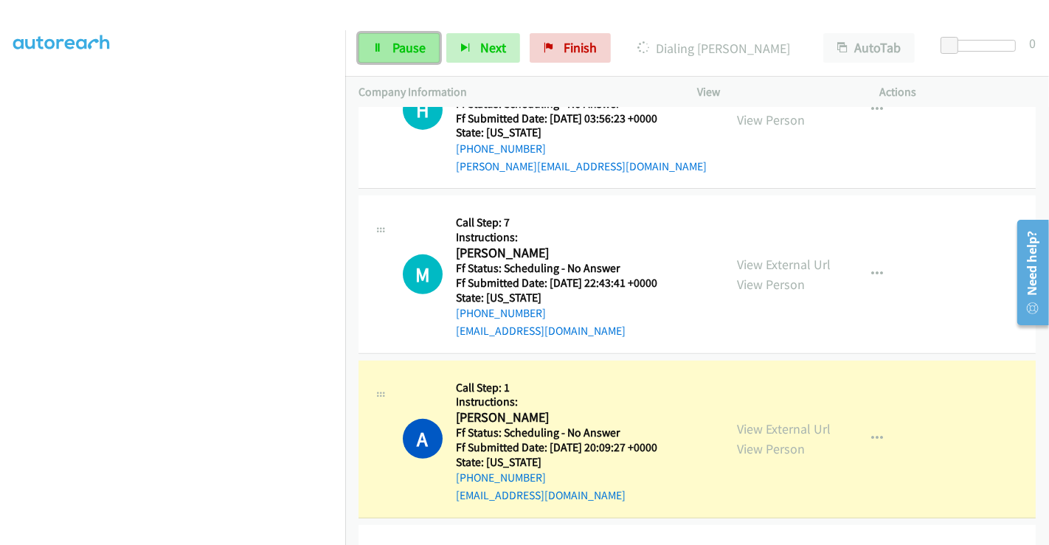
click at [398, 52] on span "Pause" at bounding box center [408, 47] width 33 height 17
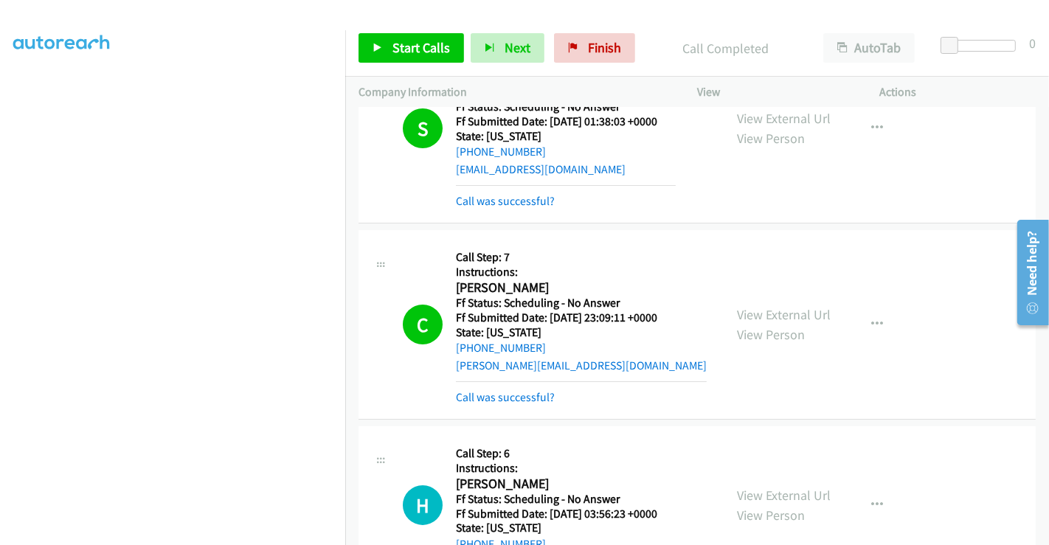
scroll to position [164, 0]
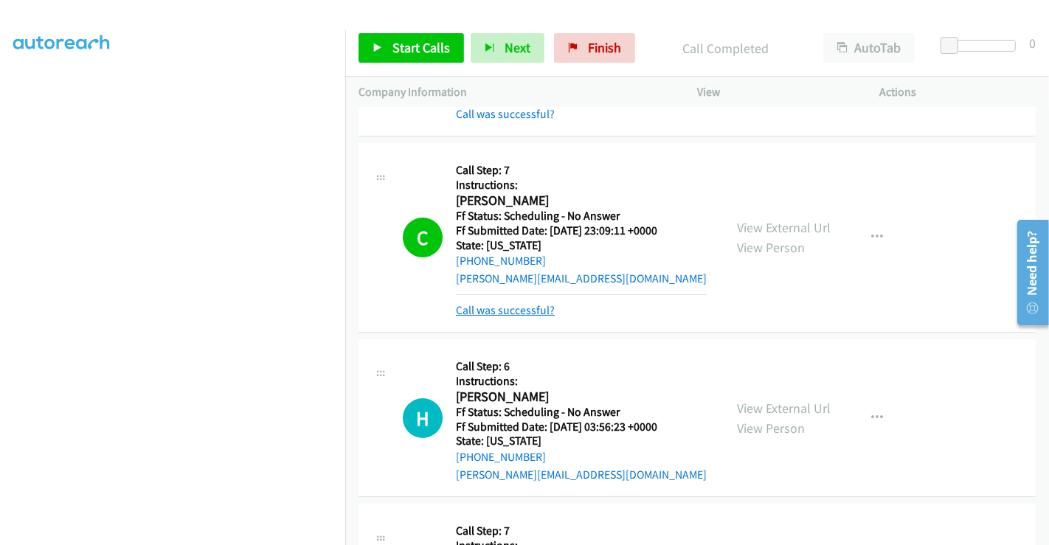
click at [505, 310] on link "Call was successful?" at bounding box center [505, 310] width 99 height 14
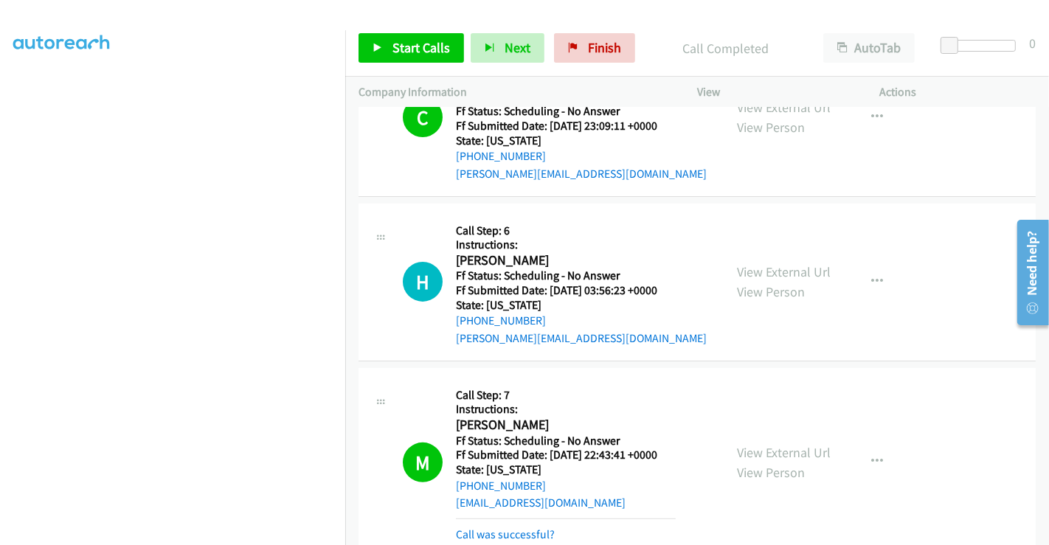
scroll to position [409, 0]
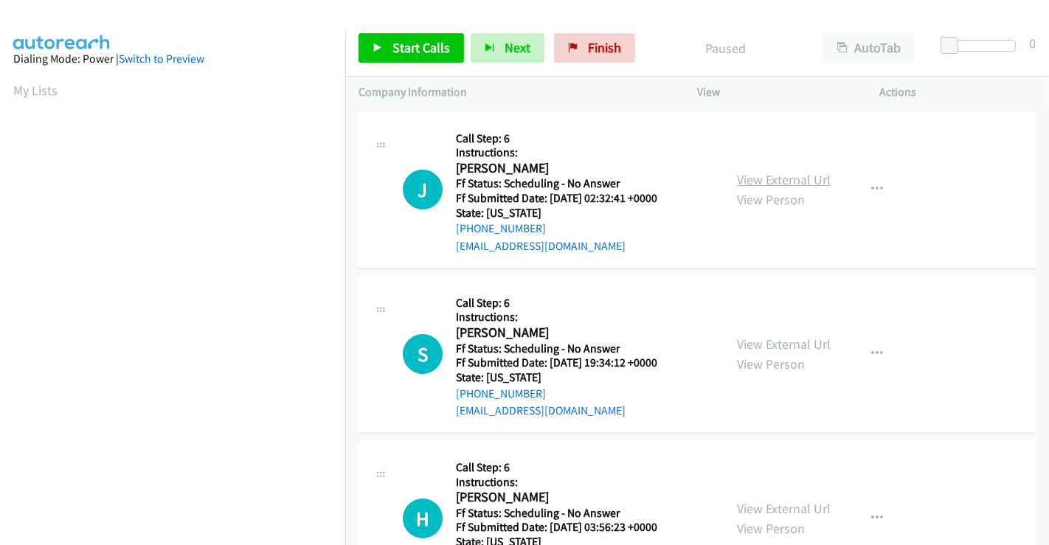
click at [765, 180] on link "View External Url" at bounding box center [784, 179] width 94 height 17
click at [777, 346] on link "View External Url" at bounding box center [784, 344] width 94 height 17
click at [417, 47] on span "Start Calls" at bounding box center [421, 47] width 58 height 17
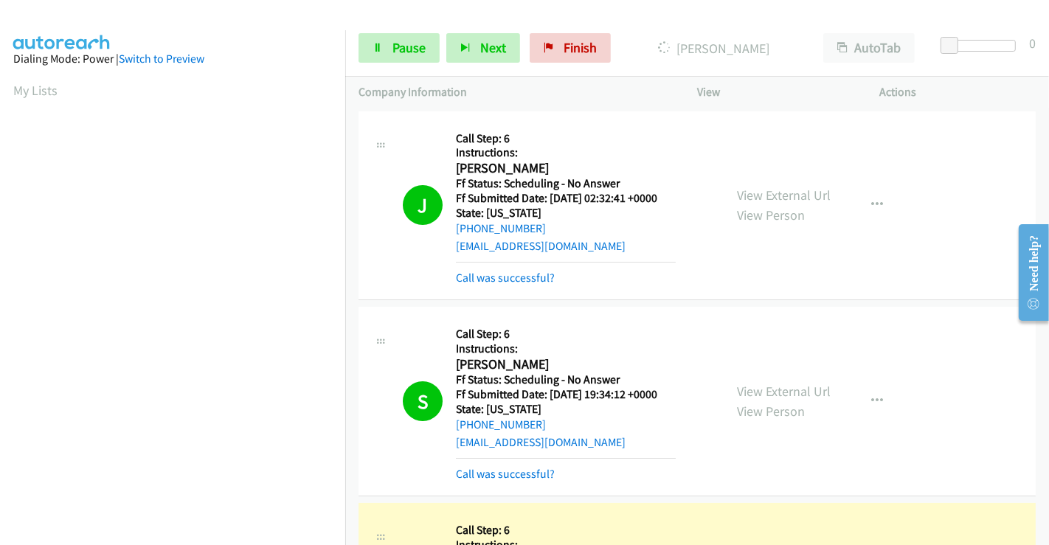
scroll to position [284, 0]
click at [394, 49] on span "Pause" at bounding box center [408, 47] width 33 height 17
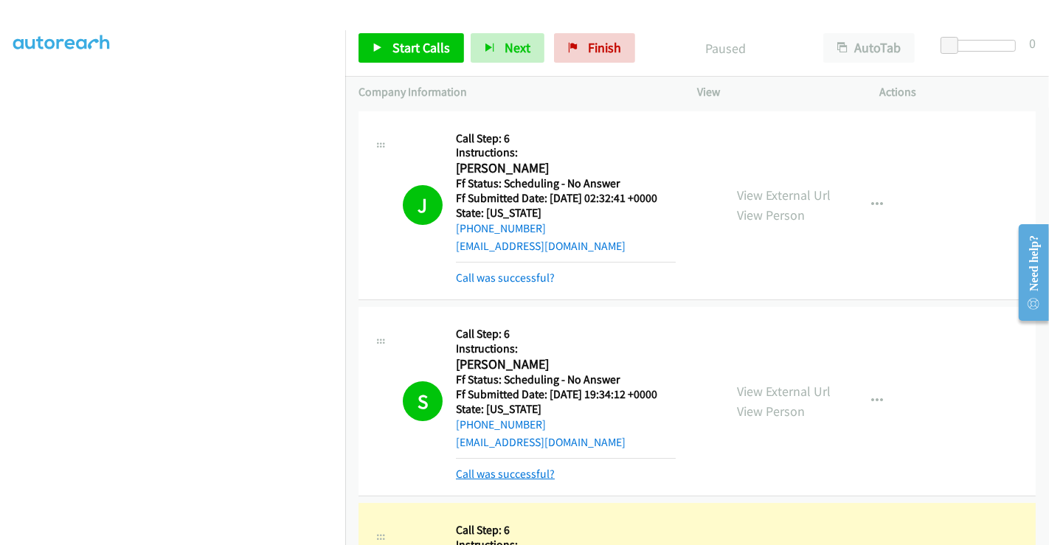
click at [518, 467] on link "Call was successful?" at bounding box center [505, 474] width 99 height 14
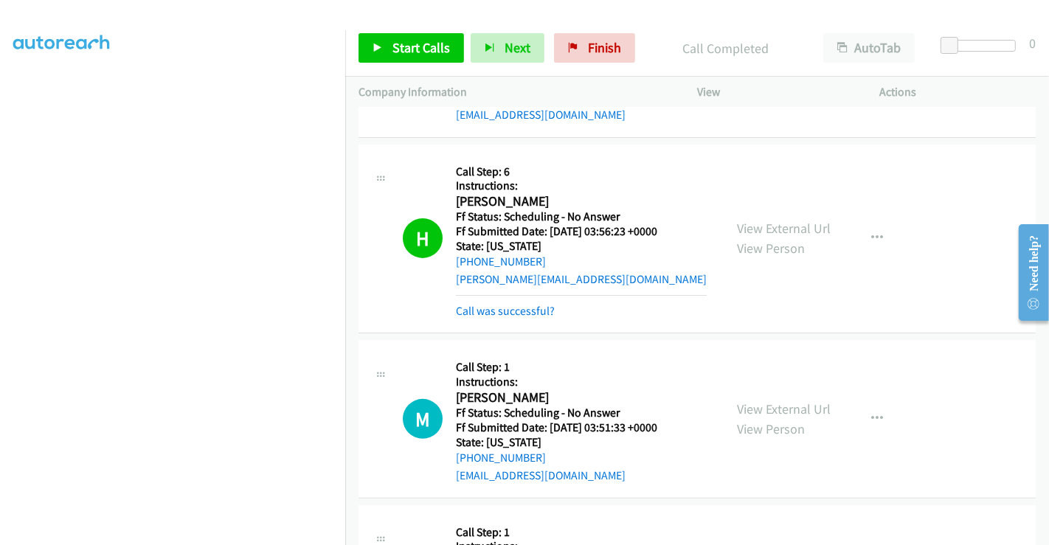
scroll to position [491, 0]
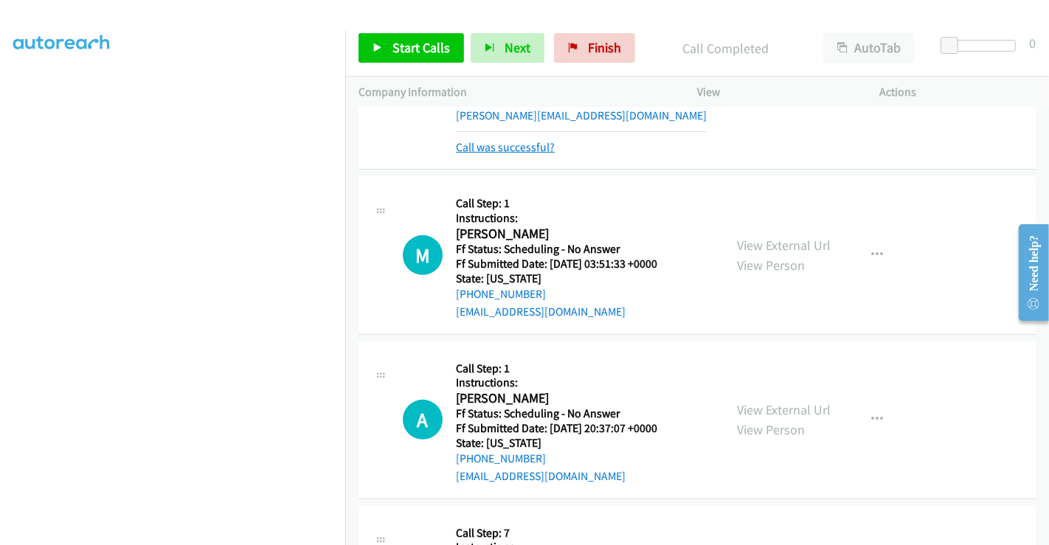
click at [504, 146] on link "Call was successful?" at bounding box center [505, 147] width 99 height 14
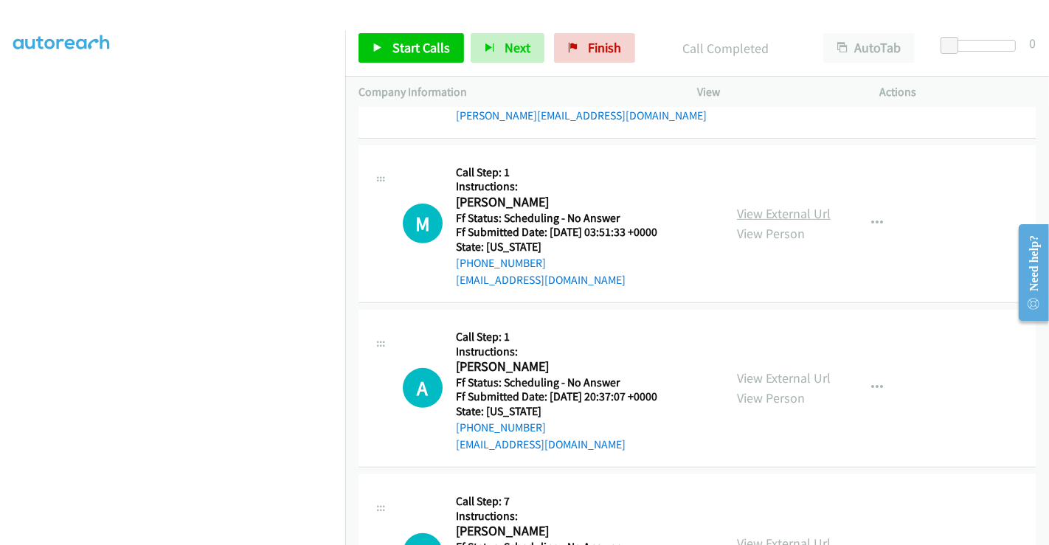
click at [767, 211] on link "View External Url" at bounding box center [784, 213] width 94 height 17
click at [766, 374] on link "View External Url" at bounding box center [784, 377] width 94 height 17
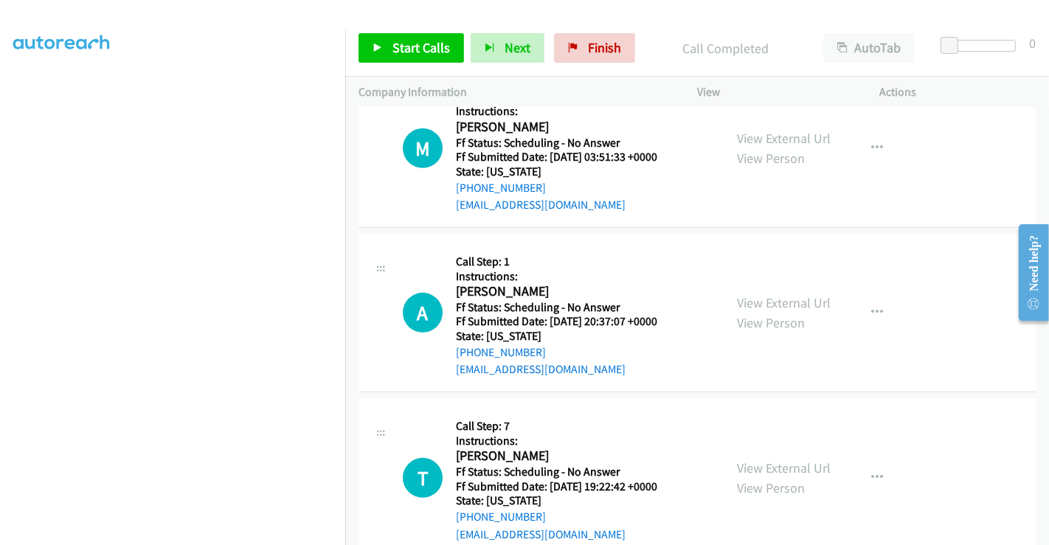
scroll to position [737, 0]
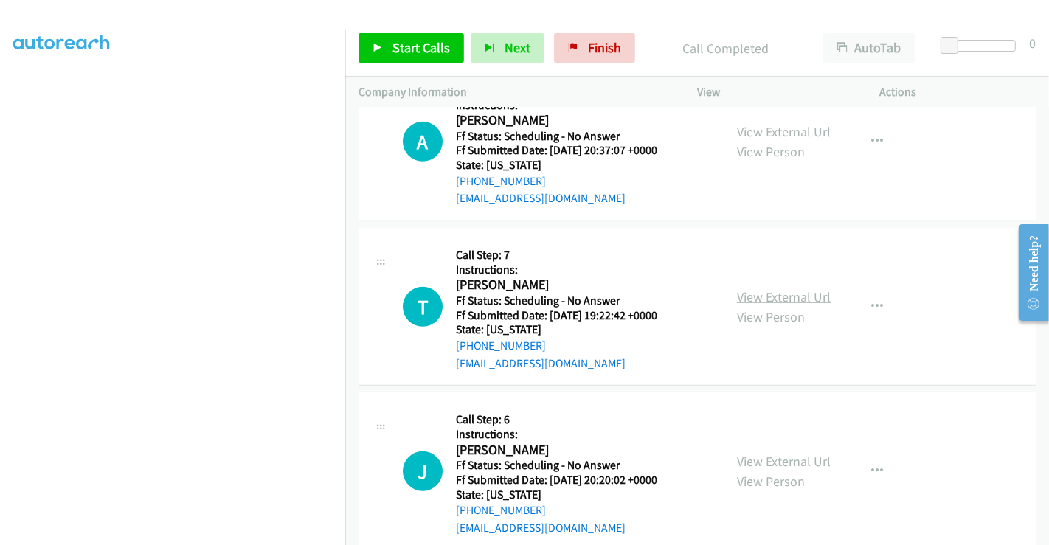
click at [768, 291] on link "View External Url" at bounding box center [784, 296] width 94 height 17
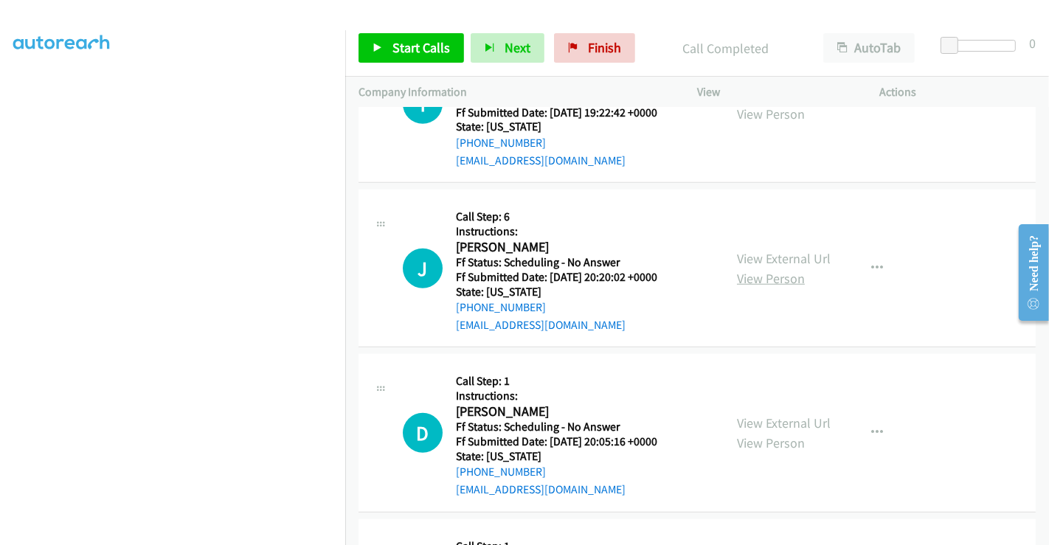
scroll to position [983, 0]
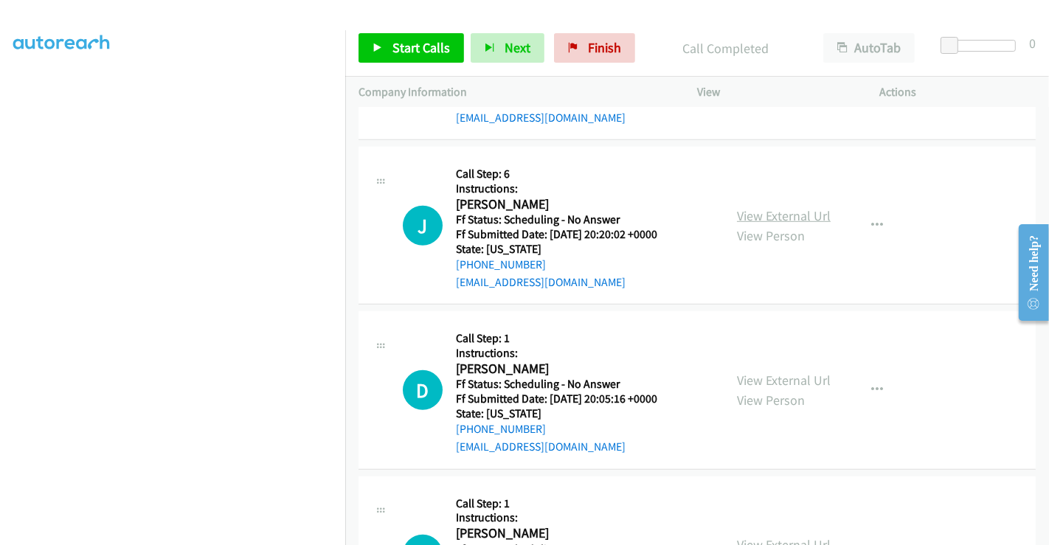
click at [766, 214] on link "View External Url" at bounding box center [784, 215] width 94 height 17
click at [768, 378] on link "View External Url" at bounding box center [784, 380] width 94 height 17
click at [413, 47] on span "Start Calls" at bounding box center [421, 47] width 58 height 17
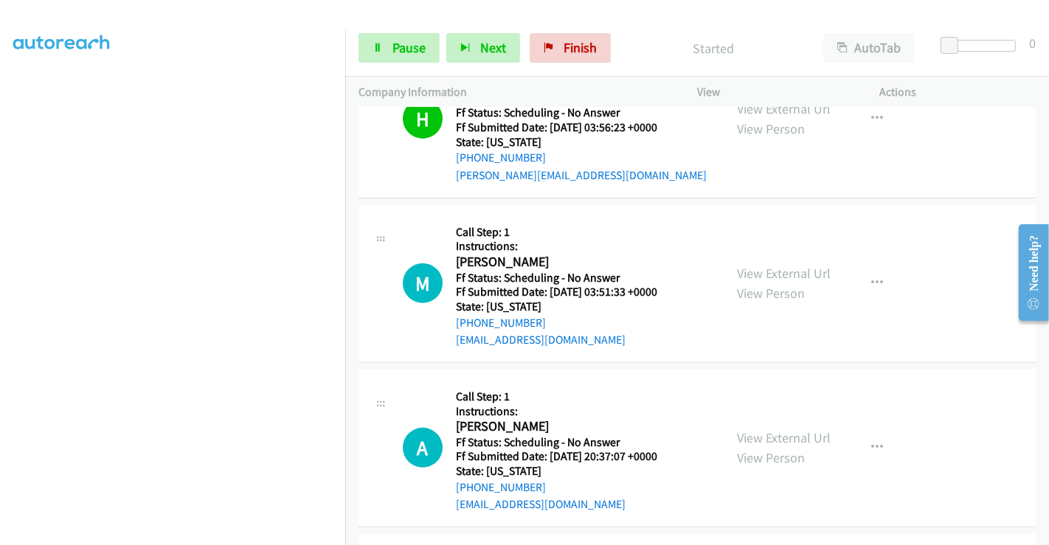
scroll to position [409, 0]
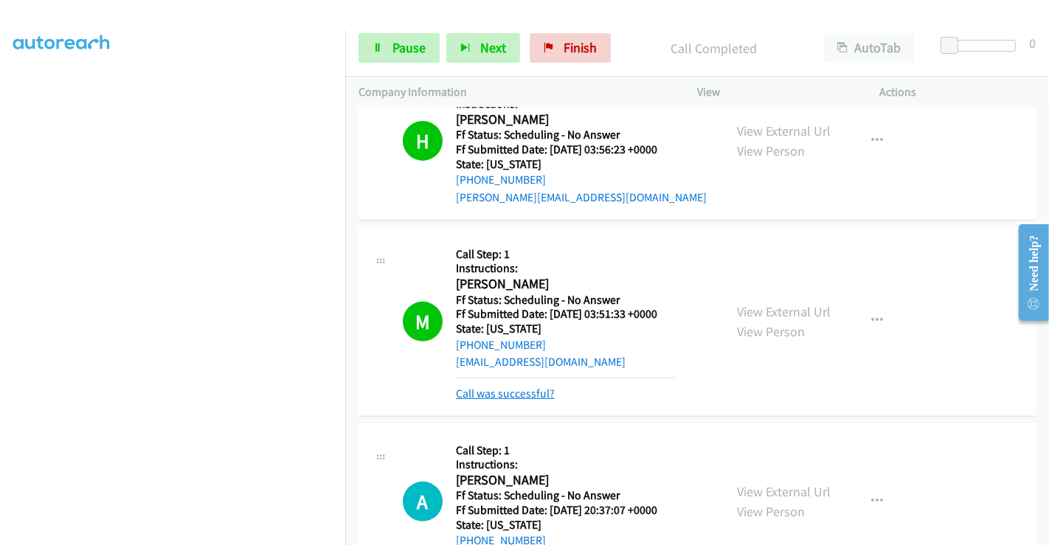
click at [525, 389] on link "Call was successful?" at bounding box center [505, 393] width 99 height 14
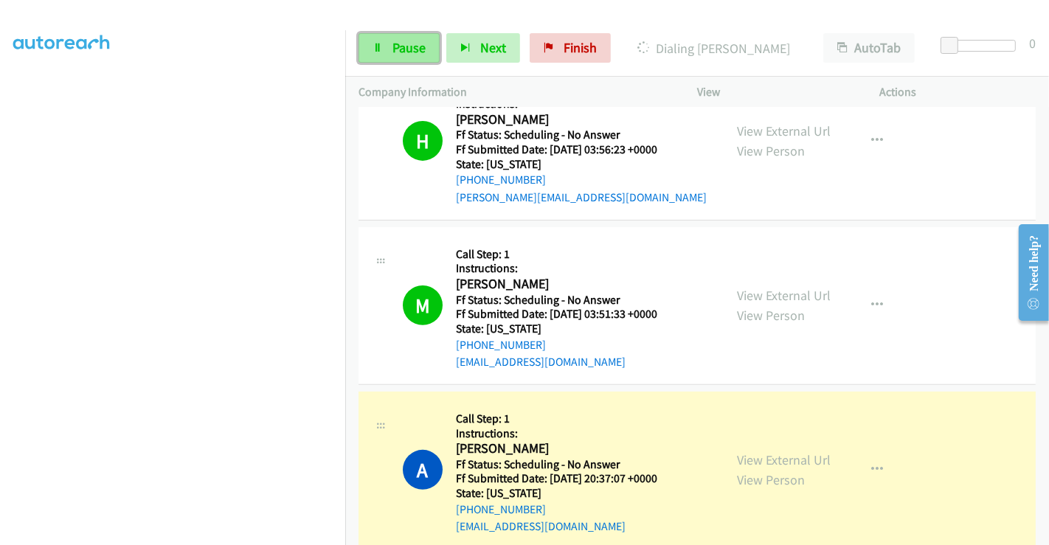
click at [404, 47] on span "Pause" at bounding box center [408, 47] width 33 height 17
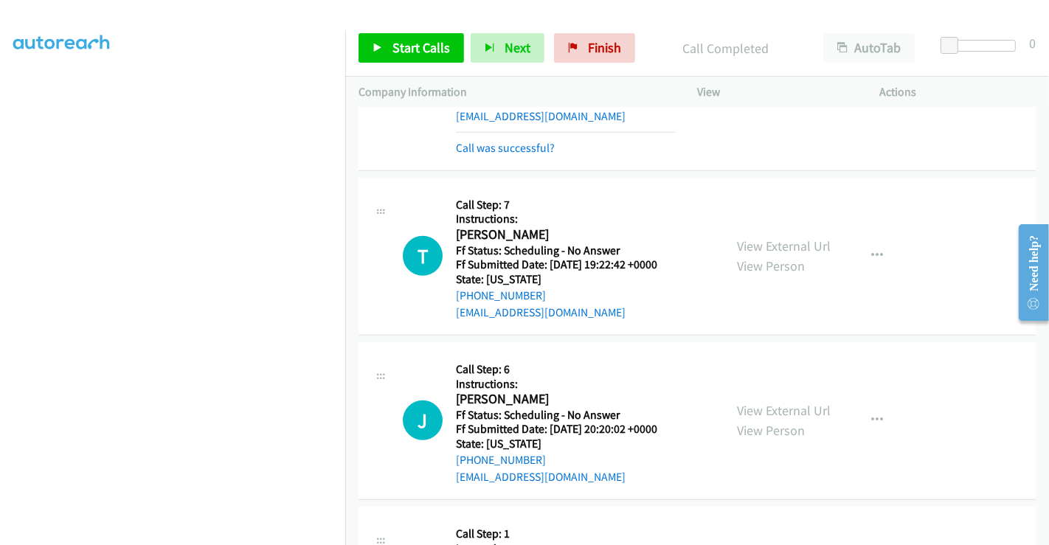
scroll to position [573, 0]
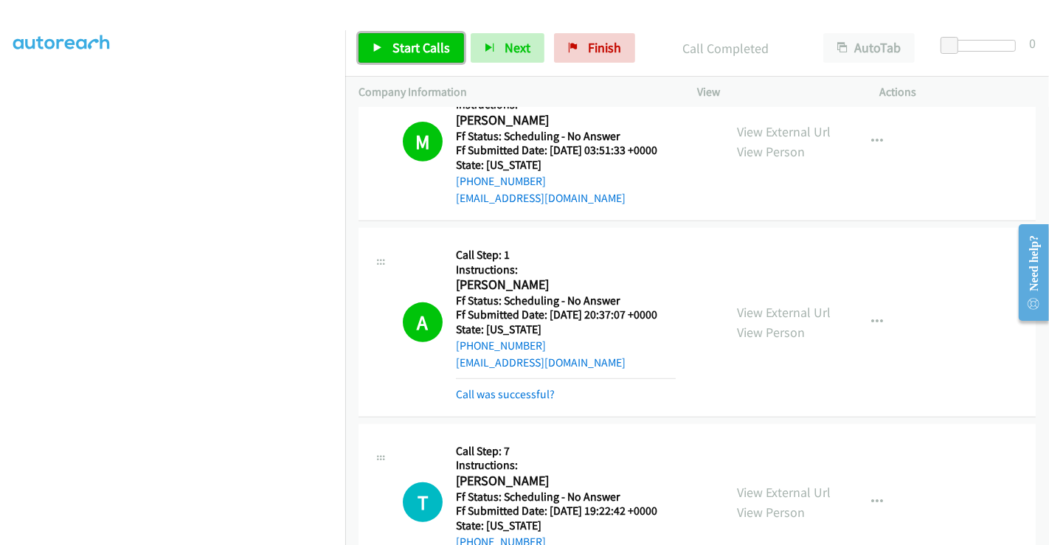
click at [411, 56] on link "Start Calls" at bounding box center [410, 47] width 105 height 29
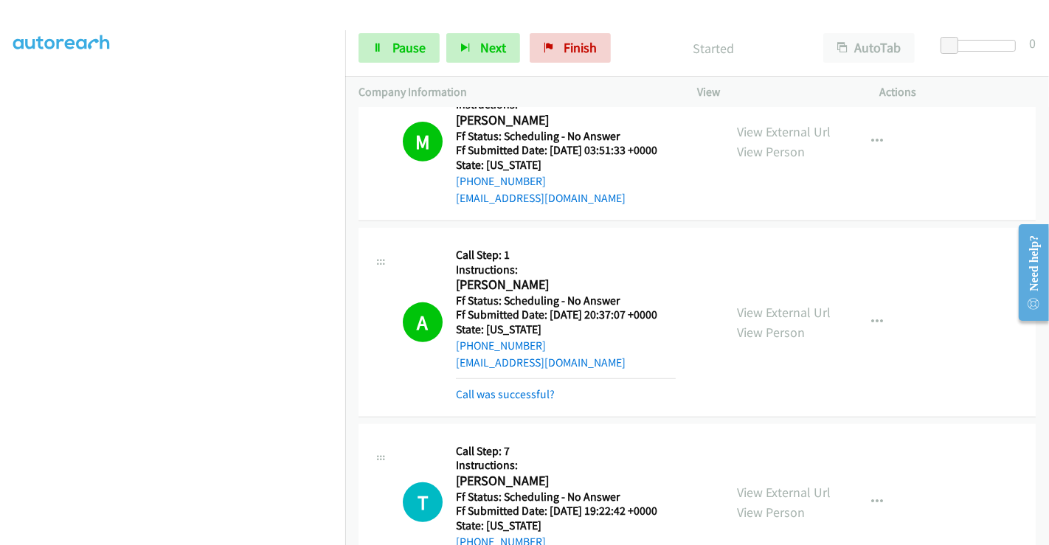
click at [526, 400] on div "Call was successful?" at bounding box center [566, 395] width 220 height 18
click at [522, 388] on link "Call was successful?" at bounding box center [505, 394] width 99 height 14
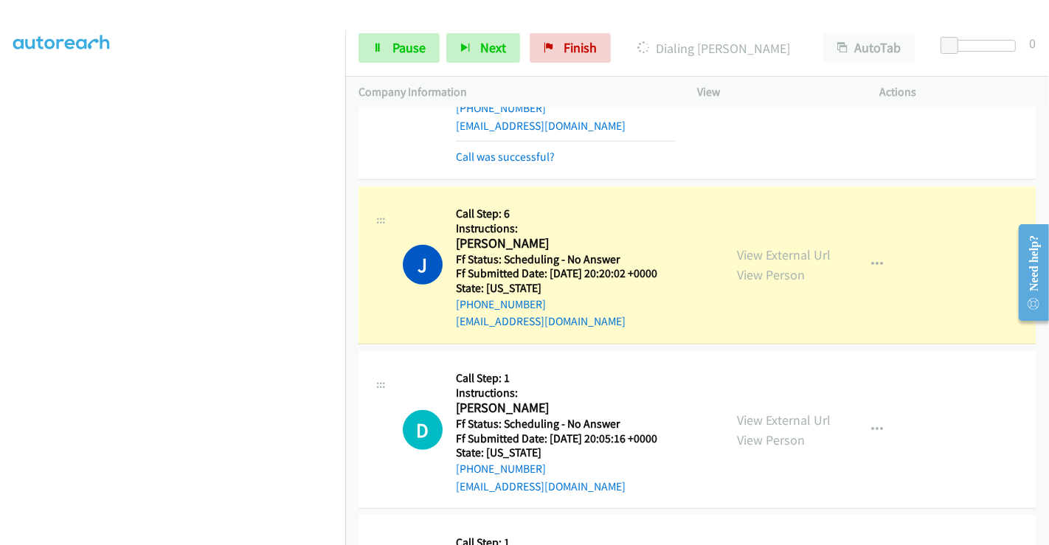
scroll to position [983, 0]
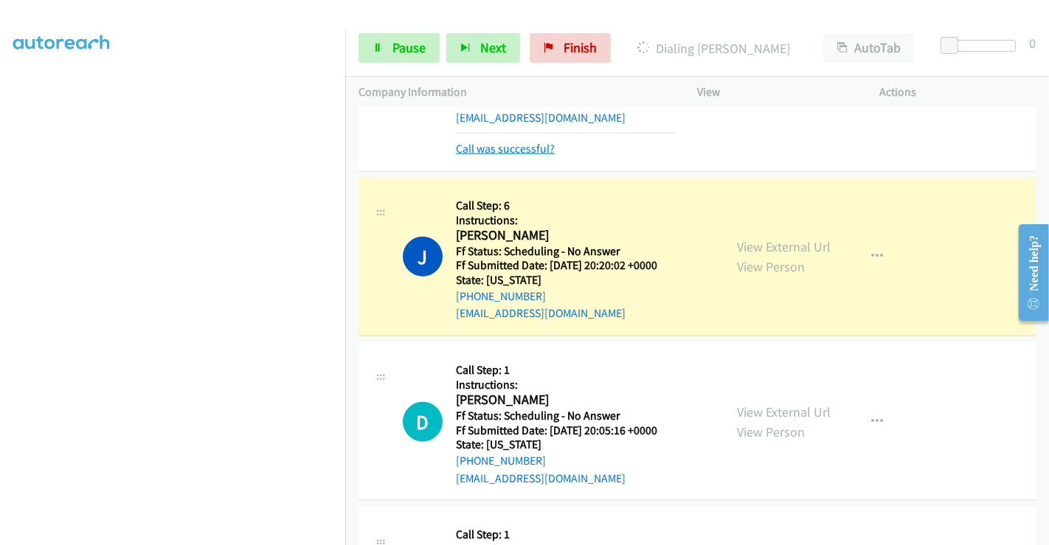
click at [512, 146] on link "Call was successful?" at bounding box center [505, 149] width 99 height 14
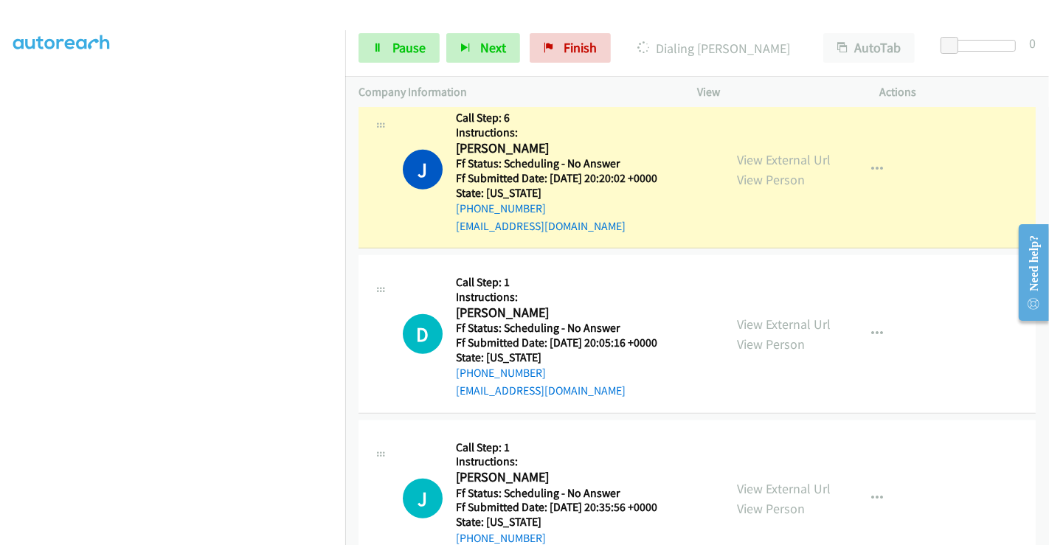
scroll to position [1065, 0]
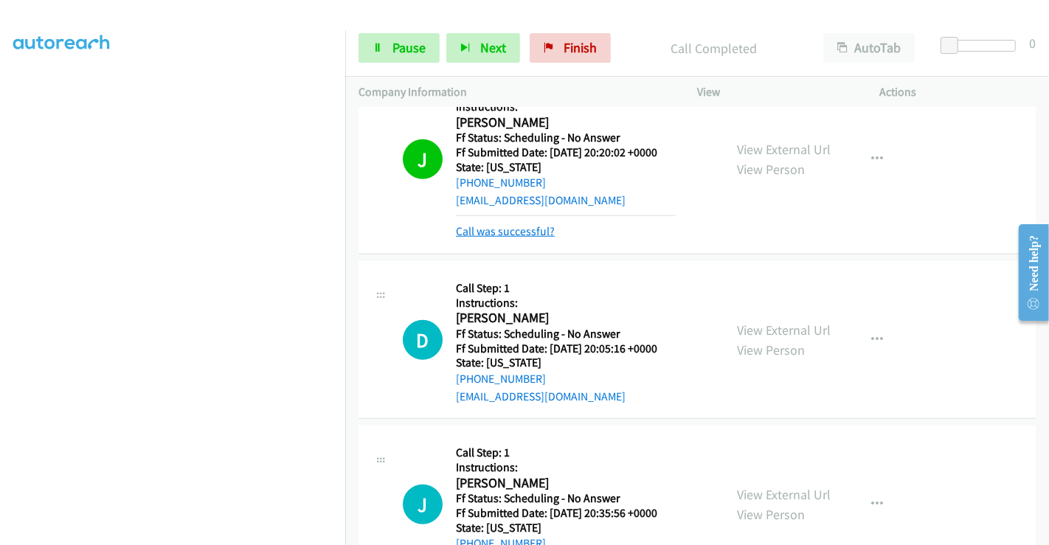
click at [501, 229] on link "Call was successful?" at bounding box center [505, 231] width 99 height 14
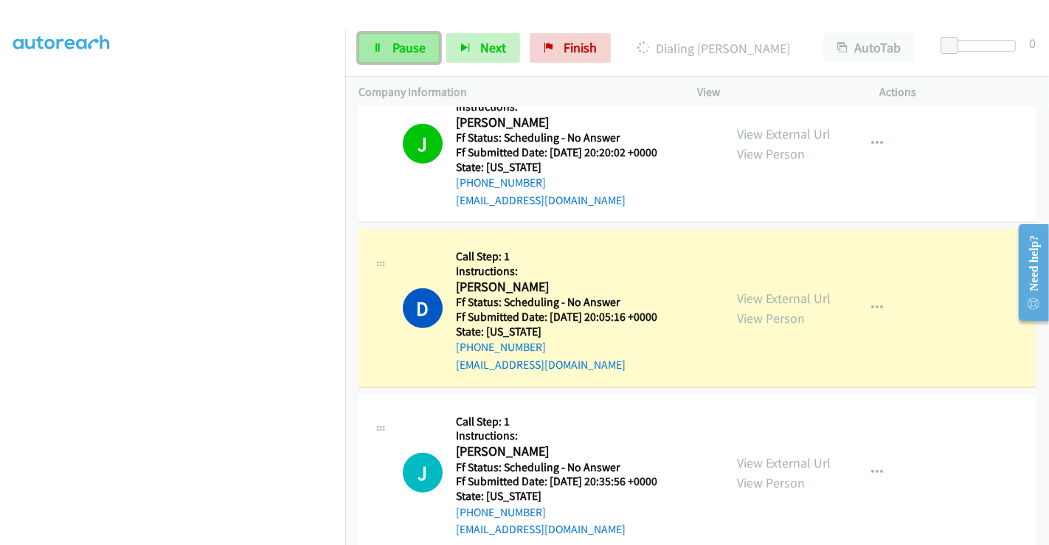
click at [394, 46] on span "Pause" at bounding box center [408, 47] width 33 height 17
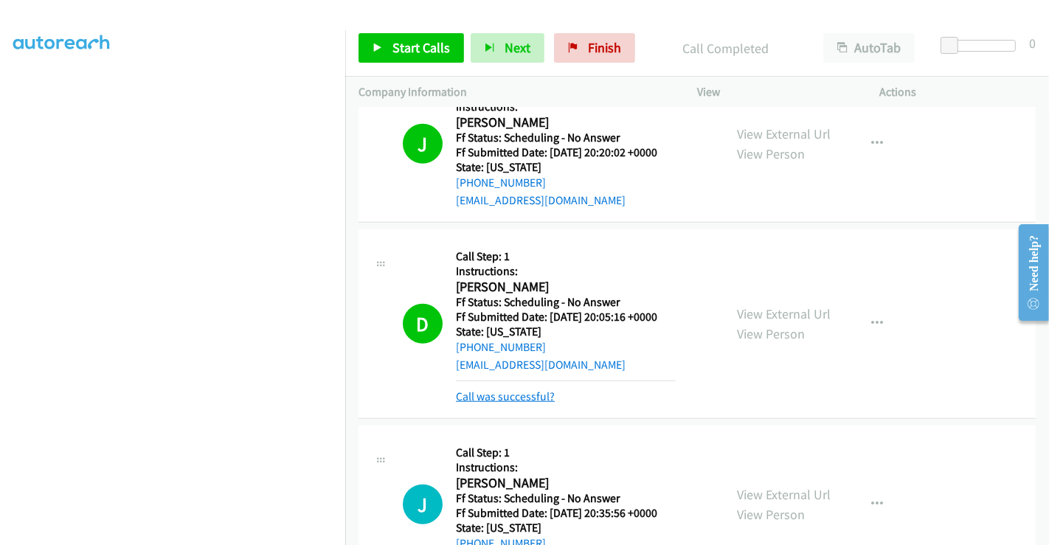
click at [509, 395] on link "Call was successful?" at bounding box center [505, 396] width 99 height 14
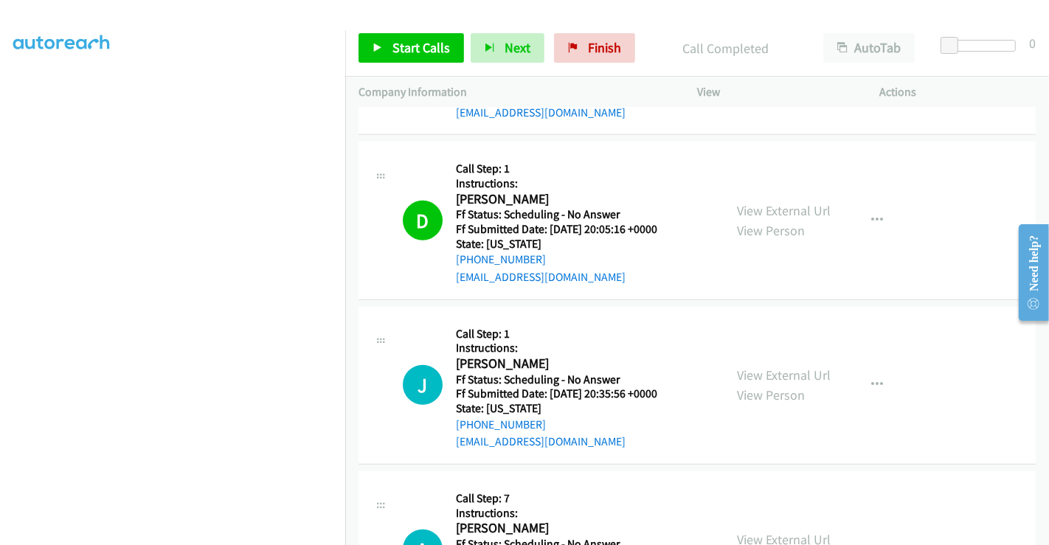
scroll to position [1310, 0]
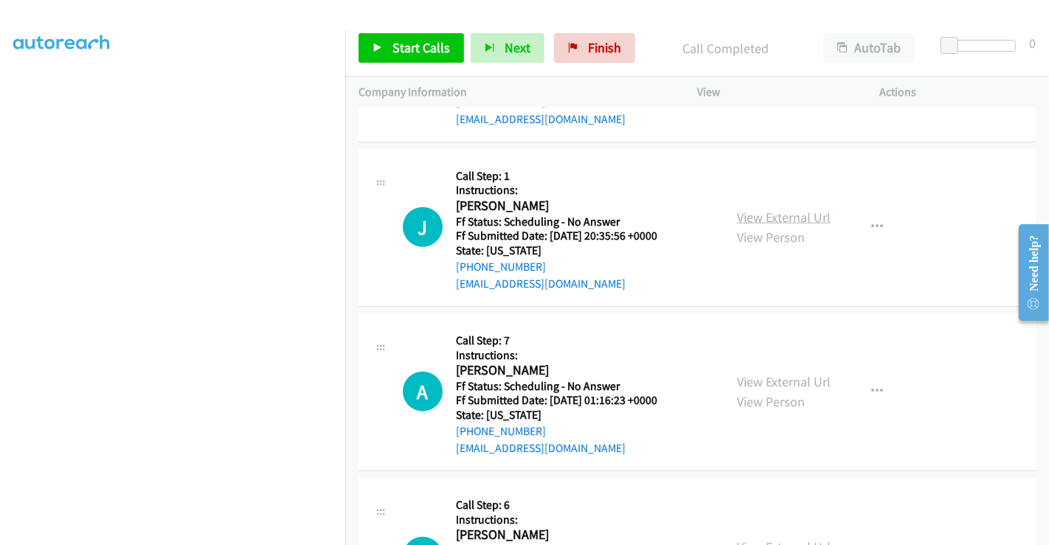
click at [757, 215] on link "View External Url" at bounding box center [784, 217] width 94 height 17
click at [764, 380] on link "View External Url" at bounding box center [784, 381] width 94 height 17
click at [409, 38] on link "Start Calls" at bounding box center [410, 47] width 105 height 29
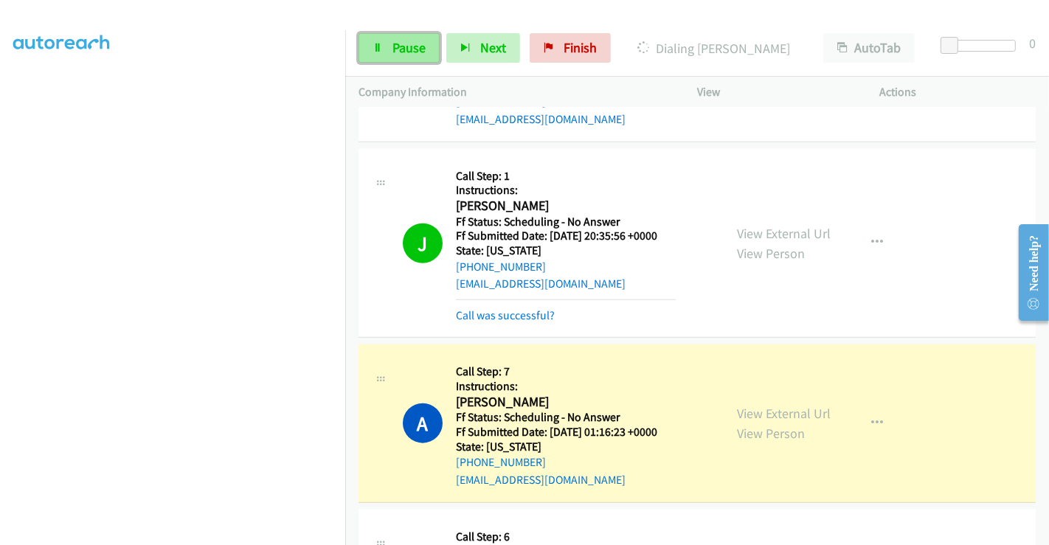
click at [403, 47] on span "Pause" at bounding box center [408, 47] width 33 height 17
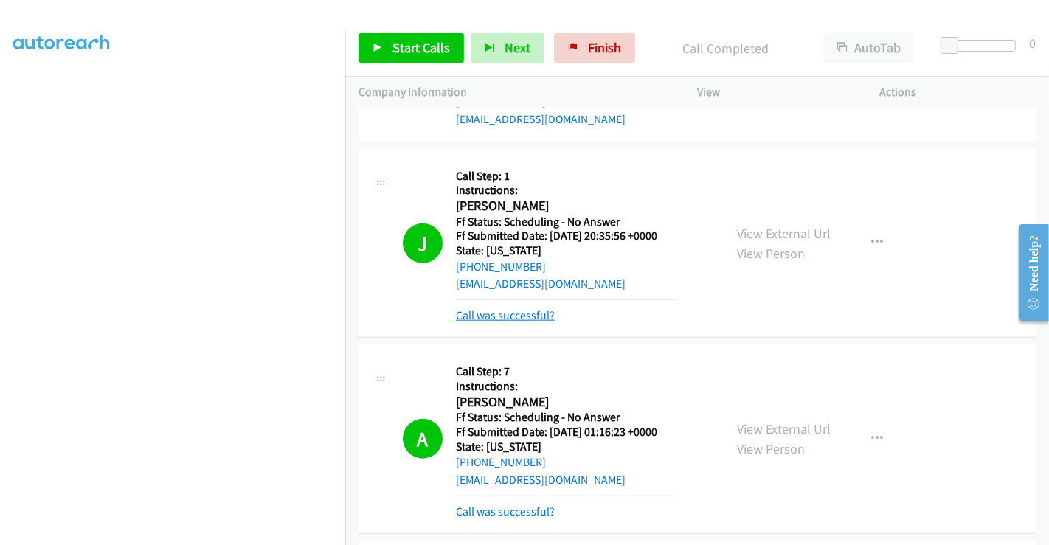
click at [535, 310] on link "Call was successful?" at bounding box center [505, 315] width 99 height 14
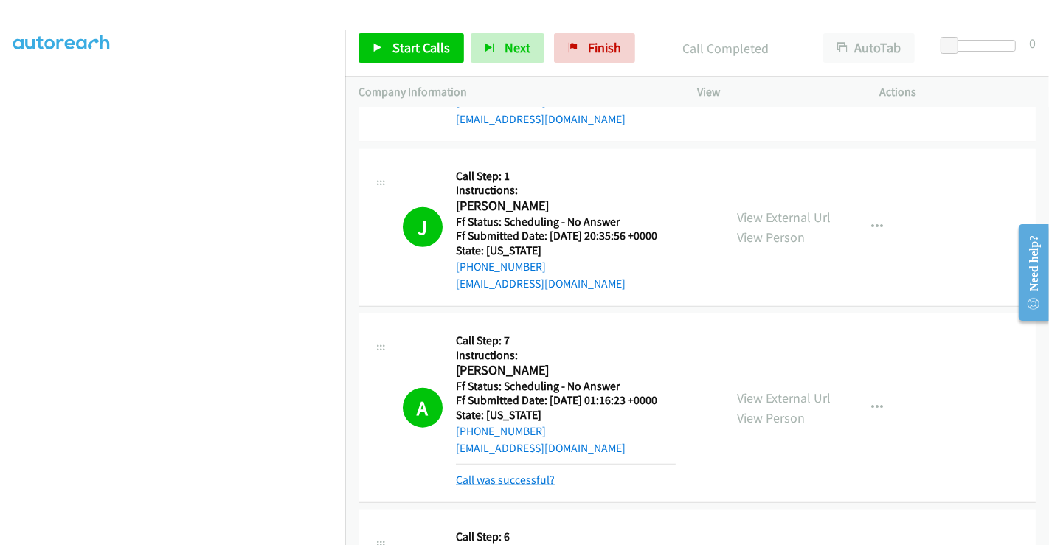
click at [531, 479] on link "Call was successful?" at bounding box center [505, 480] width 99 height 14
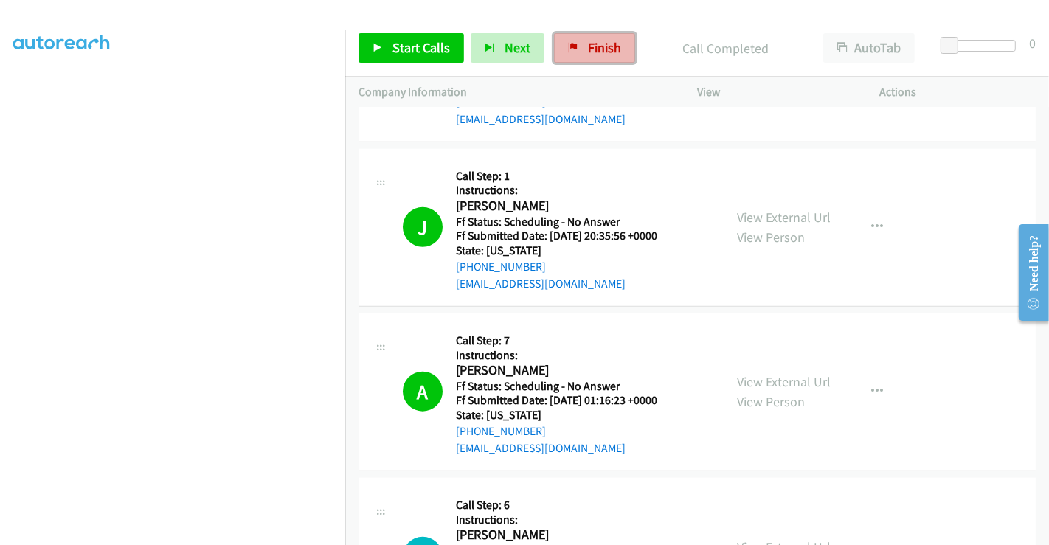
click at [594, 36] on link "Finish" at bounding box center [594, 47] width 81 height 29
